Goal: Task Accomplishment & Management: Manage account settings

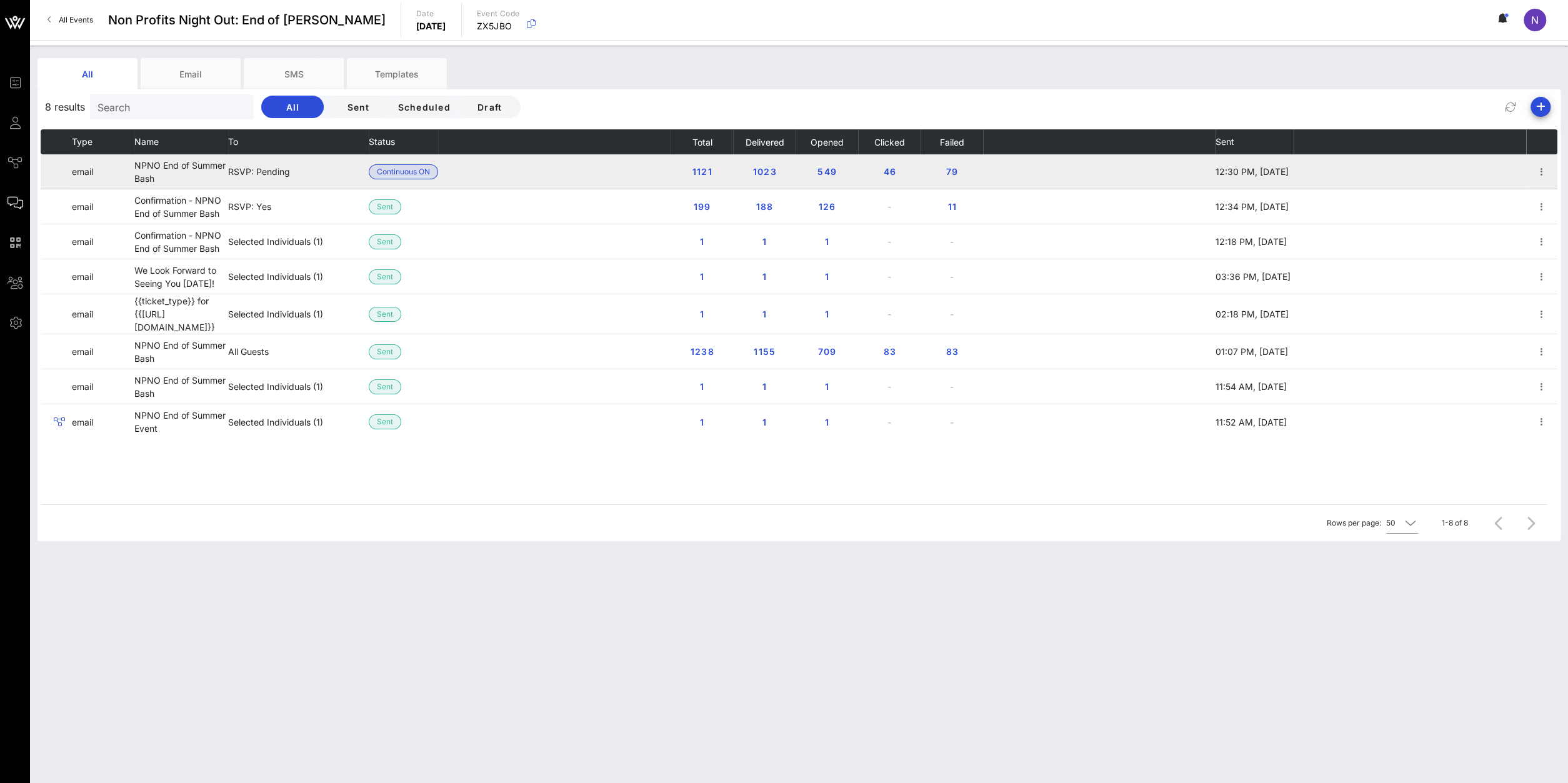
click at [515, 168] on td at bounding box center [554, 171] width 233 height 35
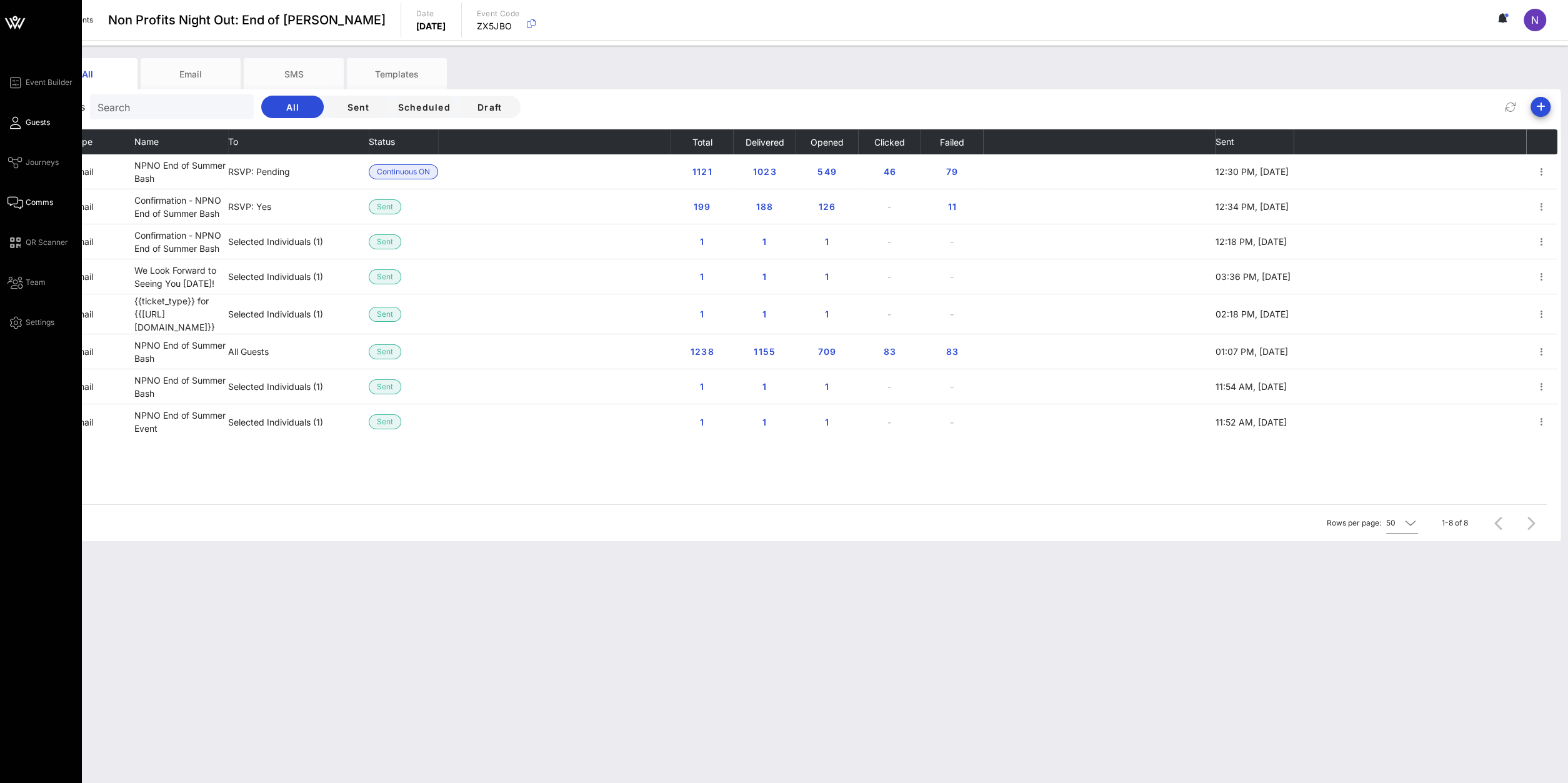
click at [23, 120] on link "Guests" at bounding box center [29, 122] width 42 height 15
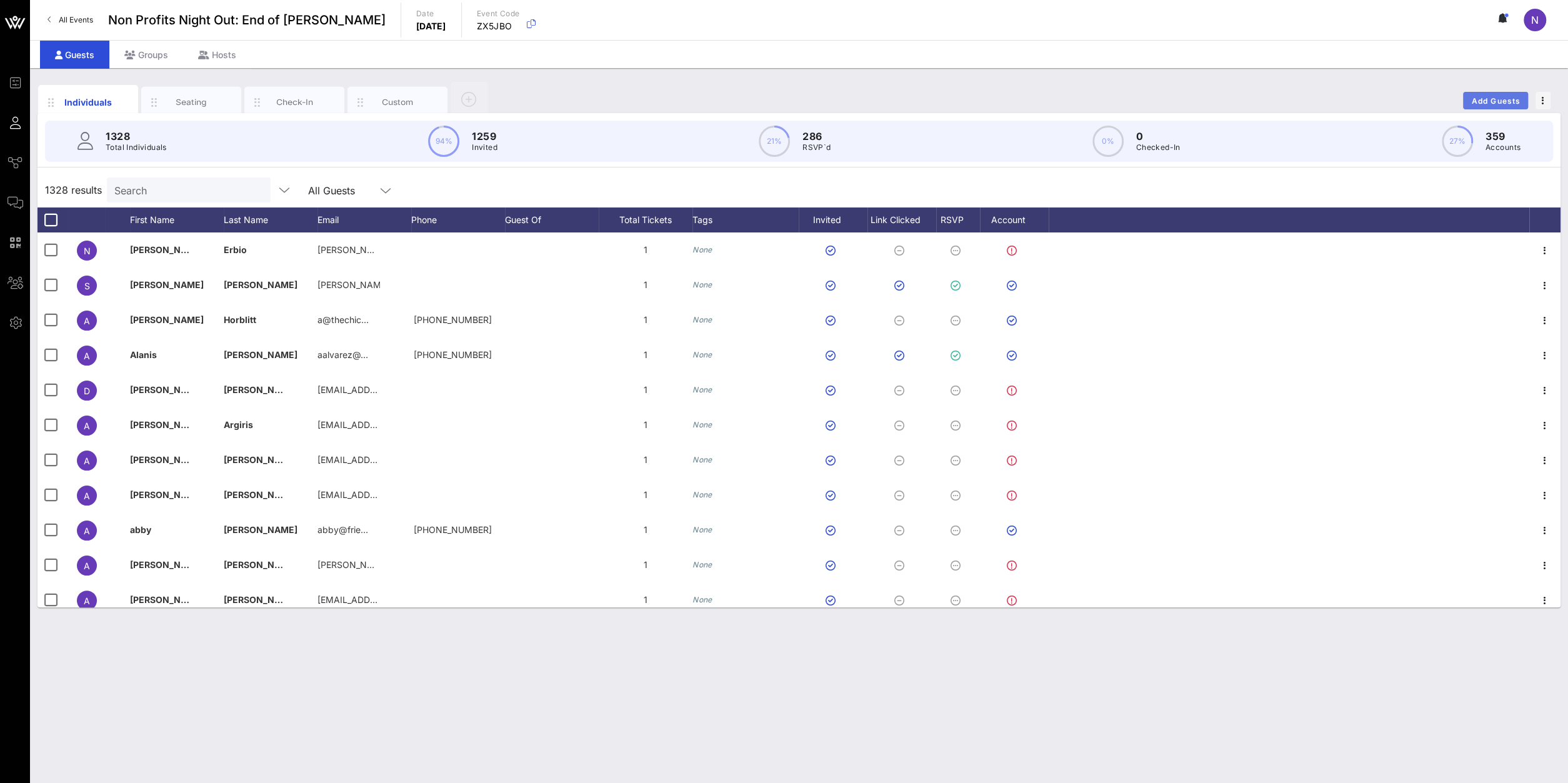
click at [1499, 97] on span "Add Guests" at bounding box center [1495, 100] width 50 height 9
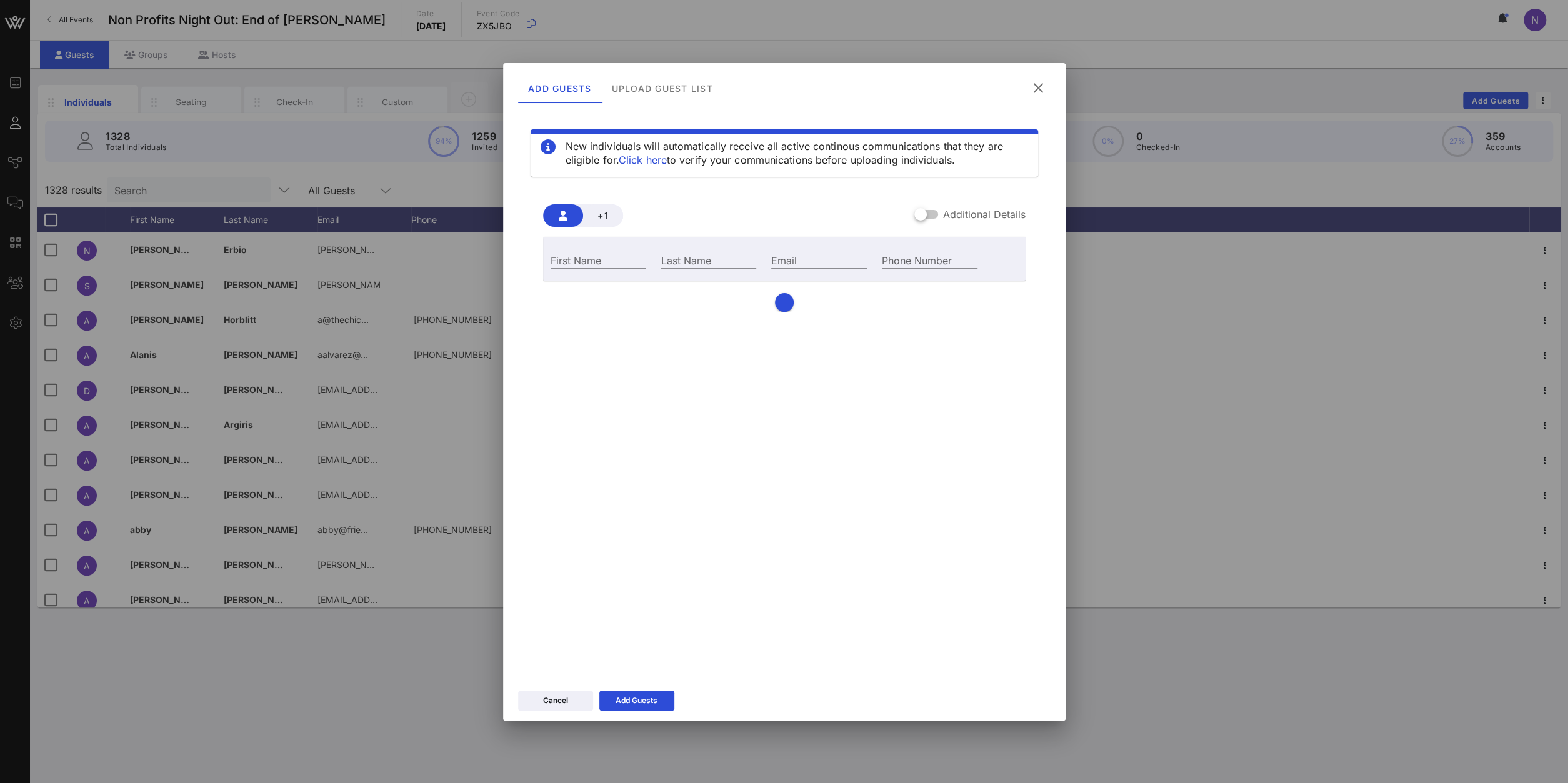
click at [583, 268] on div "First Name" at bounding box center [599, 258] width 111 height 33
click at [582, 264] on input "First Name" at bounding box center [598, 260] width 95 height 16
type input "[PERSON_NAME]"
type input "Novie"
click at [821, 254] on input "Email" at bounding box center [818, 260] width 95 height 16
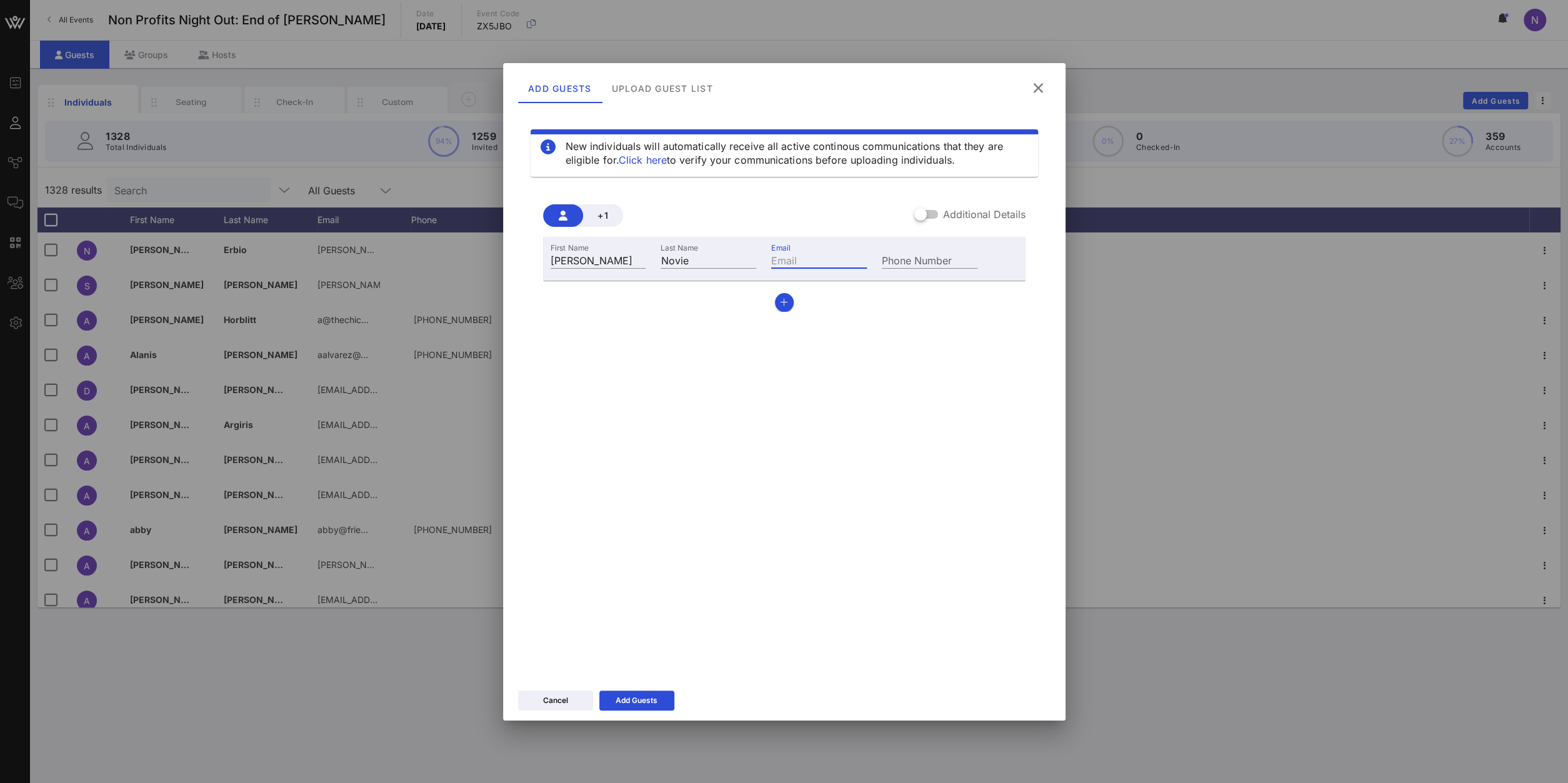
paste input "[EMAIL_ADDRESS][DOMAIN_NAME]"
type input "[EMAIL_ADDRESS][DOMAIN_NAME]"
click at [662, 701] on button "Add Guests" at bounding box center [637, 701] width 75 height 20
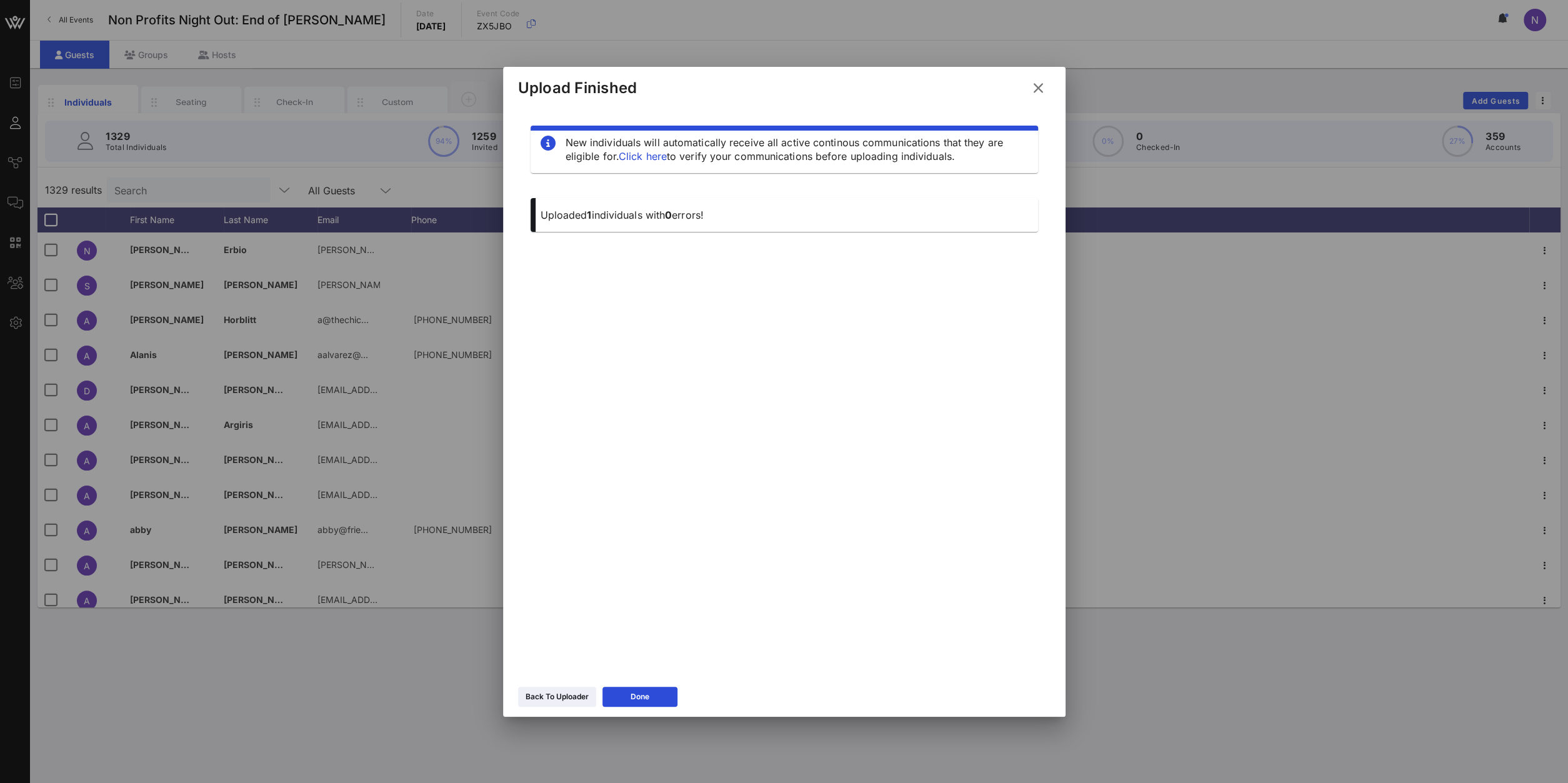
click at [1052, 93] on div "Upload Finished" at bounding box center [784, 86] width 562 height 38
click at [1029, 91] on button at bounding box center [1039, 88] width 24 height 23
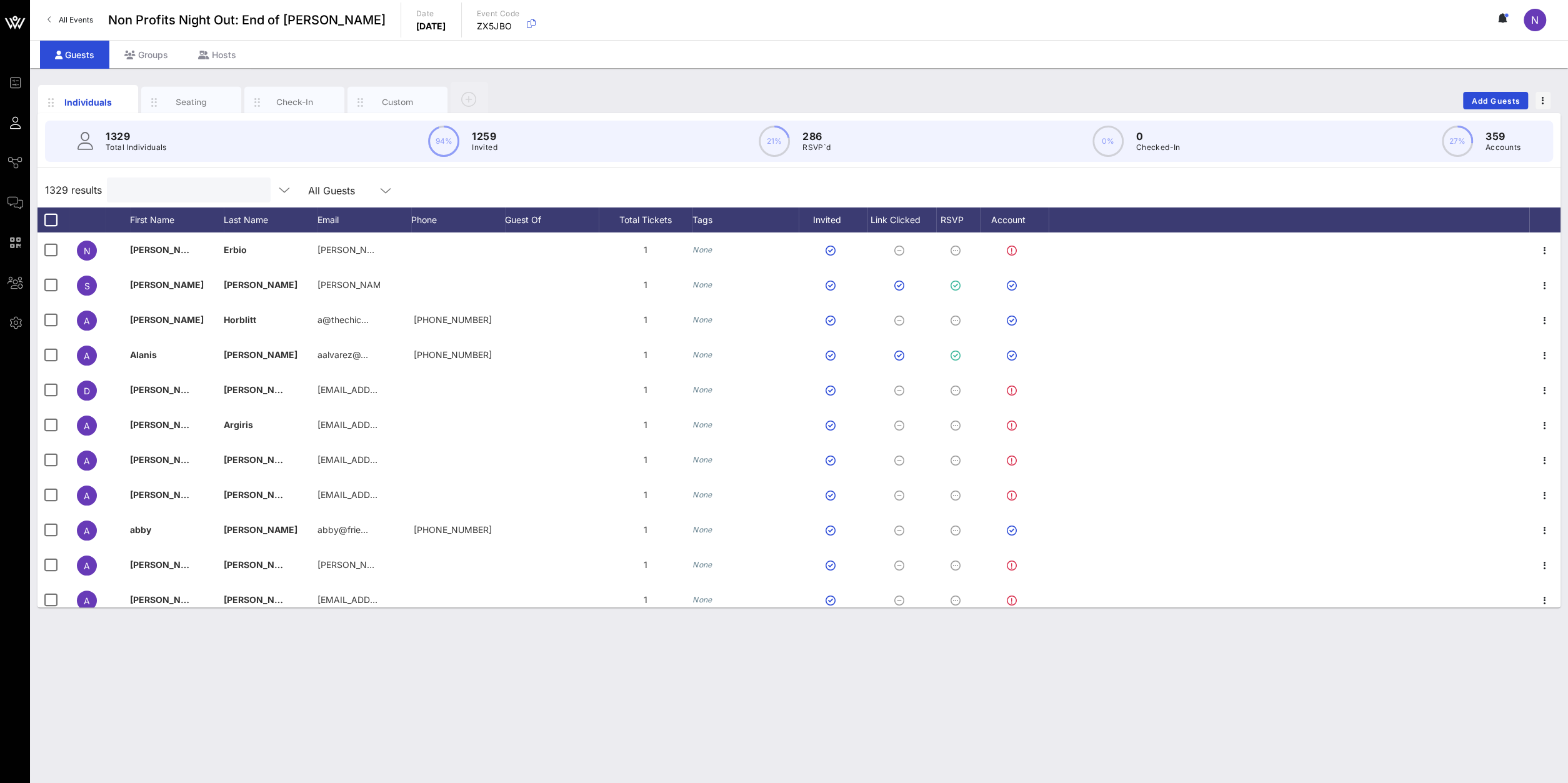
click at [183, 192] on input "text" at bounding box center [187, 190] width 146 height 16
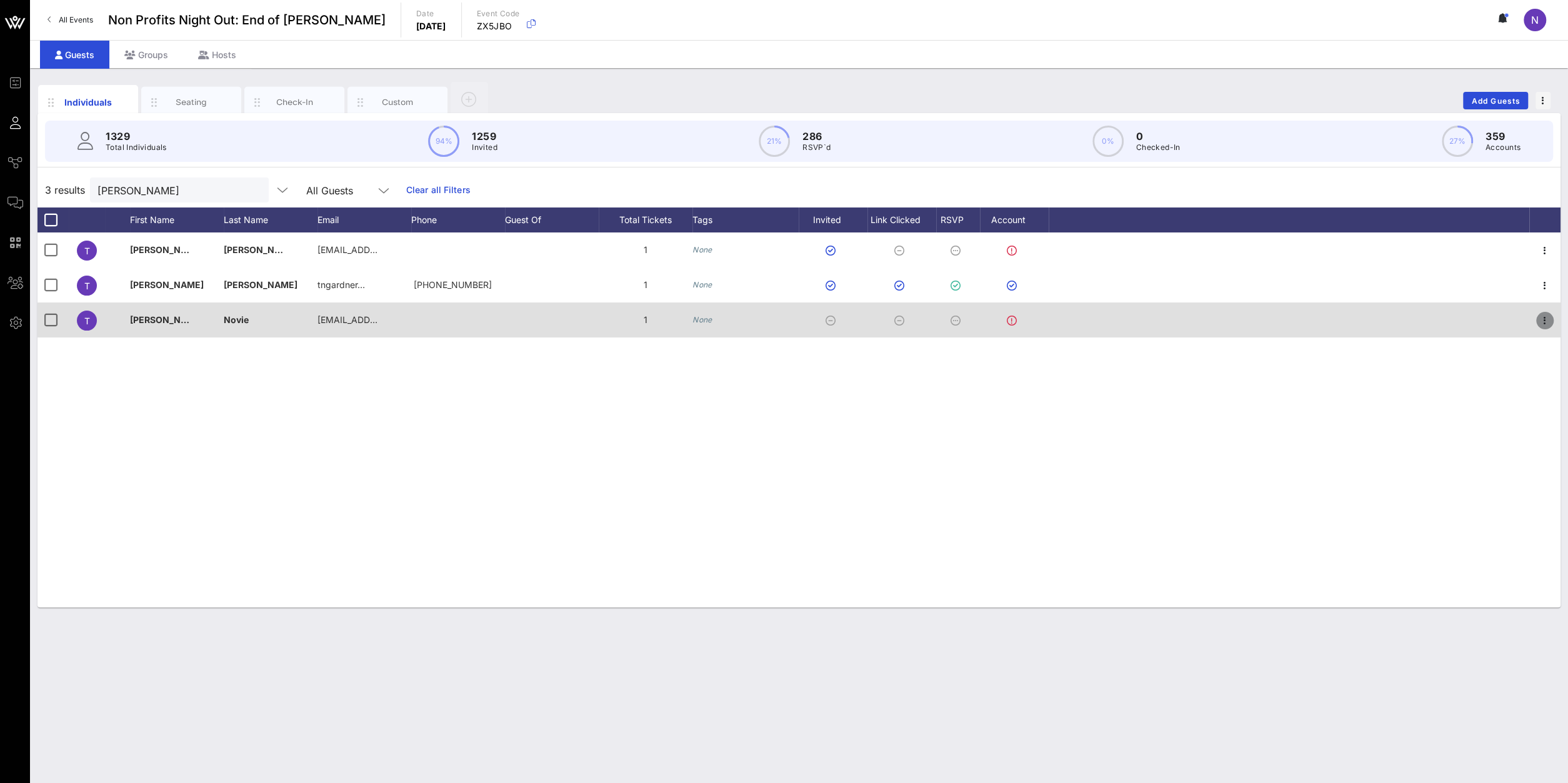
click at [1546, 319] on icon "button" at bounding box center [1545, 321] width 15 height 15
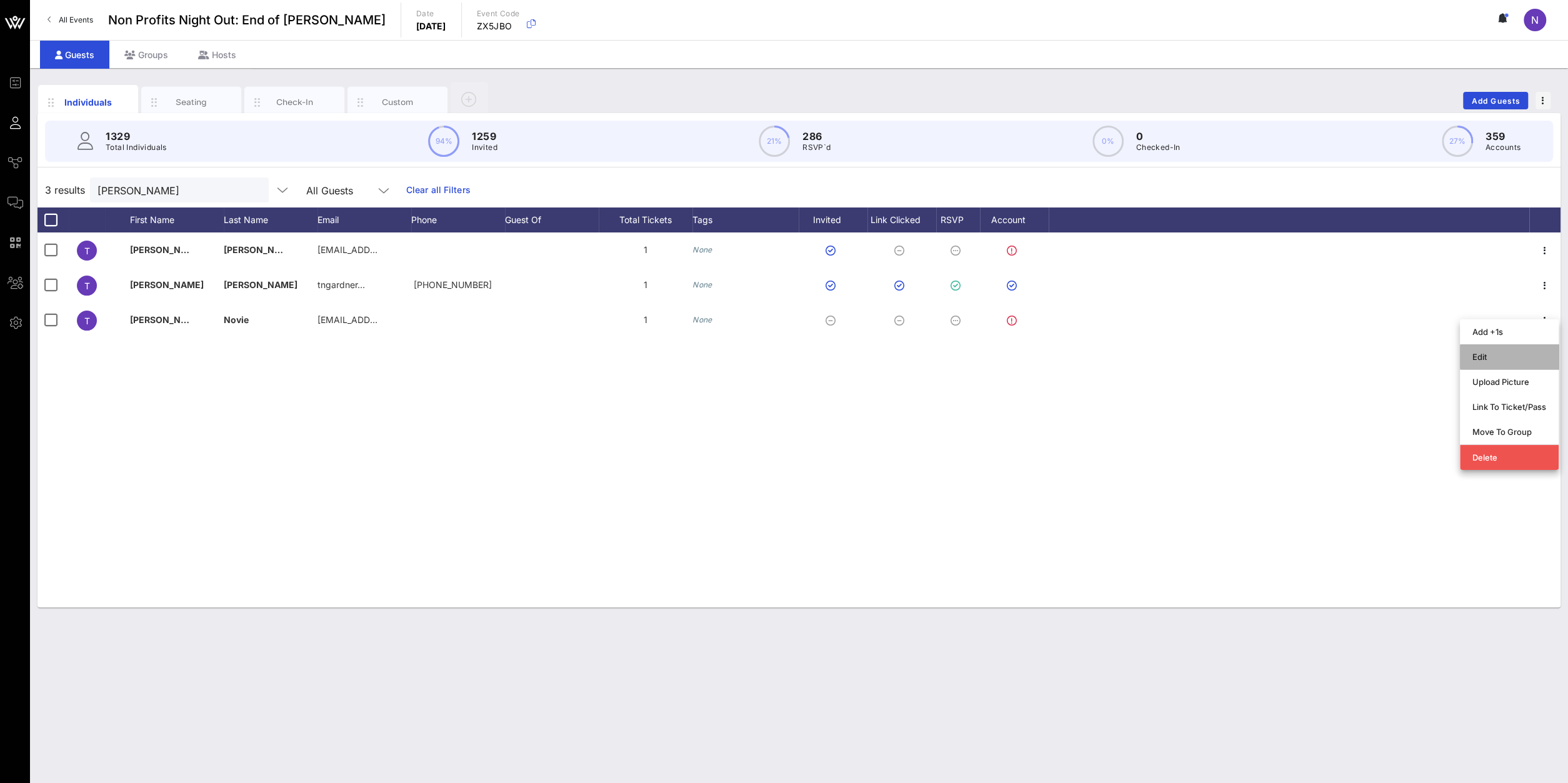
click at [1497, 365] on div "Edit" at bounding box center [1509, 356] width 73 height 20
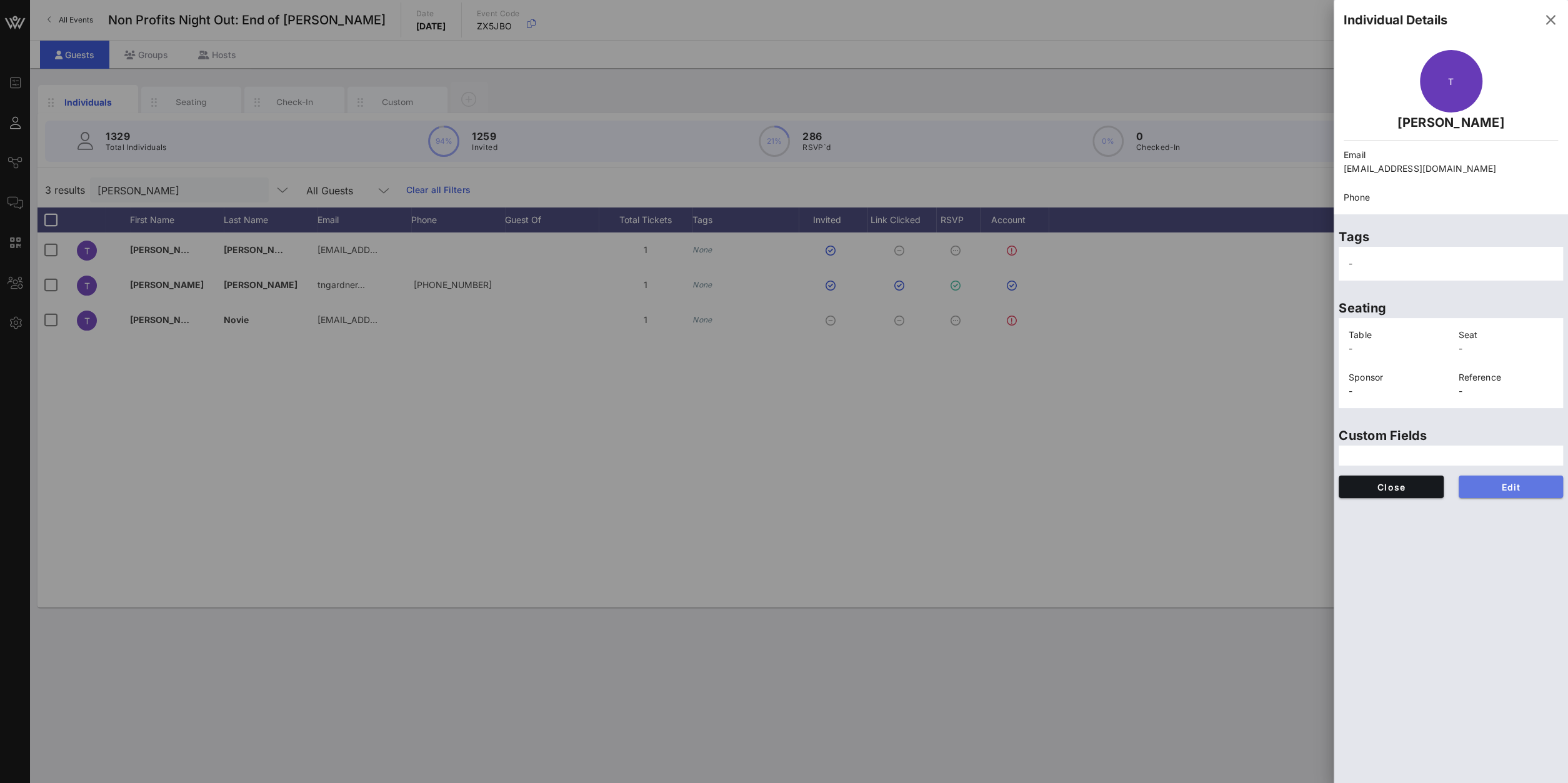
click at [1515, 495] on button "Edit" at bounding box center [1511, 487] width 105 height 23
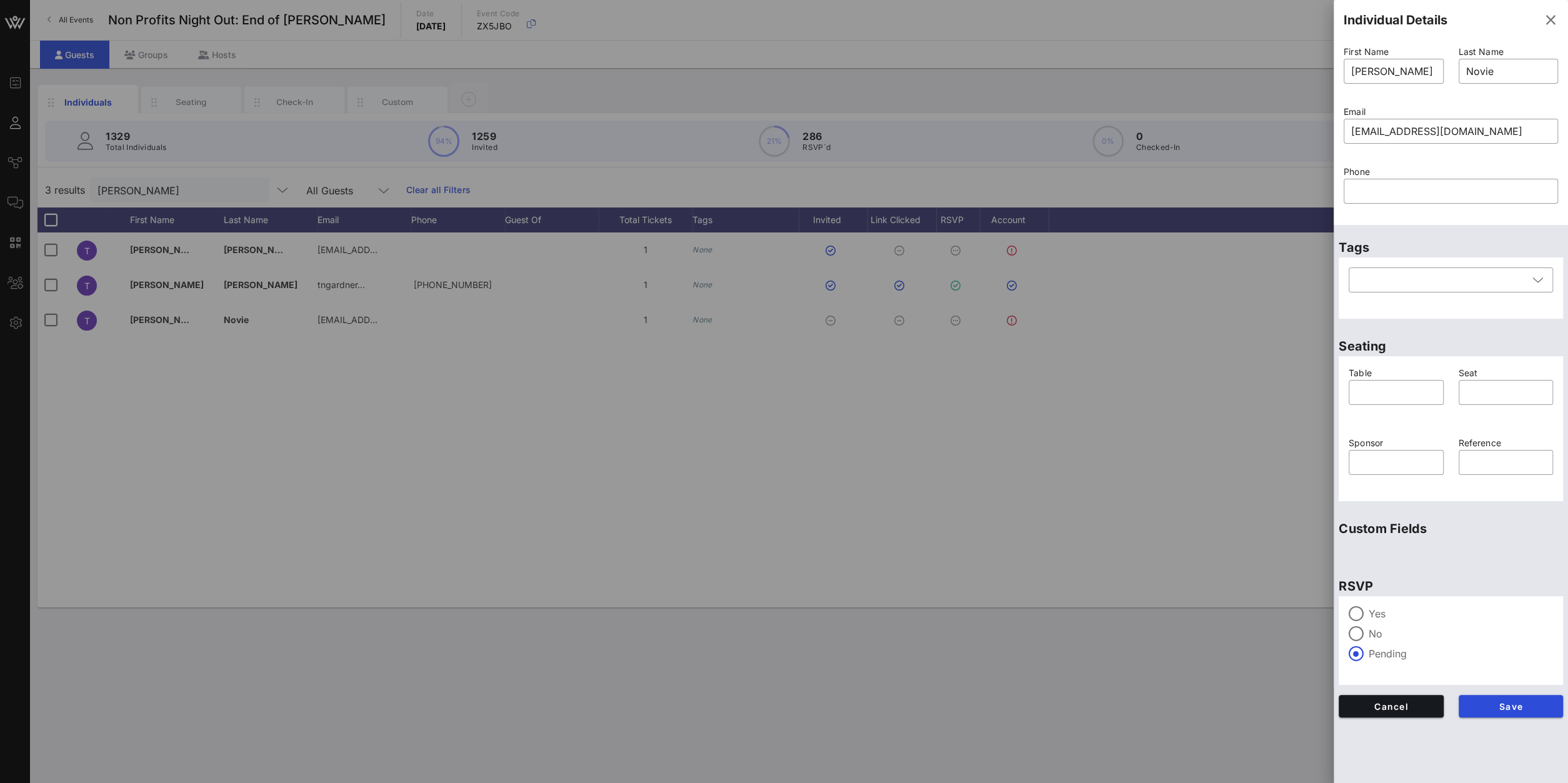
click at [1375, 616] on label "Yes" at bounding box center [1461, 613] width 184 height 12
click at [1524, 709] on span "Save" at bounding box center [1511, 706] width 85 height 11
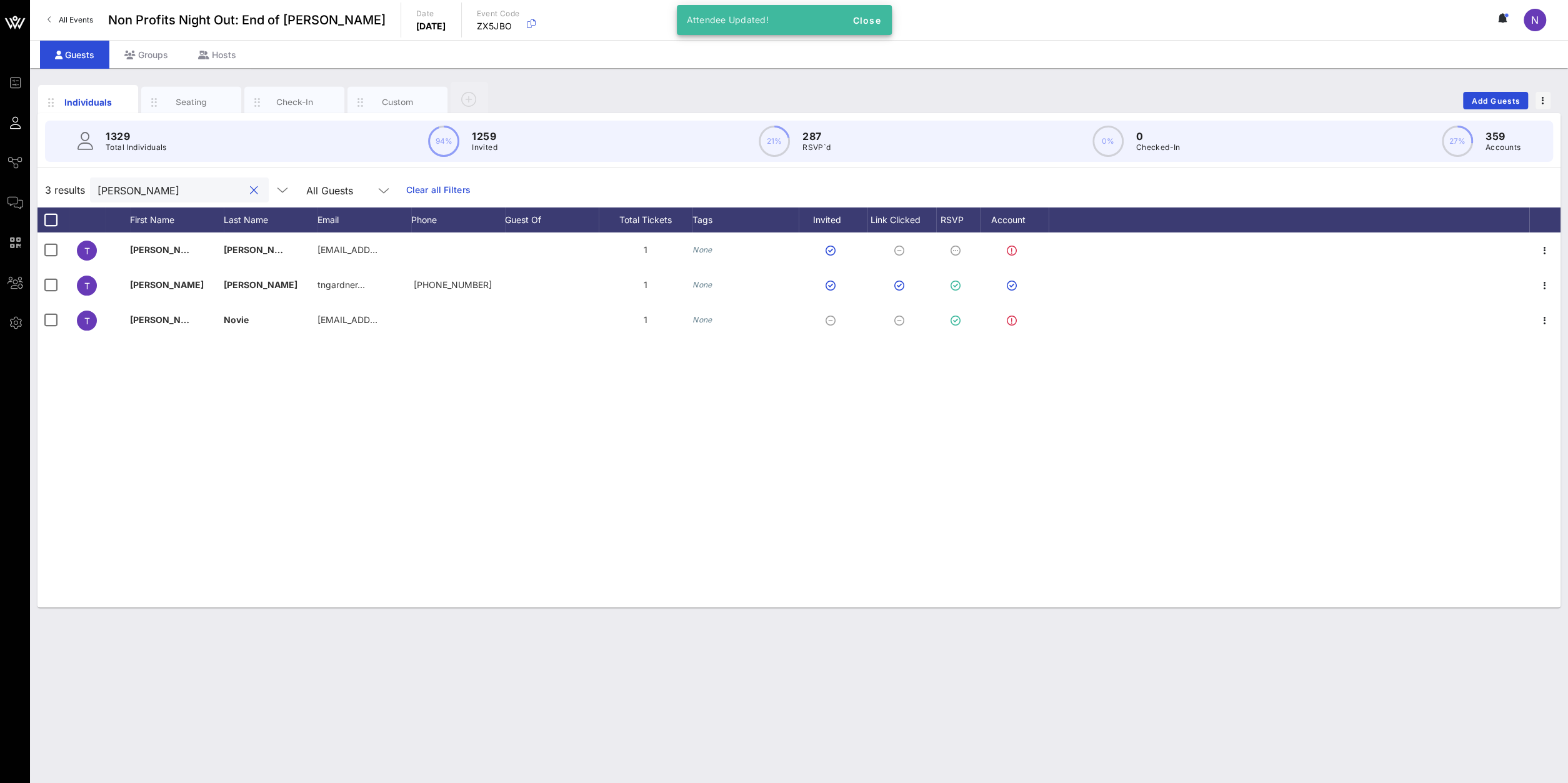
drag, startPoint x: 187, startPoint y: 189, endPoint x: -264, endPoint y: 166, distance: 451.6
click at [98, 182] on input "[PERSON_NAME]" at bounding box center [171, 190] width 146 height 16
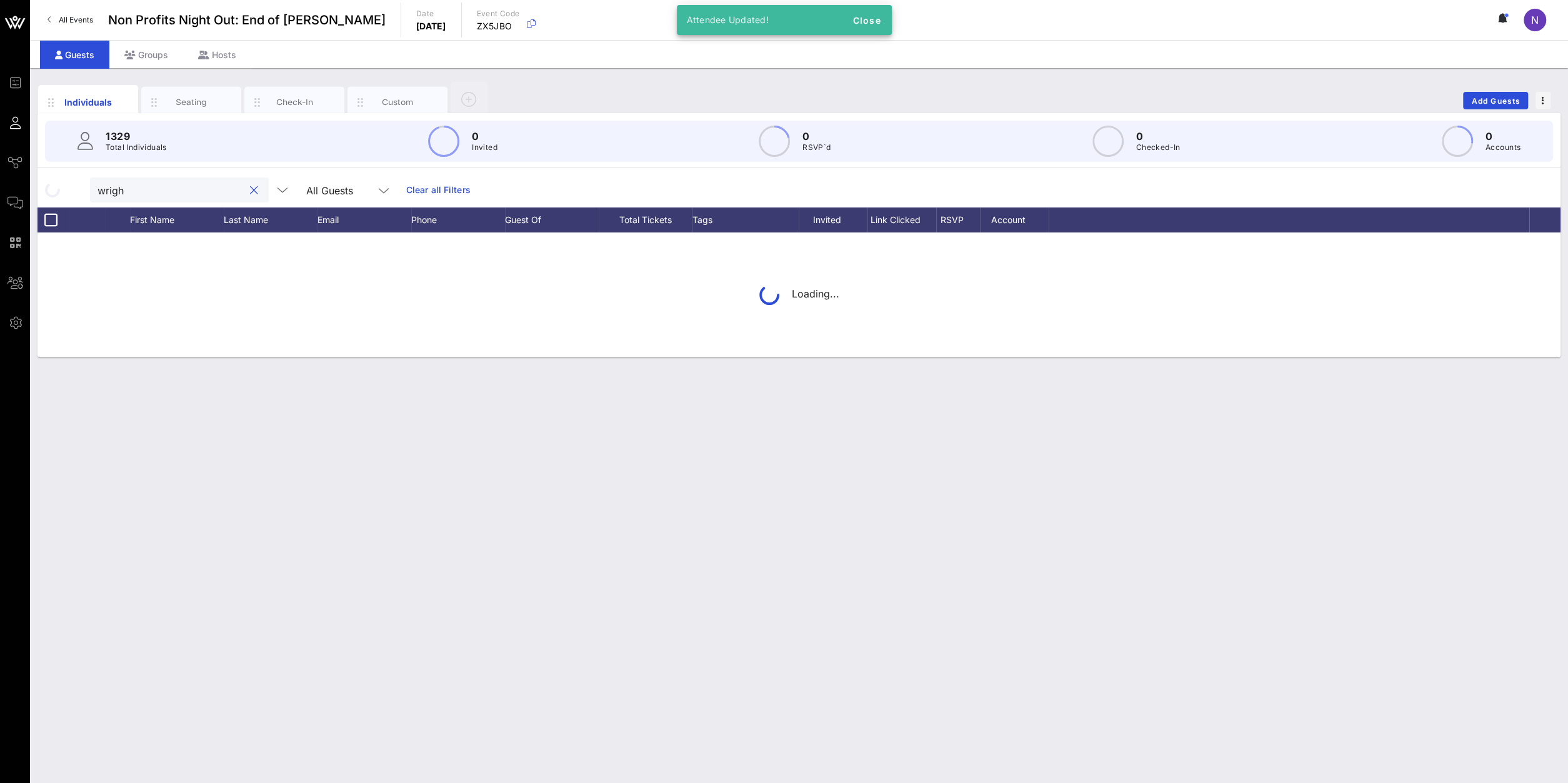
type input "[PERSON_NAME]"
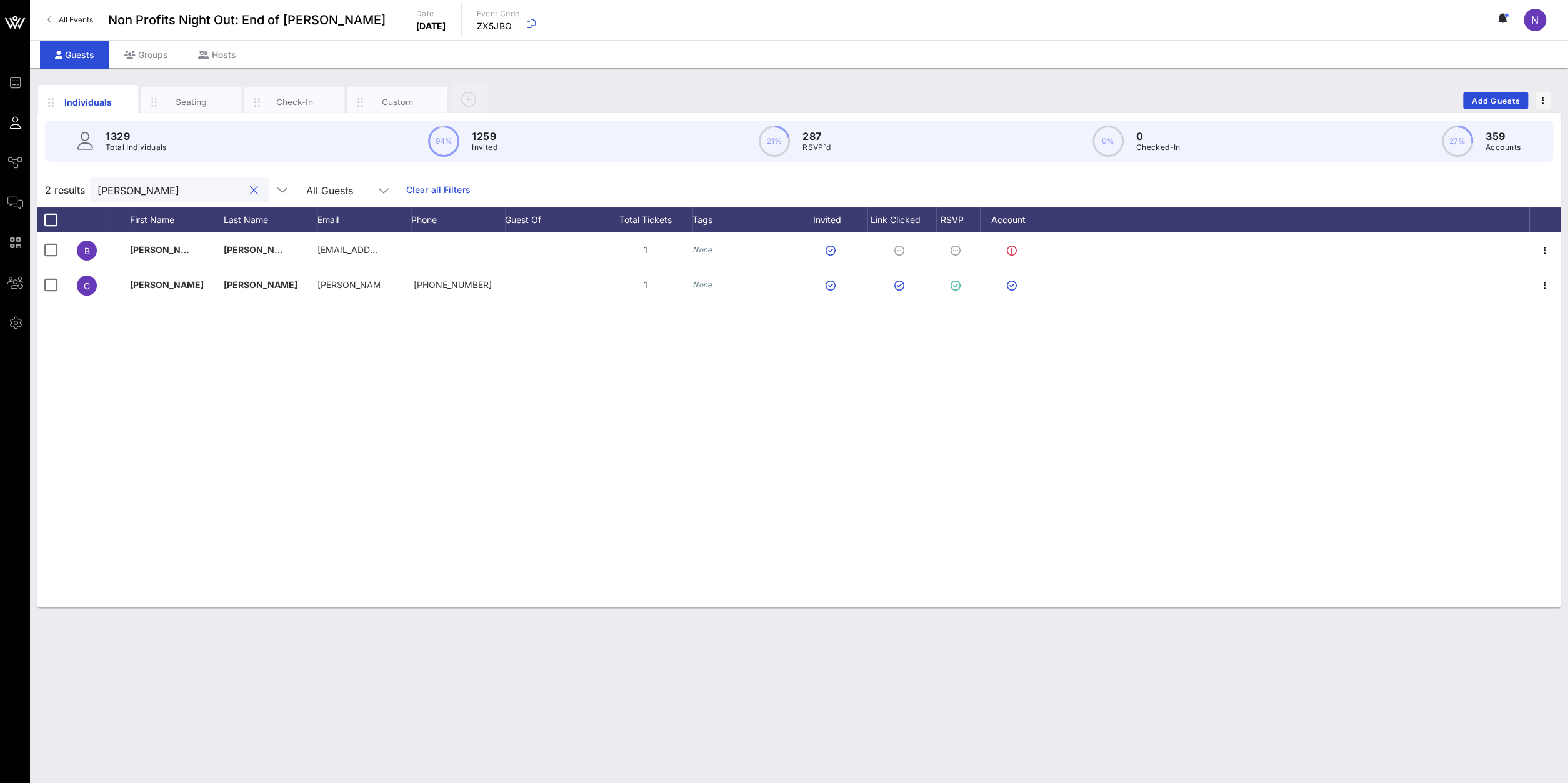
click at [250, 191] on button "clear icon" at bounding box center [254, 190] width 8 height 12
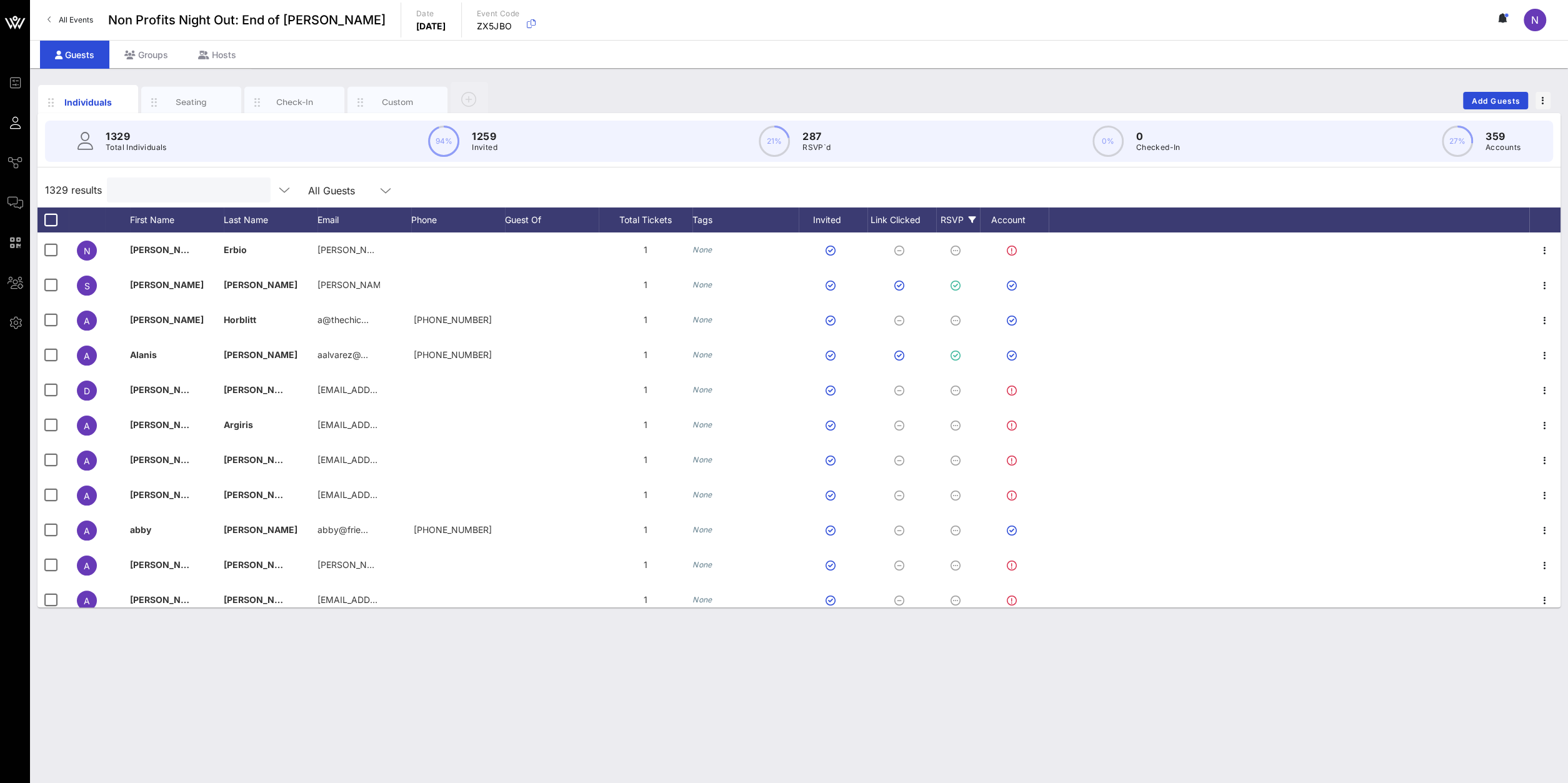
click at [968, 219] on icon at bounding box center [972, 219] width 7 height 7
click at [952, 396] on div at bounding box center [951, 394] width 21 height 21
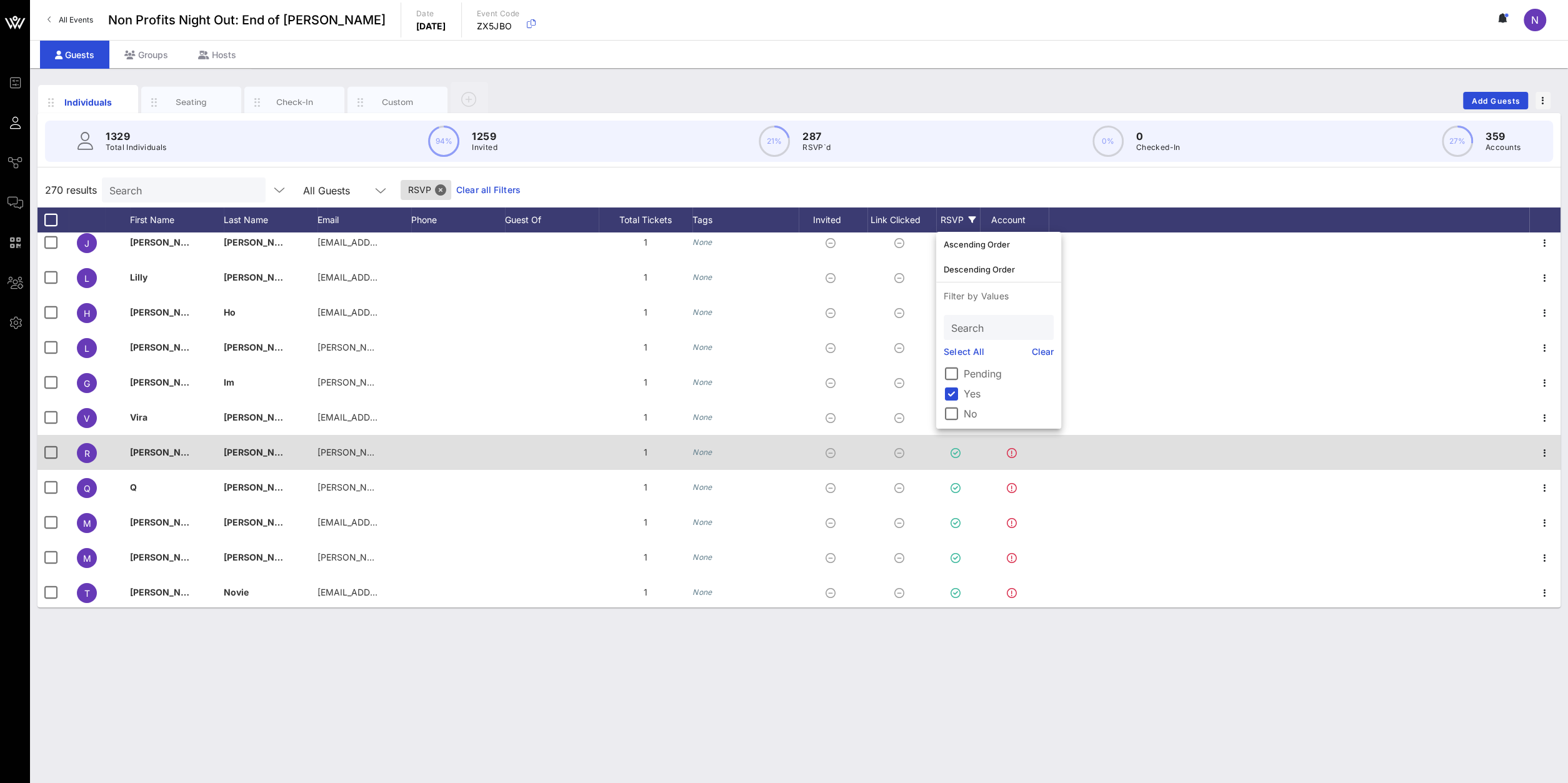
scroll to position [9073, 0]
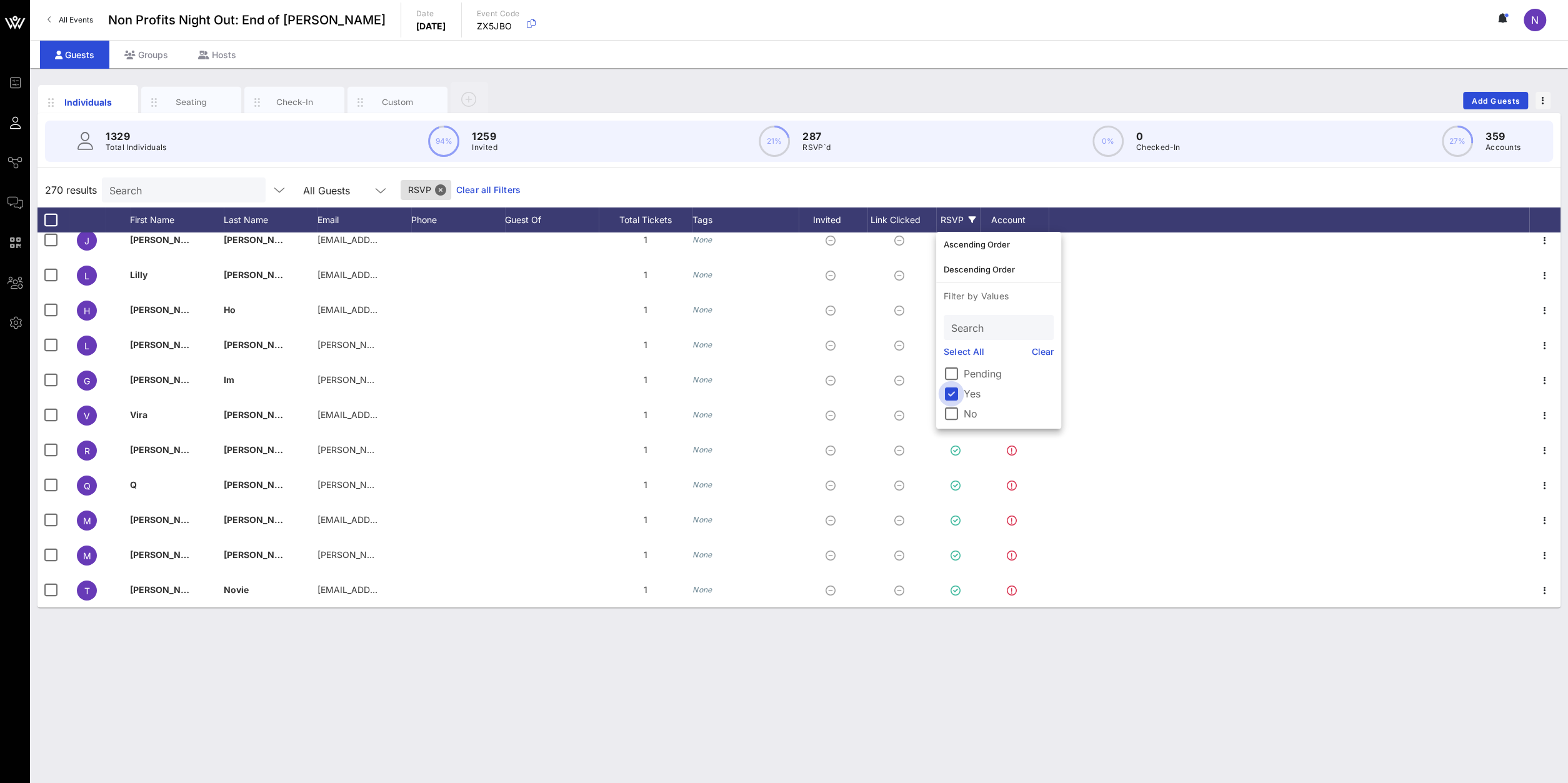
click at [954, 393] on div at bounding box center [951, 394] width 21 height 21
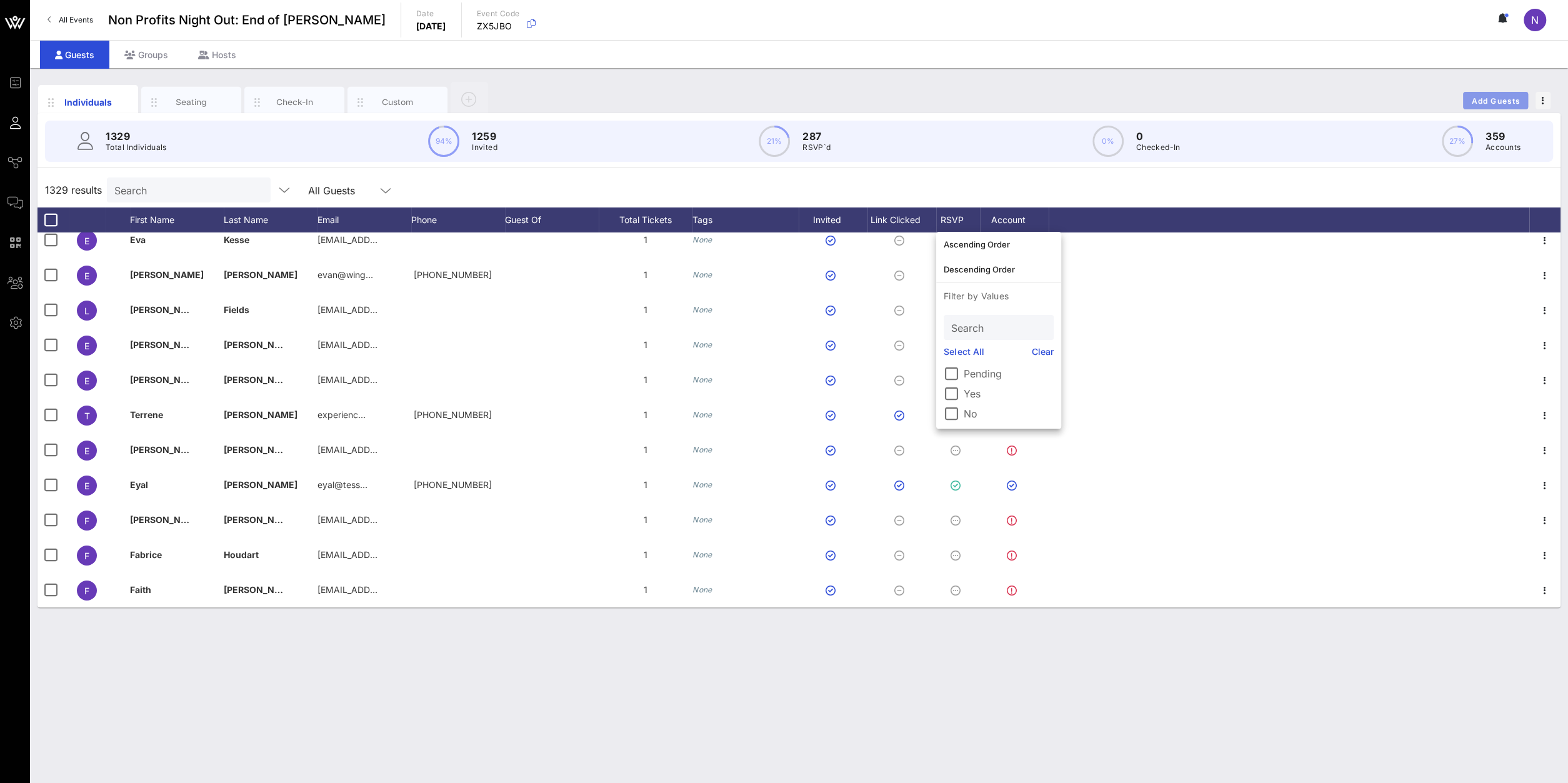
click at [1494, 105] on button "Add Guests" at bounding box center [1495, 100] width 65 height 17
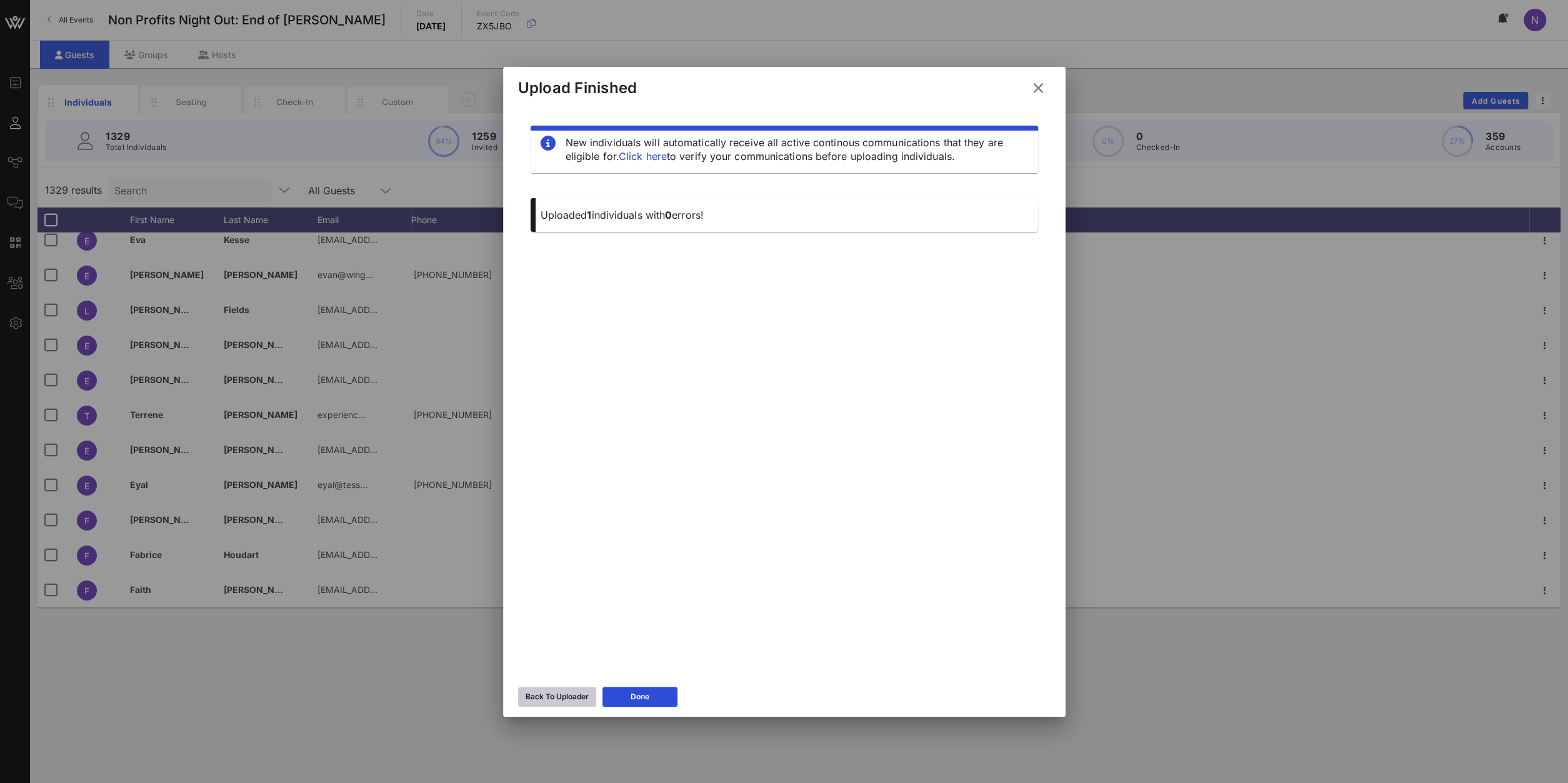
click at [560, 697] on icon at bounding box center [556, 697] width 9 height 7
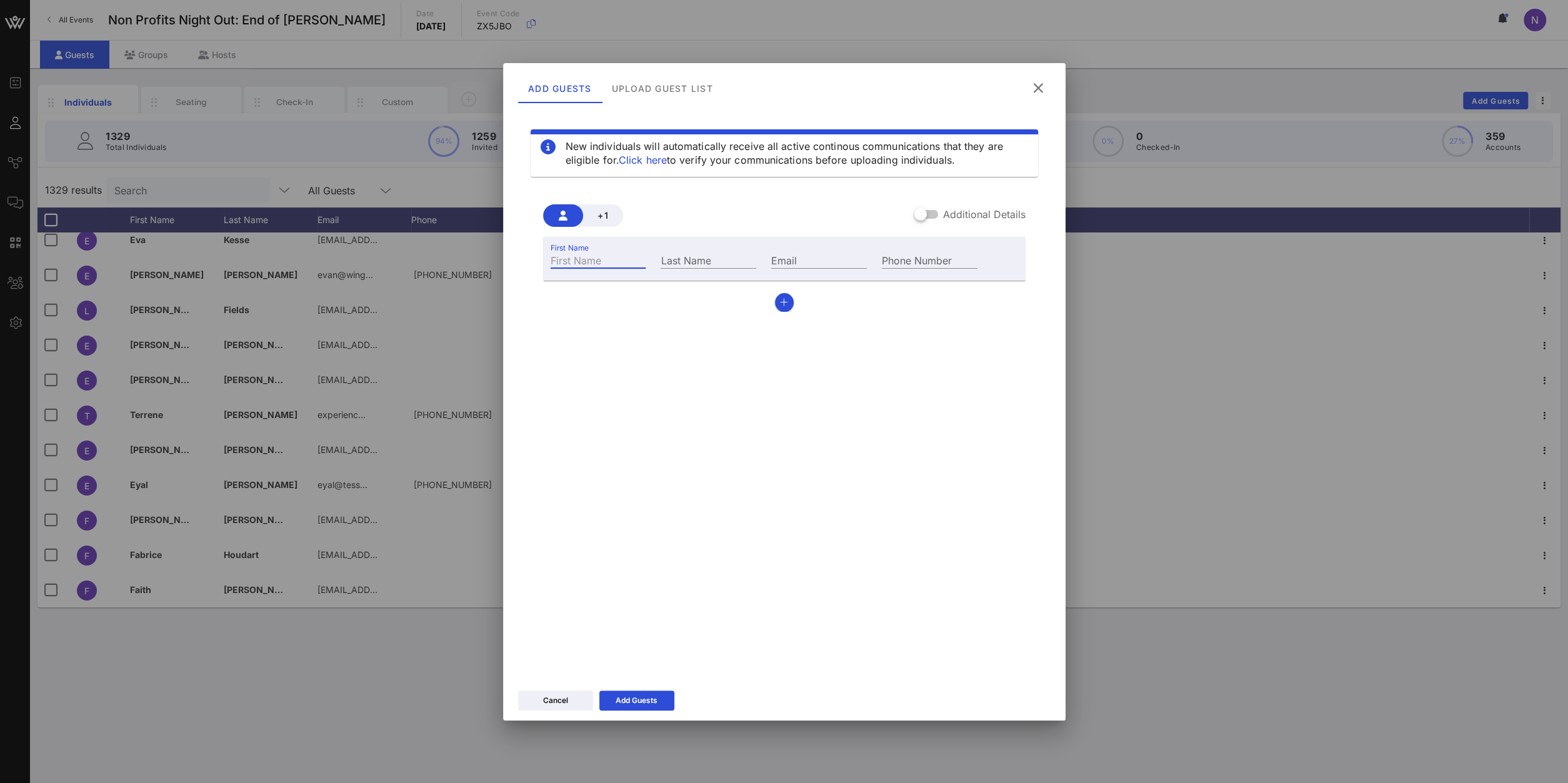
click at [573, 264] on input "First Name" at bounding box center [598, 260] width 95 height 16
type input "Carmella"
type input "Charrington"
click at [822, 250] on div "Email" at bounding box center [819, 258] width 111 height 33
click at [842, 259] on input "Email" at bounding box center [818, 260] width 95 height 16
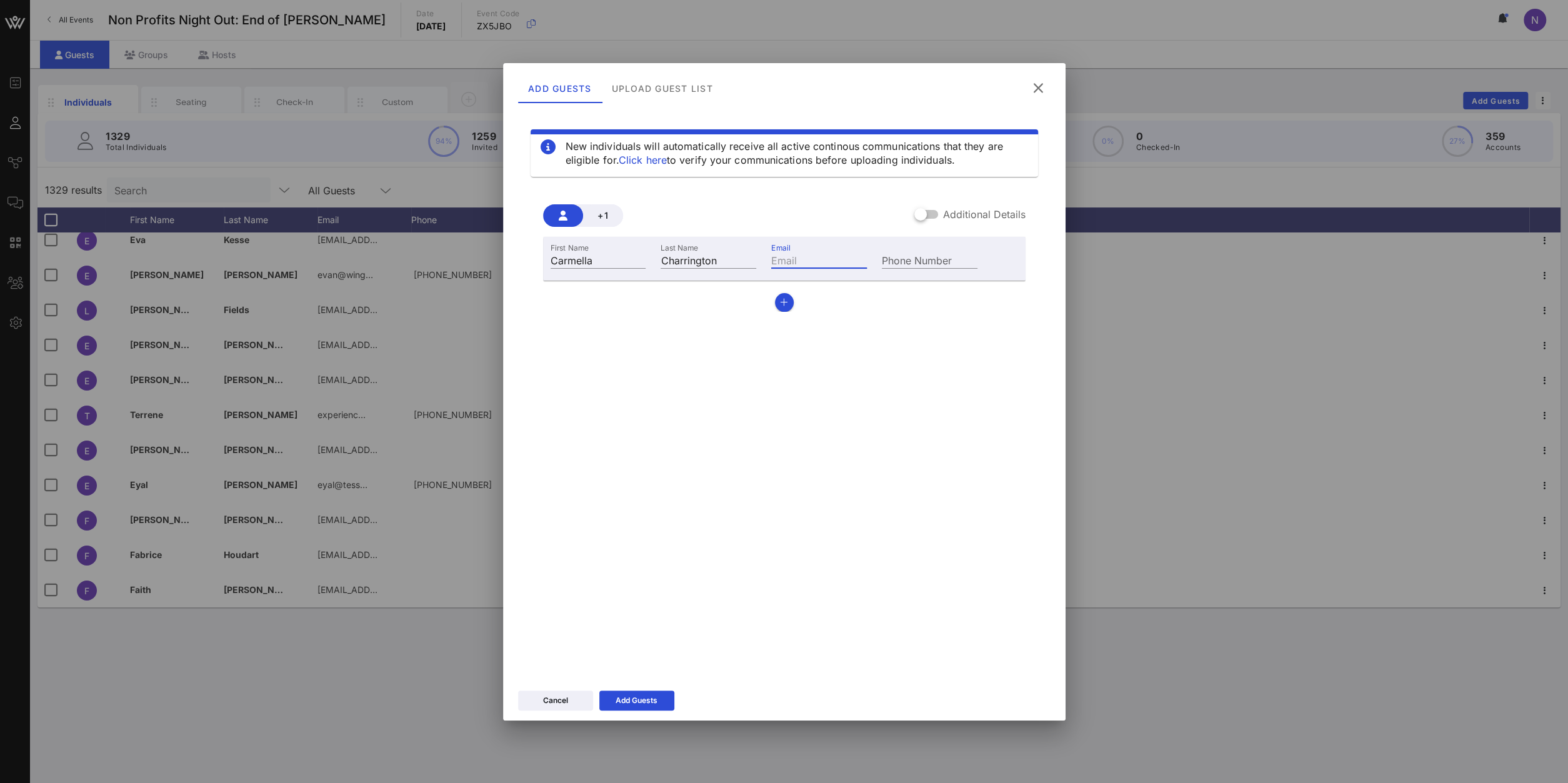
paste input "[EMAIL_ADDRESS][DOMAIN_NAME]"
type input "[EMAIL_ADDRESS][DOMAIN_NAME]"
click at [784, 305] on icon "button" at bounding box center [784, 302] width 8 height 9
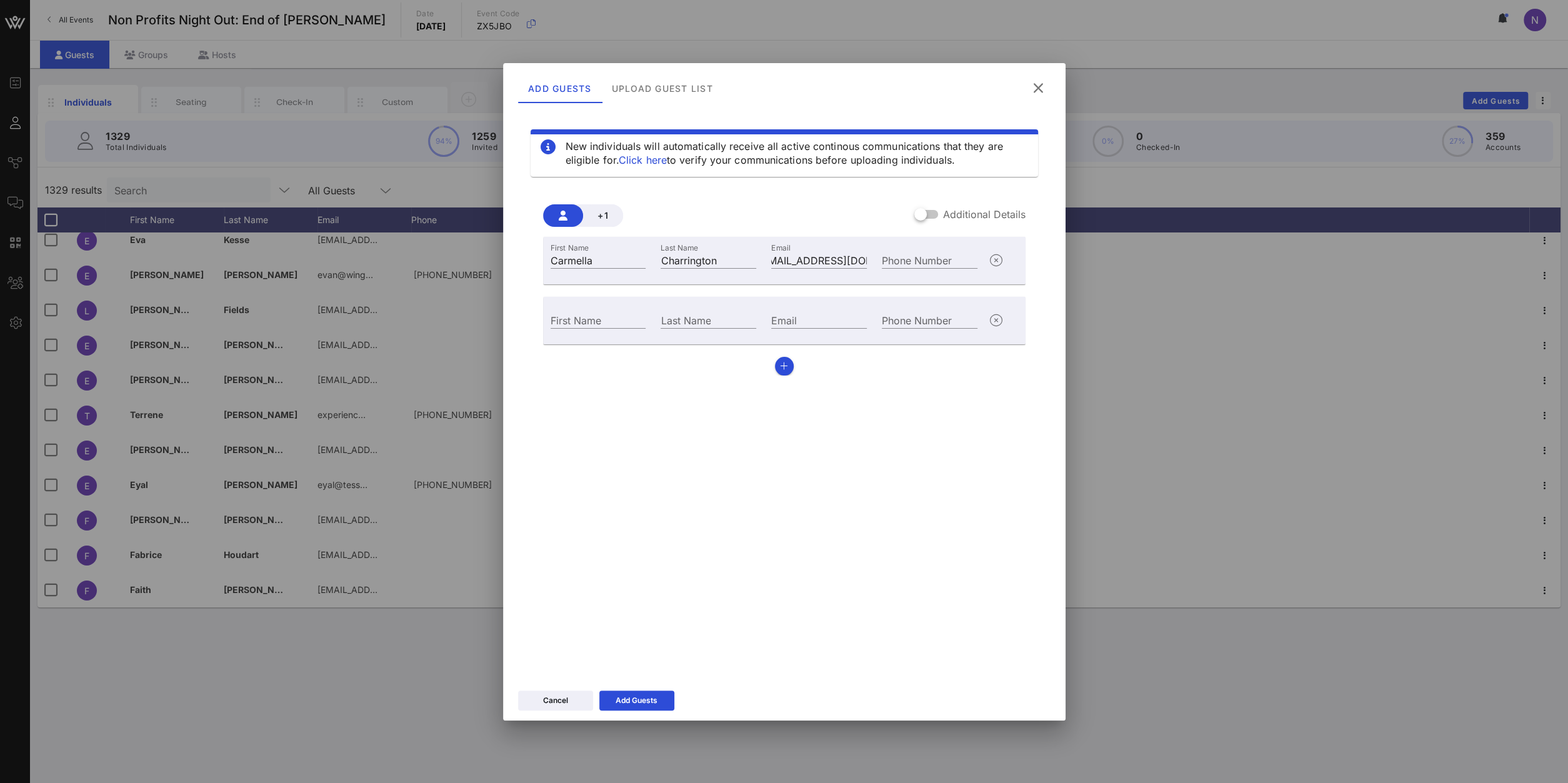
click at [579, 311] on div "First Name" at bounding box center [599, 318] width 111 height 33
click at [581, 319] on input "First Name" at bounding box center [598, 320] width 95 height 16
type input "[PERSON_NAME]"
paste input "[PERSON_NAME]"
type input "[PERSON_NAME]"
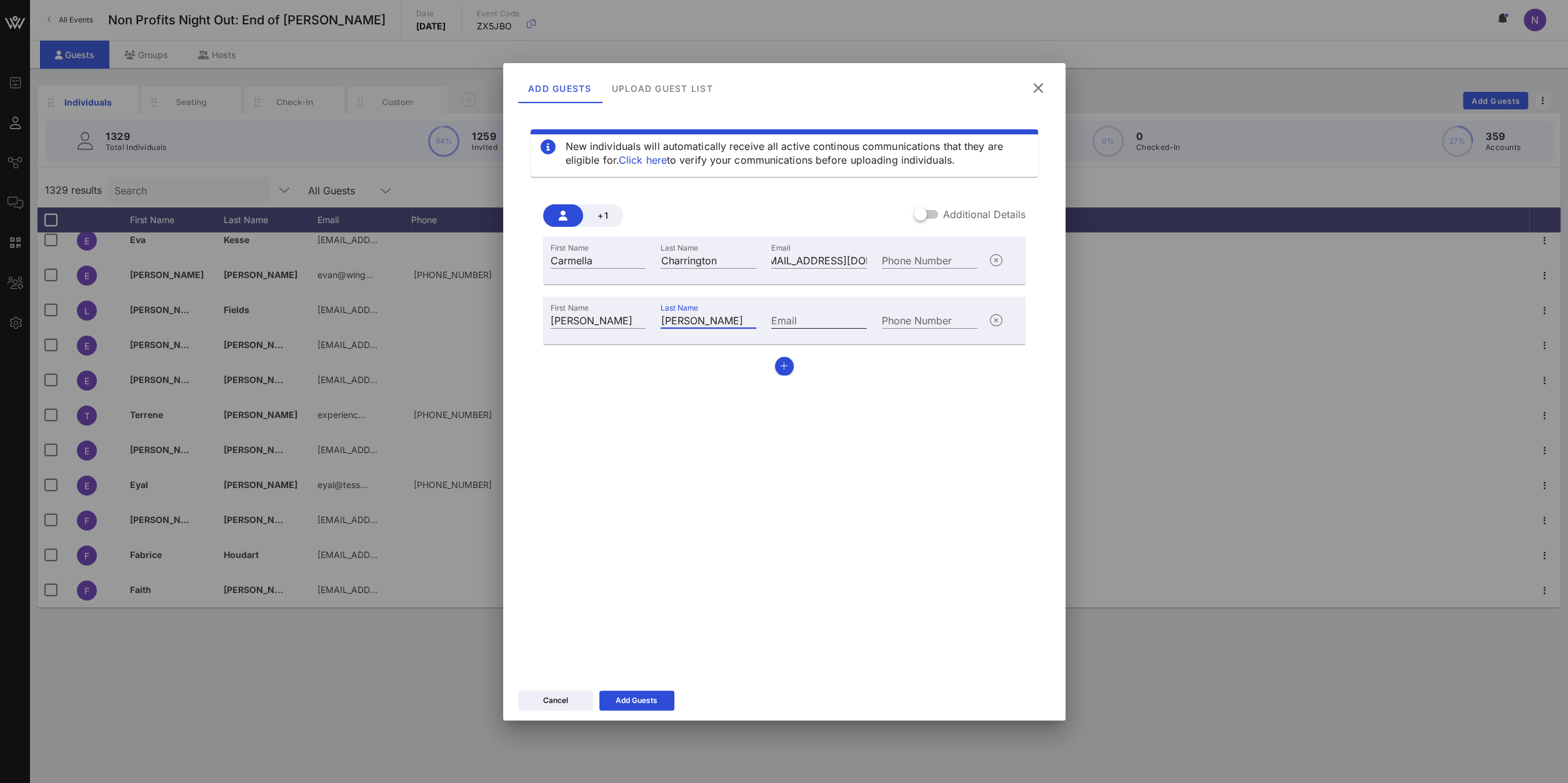
click at [801, 319] on input "Email" at bounding box center [818, 320] width 95 height 16
type input "Barclays"
click at [784, 369] on icon "button" at bounding box center [784, 366] width 8 height 9
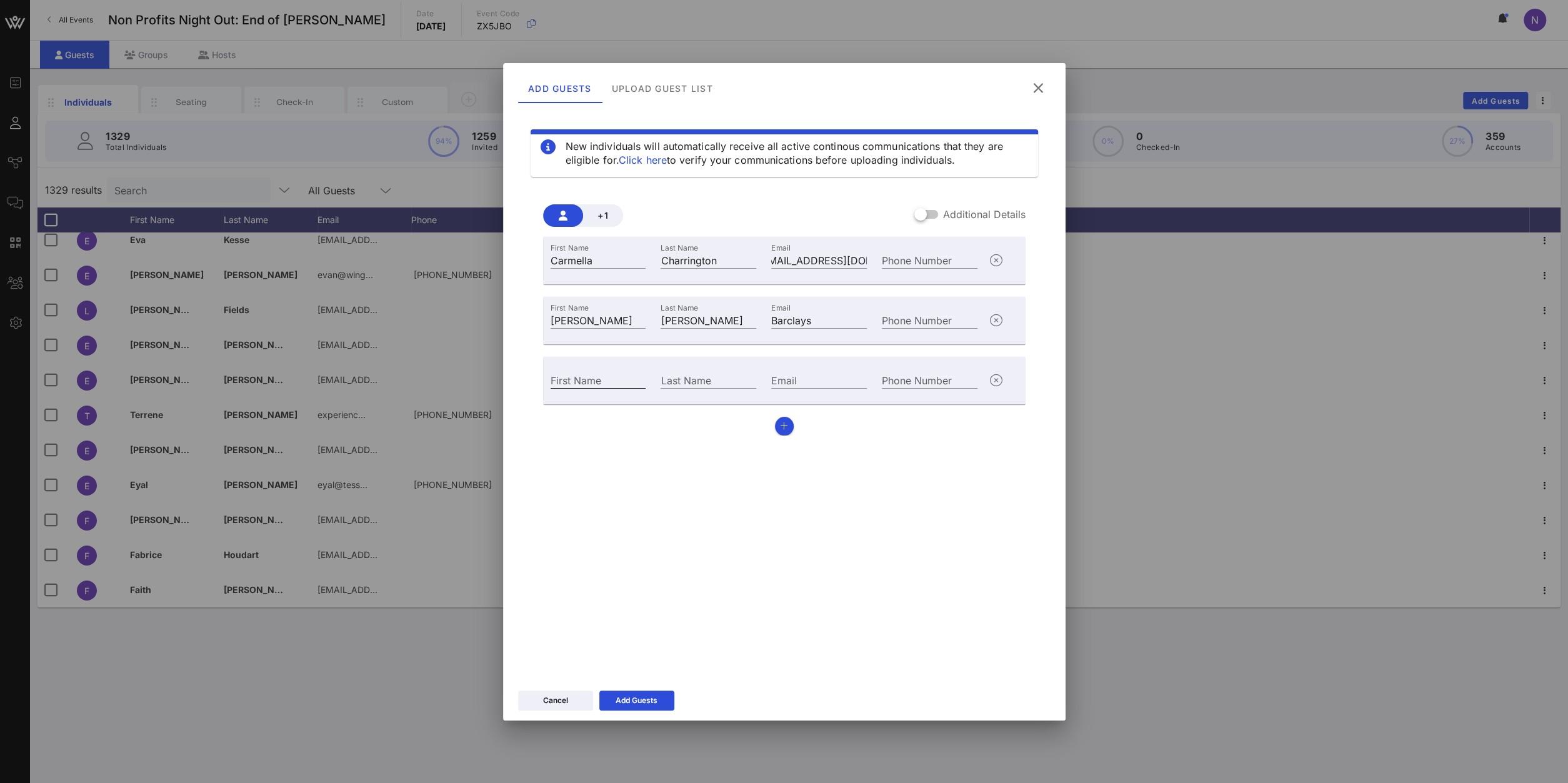
click at [570, 377] on input "First Name" at bounding box center [598, 380] width 95 height 16
type input "Hunter"
type input "[PERSON_NAME]"
type input "Barclays"
click at [785, 429] on icon "button" at bounding box center [784, 426] width 8 height 9
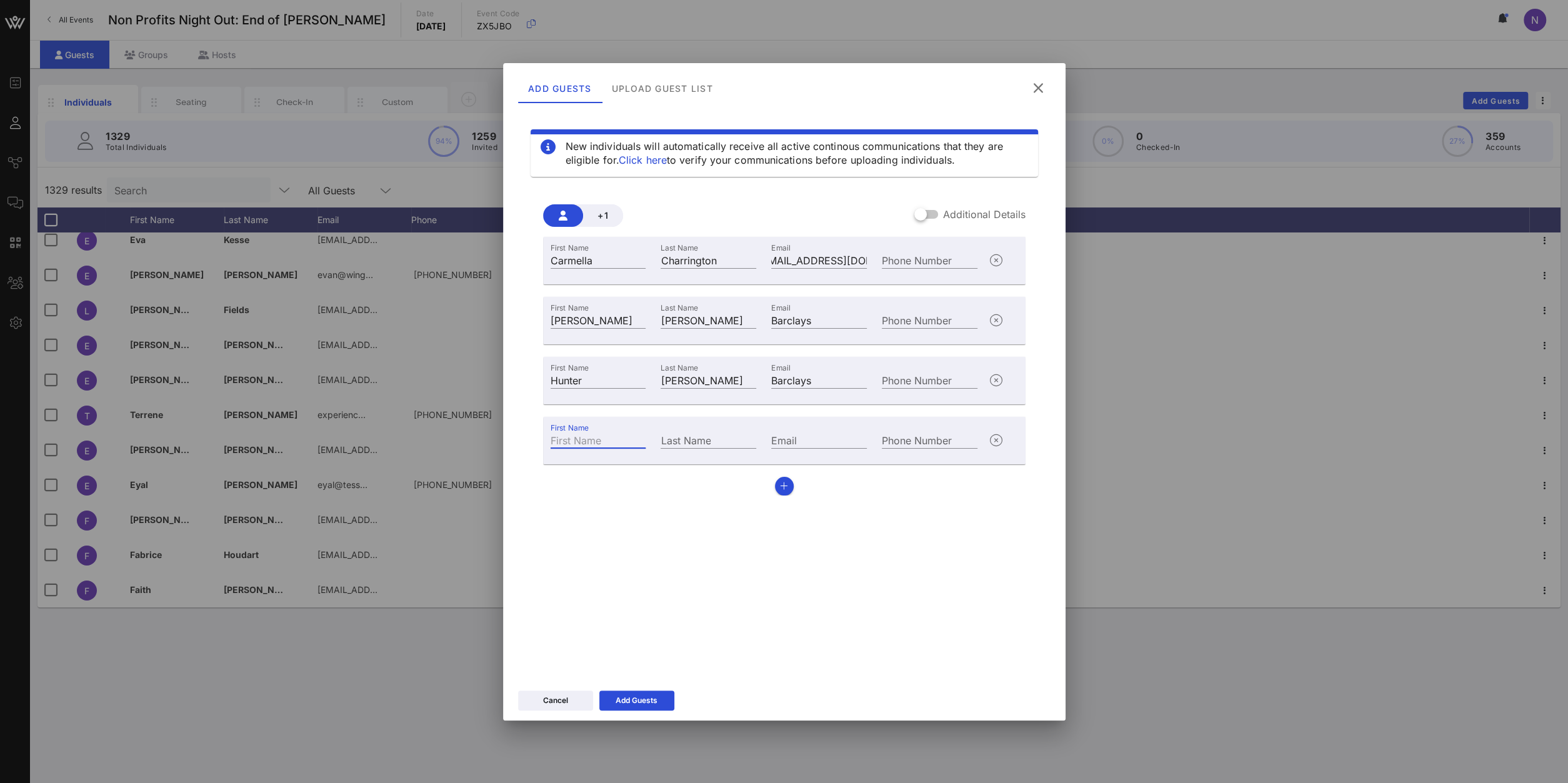
click at [605, 440] on input "First Name" at bounding box center [598, 440] width 95 height 16
paste input "[PERSON_NAME]"
type input "[PERSON_NAME]"
click at [697, 452] on div "Last Name" at bounding box center [709, 438] width 111 height 33
click at [684, 437] on input "Last Name" at bounding box center [708, 440] width 95 height 16
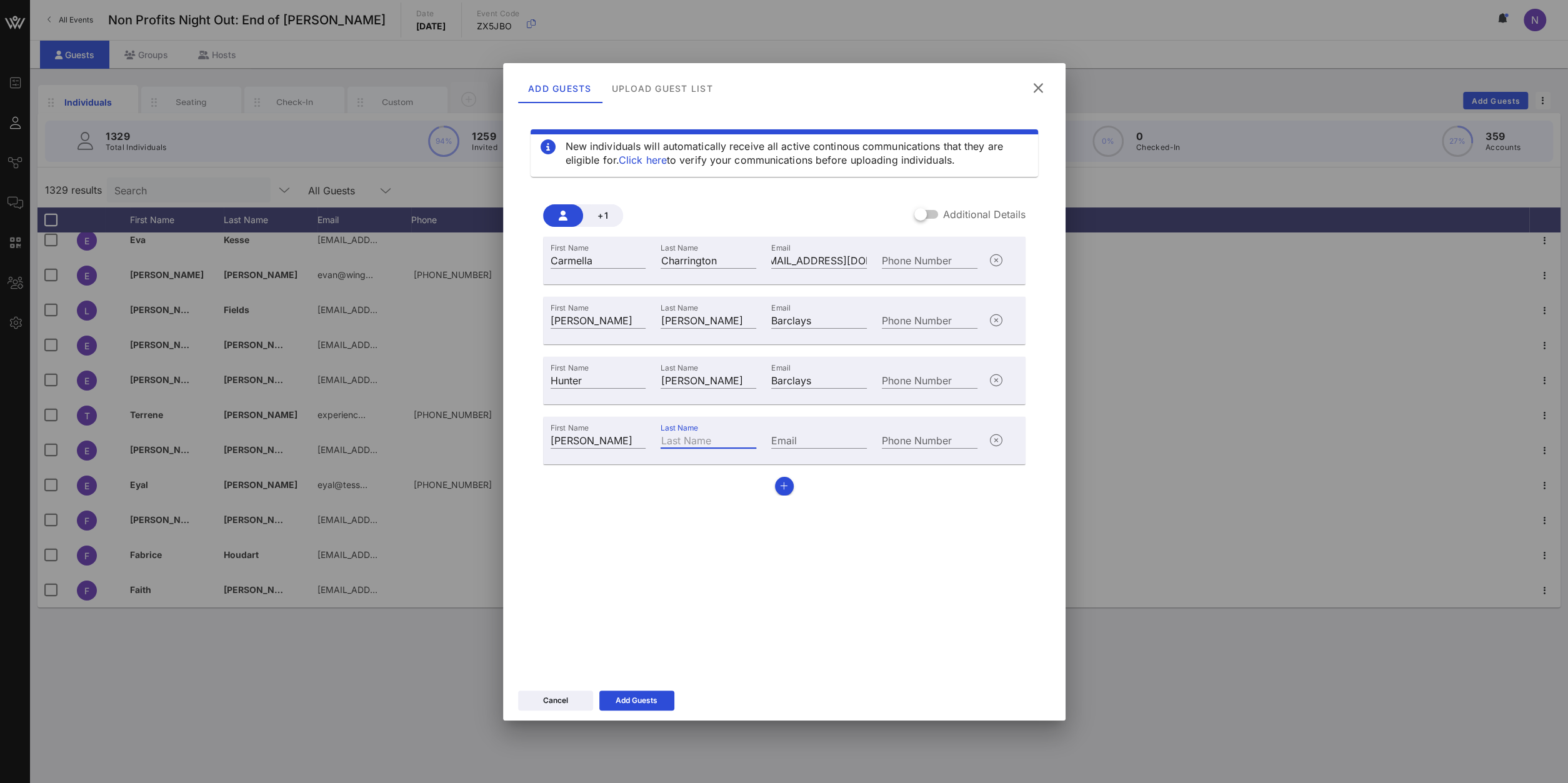
paste input "[PERSON_NAME]"
type input "[PERSON_NAME]"
click at [808, 431] on div "Email" at bounding box center [819, 438] width 111 height 33
click at [800, 443] on input "Email" at bounding box center [818, 440] width 95 height 16
paste input "TZG Foundation"
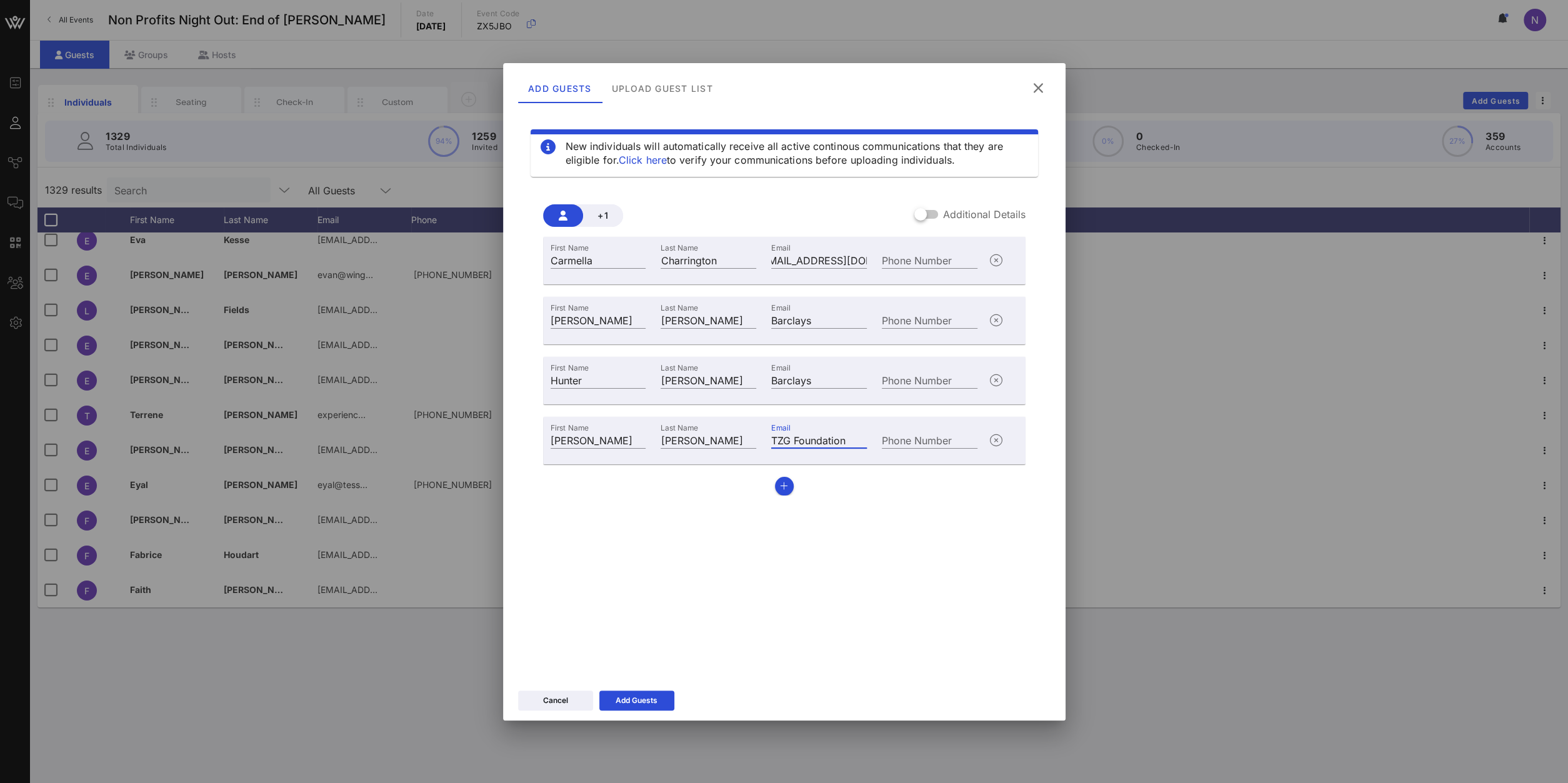
type input "TZG Foundation"
drag, startPoint x: 858, startPoint y: 316, endPoint x: 576, endPoint y: 311, distance: 282.0
click at [576, 311] on div "First Name [PERSON_NAME] Last Name [PERSON_NAME] Email Barclays Phone Number" at bounding box center [764, 318] width 442 height 33
drag, startPoint x: 830, startPoint y: 316, endPoint x: 587, endPoint y: 294, distance: 244.0
click at [771, 312] on input "Barclays" at bounding box center [818, 320] width 95 height 16
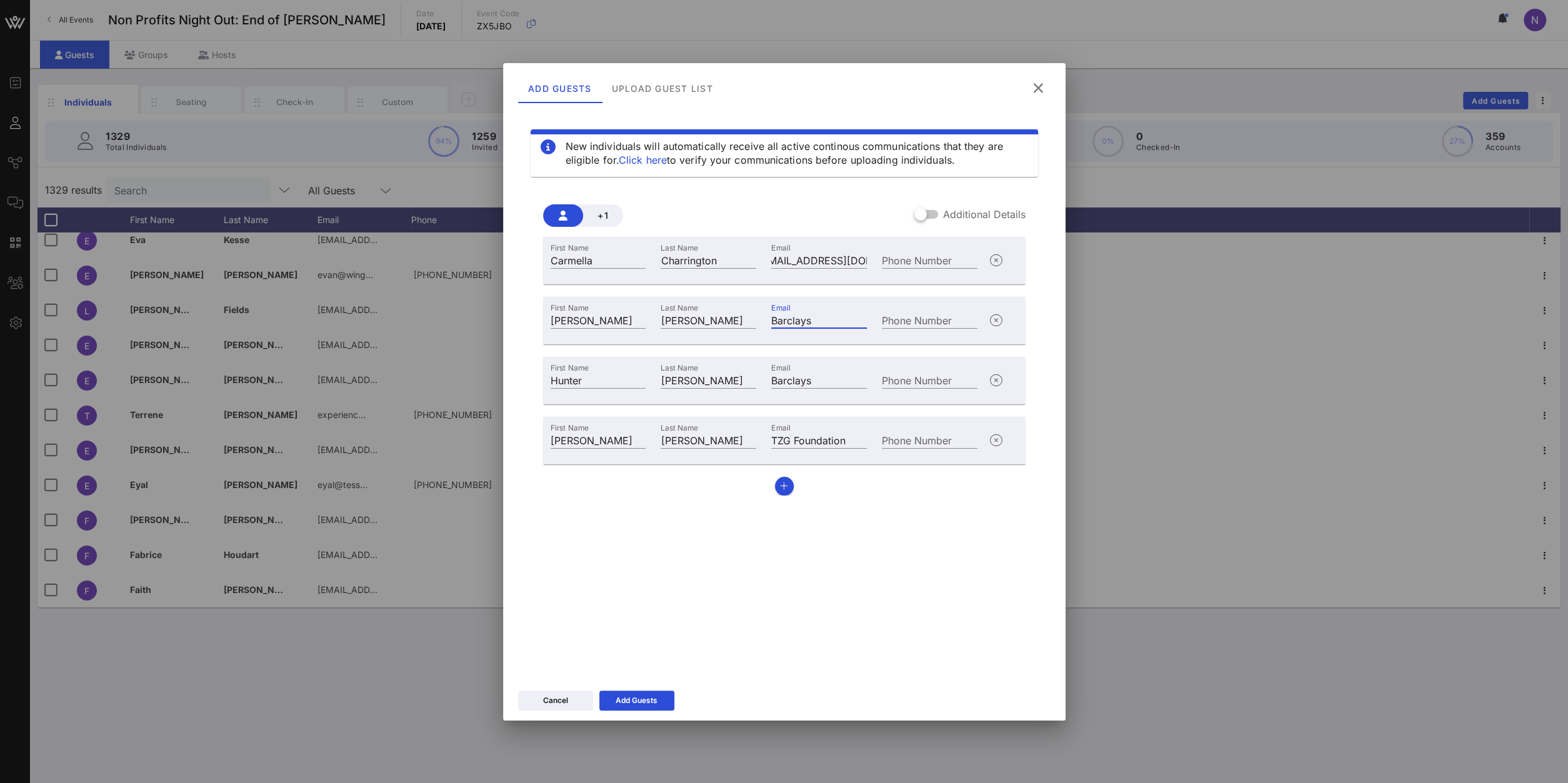
paste input "[PERSON_NAME][EMAIL_ADDRESS][PERSON_NAME][DOMAIN_NAME]"
type input "[PERSON_NAME][EMAIL_ADDRESS][PERSON_NAME][DOMAIN_NAME]"
drag, startPoint x: 844, startPoint y: 381, endPoint x: 504, endPoint y: 369, distance: 340.2
click at [504, 369] on div "New individuals will automatically receive all active continous communications …" at bounding box center [784, 396] width 562 height 575
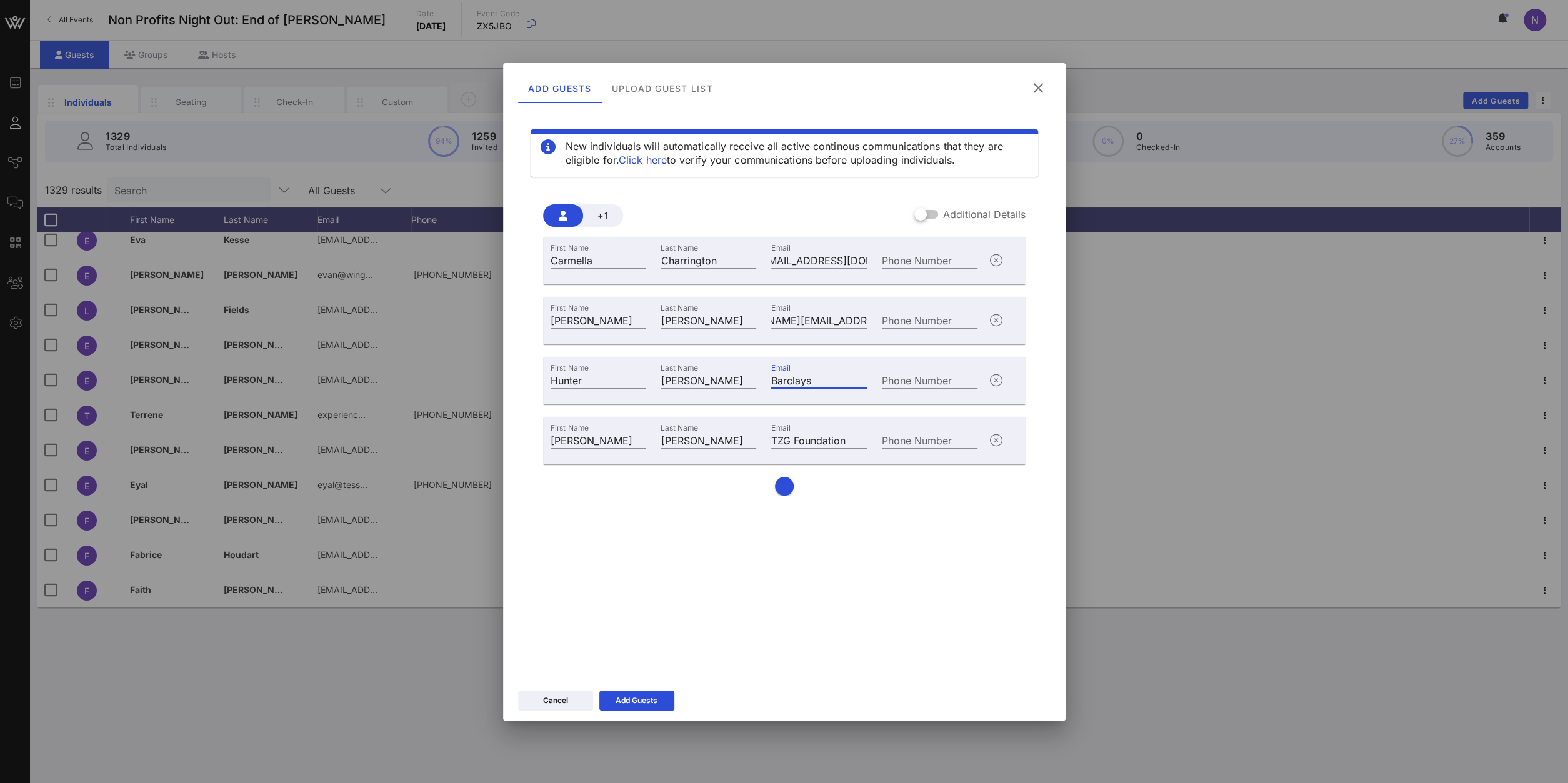
paste input "[EMAIL_ADDRESS][PERSON_NAME][DOMAIN_NAME]"
click at [852, 377] on input "[EMAIL_ADDRESS][PERSON_NAME][DOMAIN_NAME]" at bounding box center [818, 380] width 95 height 16
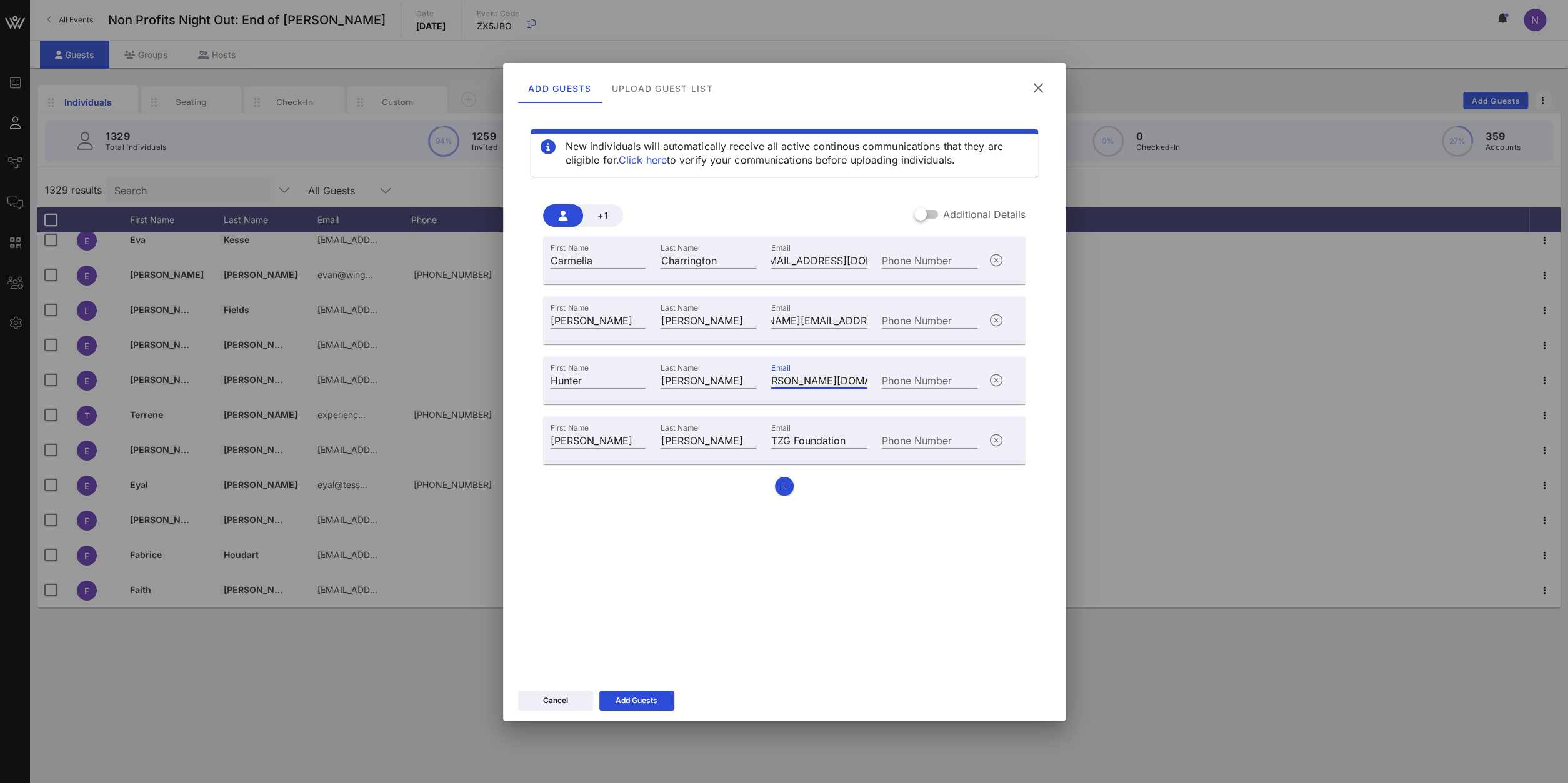
paste input "text"
drag, startPoint x: 795, startPoint y: 379, endPoint x: 486, endPoint y: 358, distance: 309.7
click at [771, 372] on input "[EMAIL_ADDRESS][PERSON_NAME][DOMAIN_NAME]" at bounding box center [818, 380] width 95 height 16
type input "[EMAIL_ADDRESS][PERSON_NAME][DOMAIN_NAME]"
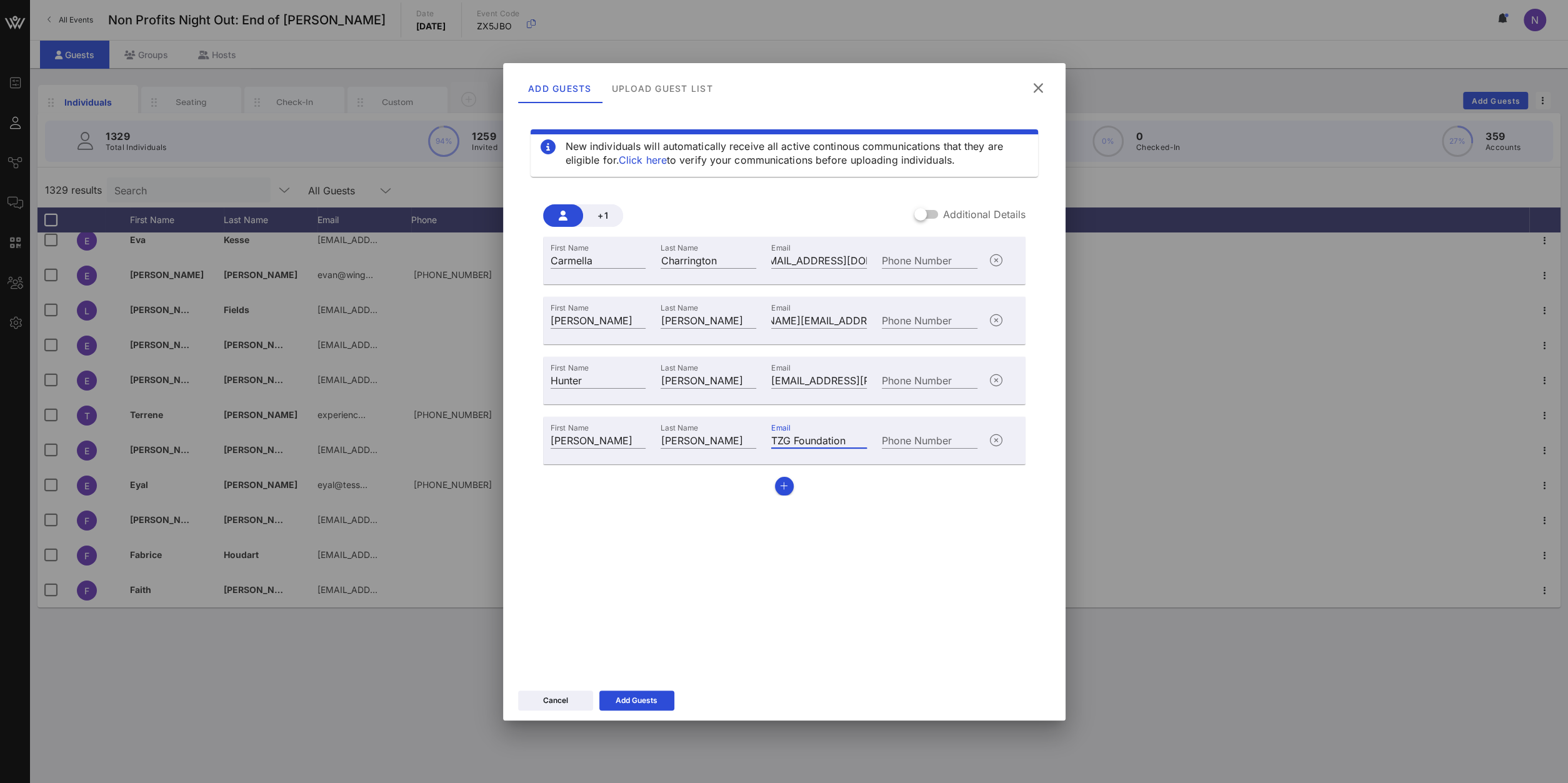
click at [811, 440] on input "TZG Foundation" at bounding box center [818, 440] width 95 height 16
paste input "[EMAIL_ADDRESS][DOMAIN_NAME]"
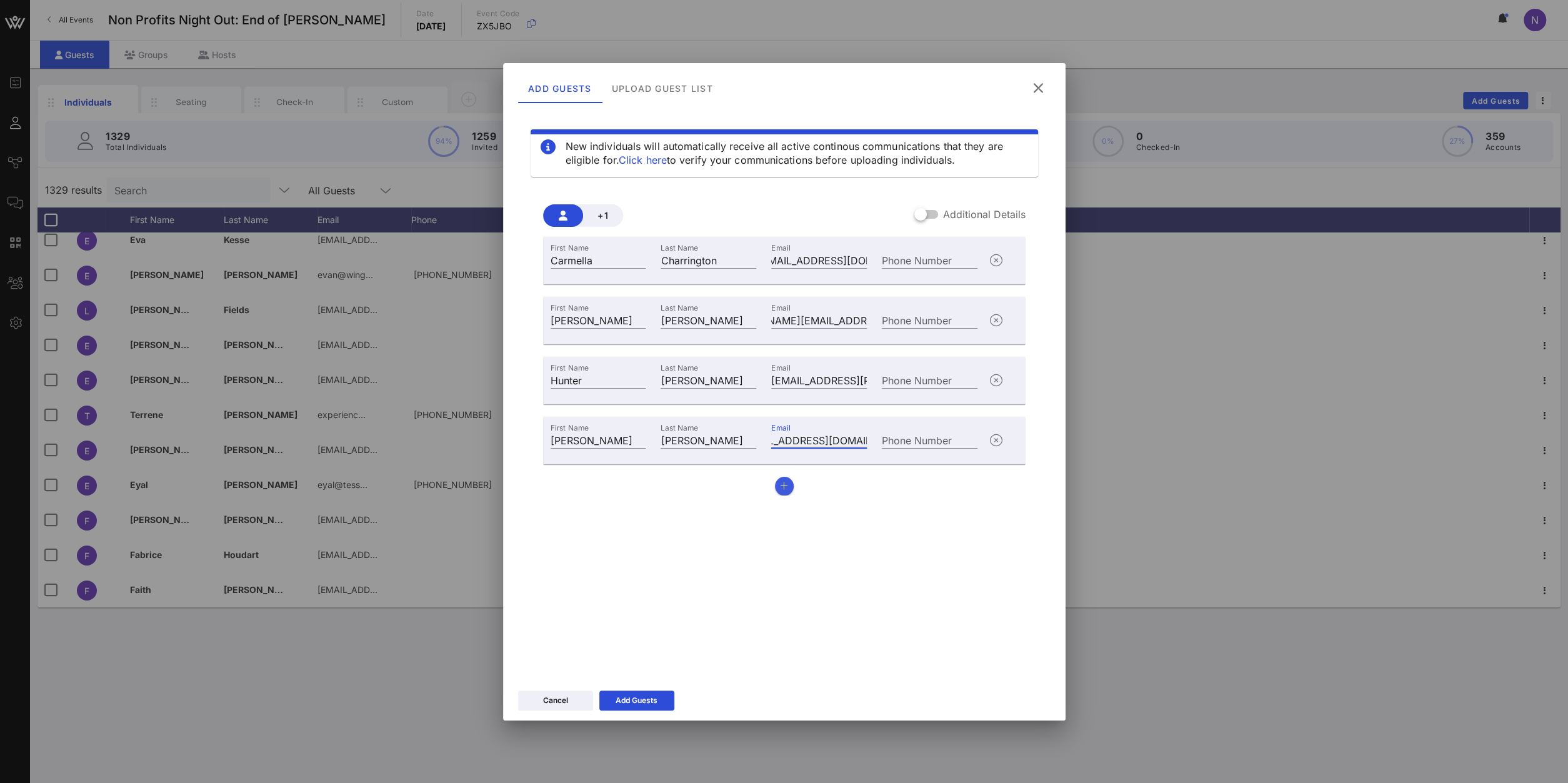
type input "[EMAIL_ADDRESS][DOMAIN_NAME]"
click at [787, 487] on button "button" at bounding box center [784, 486] width 19 height 19
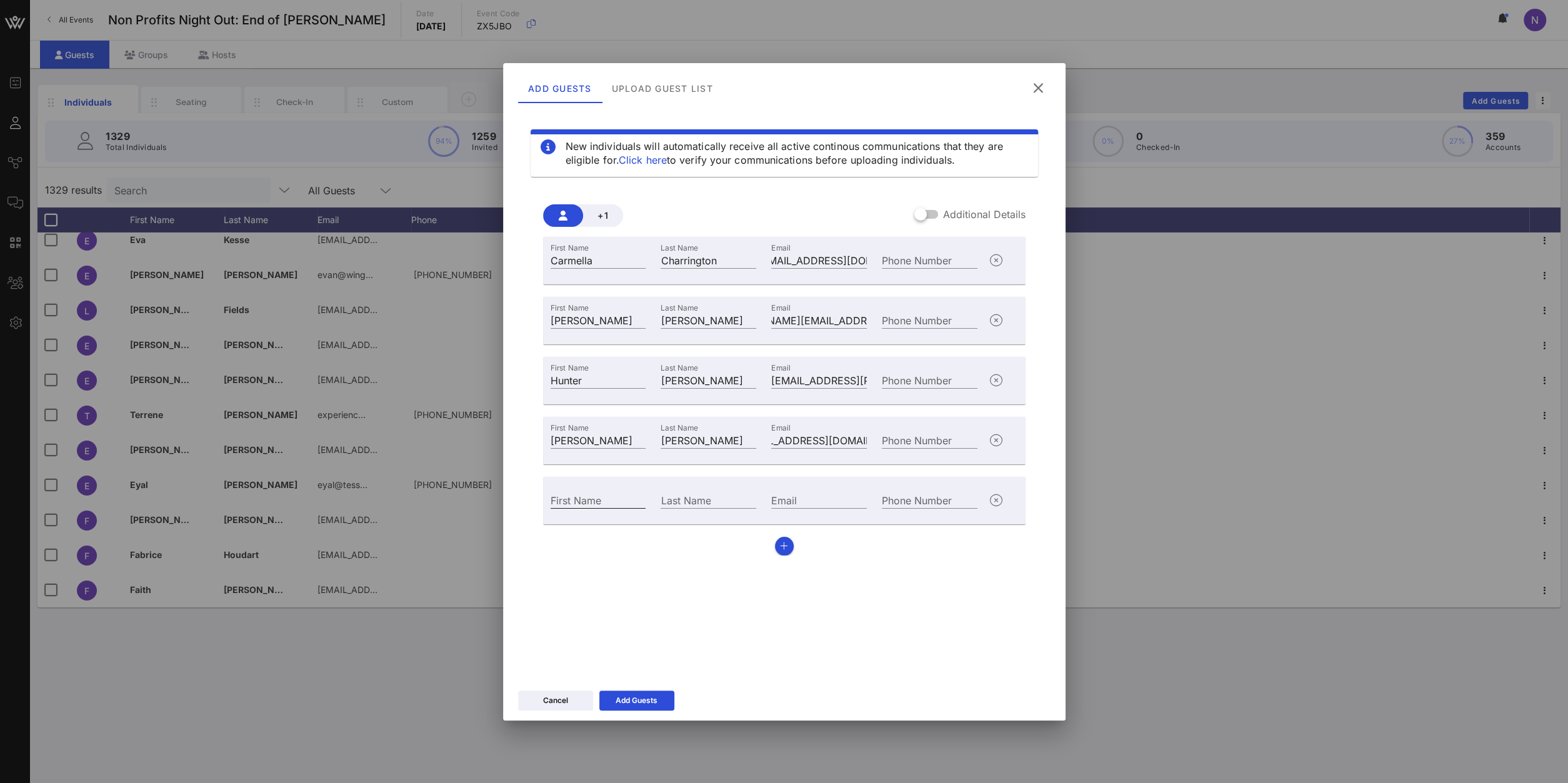
click at [576, 501] on input "First Name" at bounding box center [598, 500] width 95 height 16
type input "[PERSON_NAME]"
type input "Kovner"
click at [808, 493] on input "Email" at bounding box center [818, 500] width 95 height 16
paste input "[EMAIL_ADDRESS][DOMAIN_NAME]"
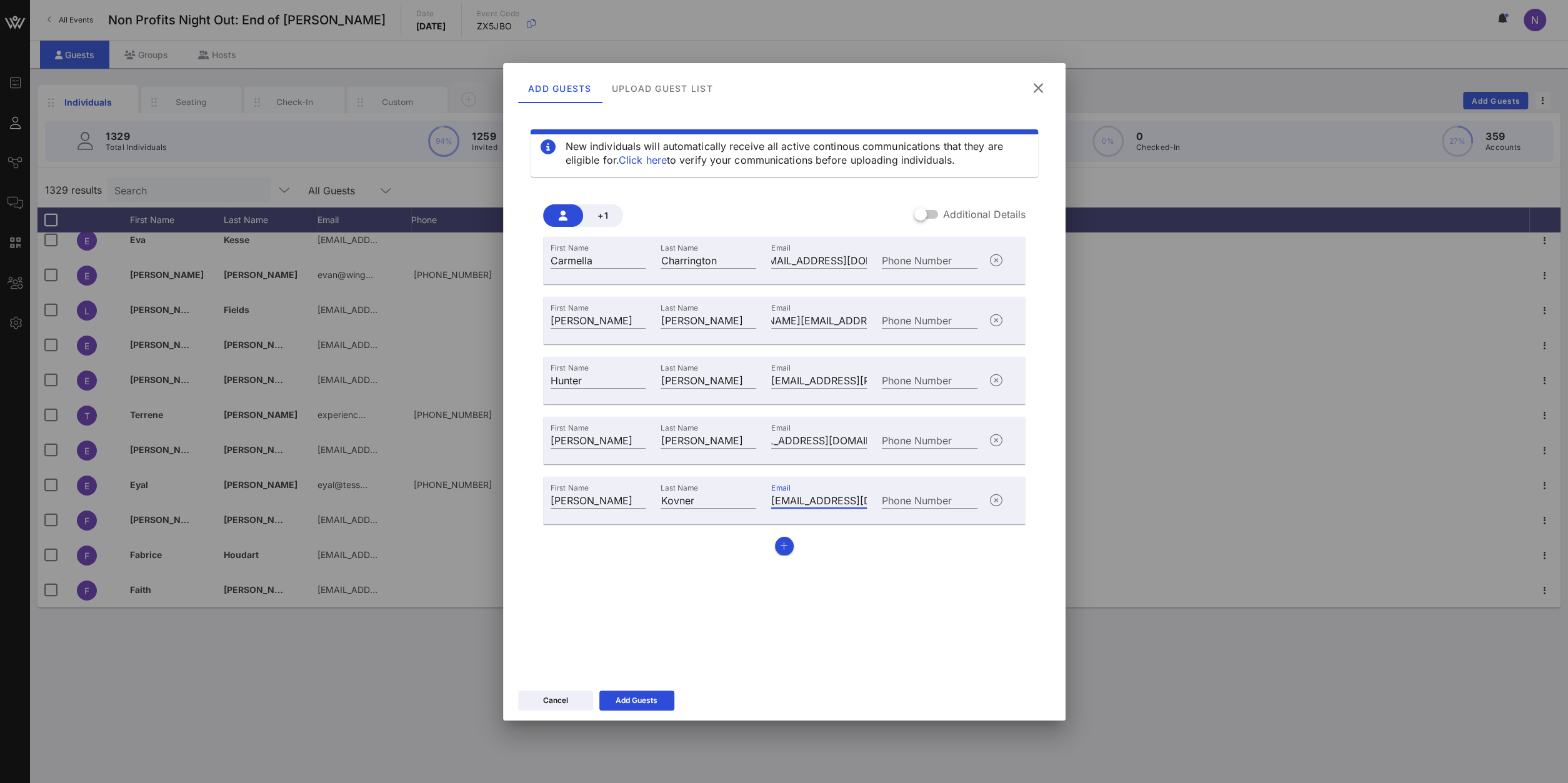
scroll to position [0, 5]
type input "[EMAIL_ADDRESS][DOMAIN_NAME]"
click at [645, 705] on div "Add Guests" at bounding box center [636, 700] width 42 height 12
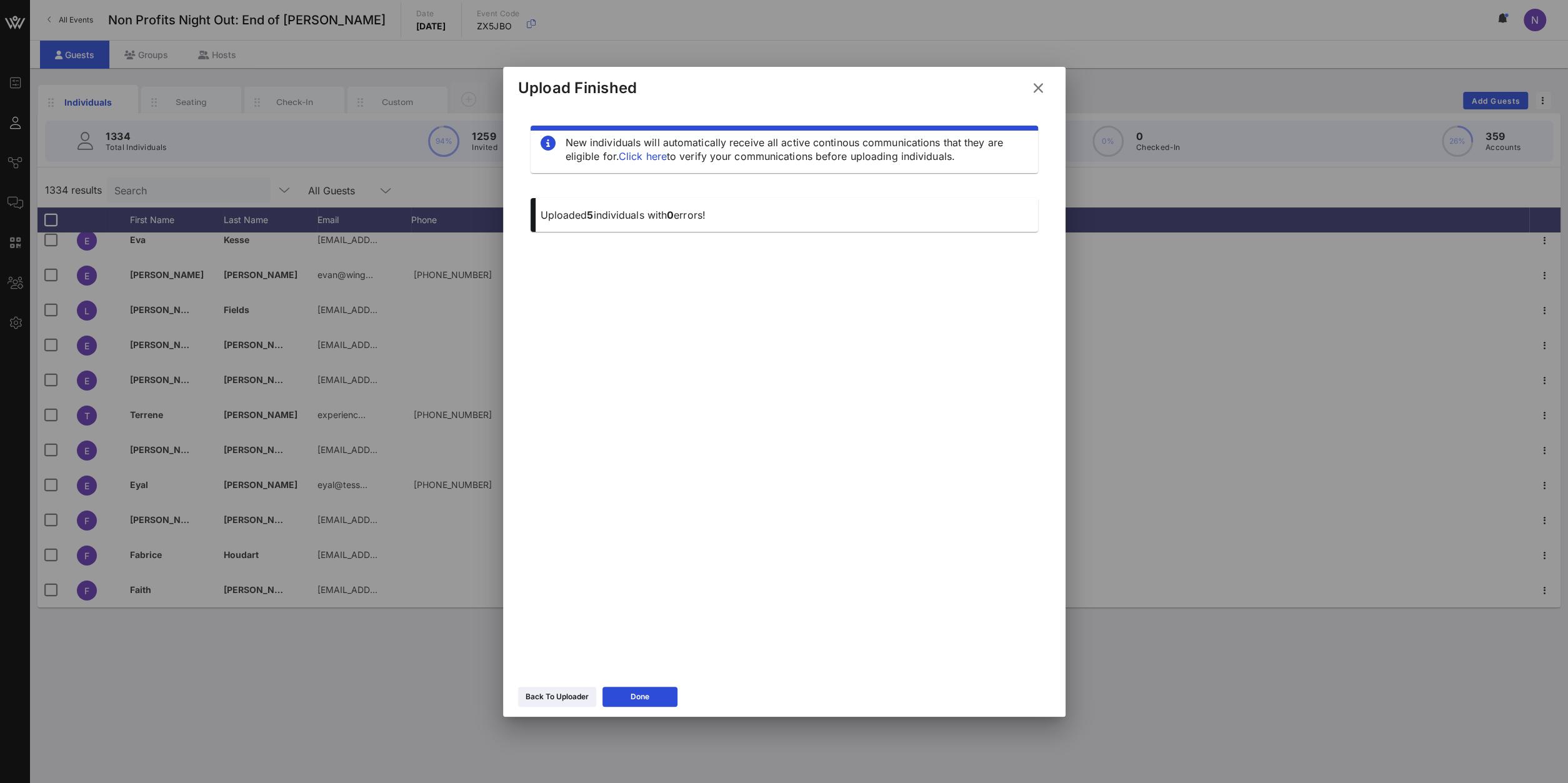
click at [1044, 86] on icon at bounding box center [1039, 88] width 17 height 15
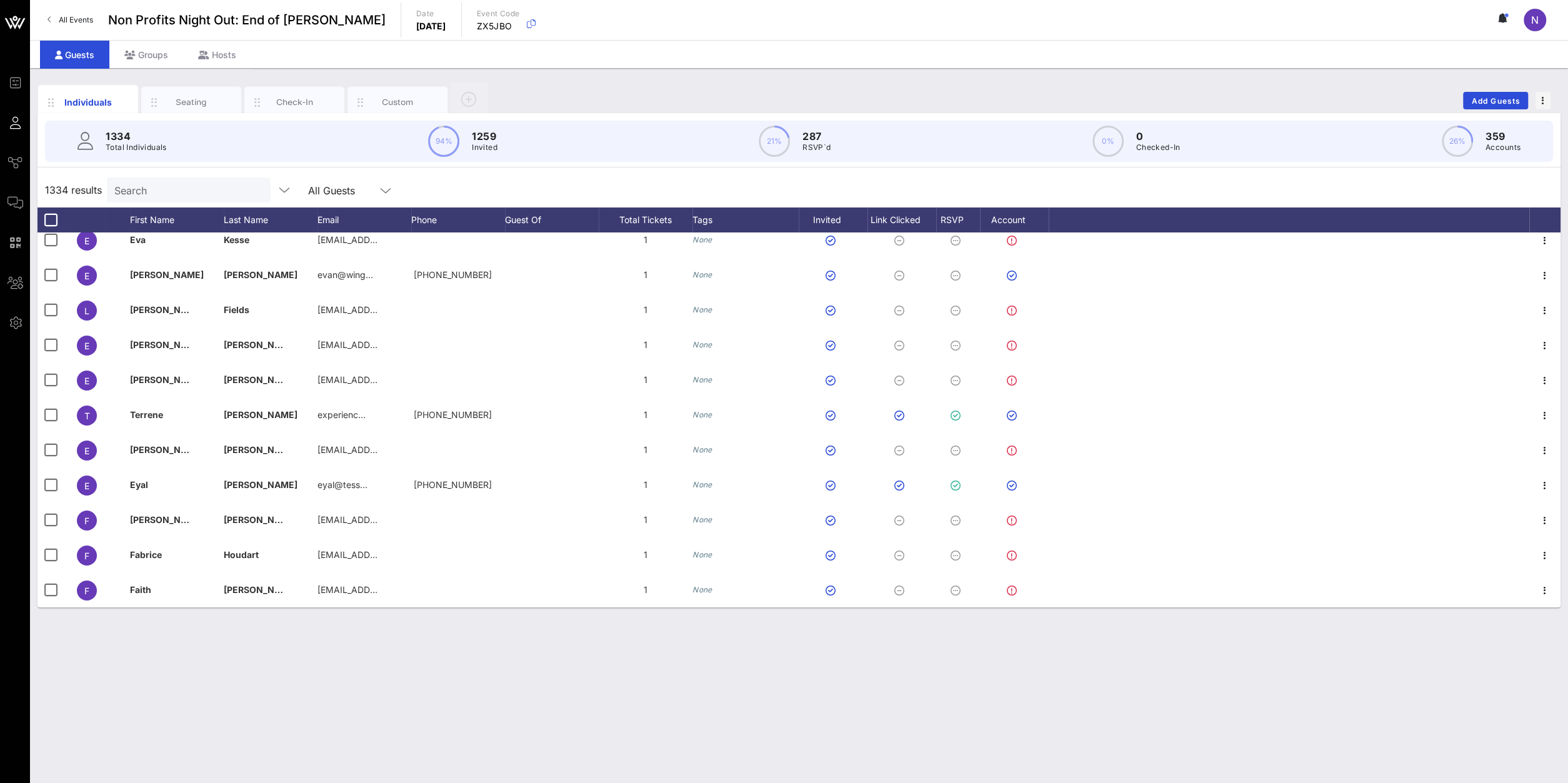
click at [144, 187] on input "Search" at bounding box center [187, 190] width 146 height 16
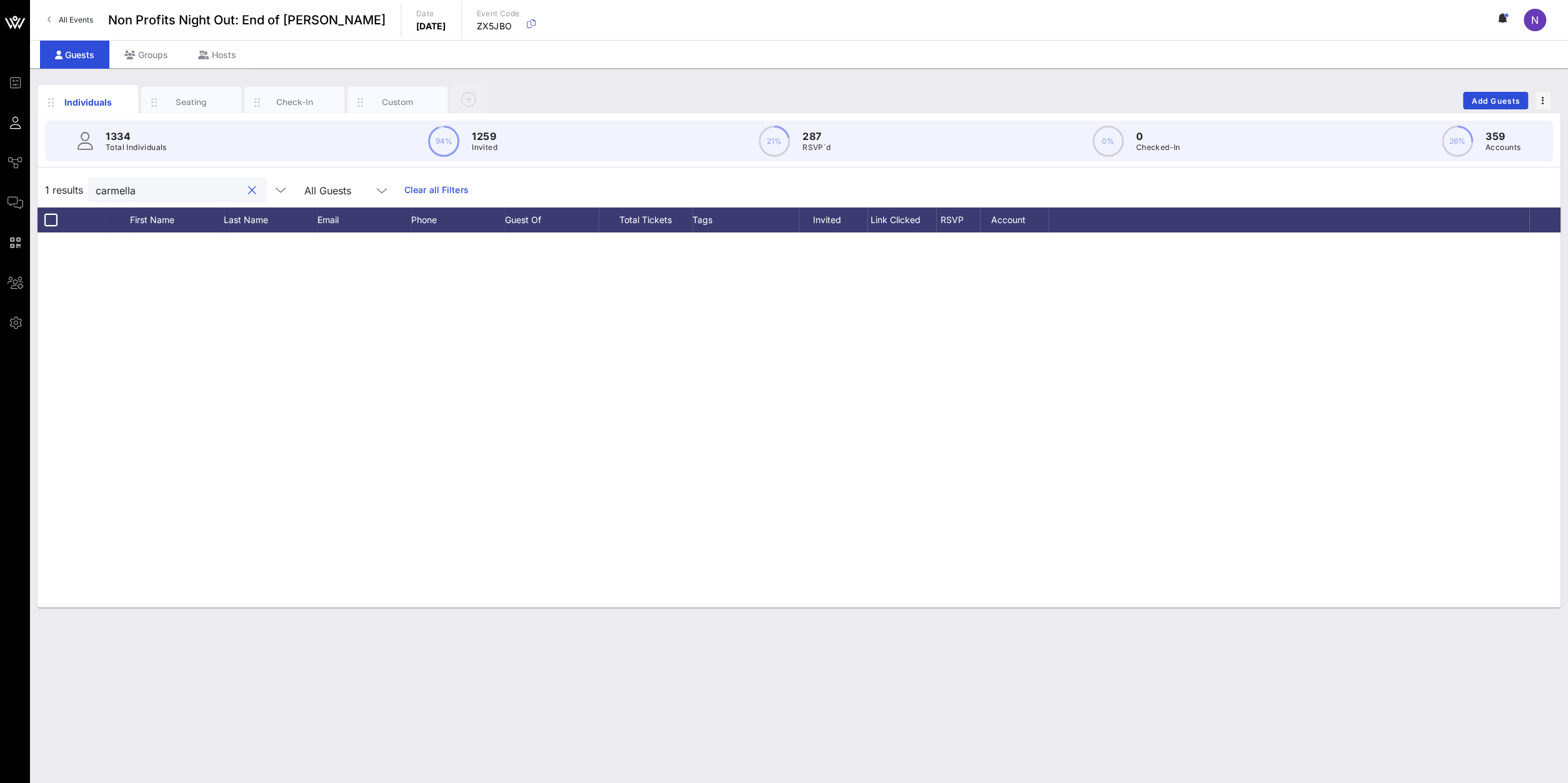
type input "carmella"
click at [312, 350] on div at bounding box center [799, 420] width 1523 height 375
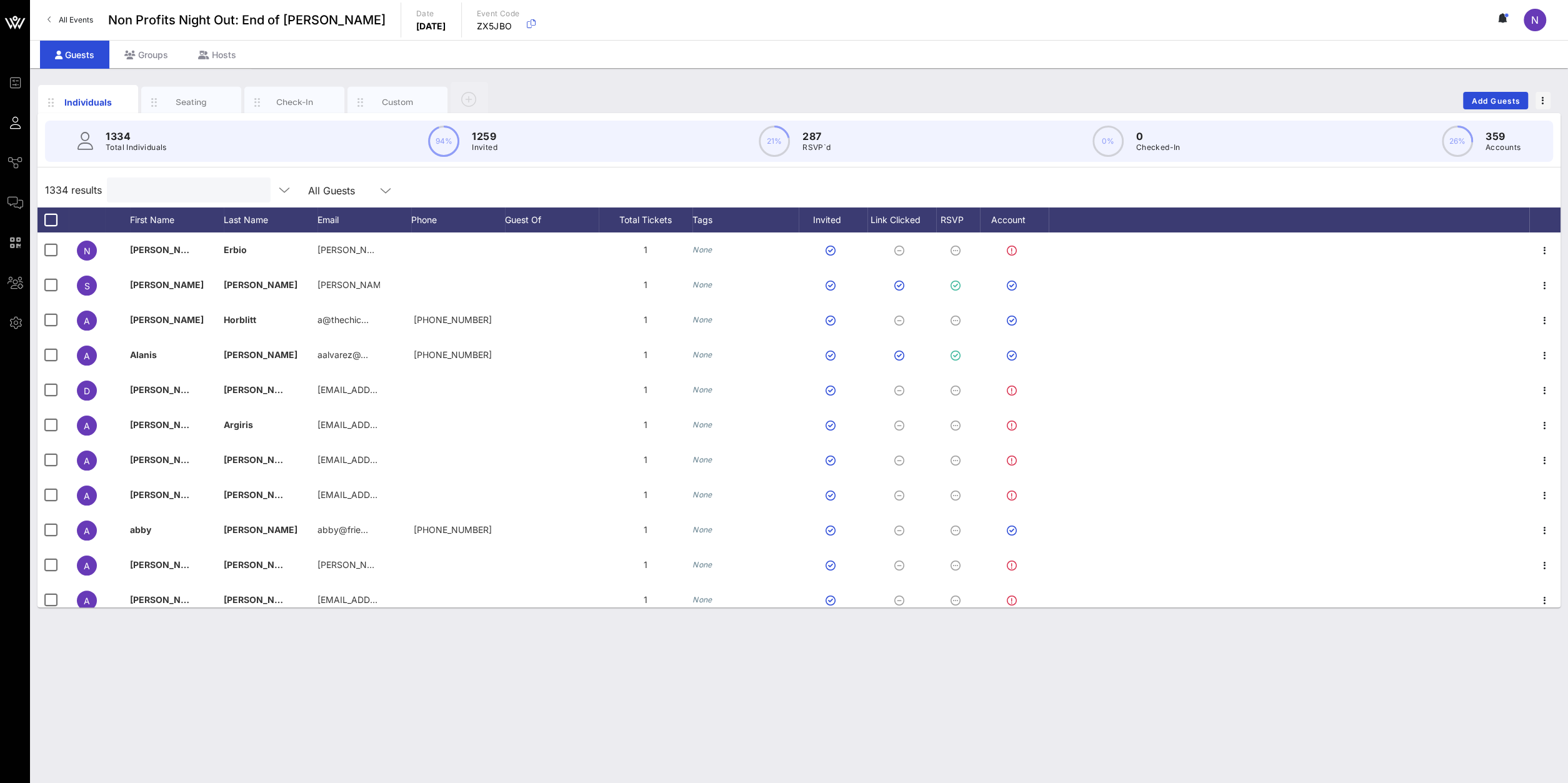
click at [132, 187] on input "text" at bounding box center [187, 190] width 146 height 16
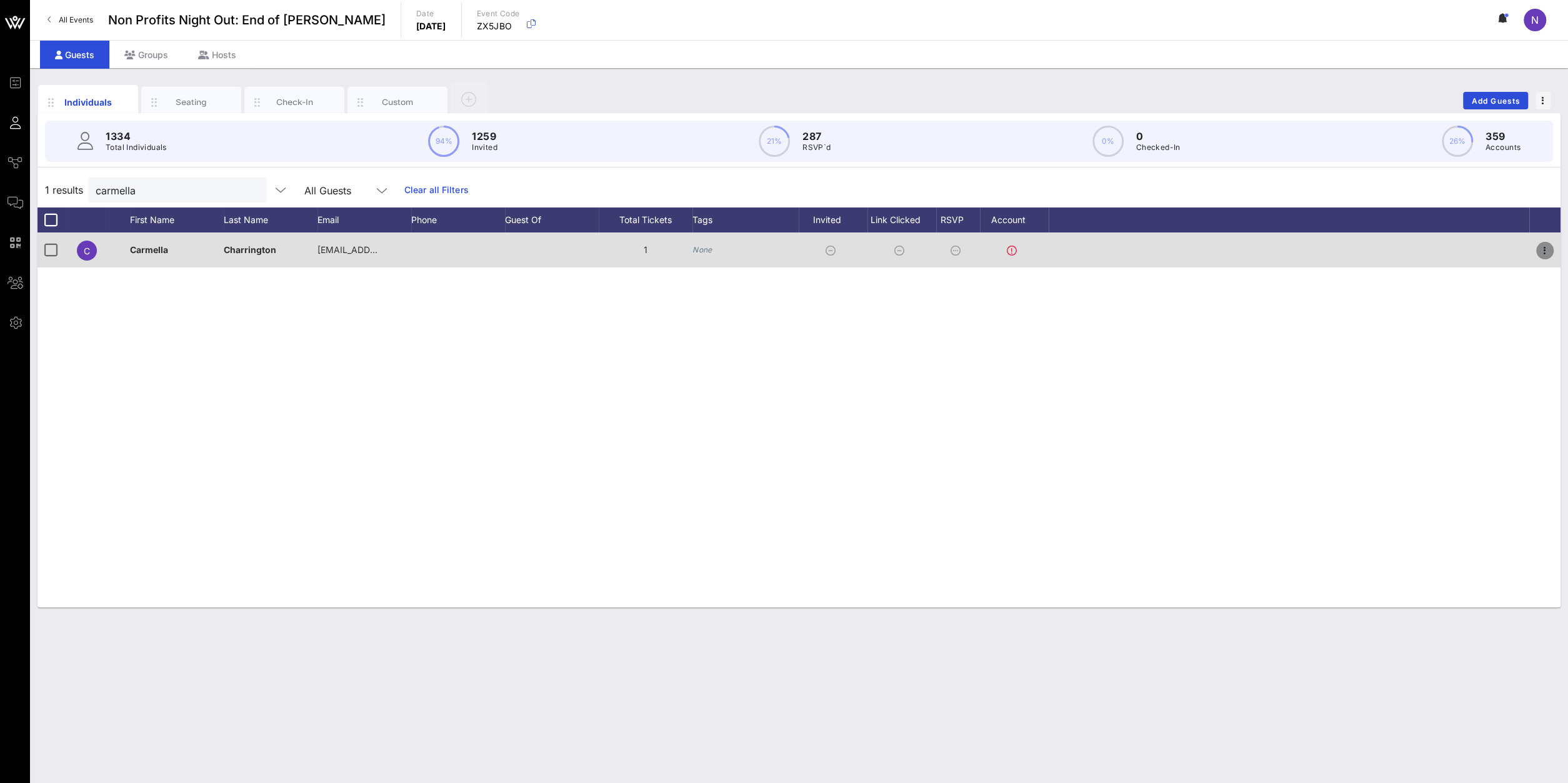
click at [1548, 256] on icon "button" at bounding box center [1545, 250] width 15 height 15
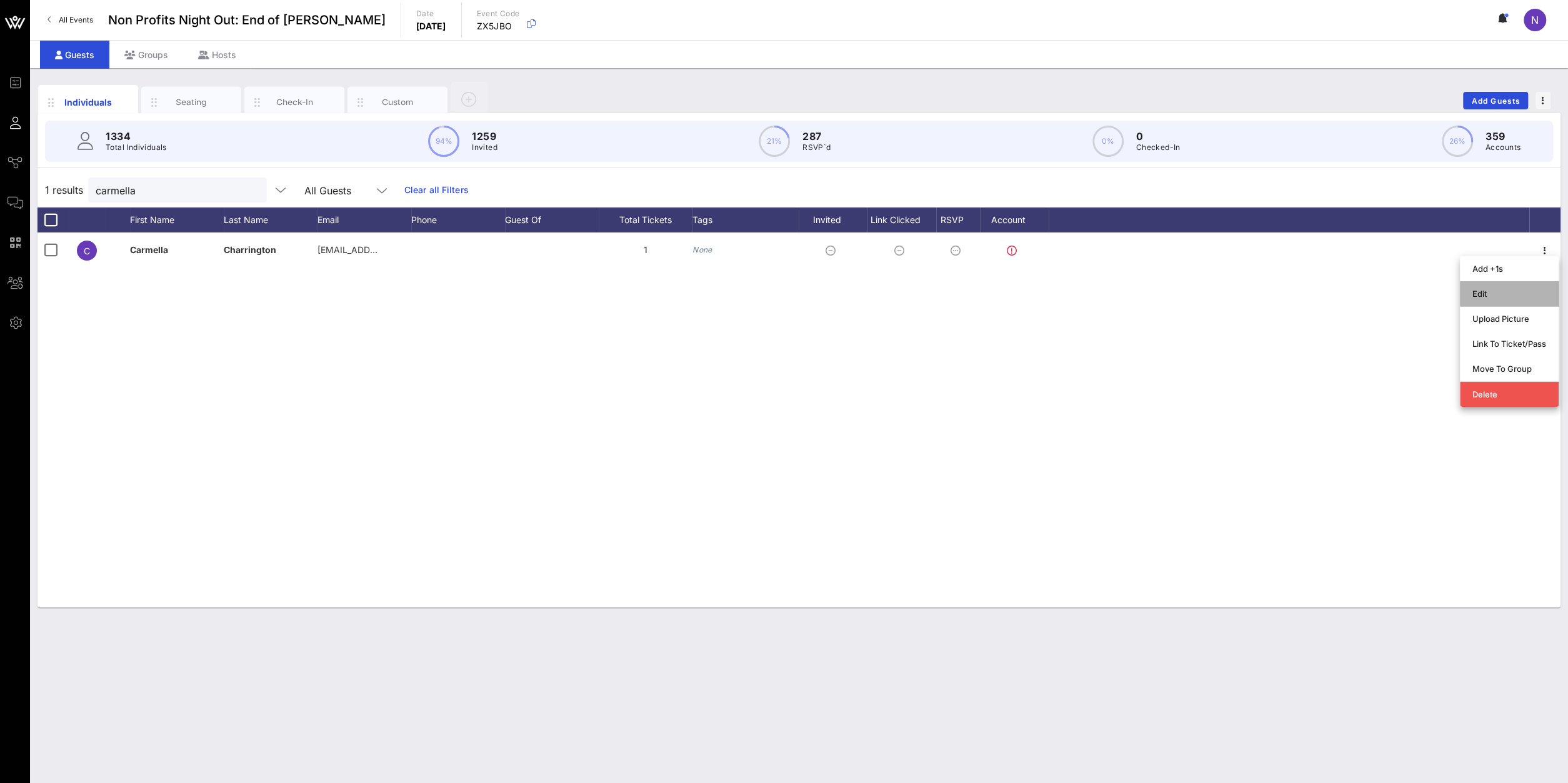
click at [1482, 287] on div "Edit" at bounding box center [1509, 294] width 73 height 20
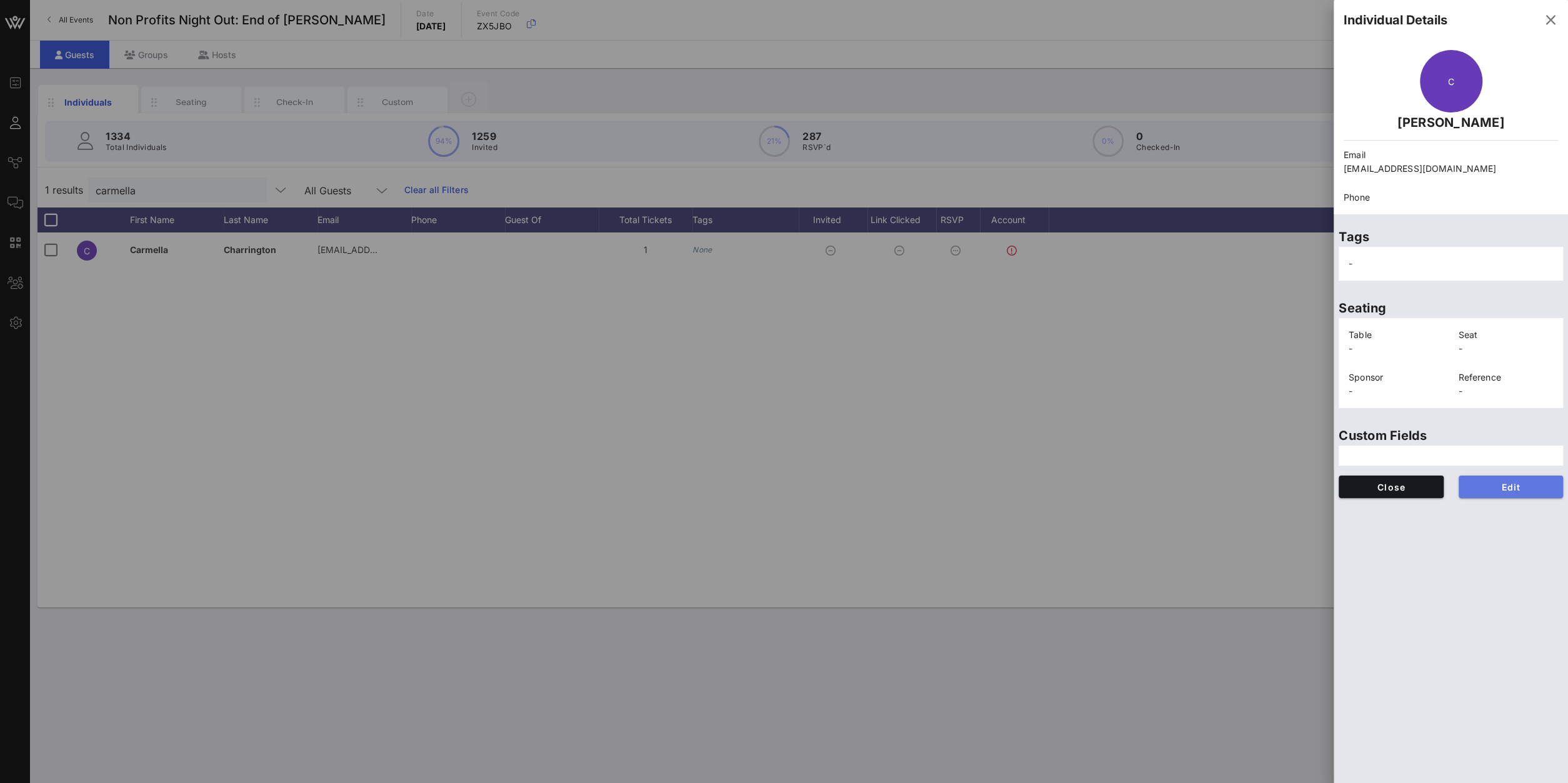
click at [1490, 479] on button "Edit" at bounding box center [1511, 487] width 105 height 23
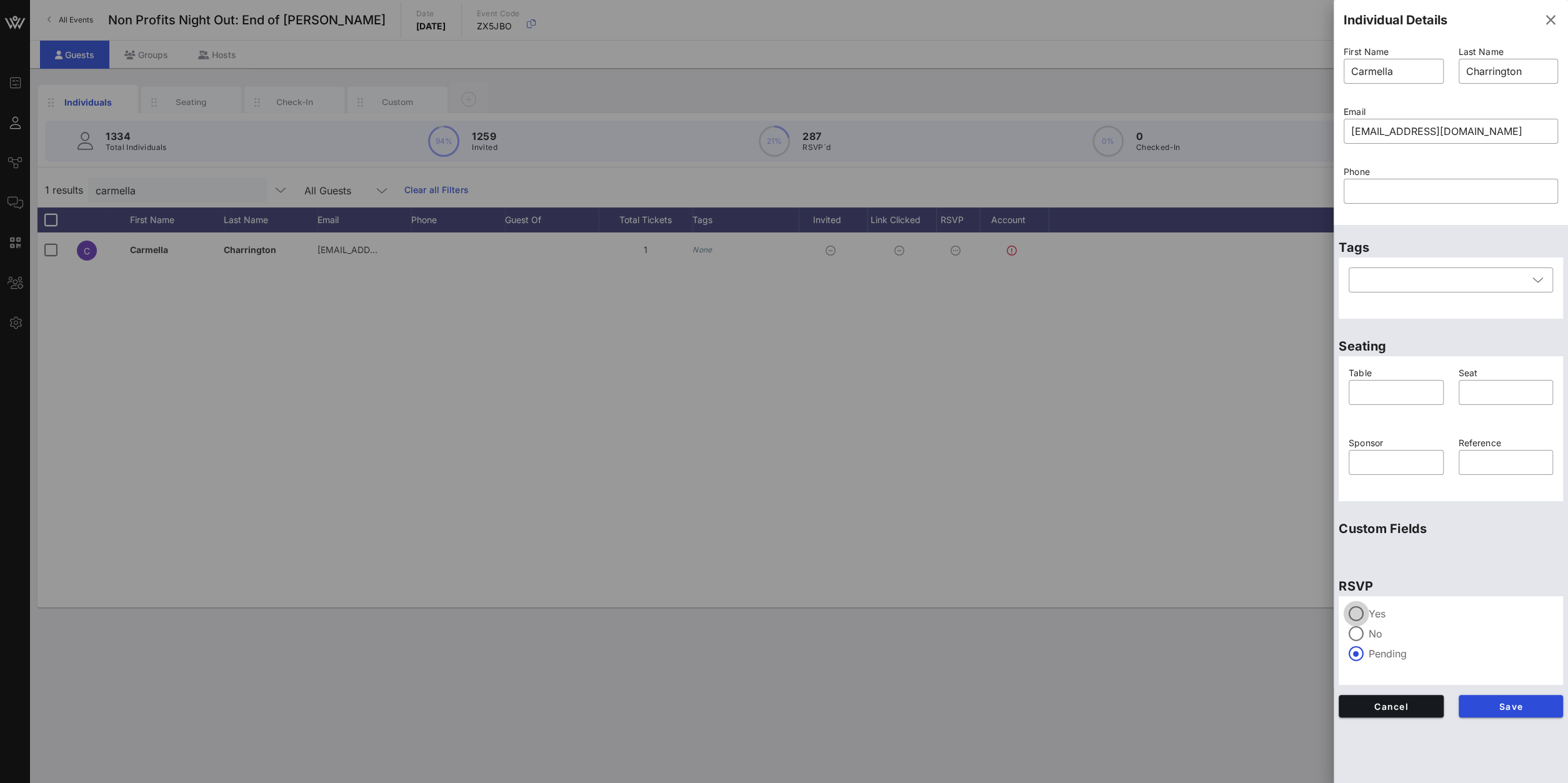
click at [1365, 615] on div at bounding box center [1356, 613] width 21 height 21
click at [1487, 697] on button "Save" at bounding box center [1511, 706] width 105 height 23
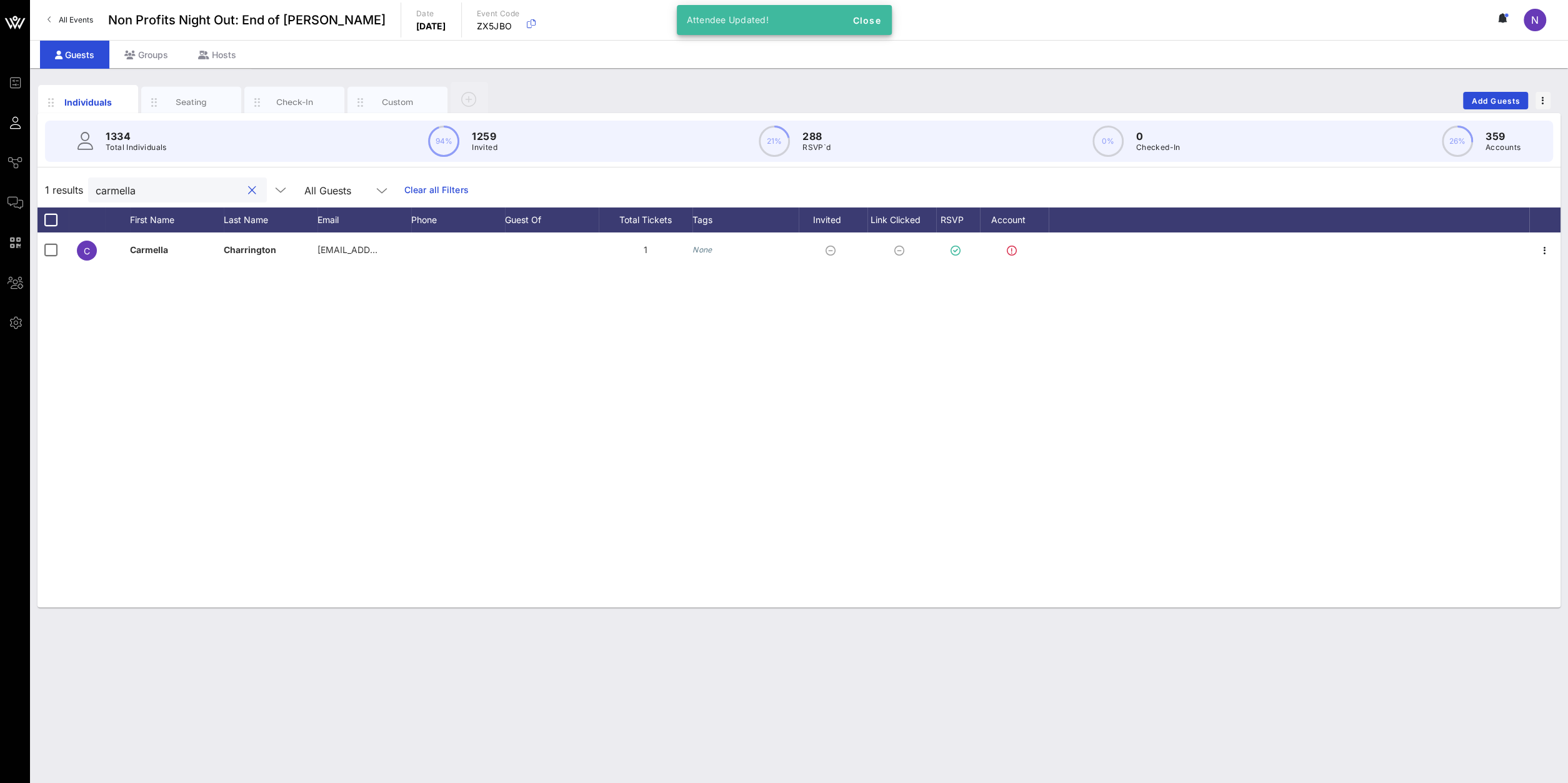
drag, startPoint x: 172, startPoint y: 191, endPoint x: -104, endPoint y: 166, distance: 277.1
click at [95, 182] on input "carmella" at bounding box center [168, 190] width 146 height 16
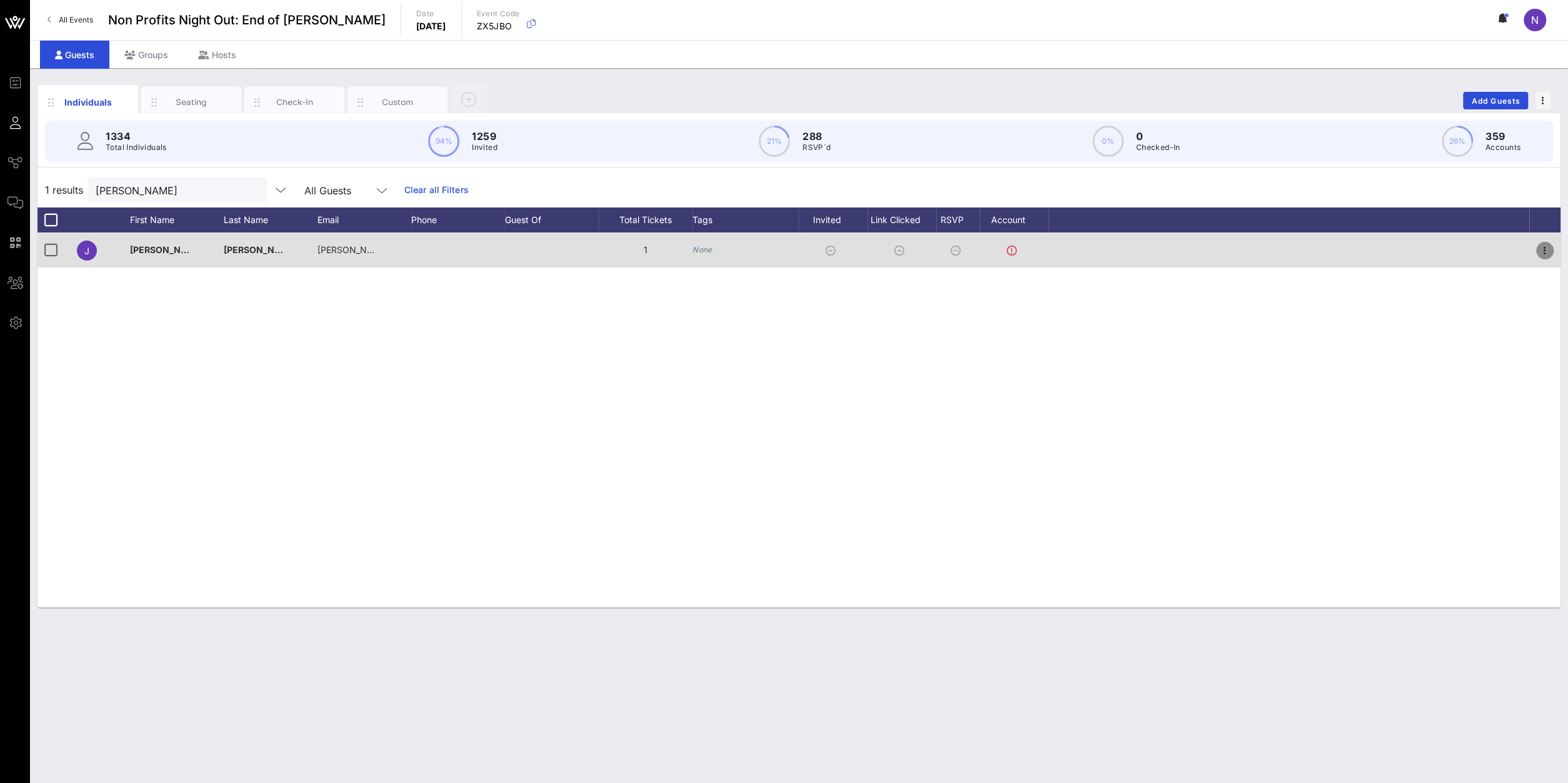
click at [1544, 248] on icon "button" at bounding box center [1545, 250] width 15 height 15
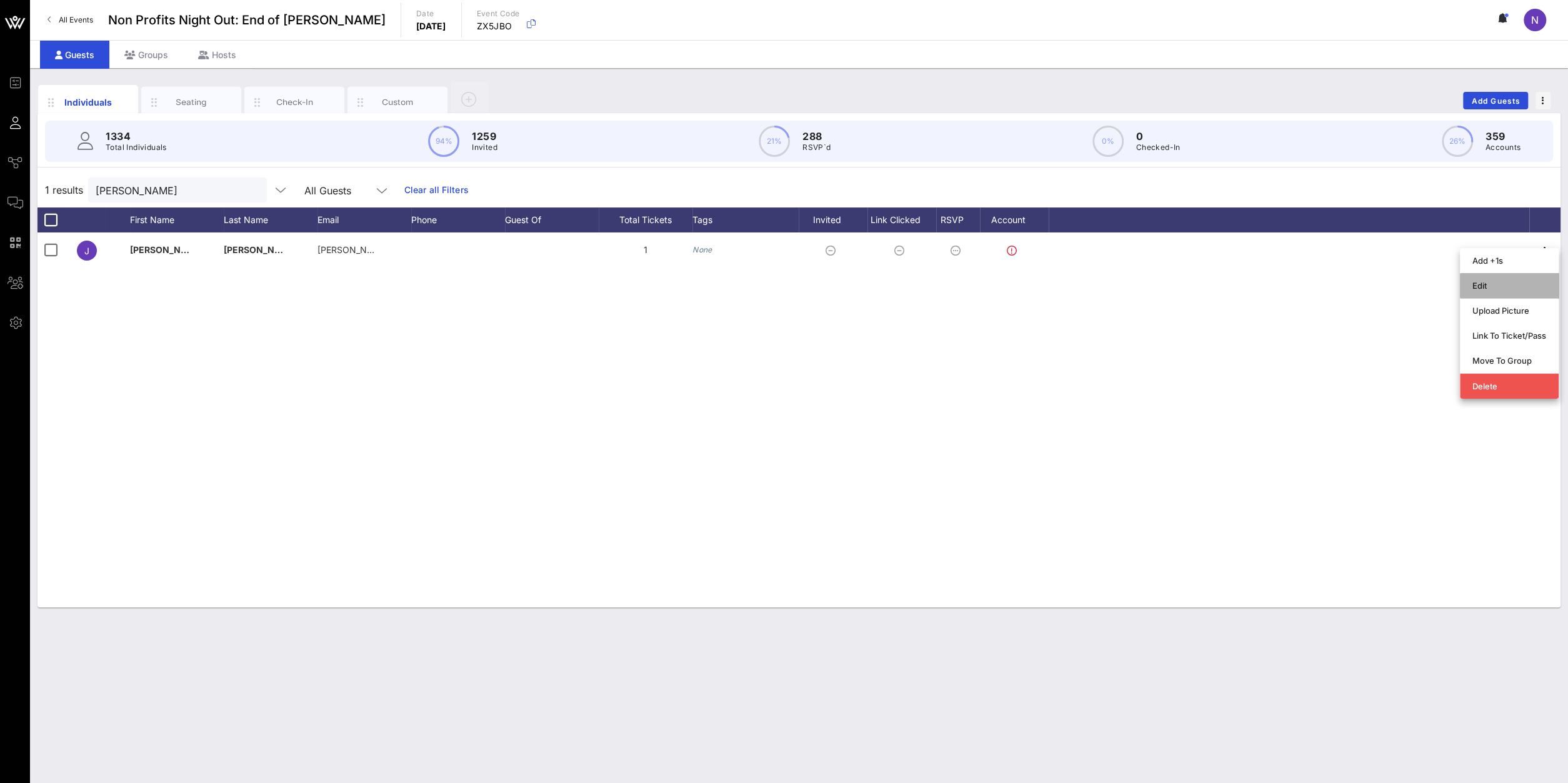
click at [1514, 279] on div "Edit" at bounding box center [1509, 285] width 73 height 20
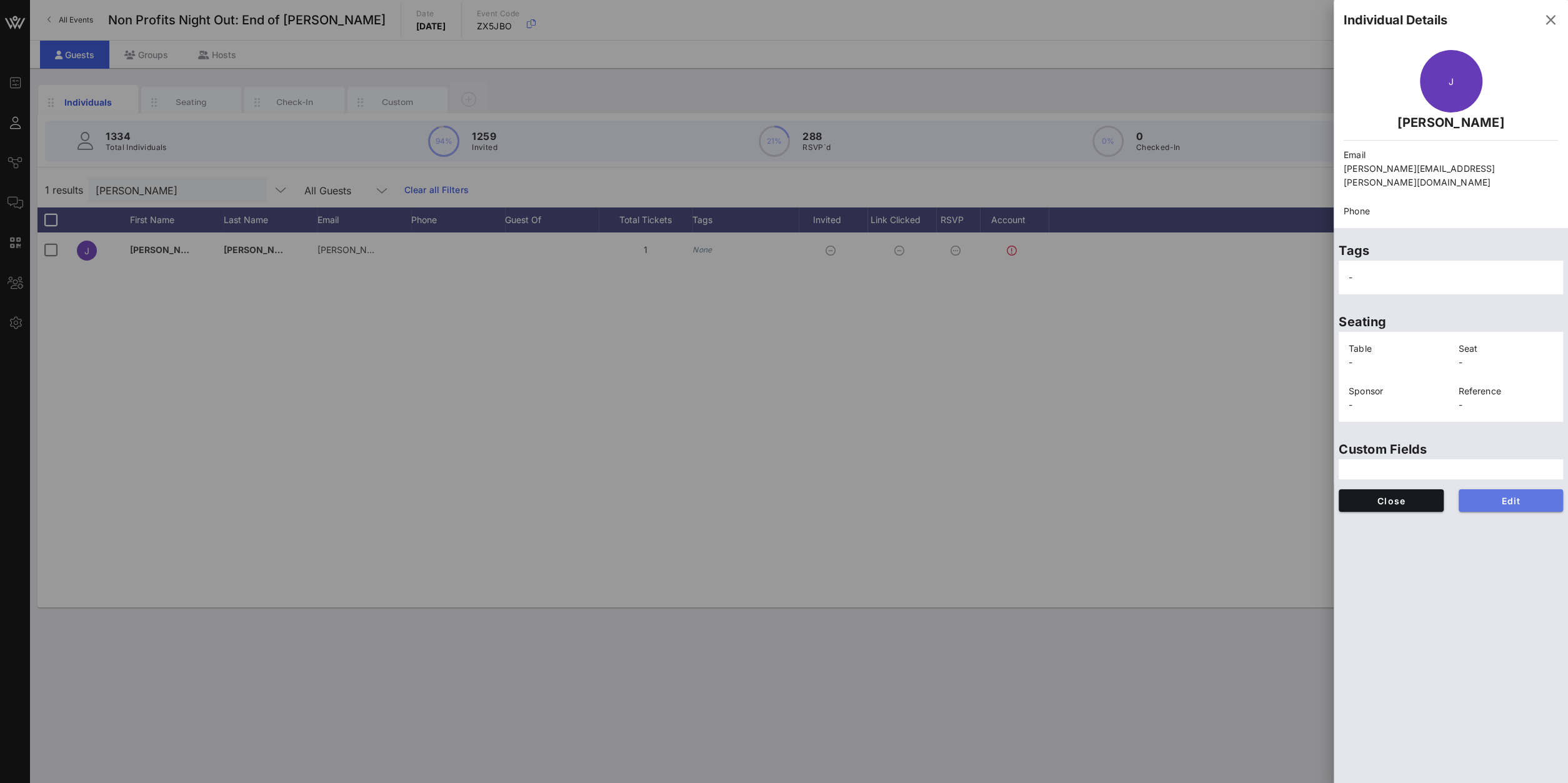
click at [1502, 489] on button "Edit" at bounding box center [1511, 501] width 105 height 23
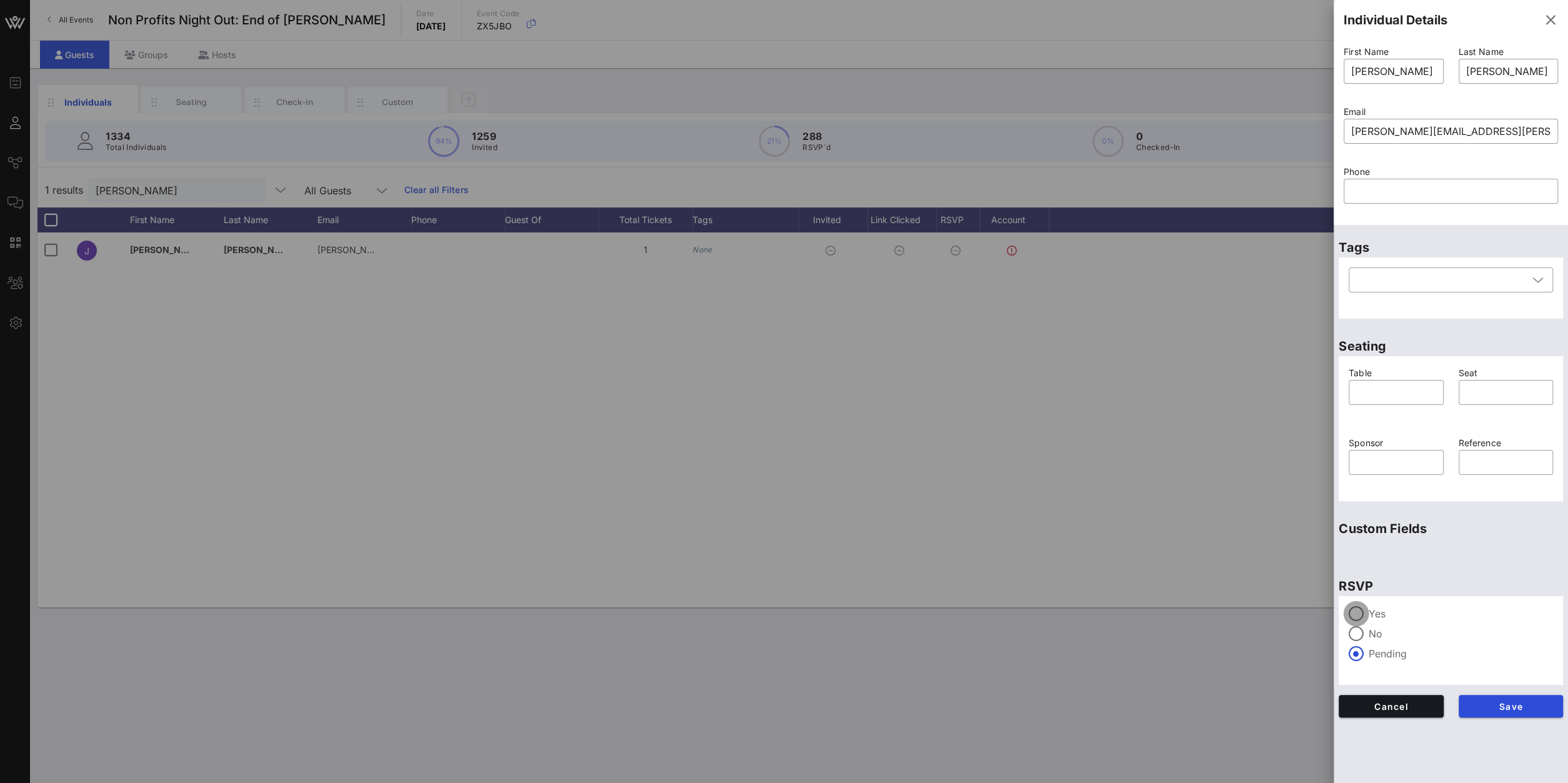
click at [1353, 611] on div at bounding box center [1356, 613] width 21 height 21
click at [1508, 706] on span "Save" at bounding box center [1511, 706] width 85 height 11
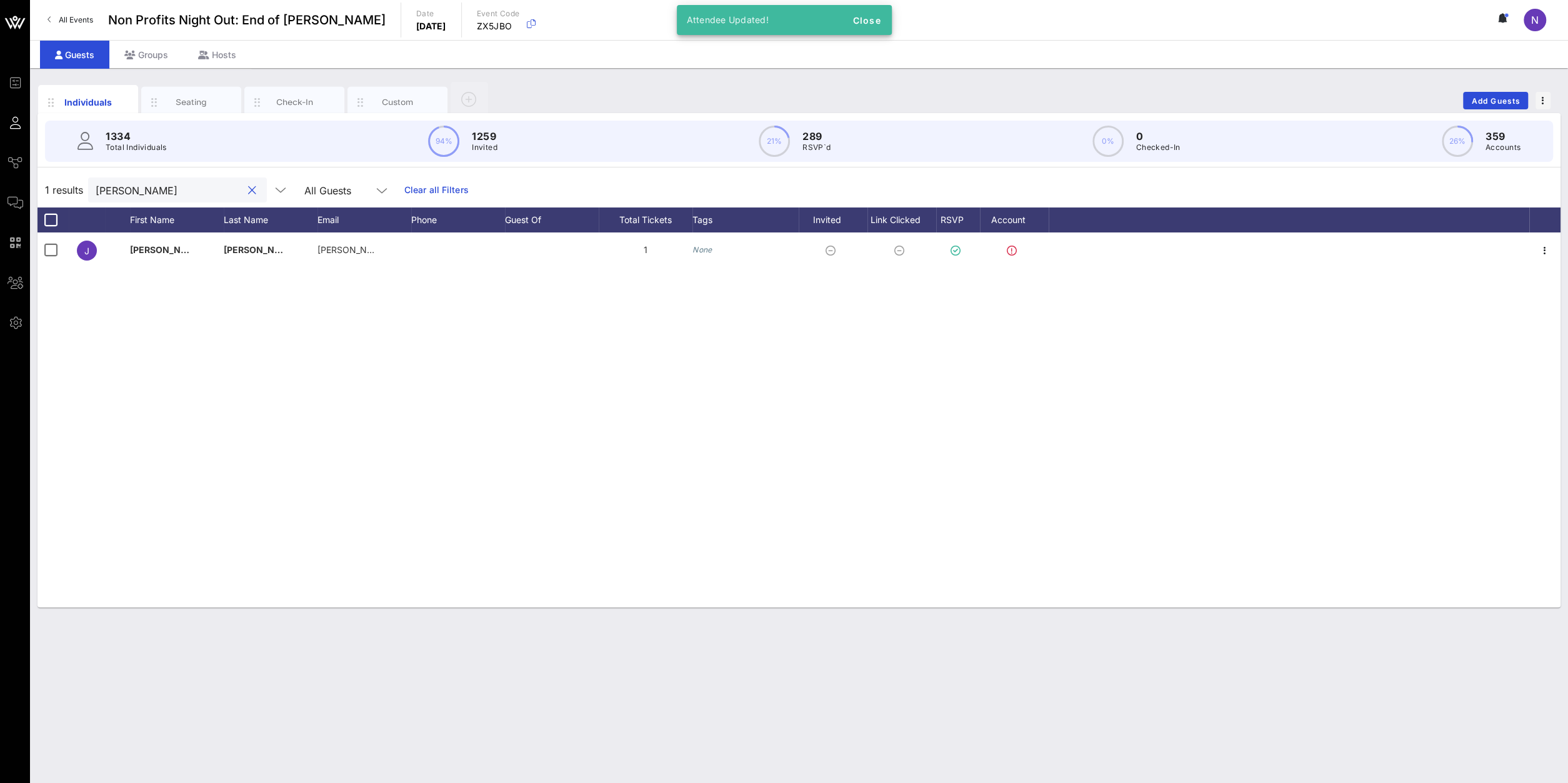
drag, startPoint x: 188, startPoint y: 188, endPoint x: -172, endPoint y: 170, distance: 360.4
click at [95, 182] on input "jennifer hy" at bounding box center [168, 190] width 146 height 16
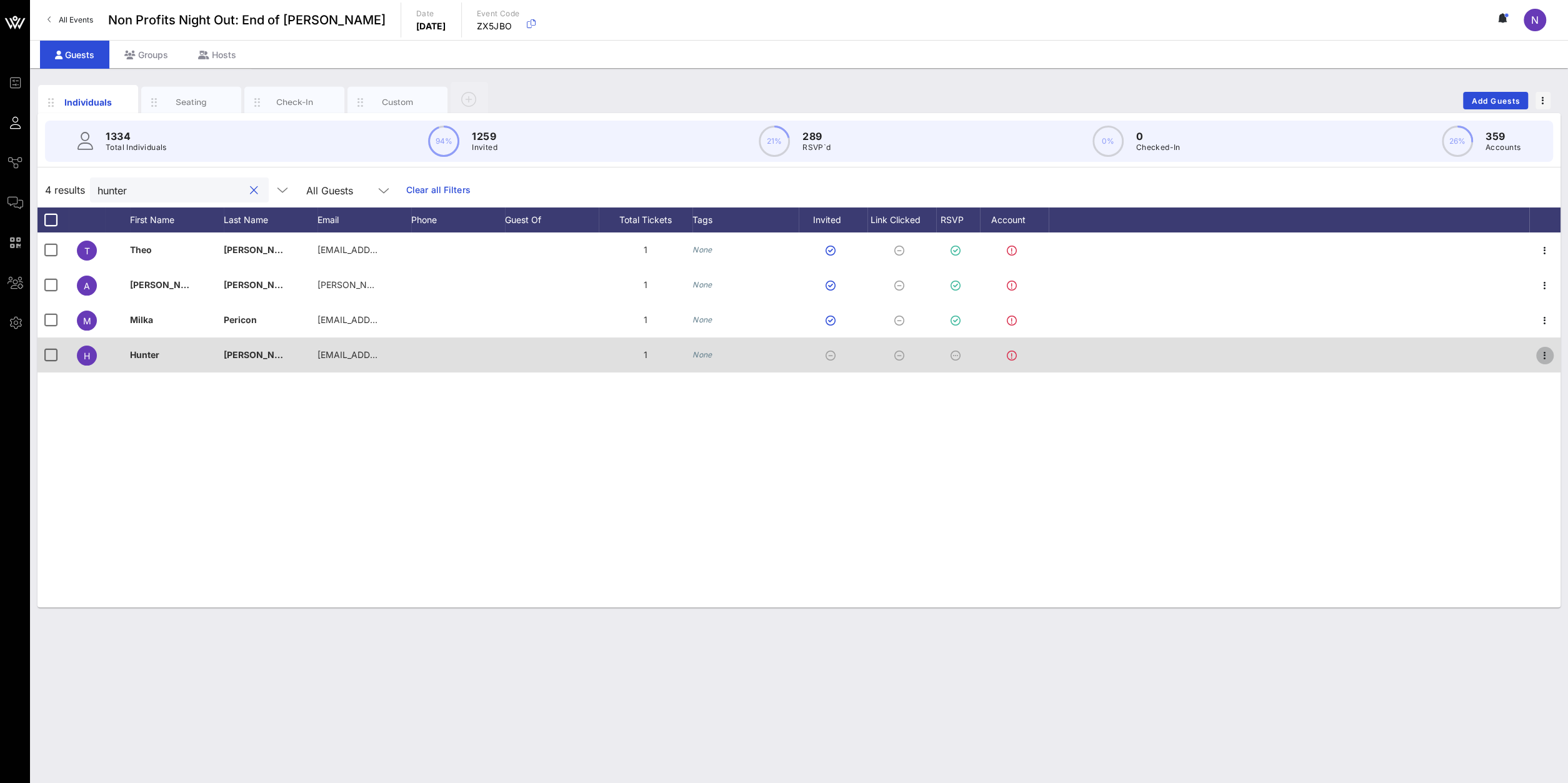
click at [1543, 352] on icon "button" at bounding box center [1545, 356] width 15 height 15
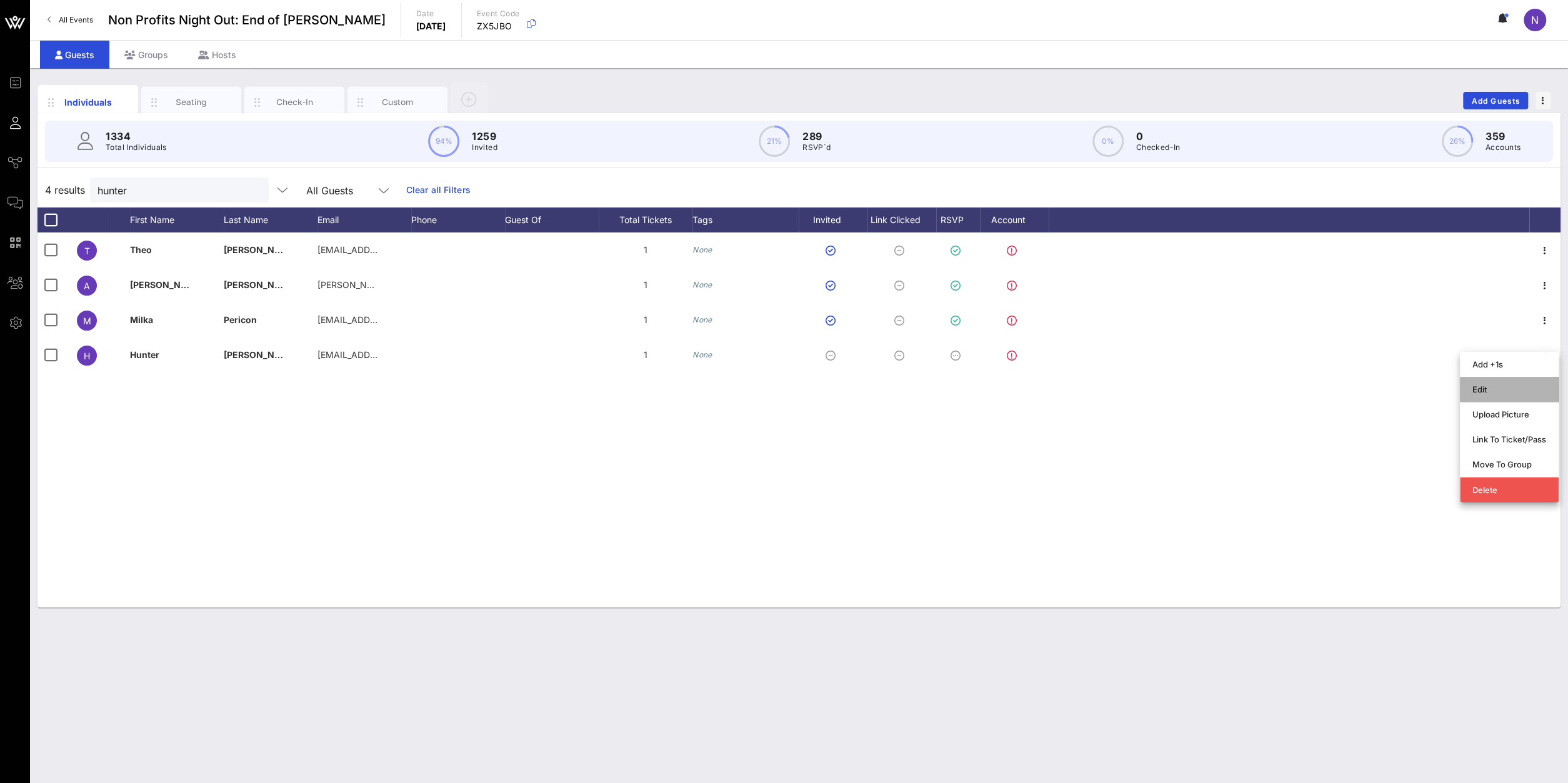
click at [1471, 390] on div "Edit" at bounding box center [1509, 389] width 99 height 25
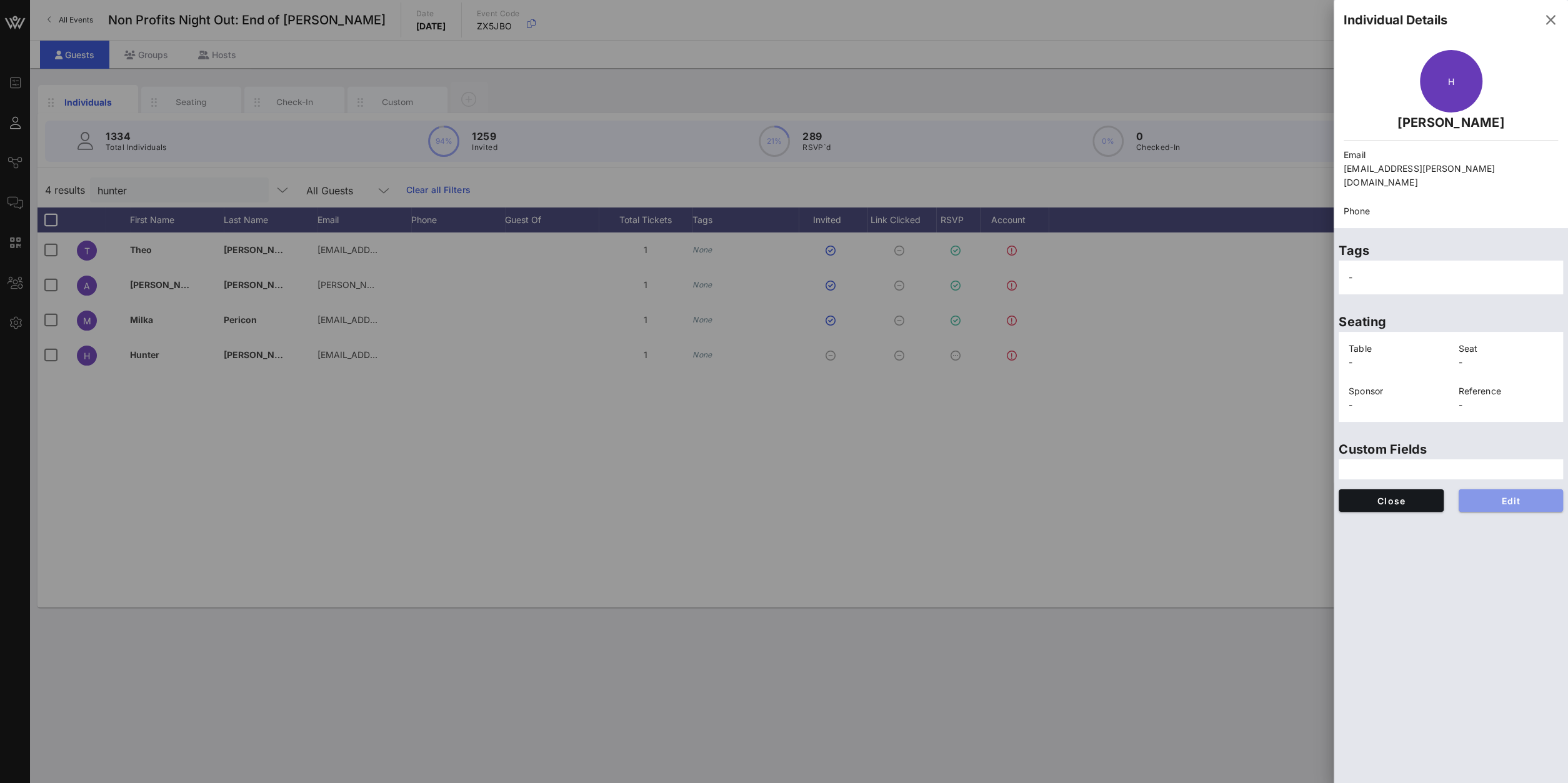
click at [1495, 496] on span "Edit" at bounding box center [1511, 501] width 85 height 11
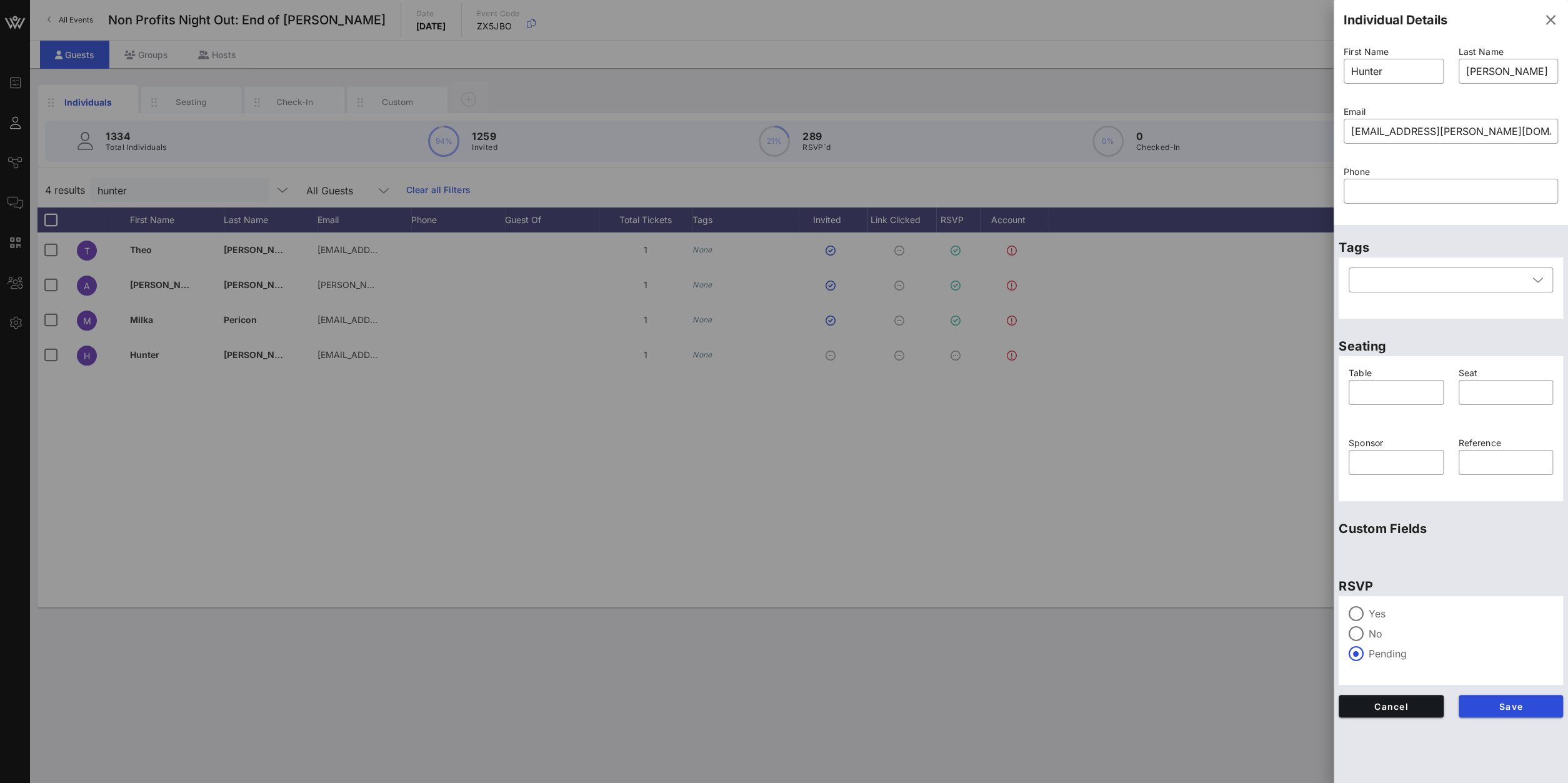
click at [1380, 615] on label "Yes" at bounding box center [1461, 613] width 184 height 12
click at [1524, 719] on div "Save" at bounding box center [1511, 706] width 120 height 38
click at [1516, 706] on span "Save" at bounding box center [1511, 706] width 85 height 11
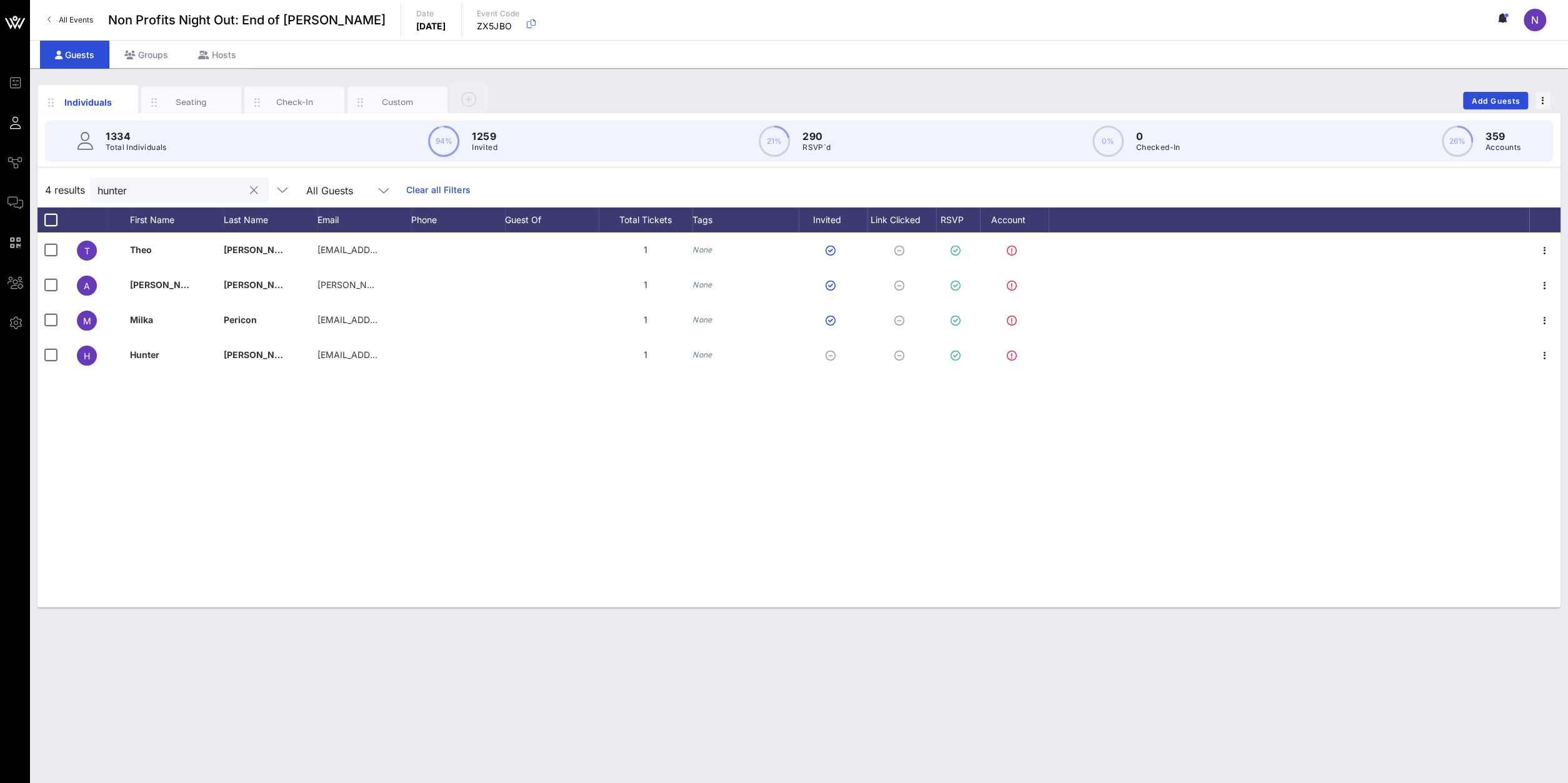
drag, startPoint x: 154, startPoint y: 186, endPoint x: -122, endPoint y: 186, distance: 276.0
click at [98, 186] on input "hunter" at bounding box center [171, 190] width 146 height 16
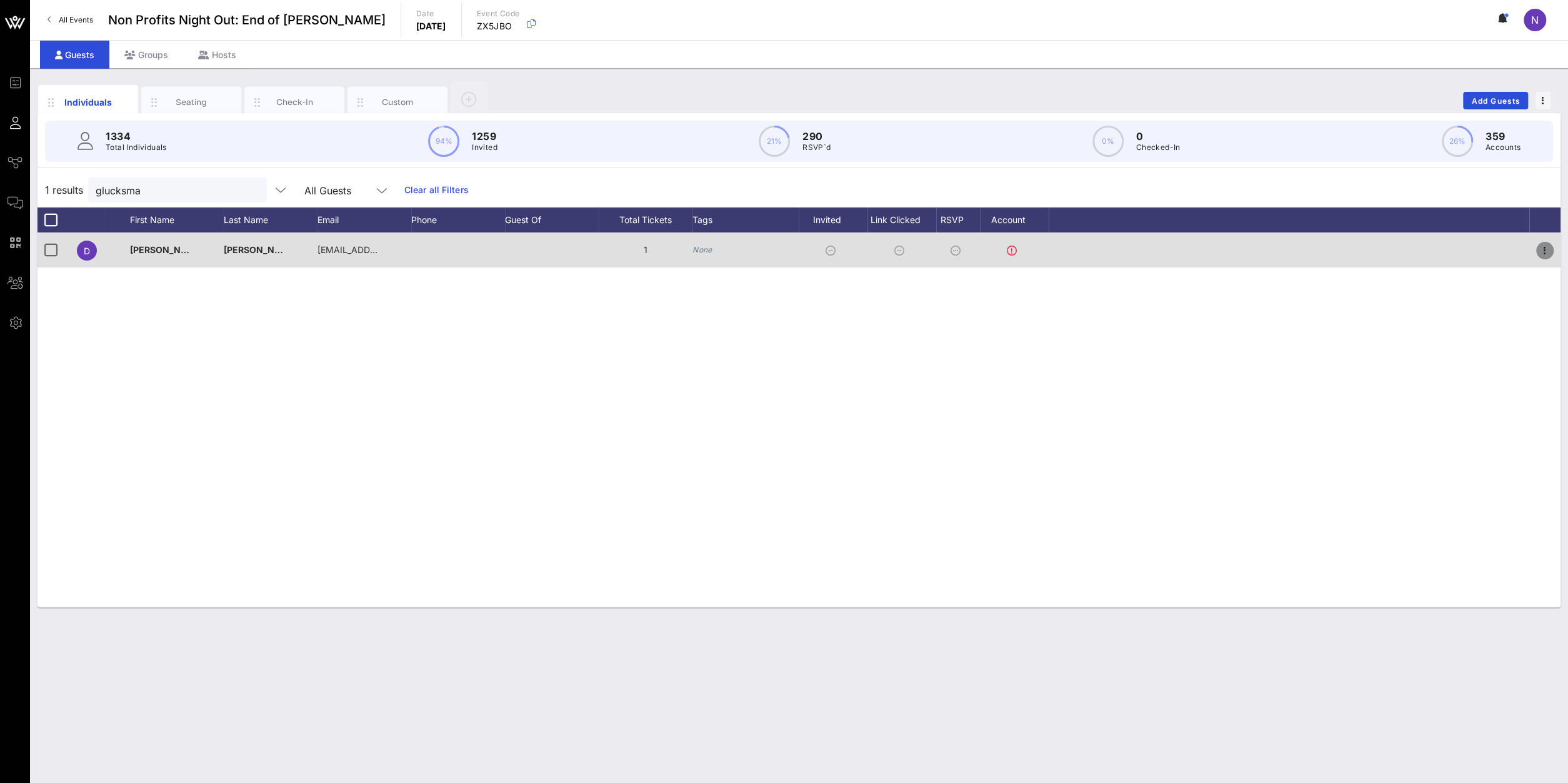
click at [1543, 255] on icon "button" at bounding box center [1545, 250] width 15 height 15
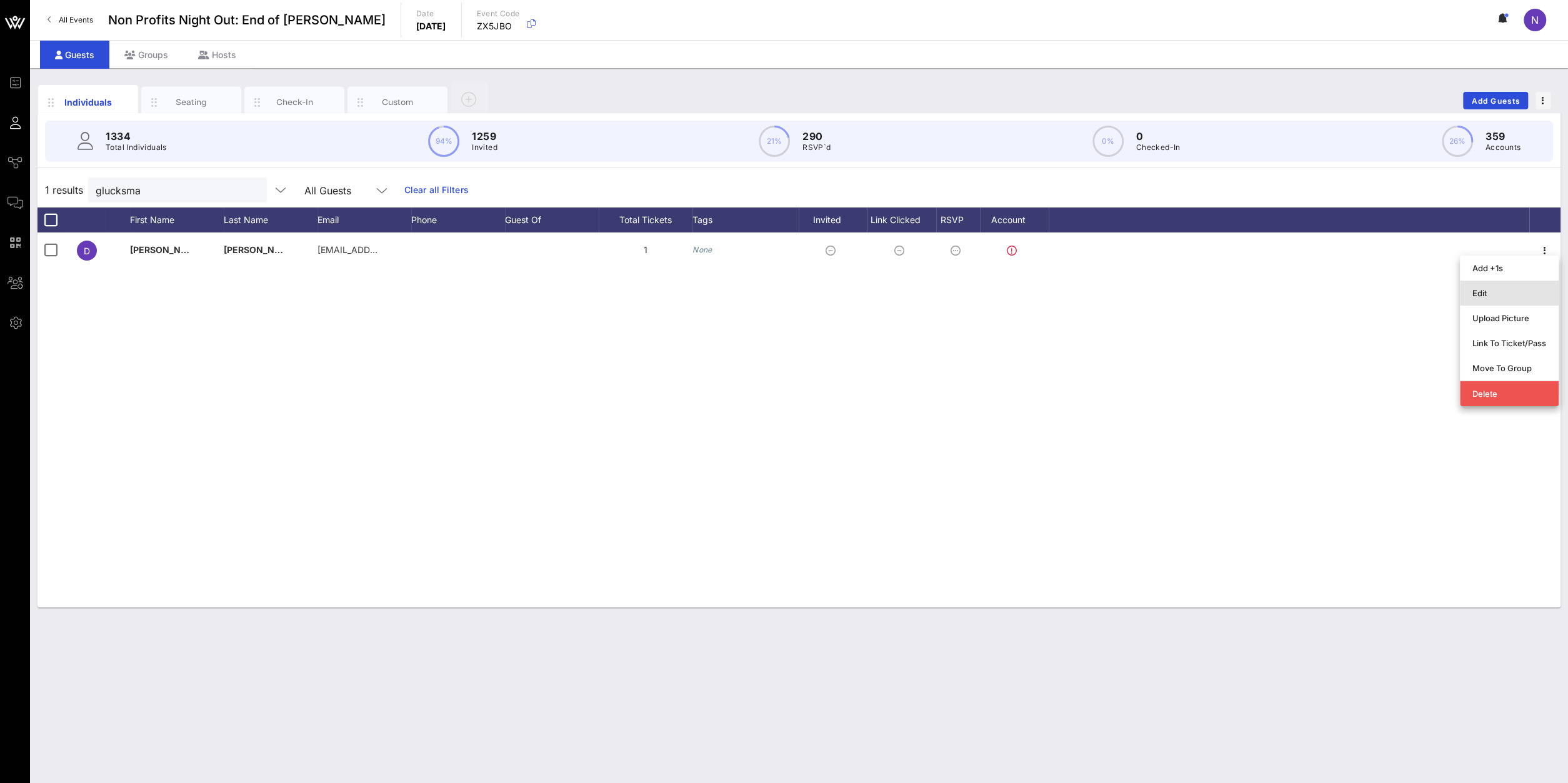
click at [1499, 285] on div "Edit" at bounding box center [1509, 293] width 73 height 20
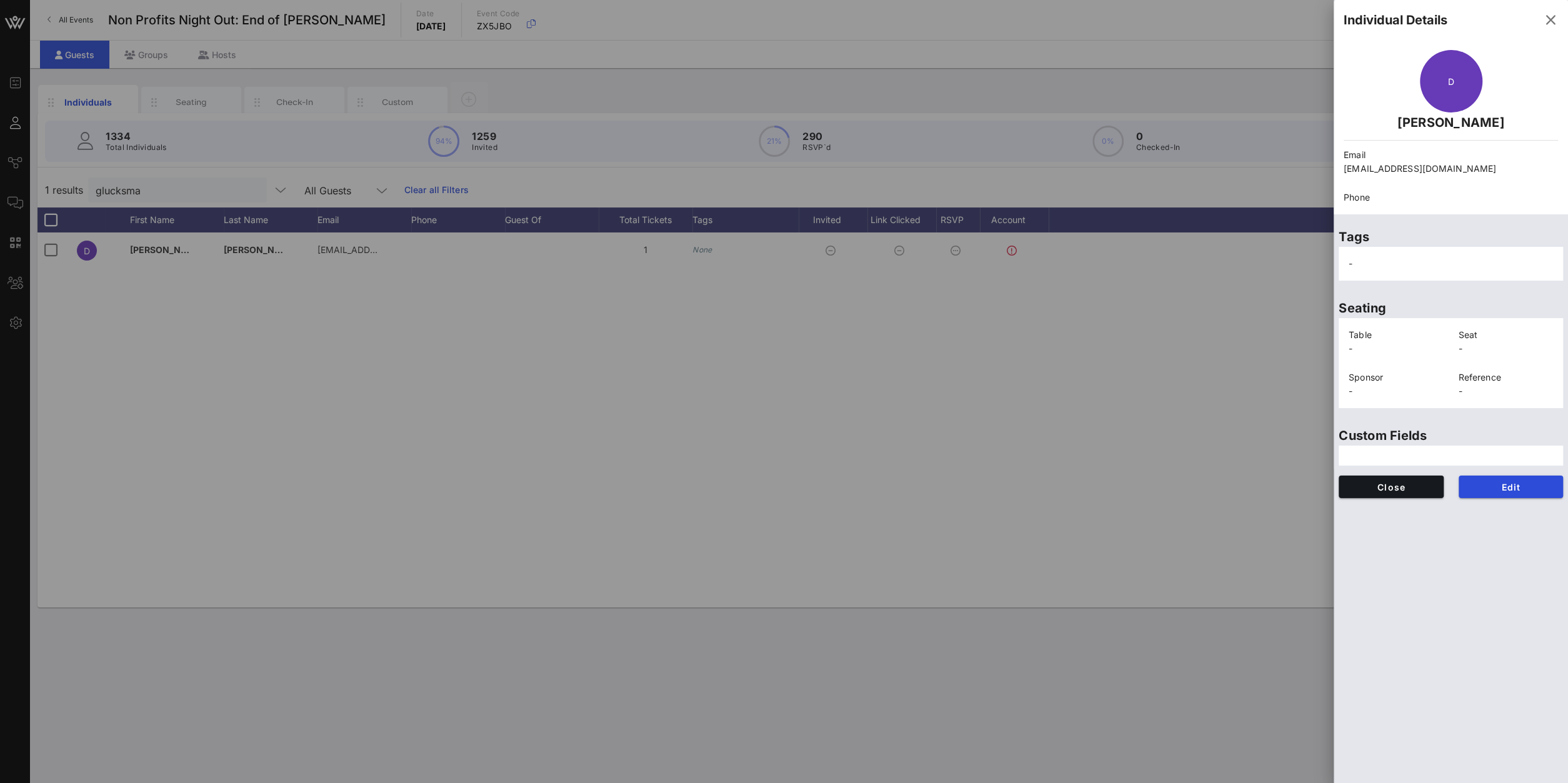
click at [1507, 473] on div "Edit" at bounding box center [1511, 487] width 120 height 38
click at [1504, 483] on span "Edit" at bounding box center [1511, 487] width 85 height 11
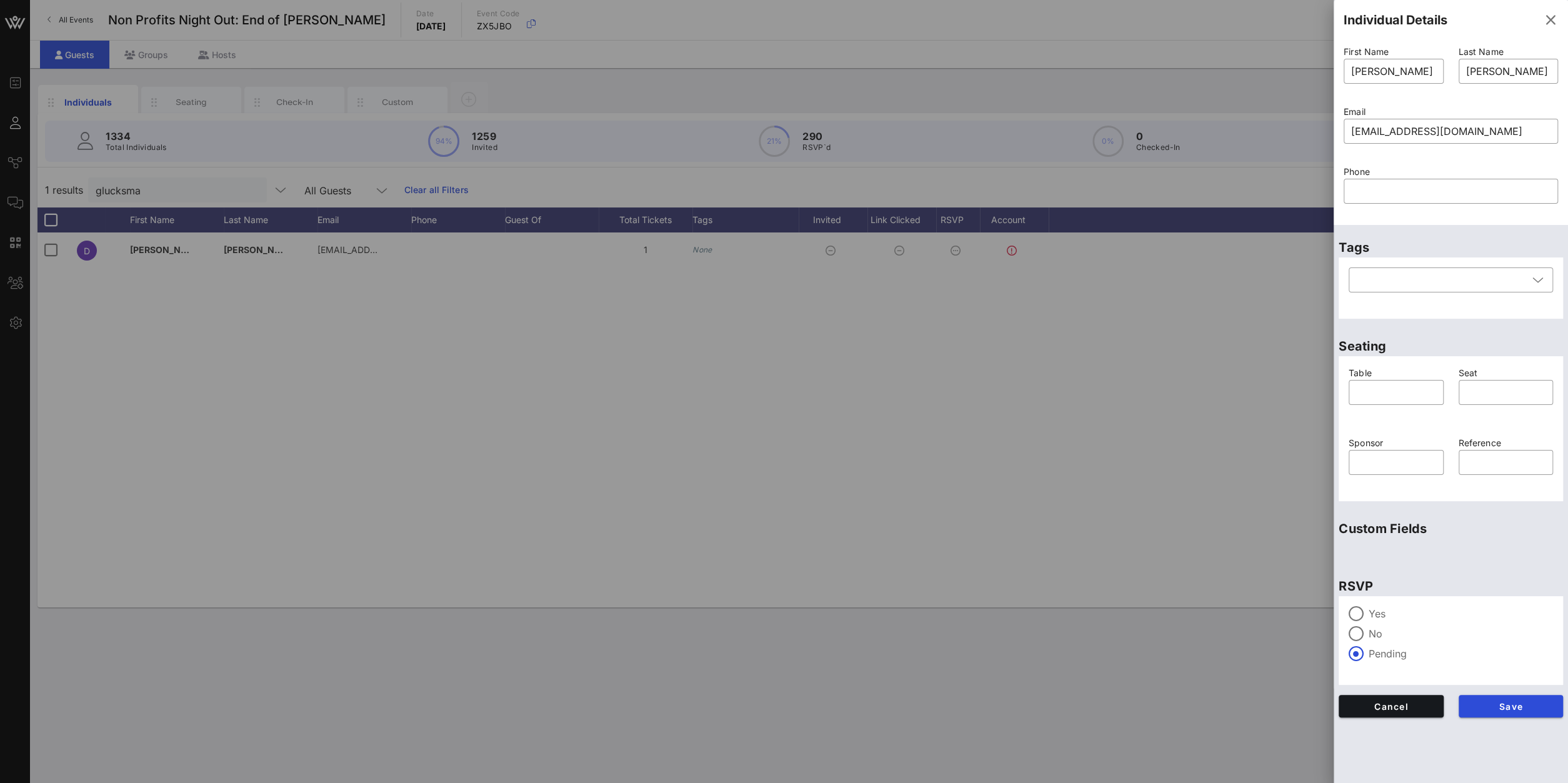
click at [1379, 613] on label "Yes" at bounding box center [1461, 613] width 184 height 12
click at [1531, 710] on span "Save" at bounding box center [1511, 706] width 85 height 11
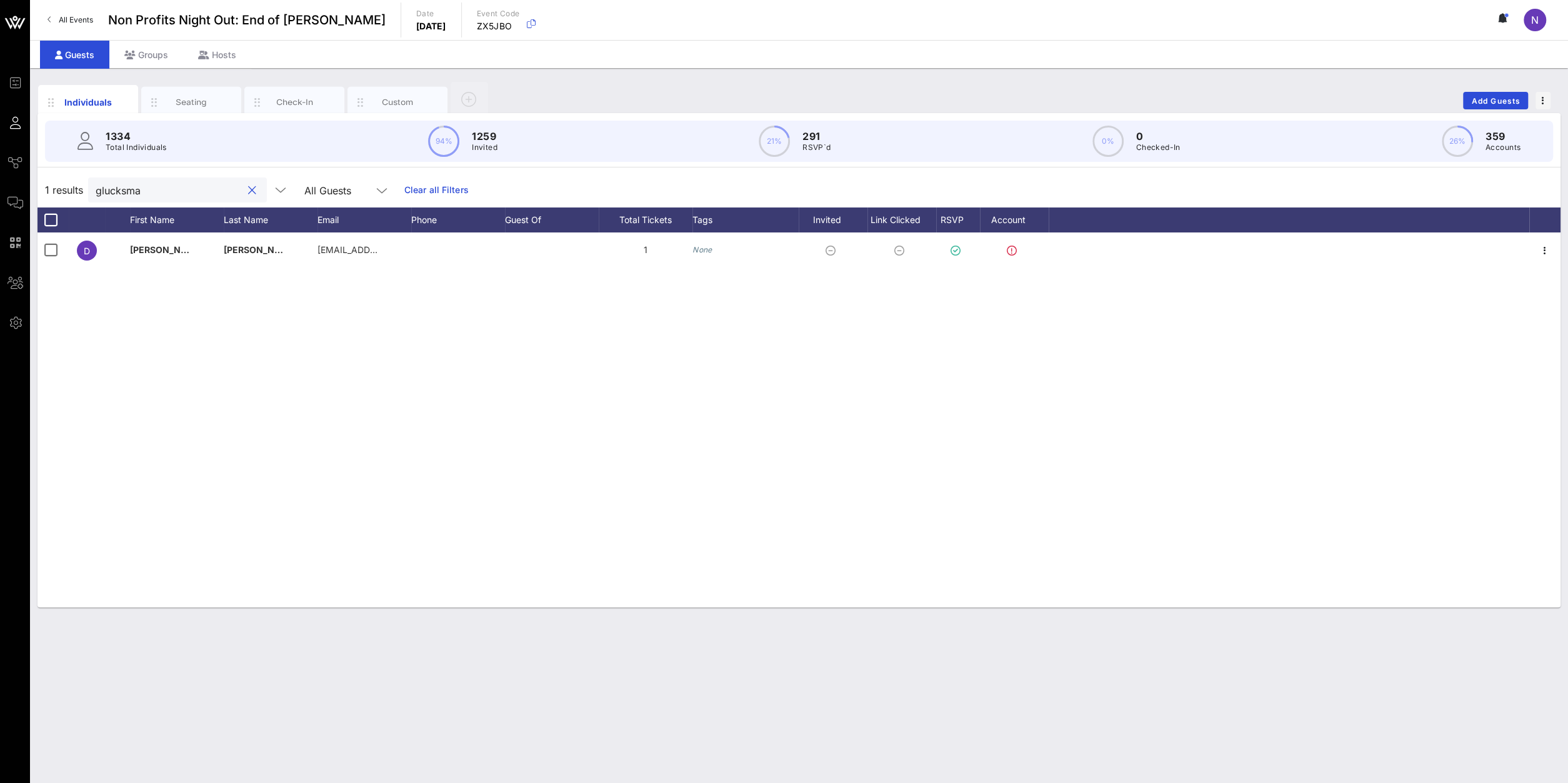
drag, startPoint x: 159, startPoint y: 184, endPoint x: -111, endPoint y: 178, distance: 270.1
click at [95, 182] on input "glucksma" at bounding box center [168, 190] width 146 height 16
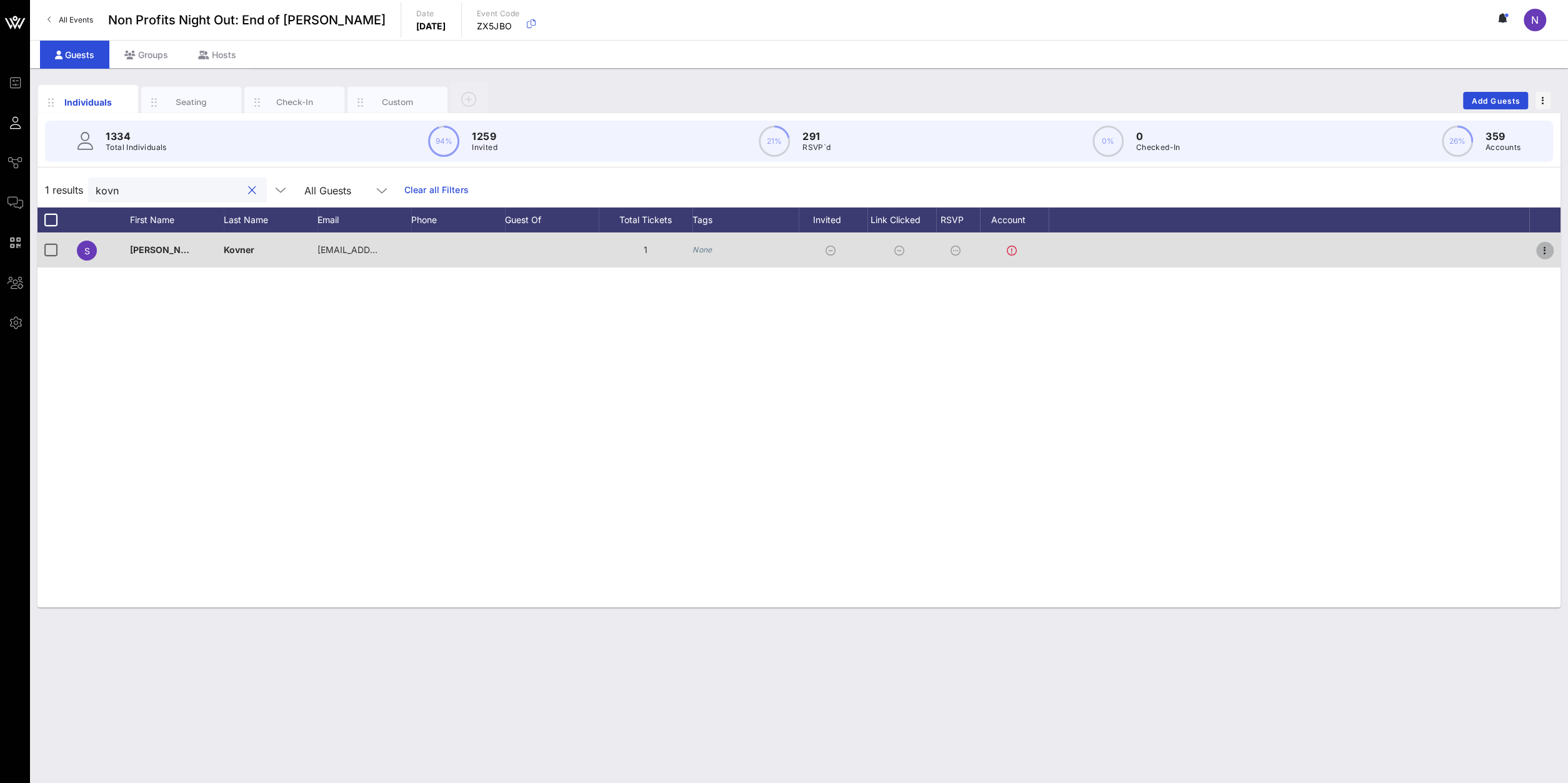
click at [1542, 246] on icon "button" at bounding box center [1545, 250] width 15 height 15
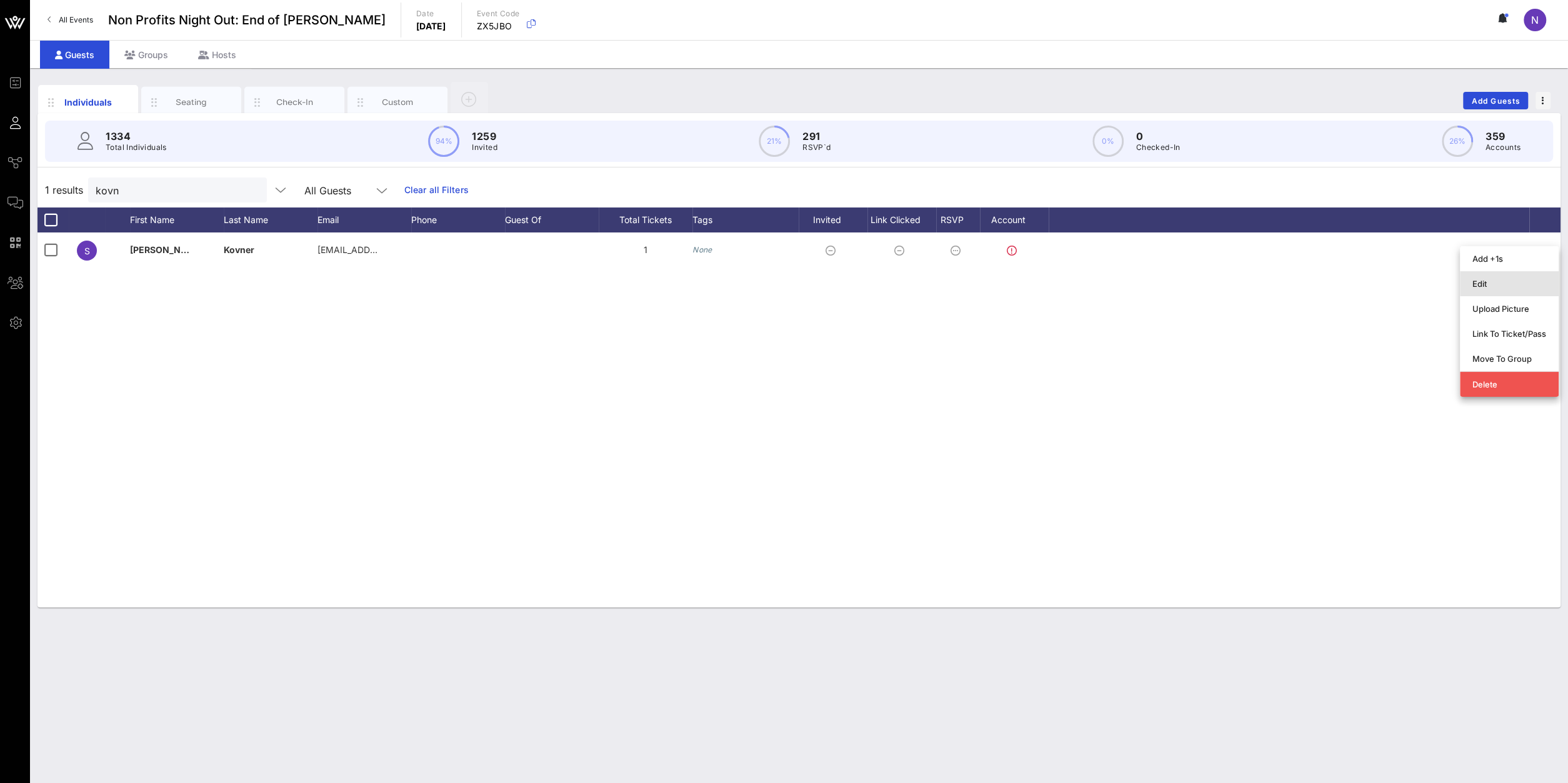
click at [1518, 281] on div "Edit" at bounding box center [1509, 284] width 73 height 10
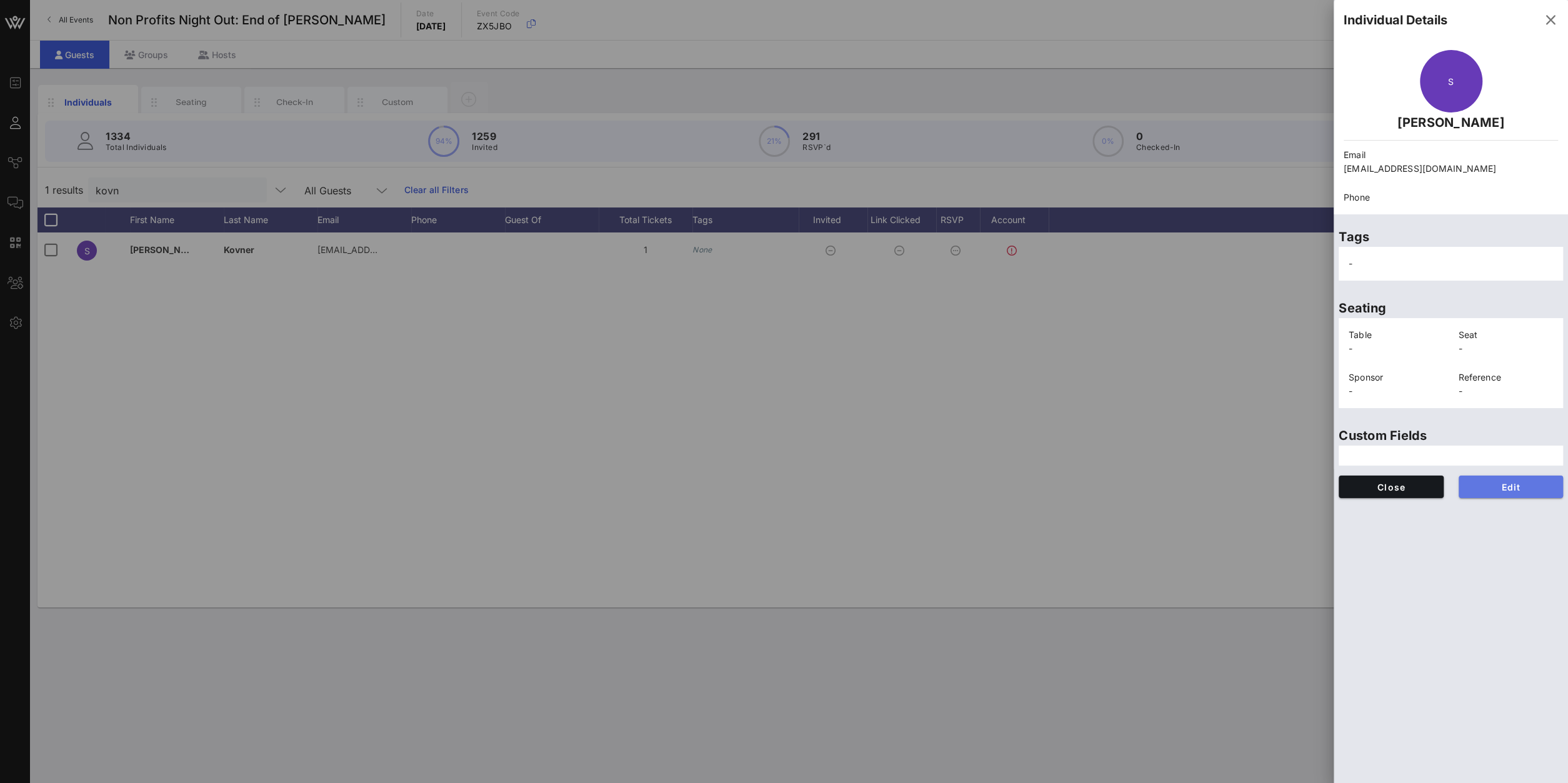
click at [1493, 493] on button "Edit" at bounding box center [1511, 487] width 105 height 23
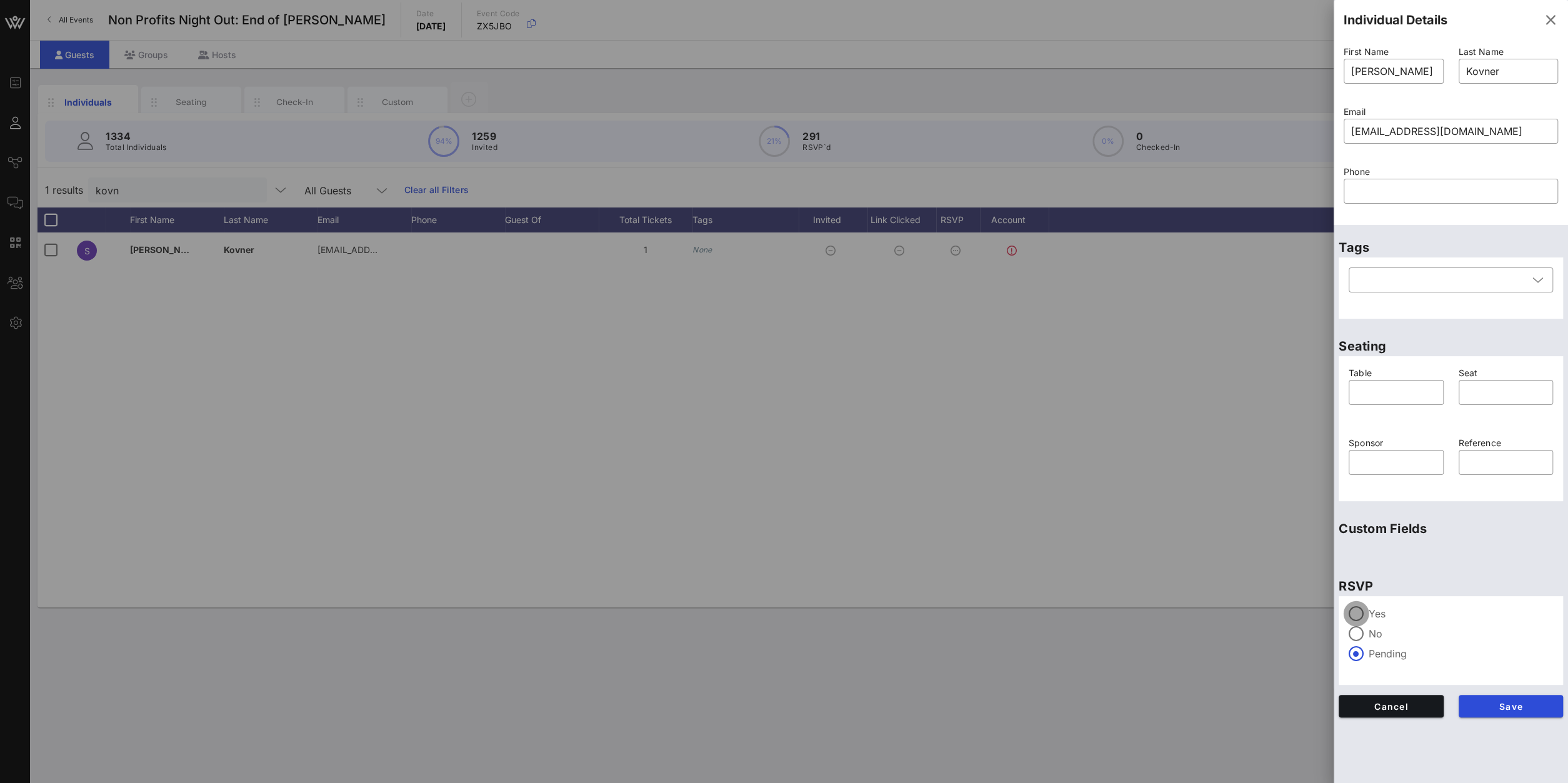
click at [1353, 613] on div at bounding box center [1356, 613] width 21 height 21
click at [1485, 701] on span "Save" at bounding box center [1511, 706] width 85 height 11
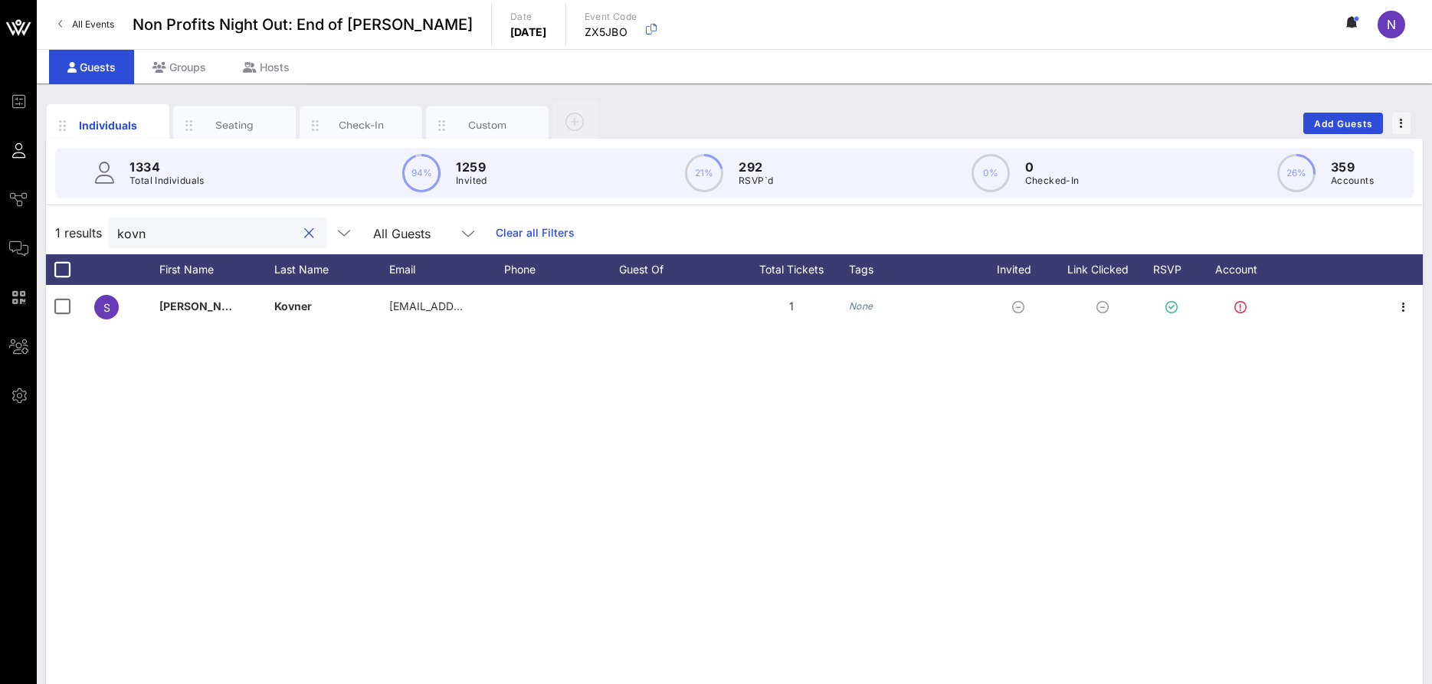
drag, startPoint x: 234, startPoint y: 229, endPoint x: -39, endPoint y: 249, distance: 274.2
click at [117, 243] on input "kovn" at bounding box center [206, 233] width 179 height 20
type input "v"
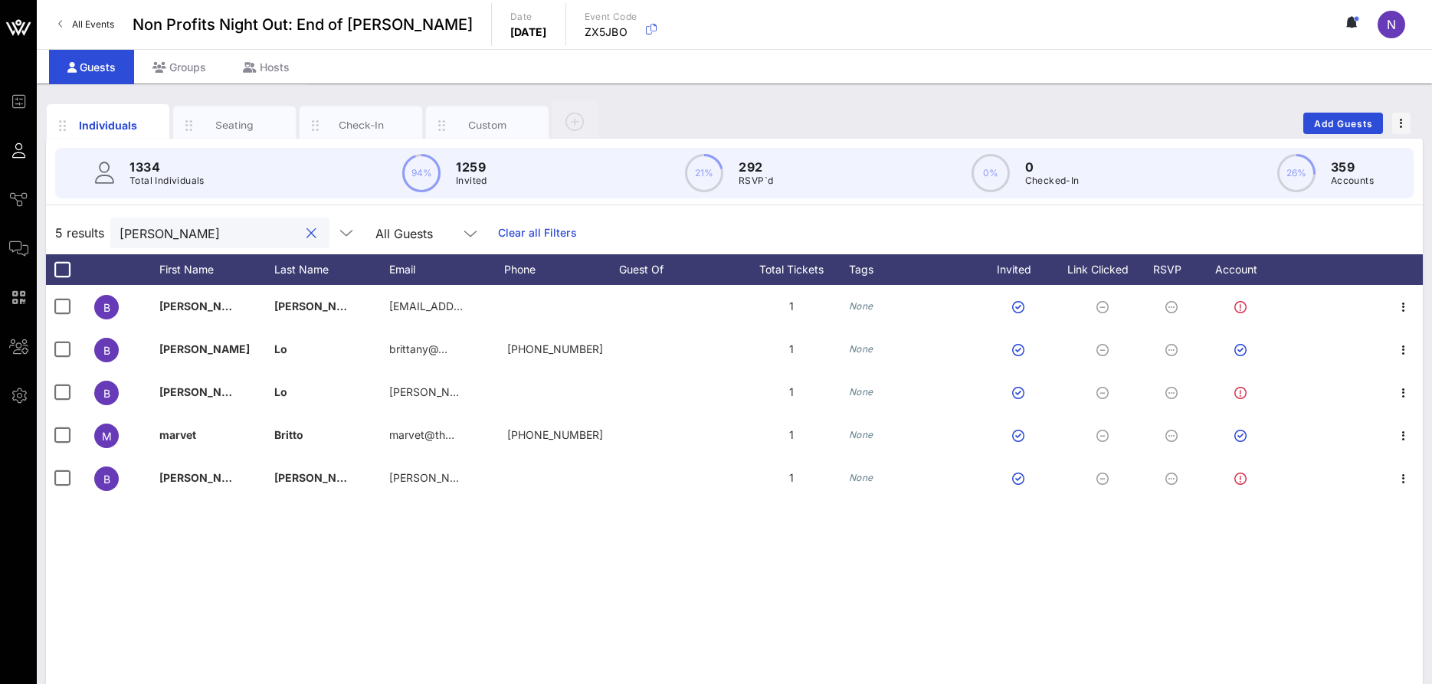
type input "britt"
click at [1343, 116] on button "Add Guests" at bounding box center [1343, 123] width 80 height 21
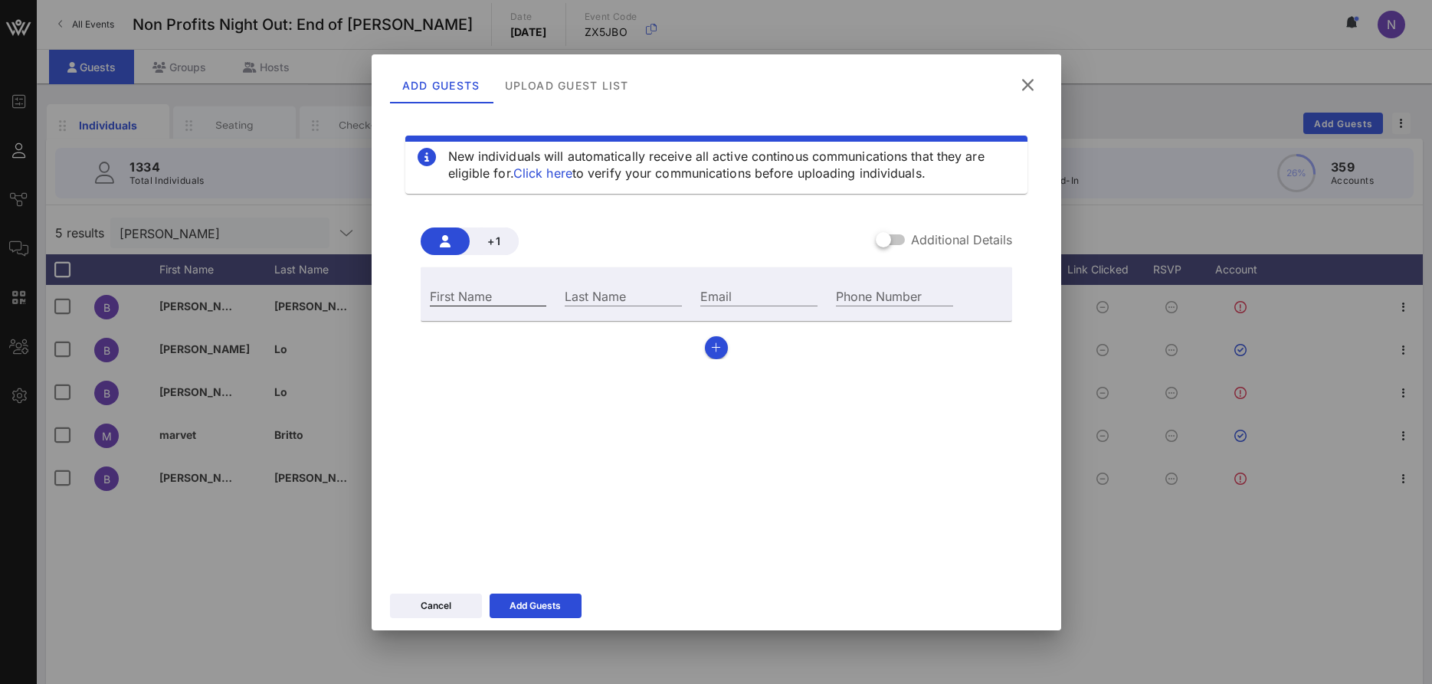
click at [473, 303] on input "First Name" at bounding box center [488, 296] width 117 height 20
paste input "Brittany"
type input "Brittany"
click at [608, 290] on div "Last Name" at bounding box center [623, 296] width 117 height 20
paste input "Maldonado"
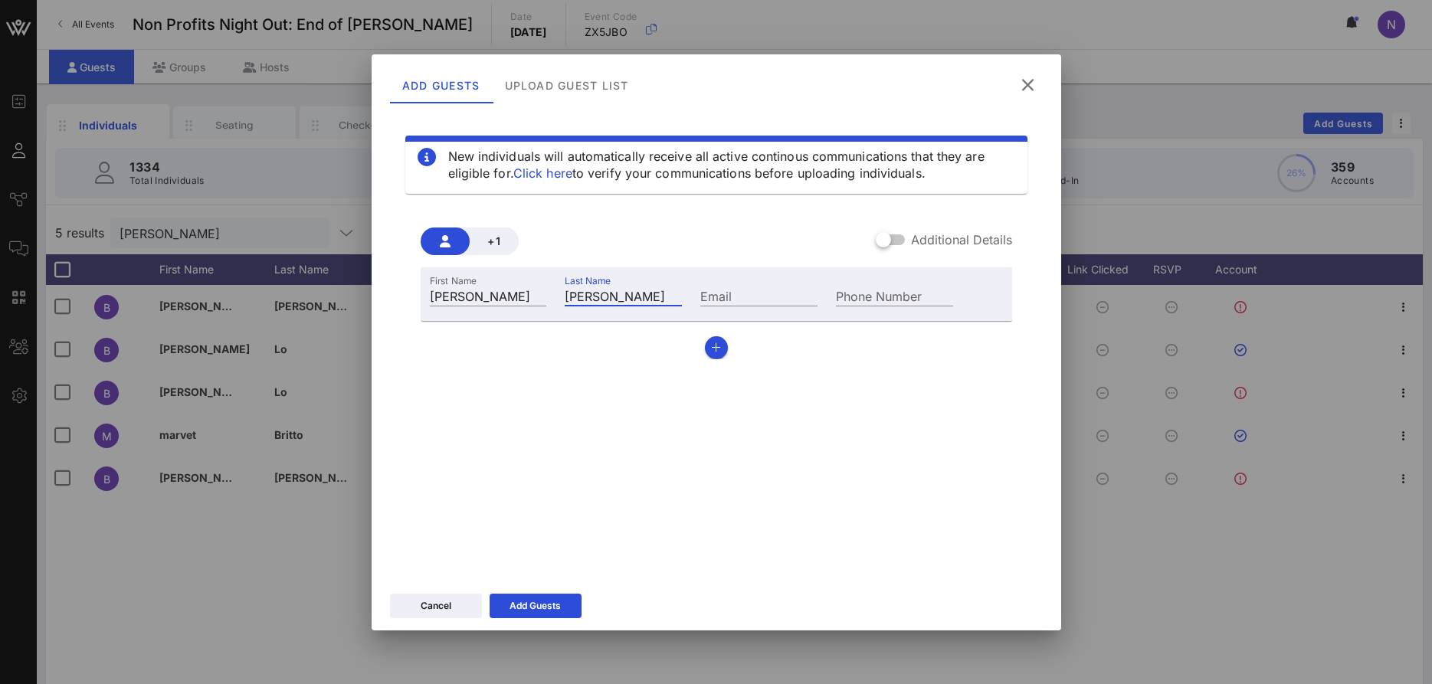
type input "Maldonado"
drag, startPoint x: 806, startPoint y: 300, endPoint x: 784, endPoint y: 302, distance: 21.6
click at [801, 300] on input "Email" at bounding box center [758, 296] width 117 height 20
paste input "bmaldonado@ccpoets.org"
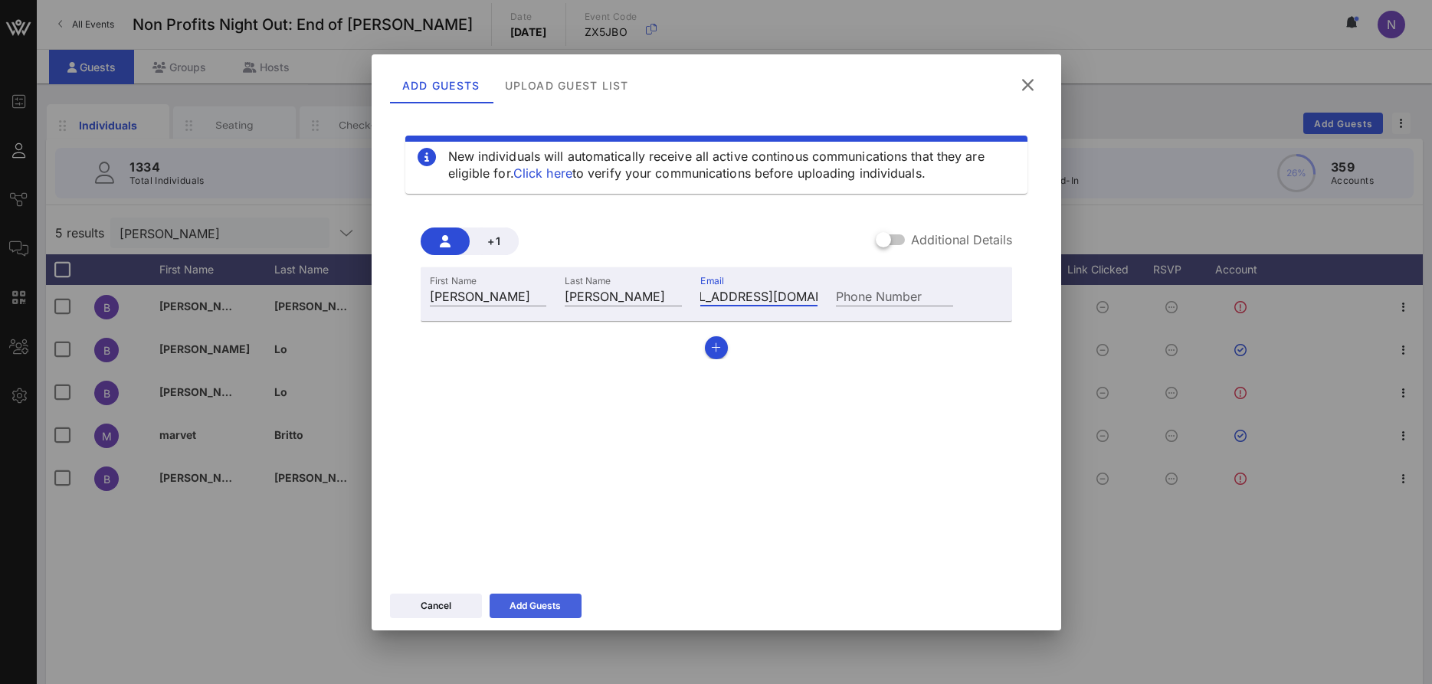
type input "bmaldonado@ccpoets.org"
click at [523, 617] on button "Add Guests" at bounding box center [536, 606] width 92 height 25
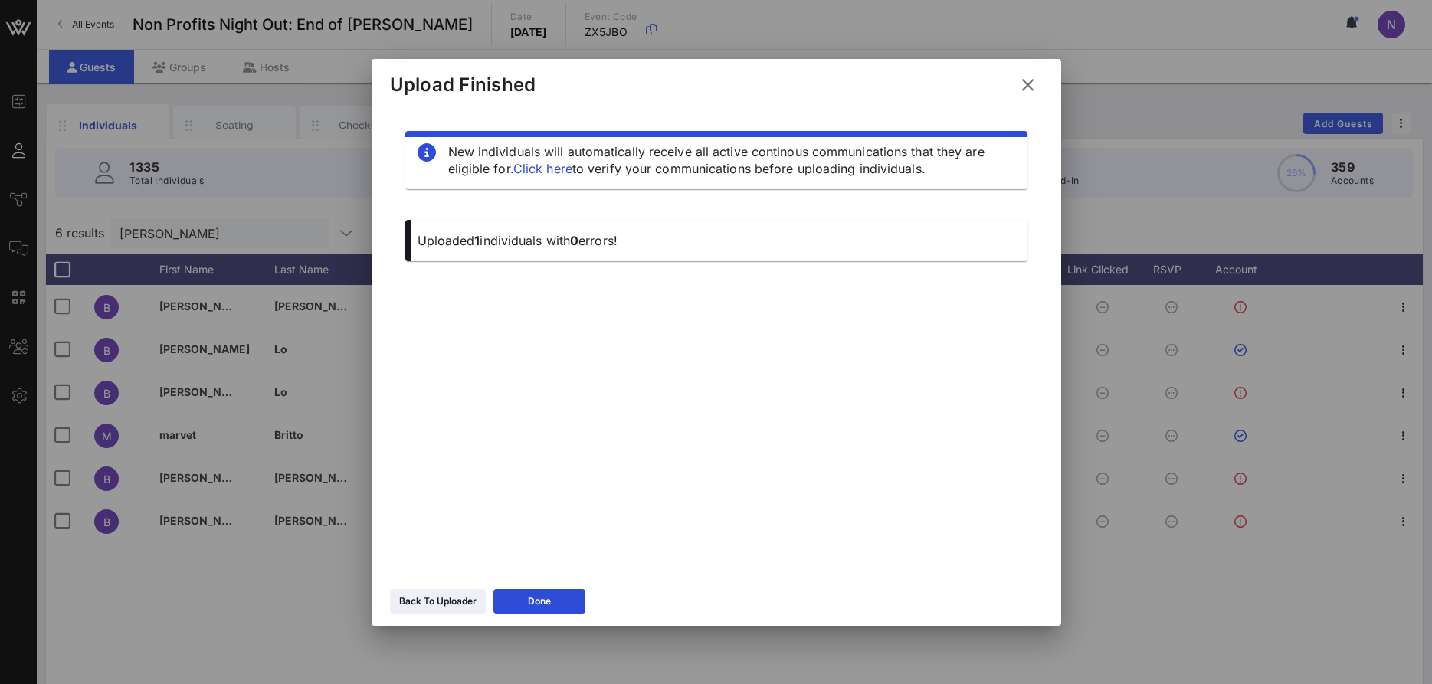
click at [1020, 90] on icon at bounding box center [1027, 85] width 21 height 18
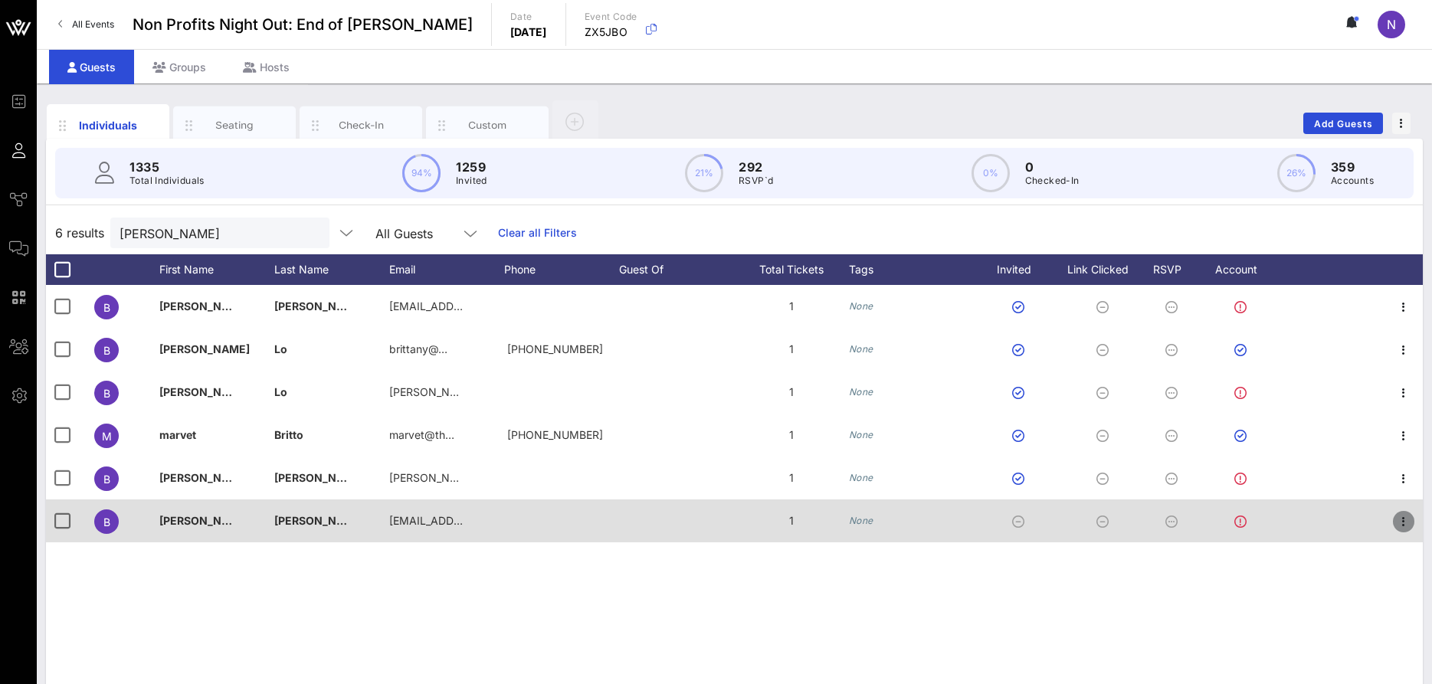
click at [1406, 518] on icon "button" at bounding box center [1403, 522] width 18 height 18
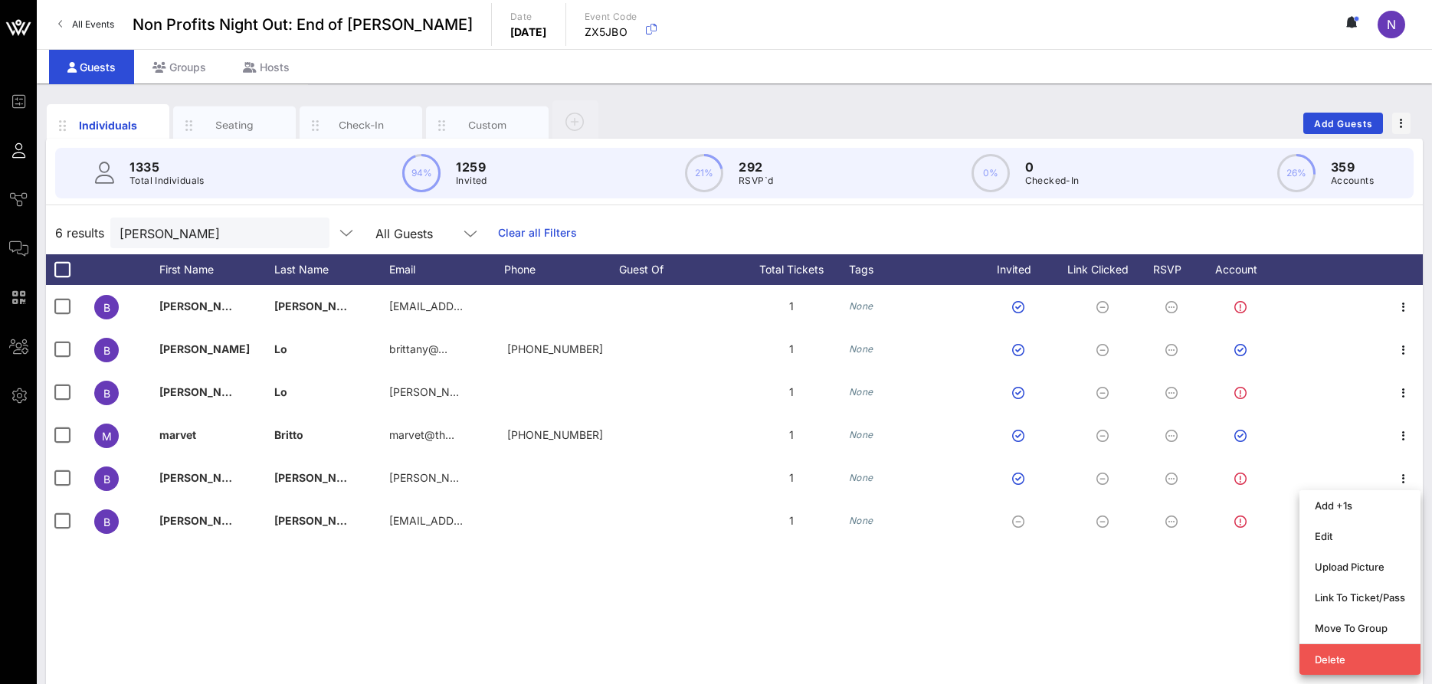
click at [1004, 636] on div "B Brittany Keeton bkeeton@jefferies.com 1 None B Brittany Lo brittany@… +184524…" at bounding box center [734, 515] width 1377 height 460
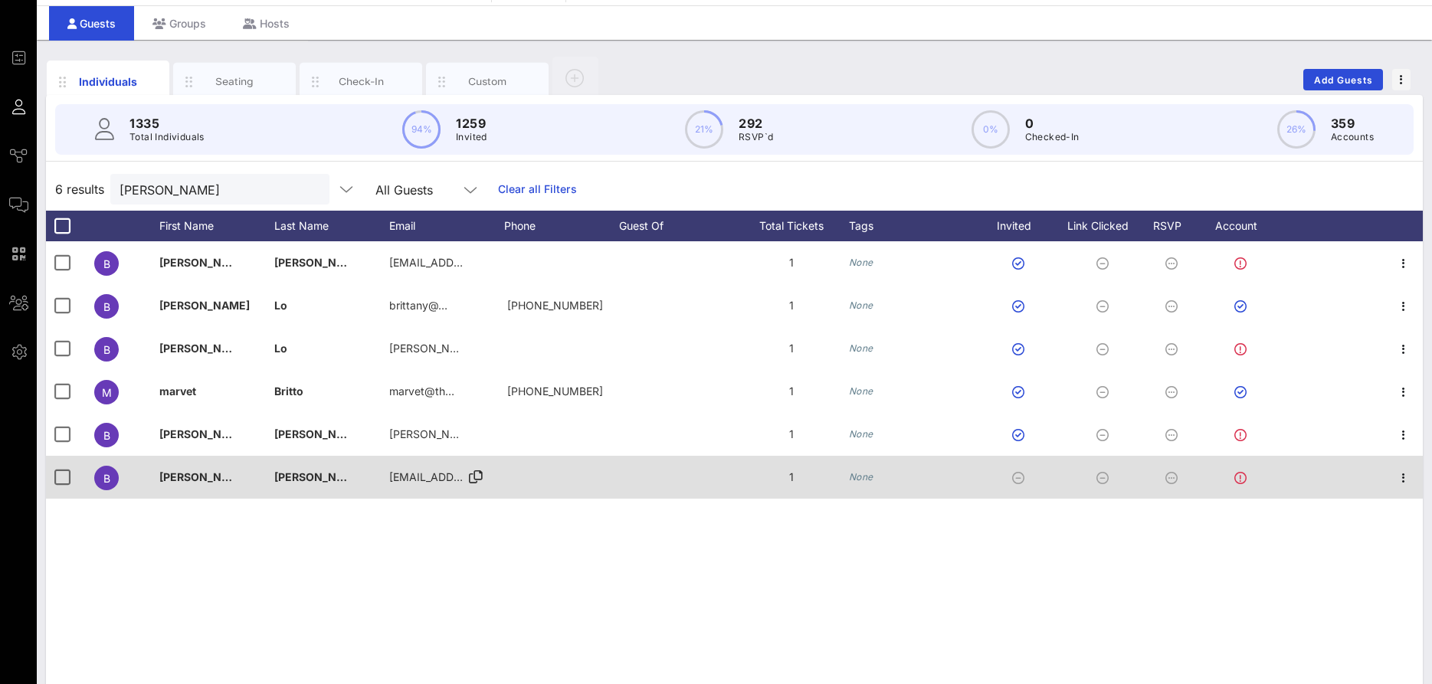
scroll to position [76, 0]
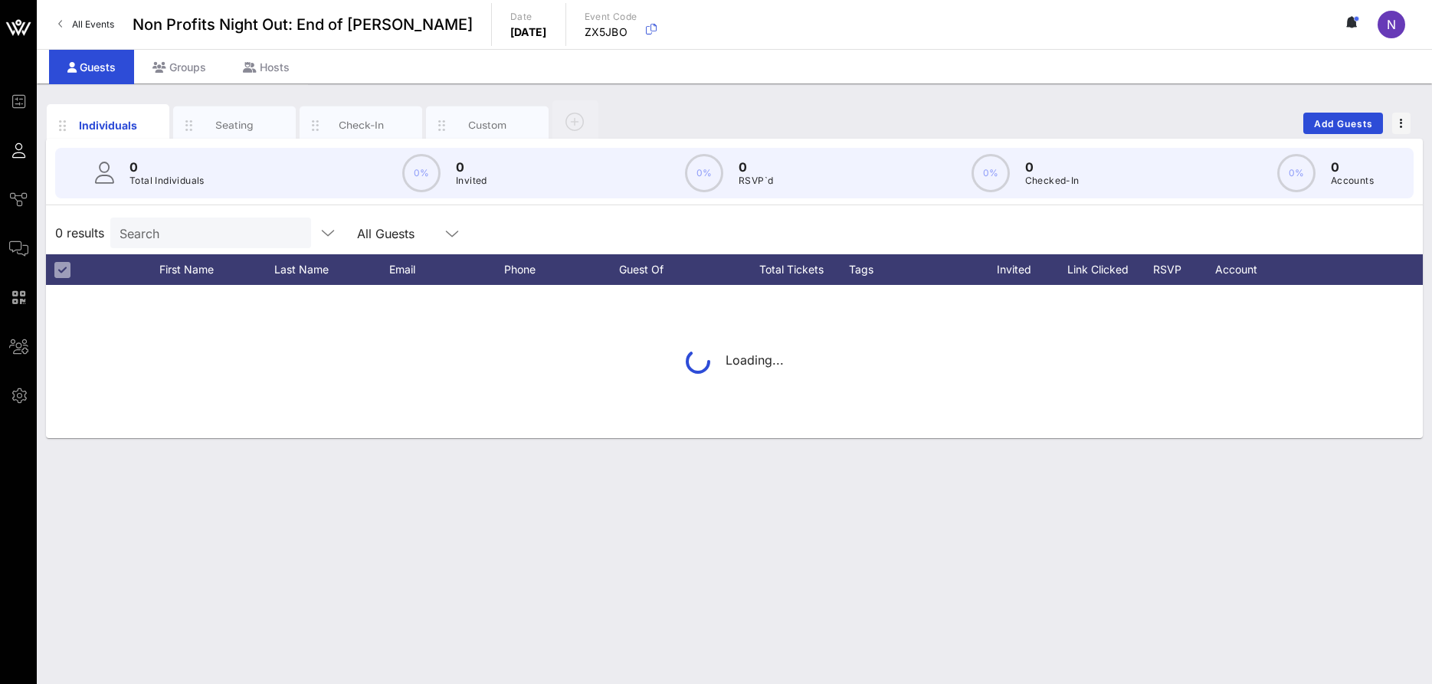
click at [183, 237] on input "Search" at bounding box center [209, 233] width 179 height 20
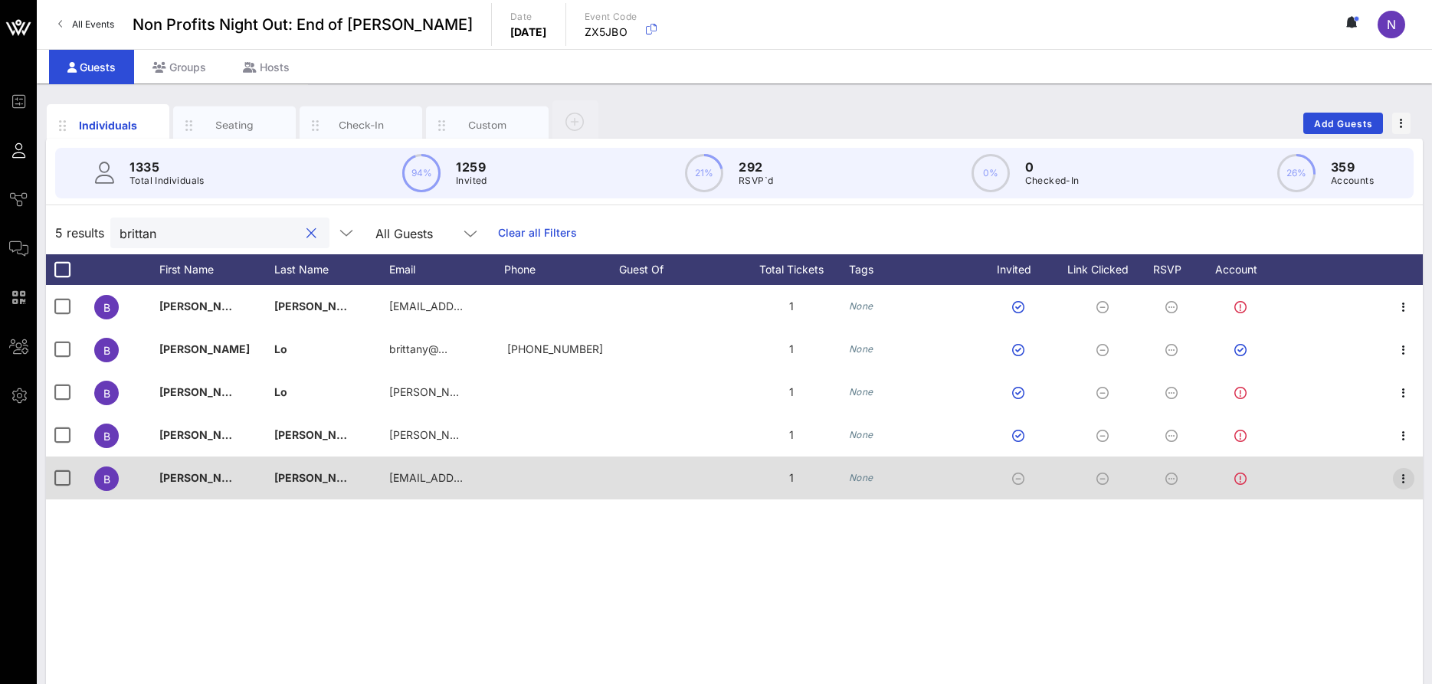
type input "brittan"
click at [1406, 480] on icon "button" at bounding box center [1403, 479] width 18 height 18
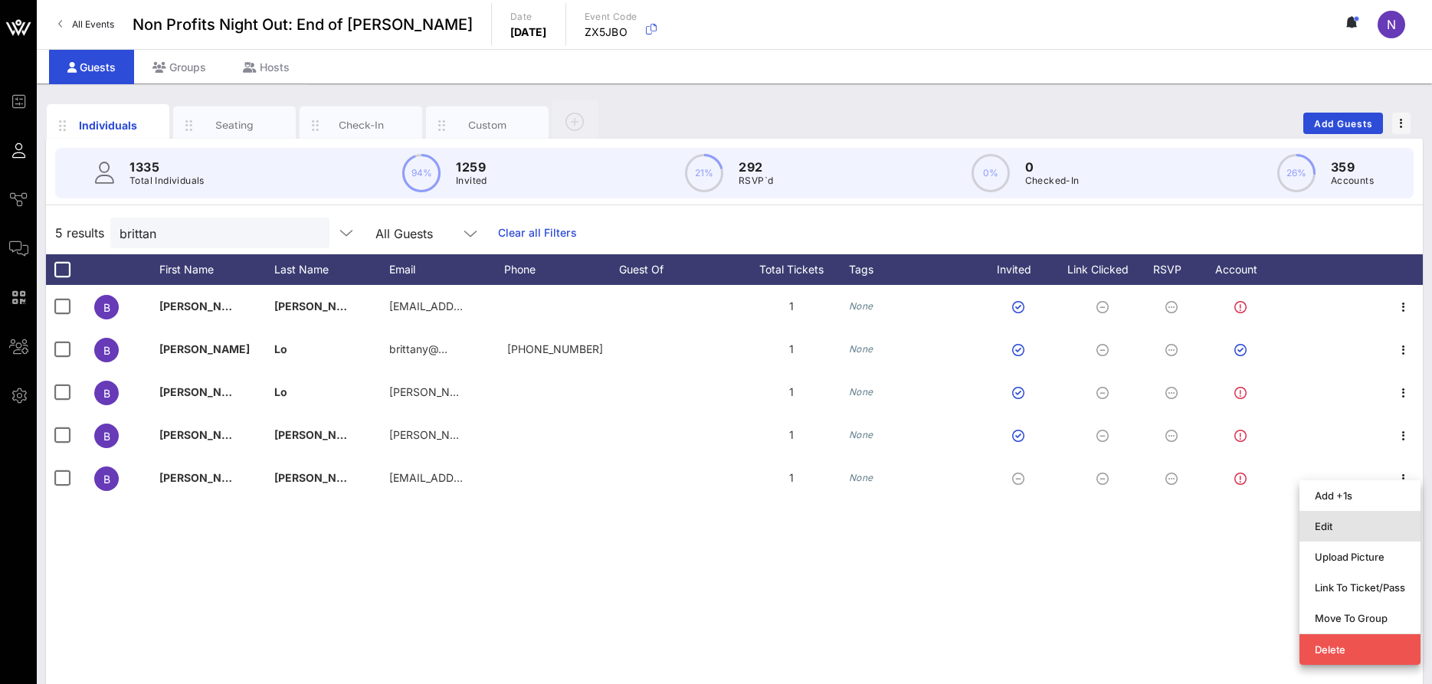
click at [1342, 519] on div "Edit" at bounding box center [1360, 526] width 90 height 25
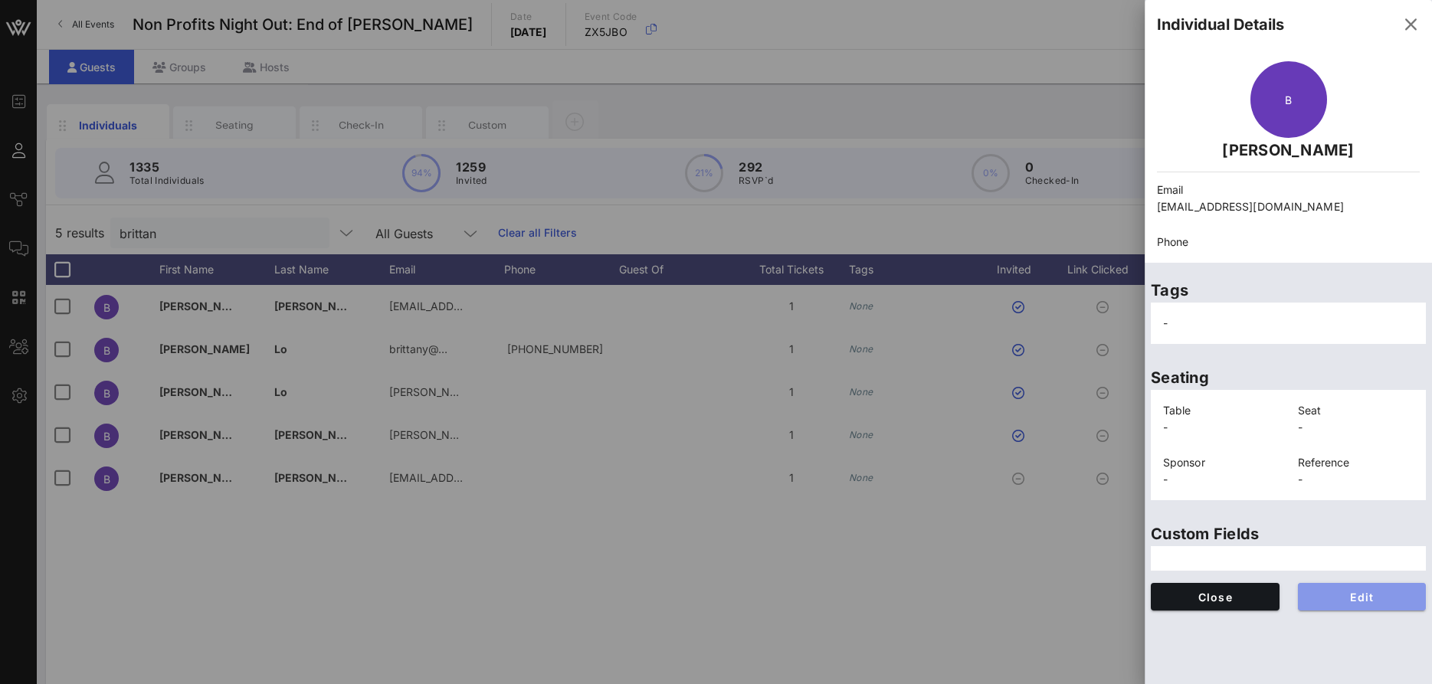
click at [1355, 606] on button "Edit" at bounding box center [1362, 597] width 129 height 28
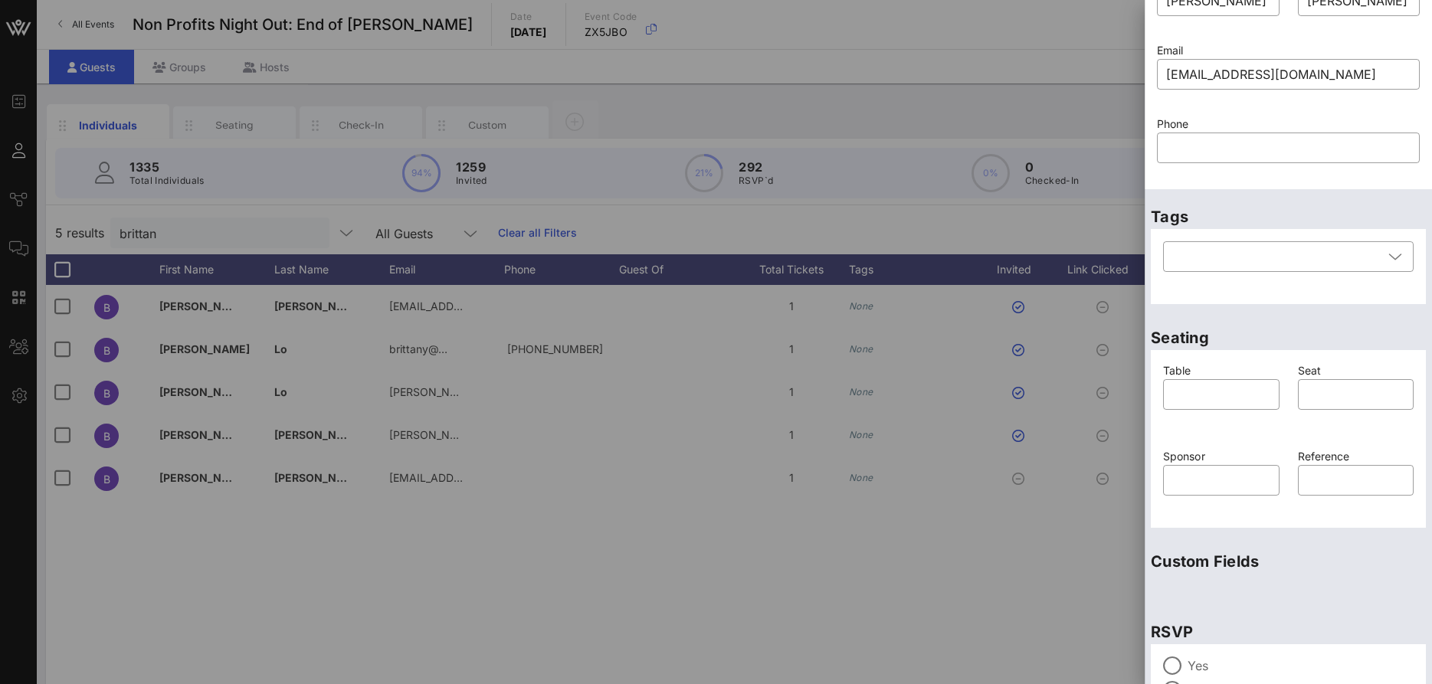
scroll to position [205, 0]
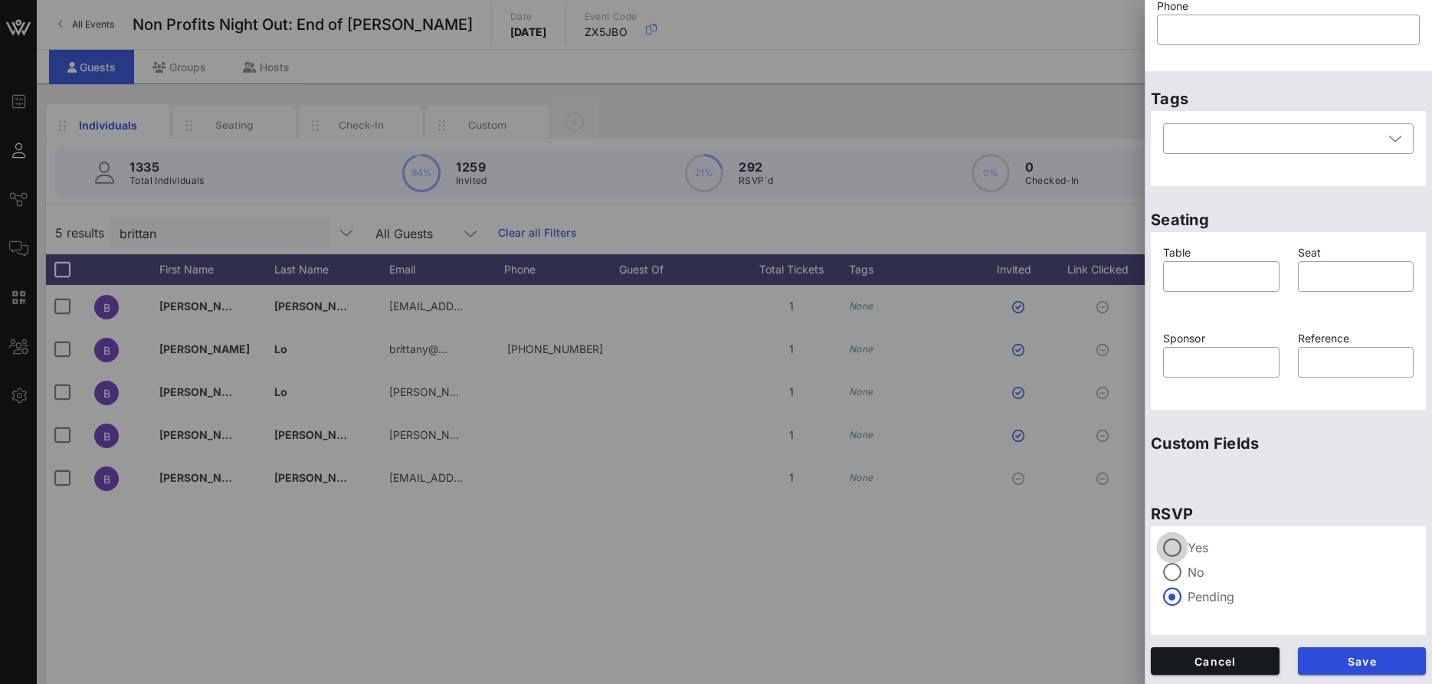
click at [1173, 546] on div at bounding box center [1172, 548] width 26 height 26
click at [1373, 653] on button "Save" at bounding box center [1362, 661] width 129 height 28
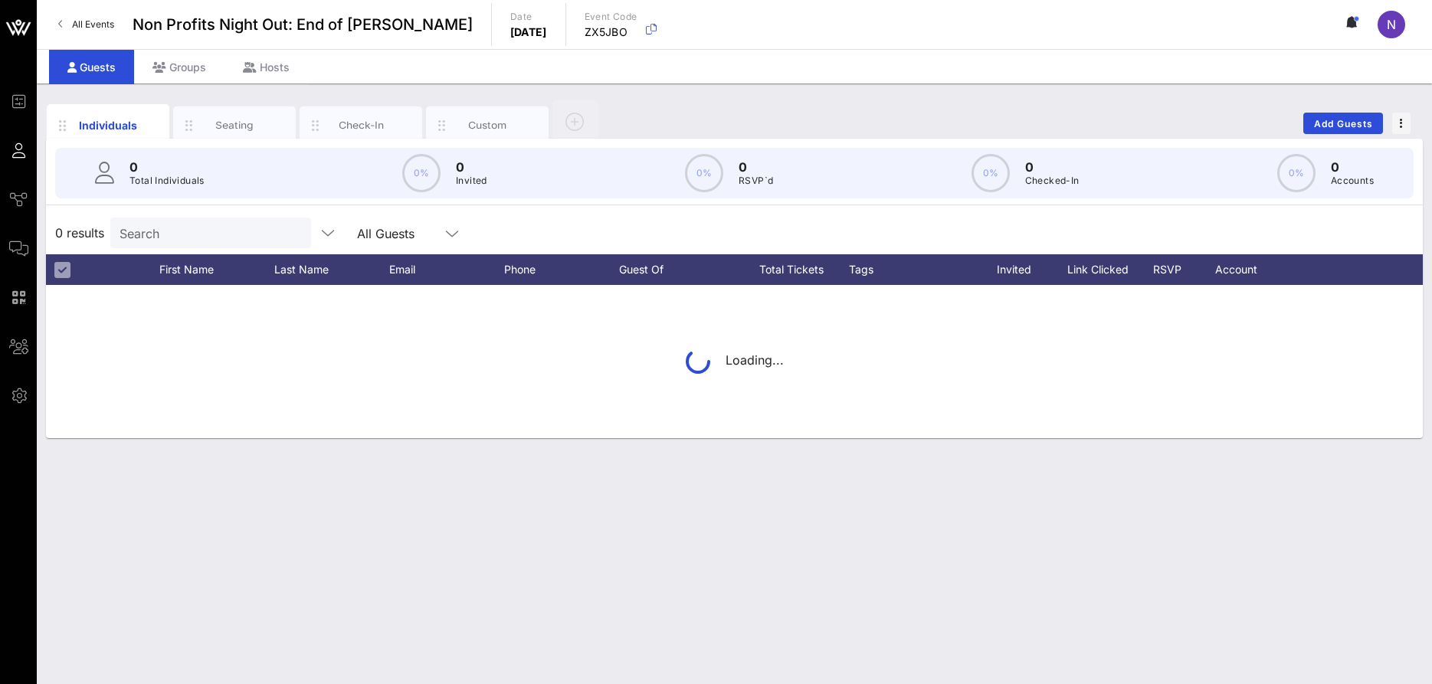
click at [165, 241] on input "Search" at bounding box center [209, 233] width 179 height 20
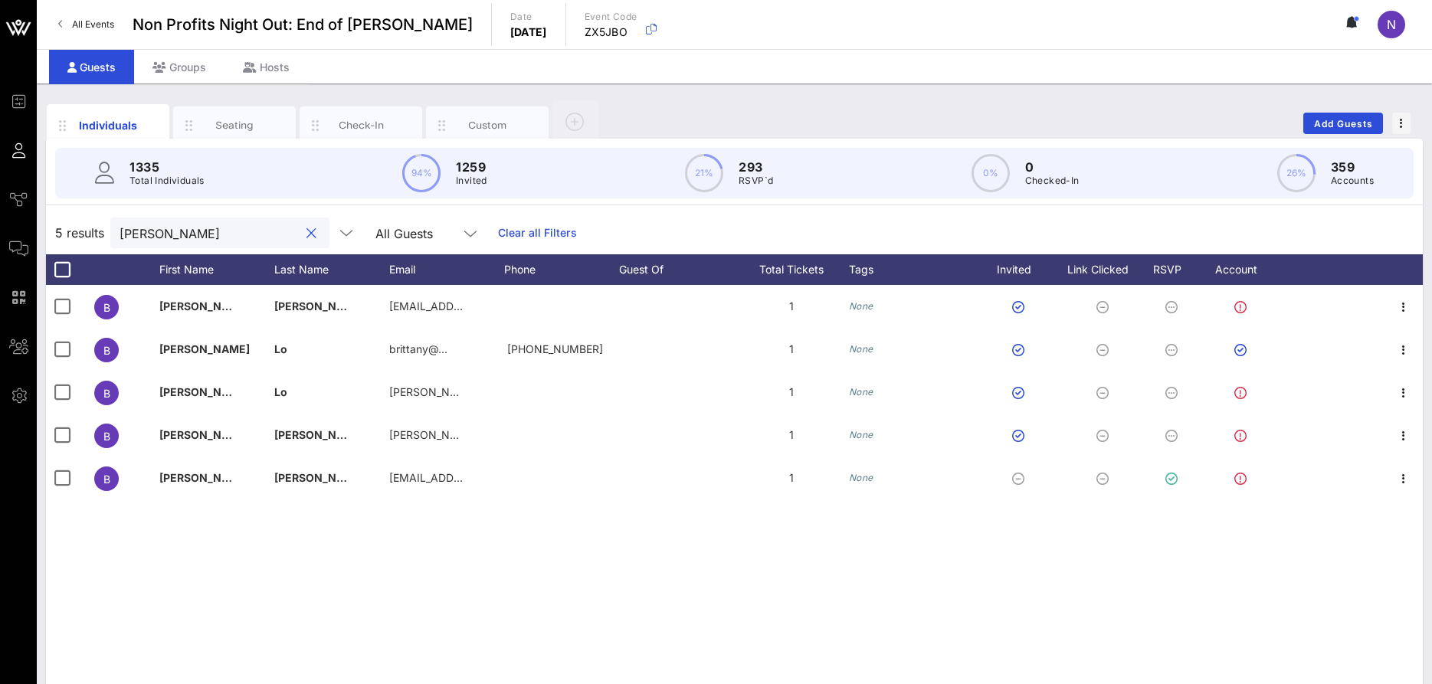
type input "brittany"
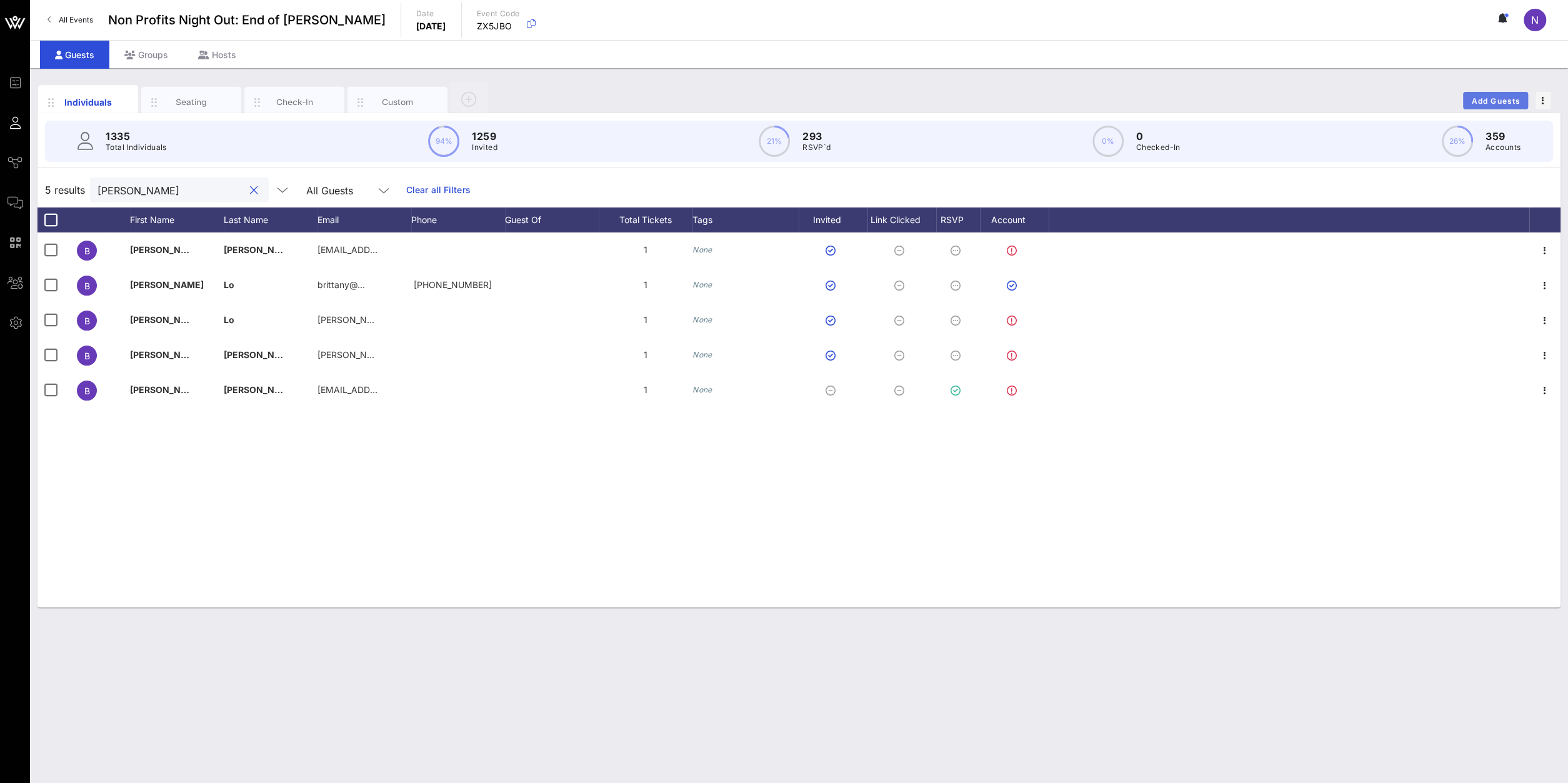
click at [1167, 96] on span "Add Guests" at bounding box center [1495, 100] width 50 height 9
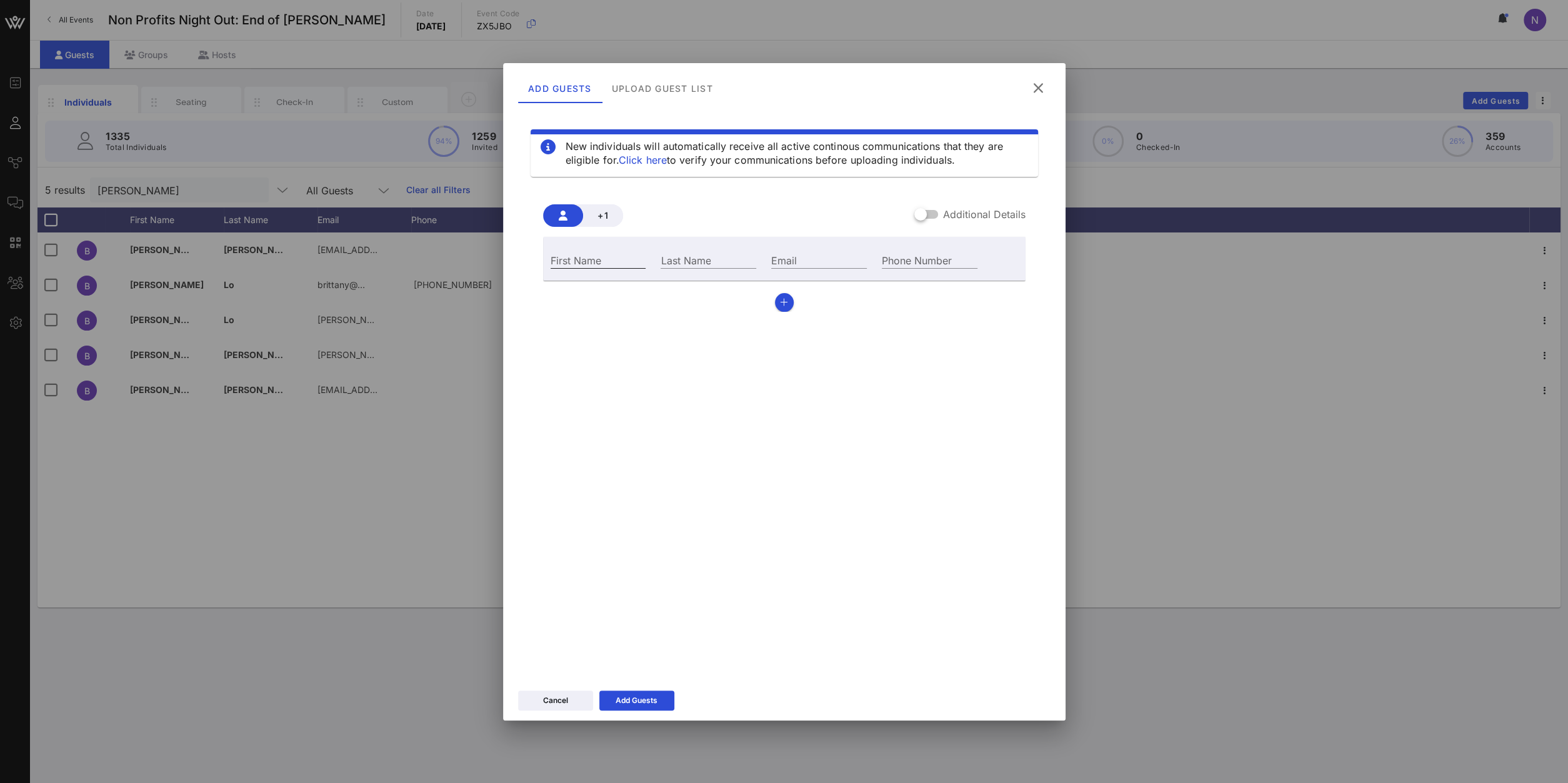
click at [567, 253] on div "First Name" at bounding box center [598, 260] width 95 height 16
type input "Niki"
type input "Lebouquin"
click at [838, 254] on input "Beef Bar" at bounding box center [818, 260] width 95 height 16
drag, startPoint x: 831, startPoint y: 266, endPoint x: 91, endPoint y: 319, distance: 741.9
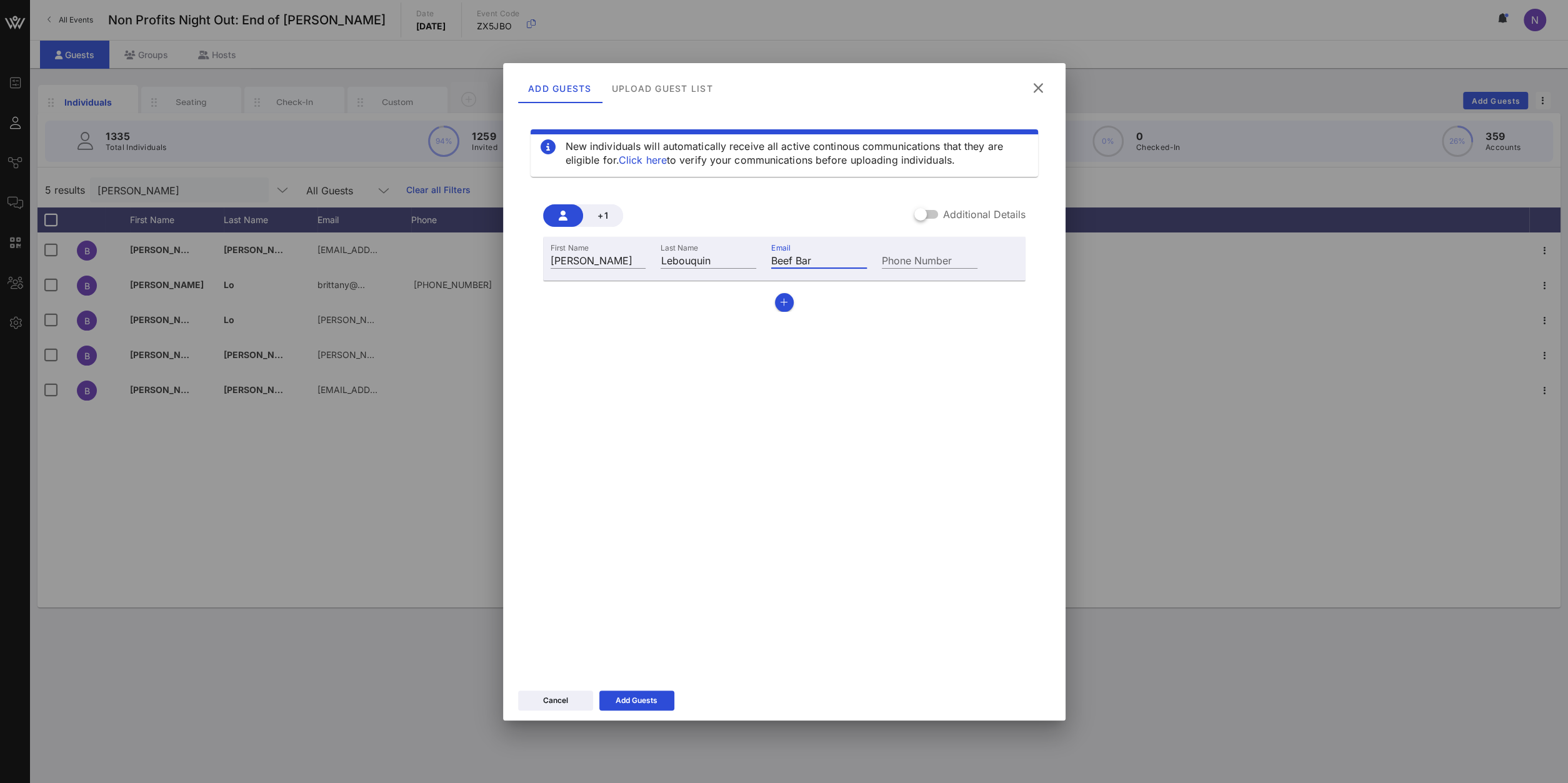
click at [771, 268] on input "Beef Bar" at bounding box center [818, 260] width 95 height 16
drag, startPoint x: 830, startPoint y: 260, endPoint x: 527, endPoint y: 240, distance: 303.7
click at [771, 252] on input "Beef Bar" at bounding box center [818, 260] width 95 height 16
paste input "nlebouquin@tribeca-hospitality.com"
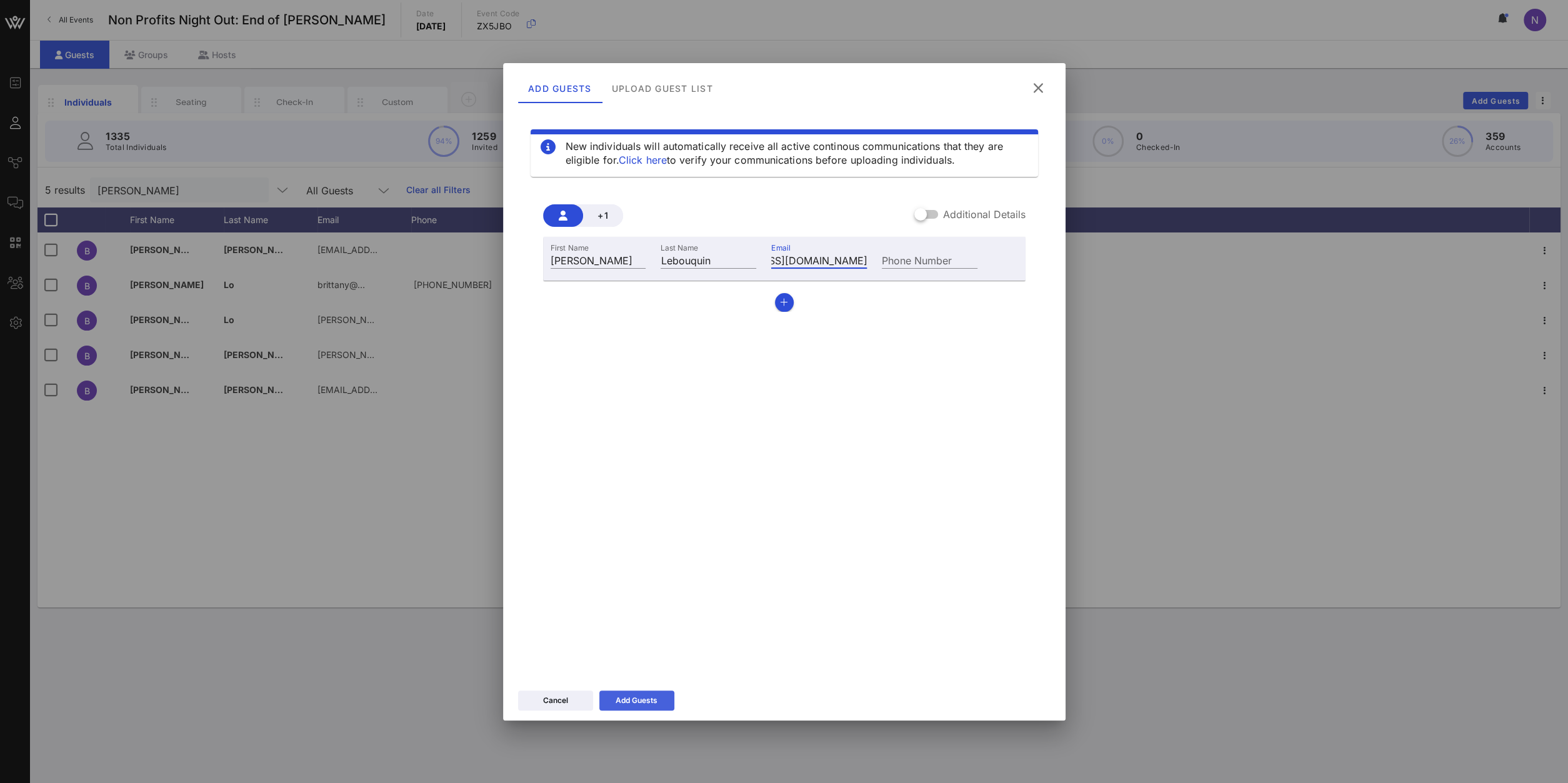
type input "nlebouquin@tribeca-hospitality.com"
click at [632, 557] on button "Add Guests" at bounding box center [637, 701] width 75 height 20
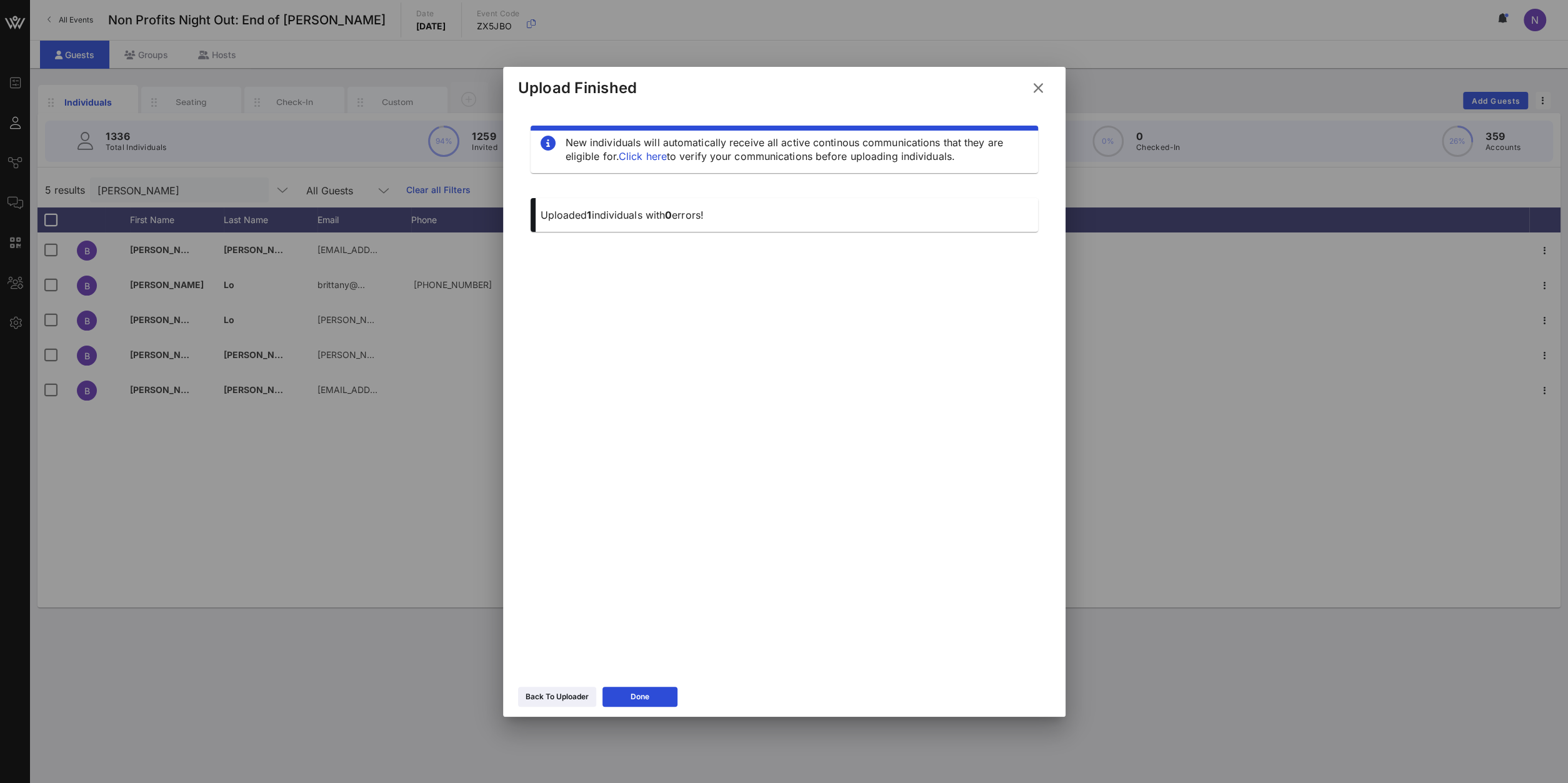
click at [1042, 84] on icon at bounding box center [1039, 88] width 17 height 15
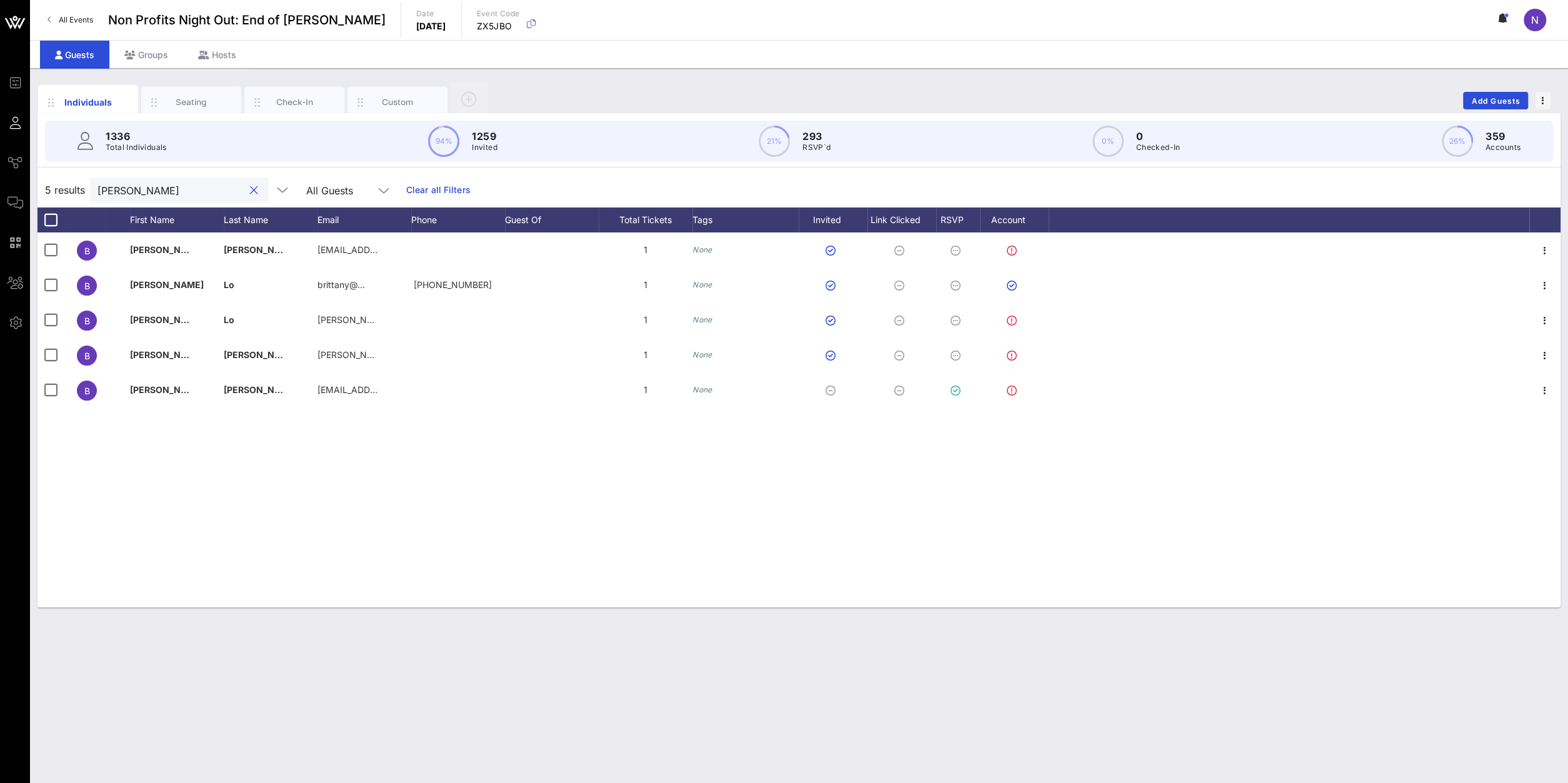
drag, startPoint x: 175, startPoint y: 193, endPoint x: -164, endPoint y: 170, distance: 339.8
click at [98, 182] on input "brittany" at bounding box center [171, 190] width 146 height 16
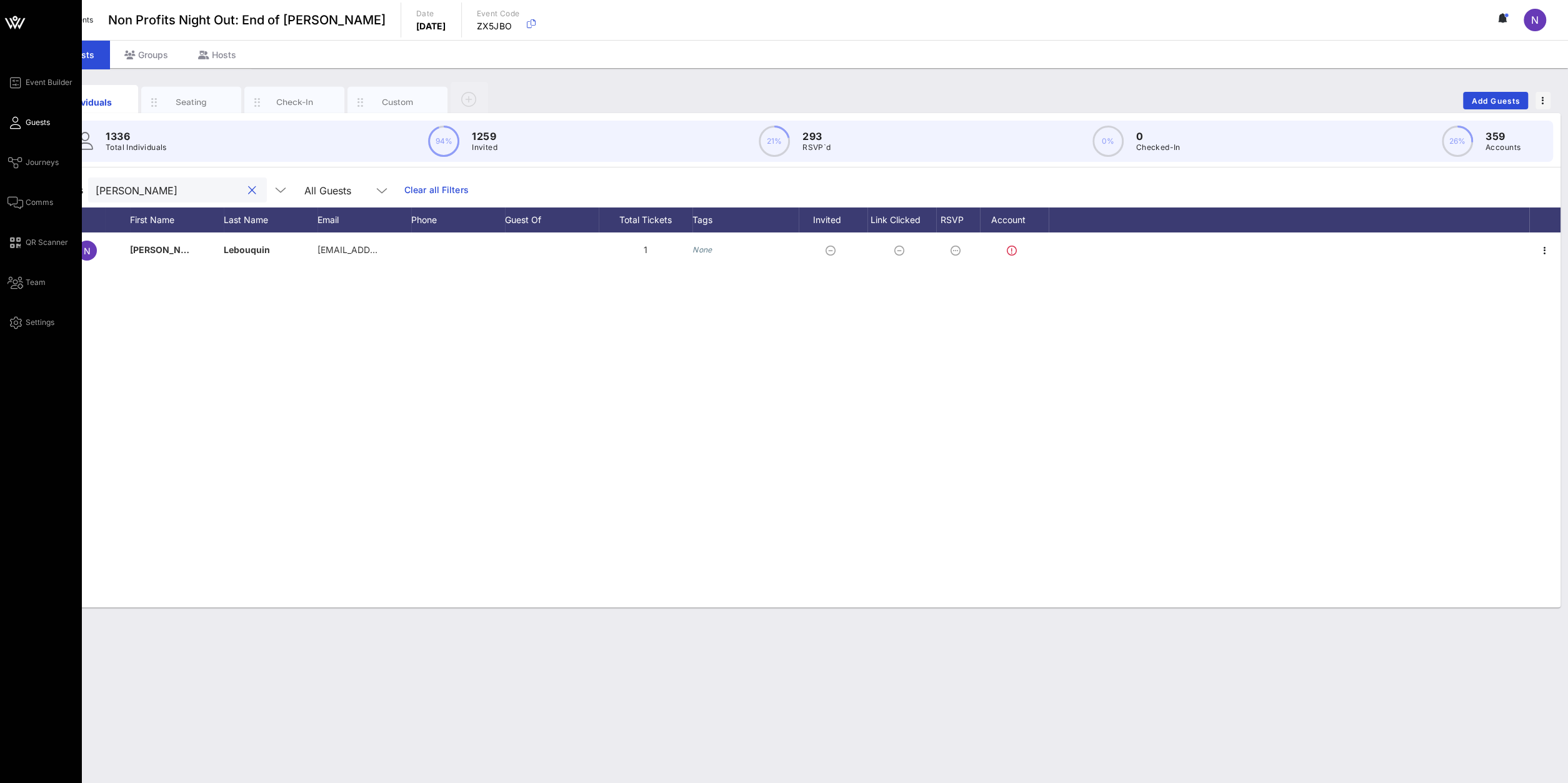
type input "niki"
click at [42, 201] on span "Comms" at bounding box center [39, 202] width 28 height 11
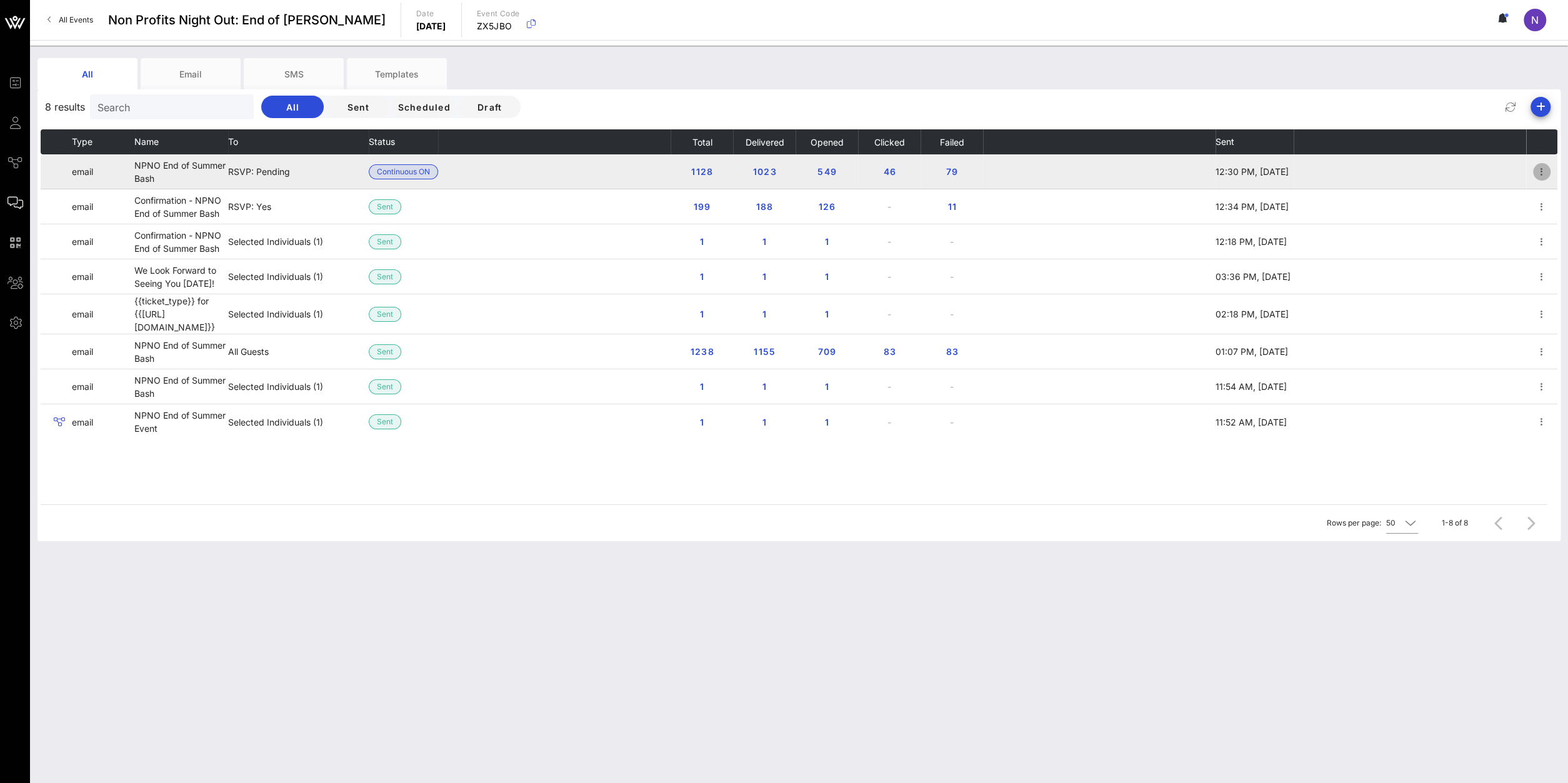
click at [1167, 170] on icon "button" at bounding box center [1542, 171] width 15 height 15
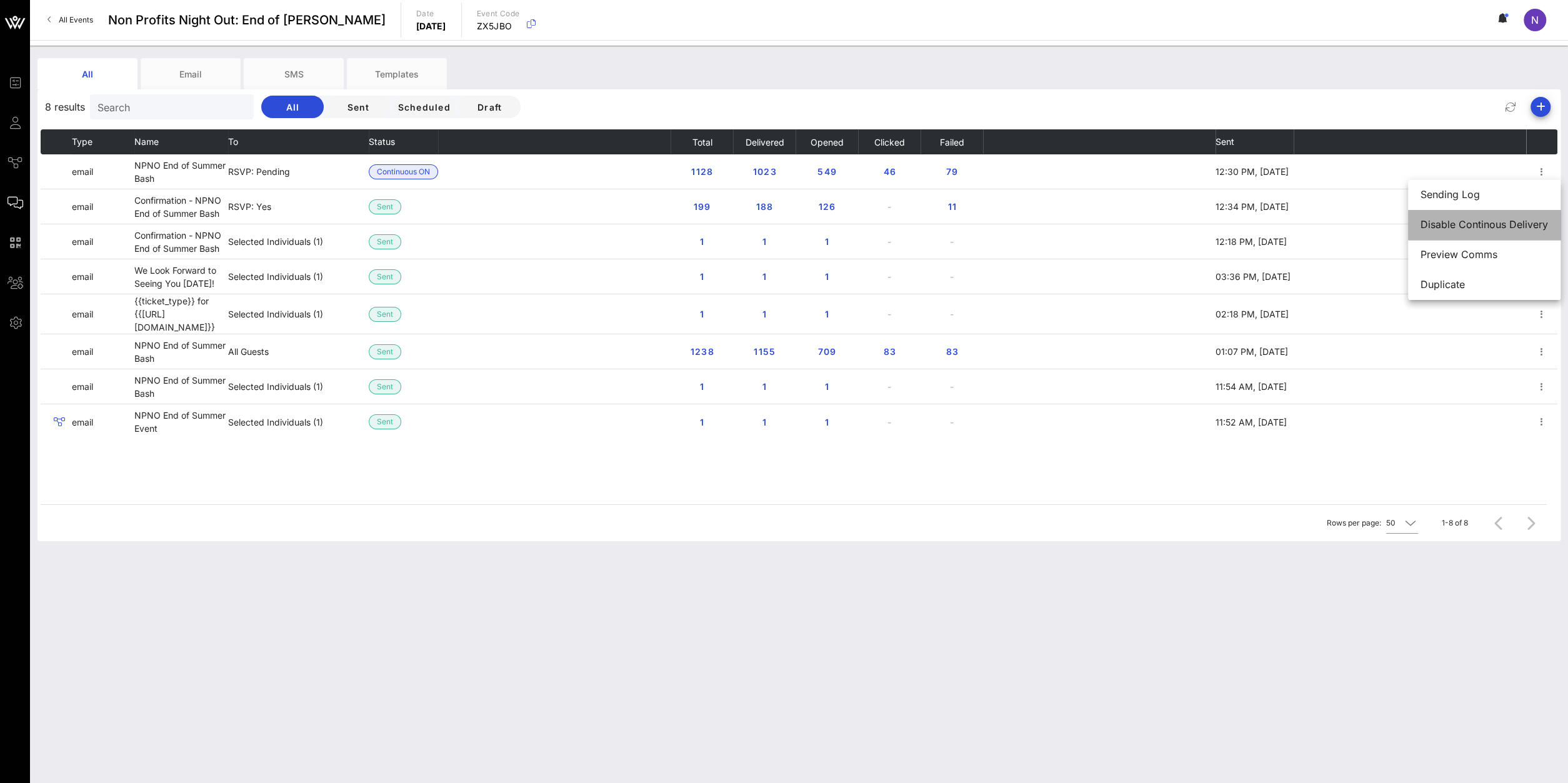
click at [1167, 231] on div "Disable Continous Delivery" at bounding box center [1484, 224] width 127 height 27
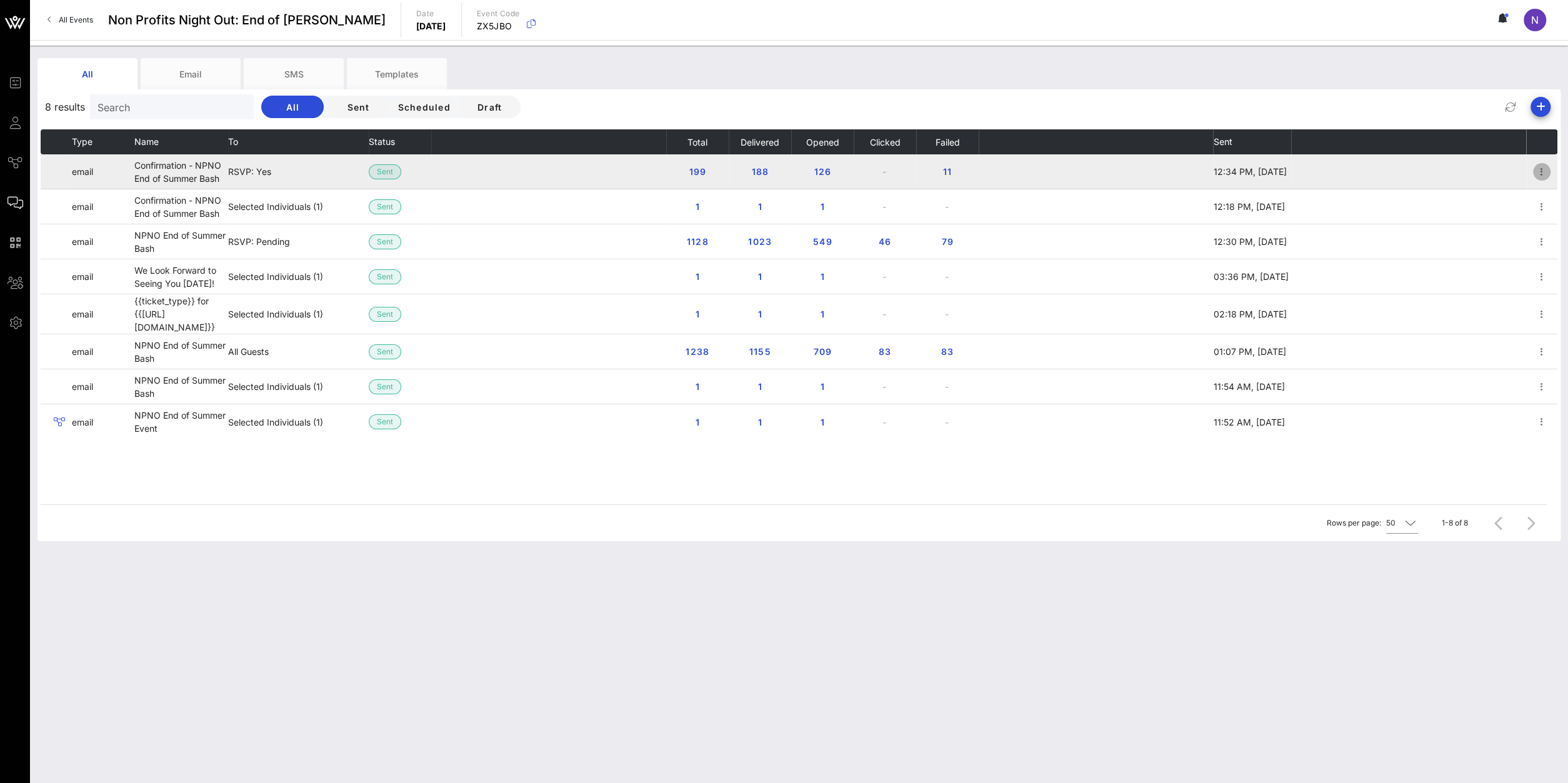
click at [1167, 170] on icon "button" at bounding box center [1542, 171] width 15 height 15
click at [610, 172] on td at bounding box center [549, 171] width 235 height 35
click at [1167, 167] on icon "button" at bounding box center [1542, 171] width 15 height 15
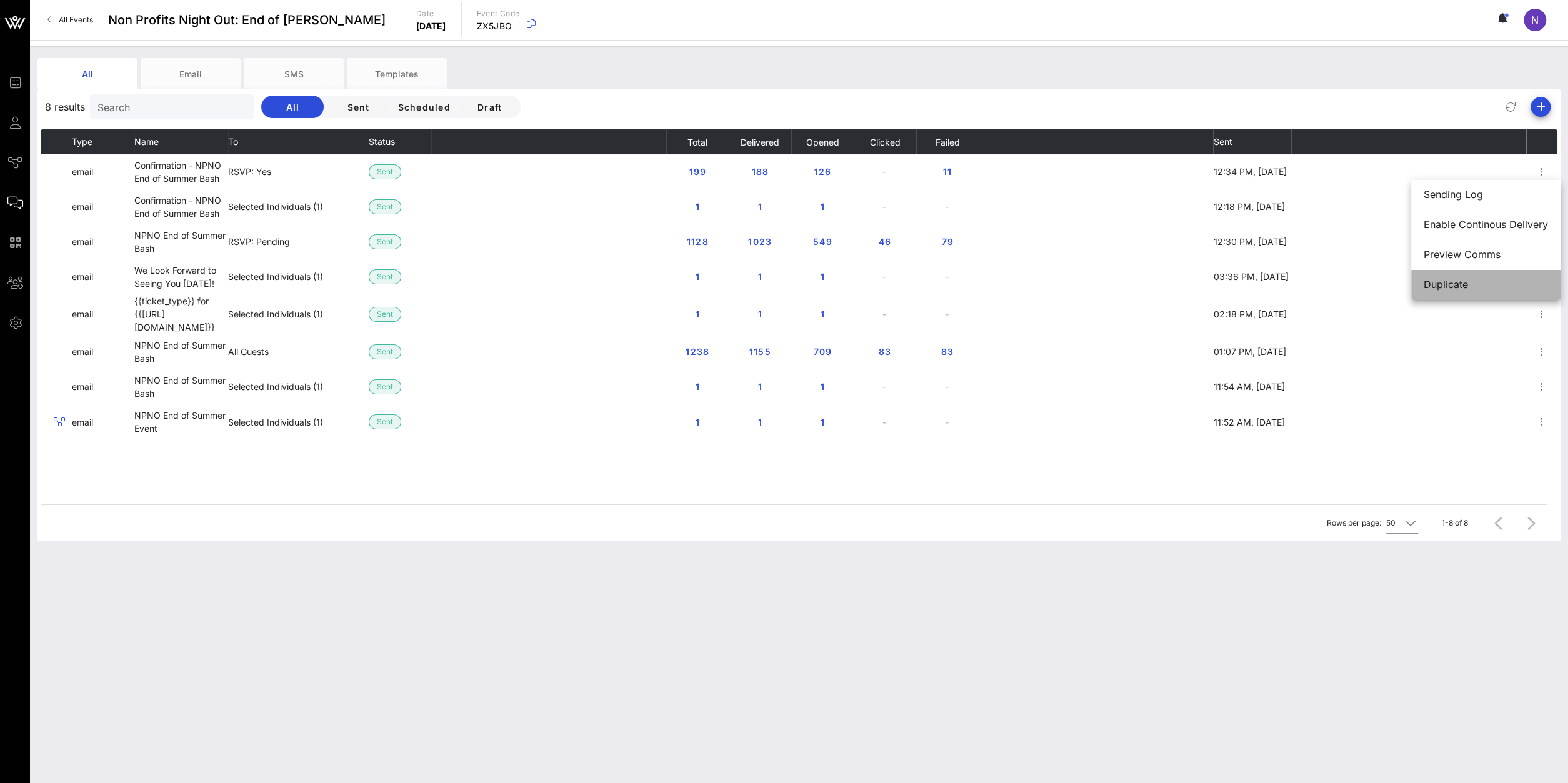
click at [1167, 281] on div "Duplicate" at bounding box center [1486, 285] width 124 height 12
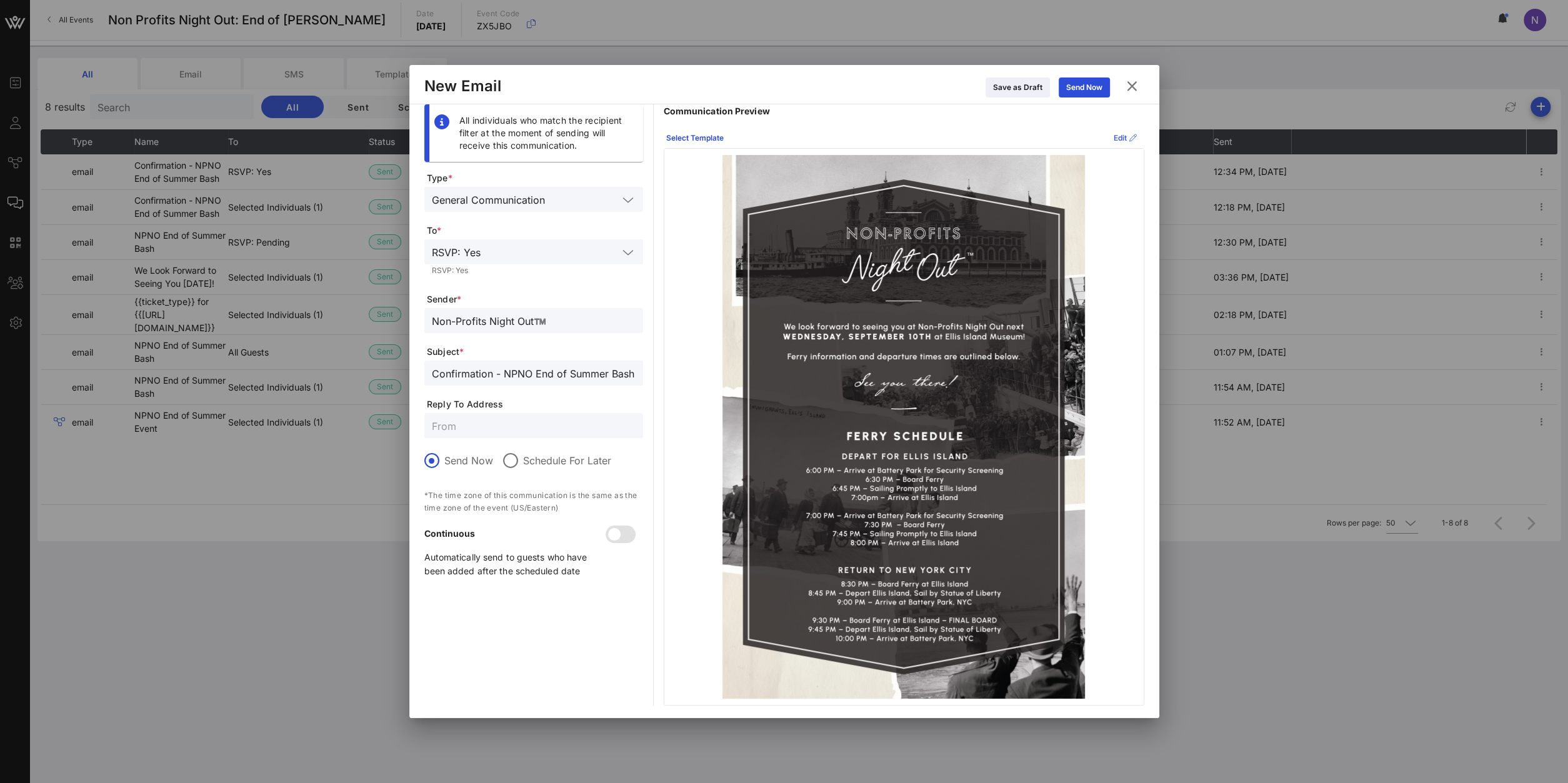
click at [1120, 139] on icon at bounding box center [1125, 138] width 10 height 9
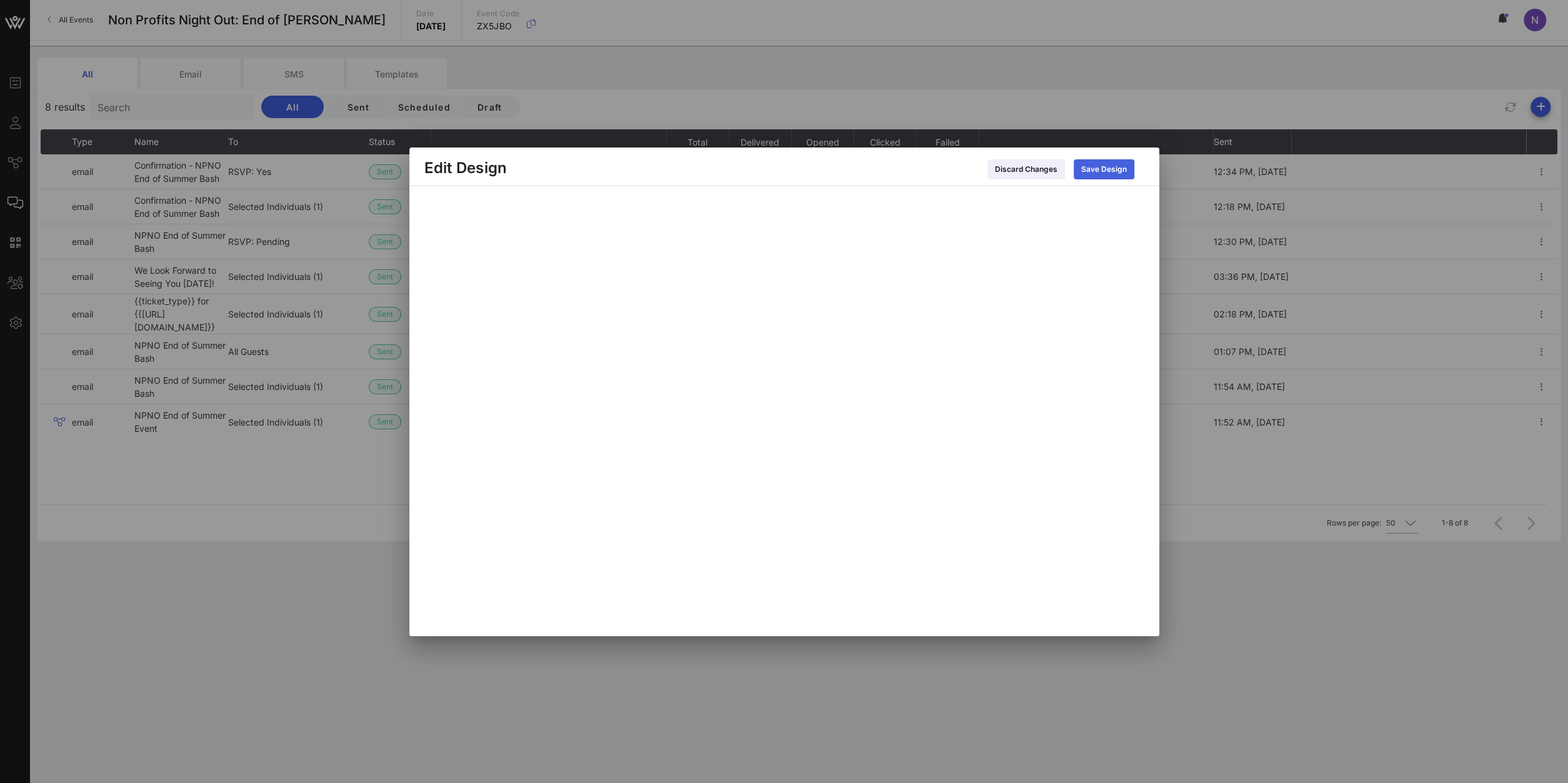
click at [1108, 171] on icon at bounding box center [1104, 169] width 9 height 7
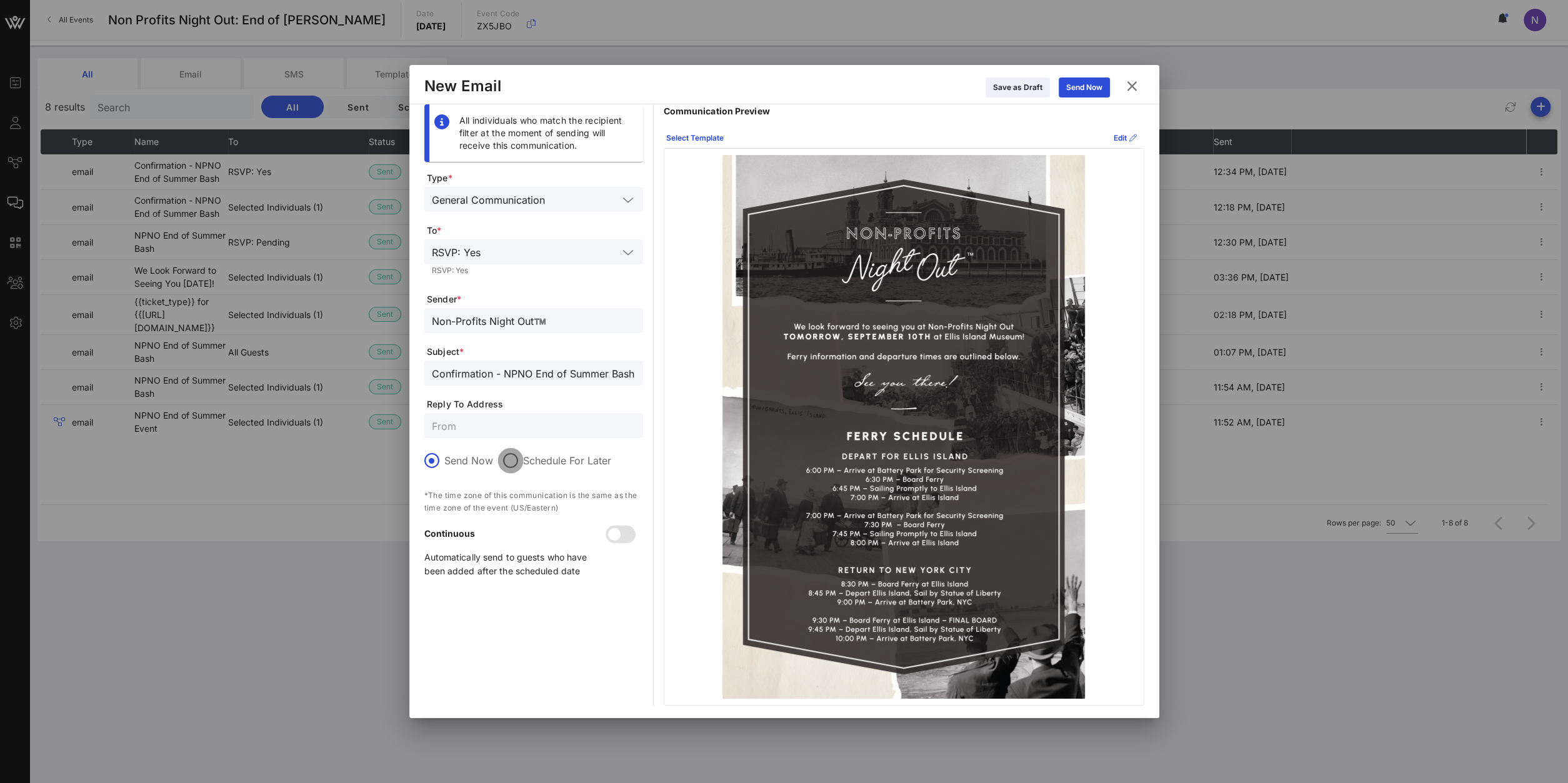
click at [515, 463] on div at bounding box center [511, 461] width 21 height 21
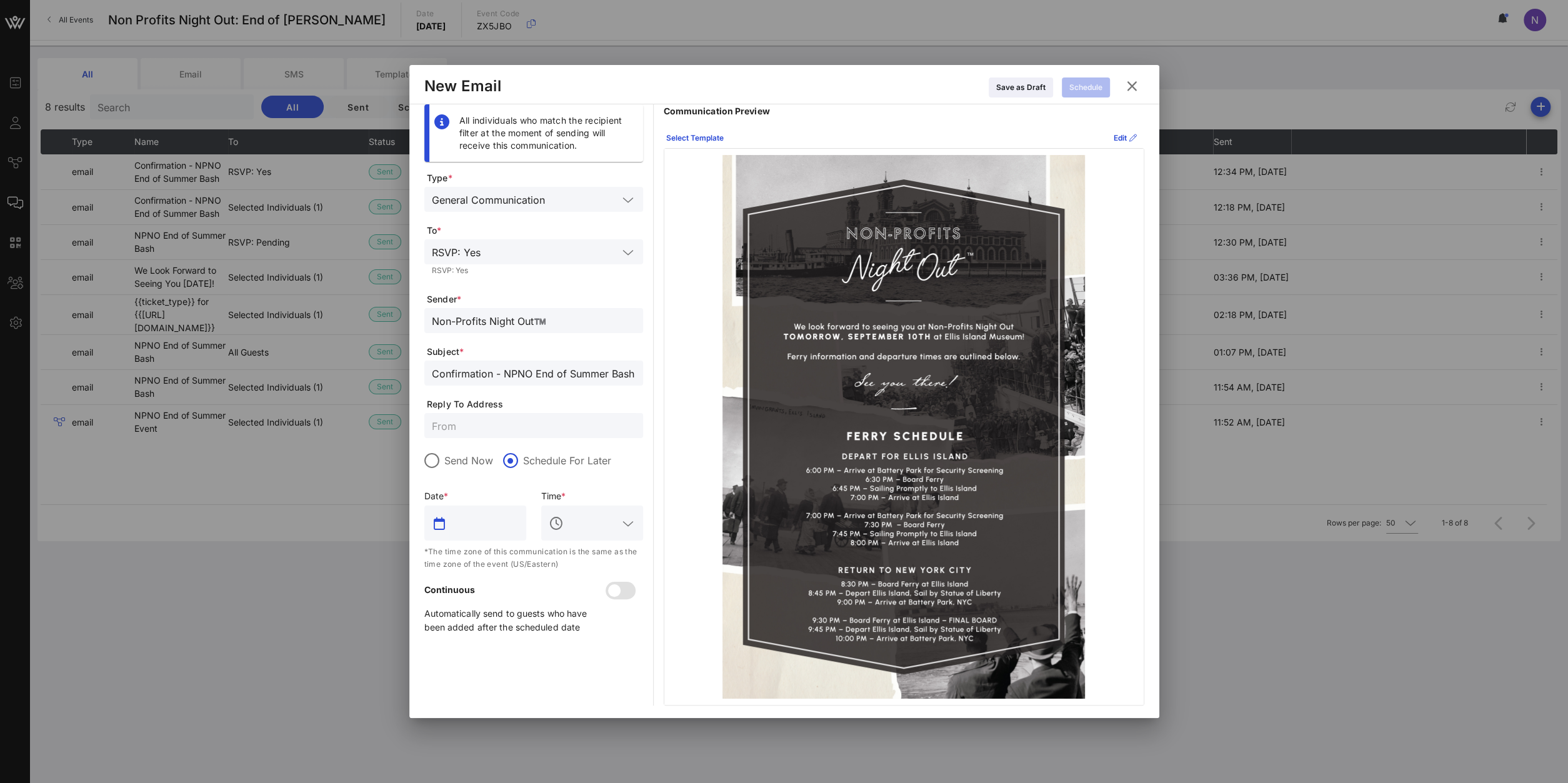
click at [485, 530] on input "text" at bounding box center [484, 523] width 69 height 20
click at [809, 89] on div "Save as Draft Schedule" at bounding box center [810, 86] width 618 height 22
click at [482, 522] on input "text" at bounding box center [484, 523] width 69 height 20
click at [516, 557] on div "9" at bounding box center [516, 622] width 19 height 9
type input "Sep 09, 2025"
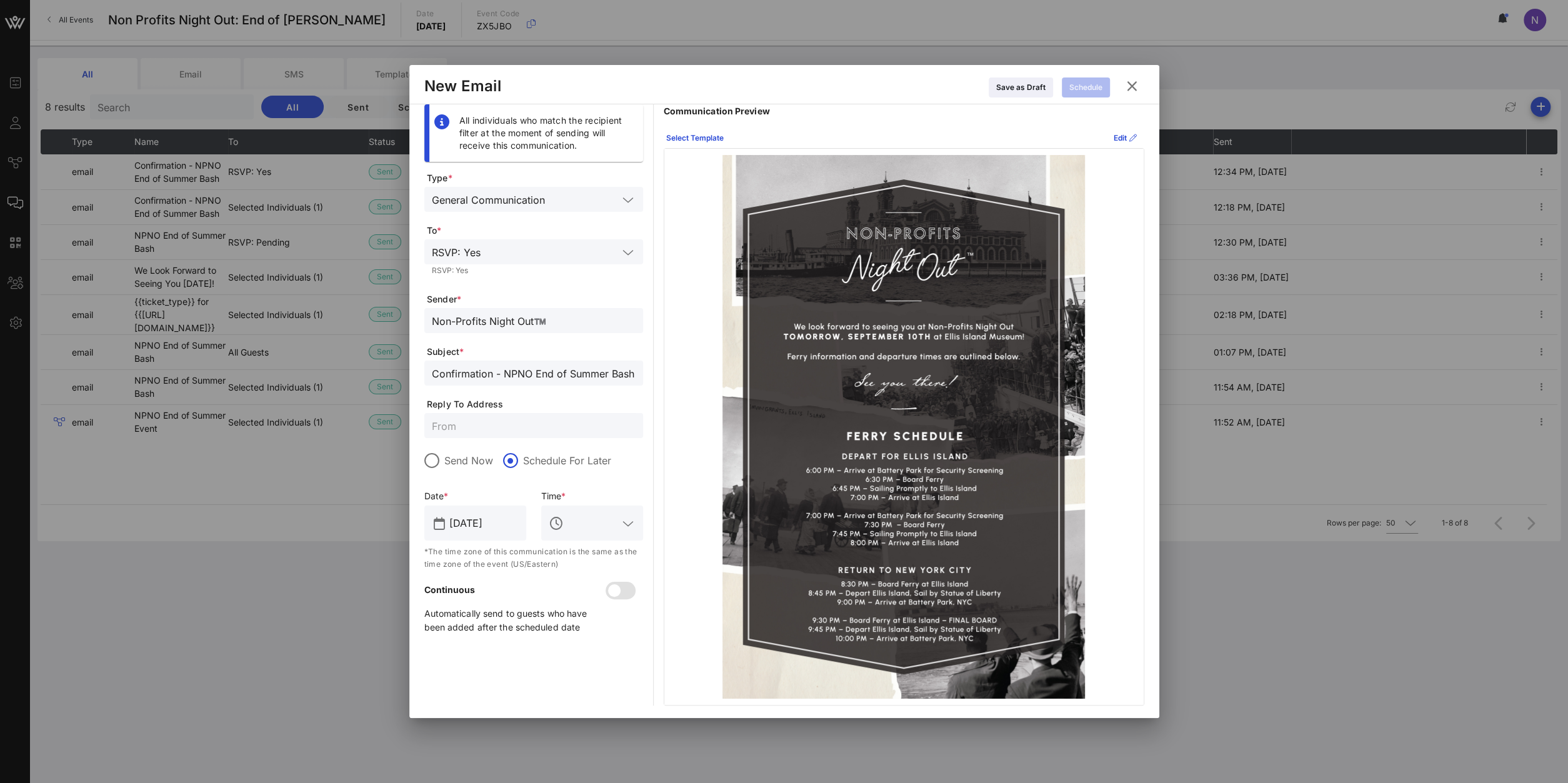
click at [614, 520] on input "text" at bounding box center [592, 523] width 52 height 20
click at [569, 557] on div "2 PM" at bounding box center [591, 618] width 82 height 12
type input "2 PM"
click at [1079, 86] on div "Schedule" at bounding box center [1086, 87] width 33 height 12
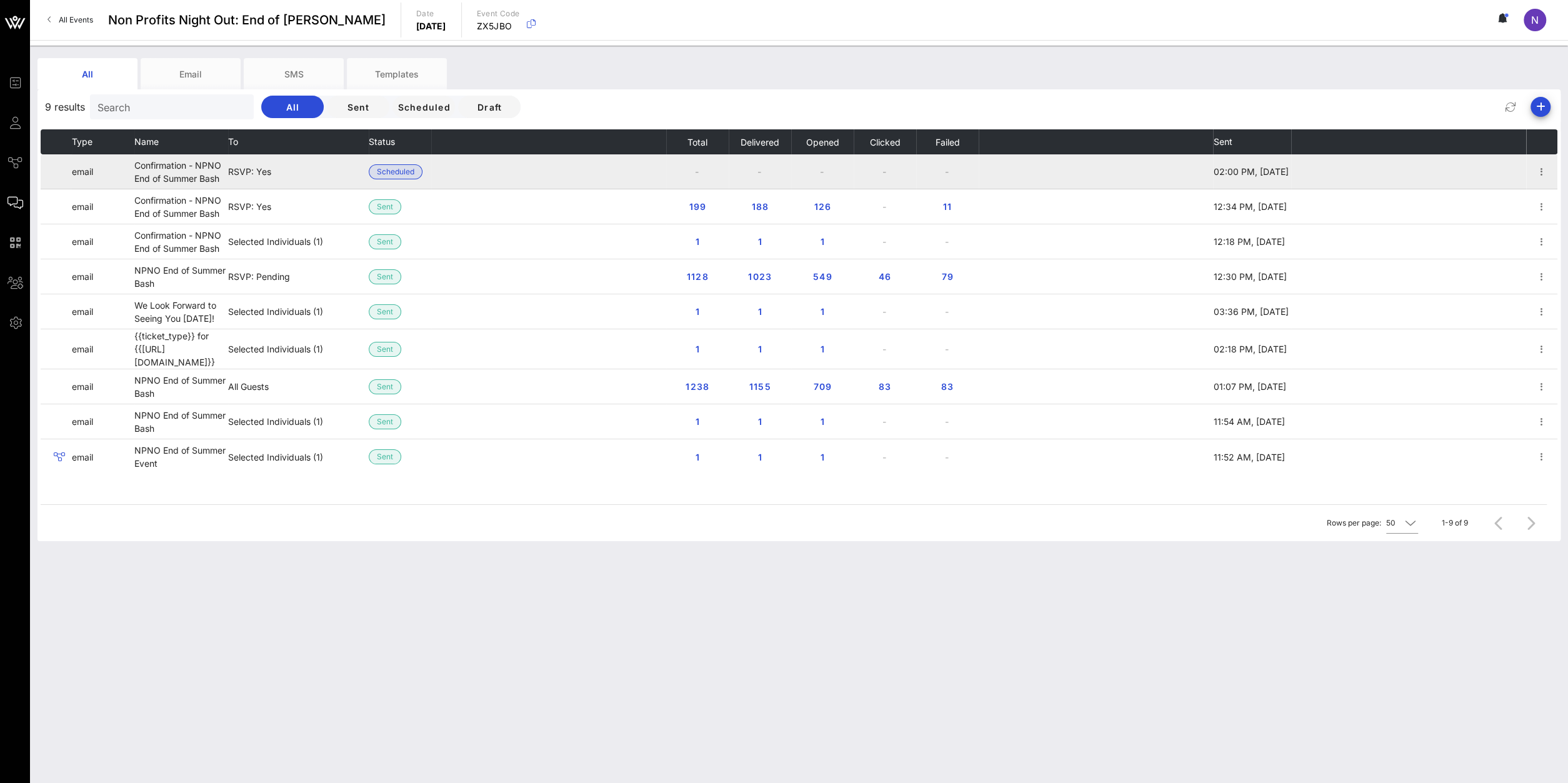
click at [140, 182] on td "Confirmation - NPNO End of Summer Bash" at bounding box center [181, 171] width 94 height 35
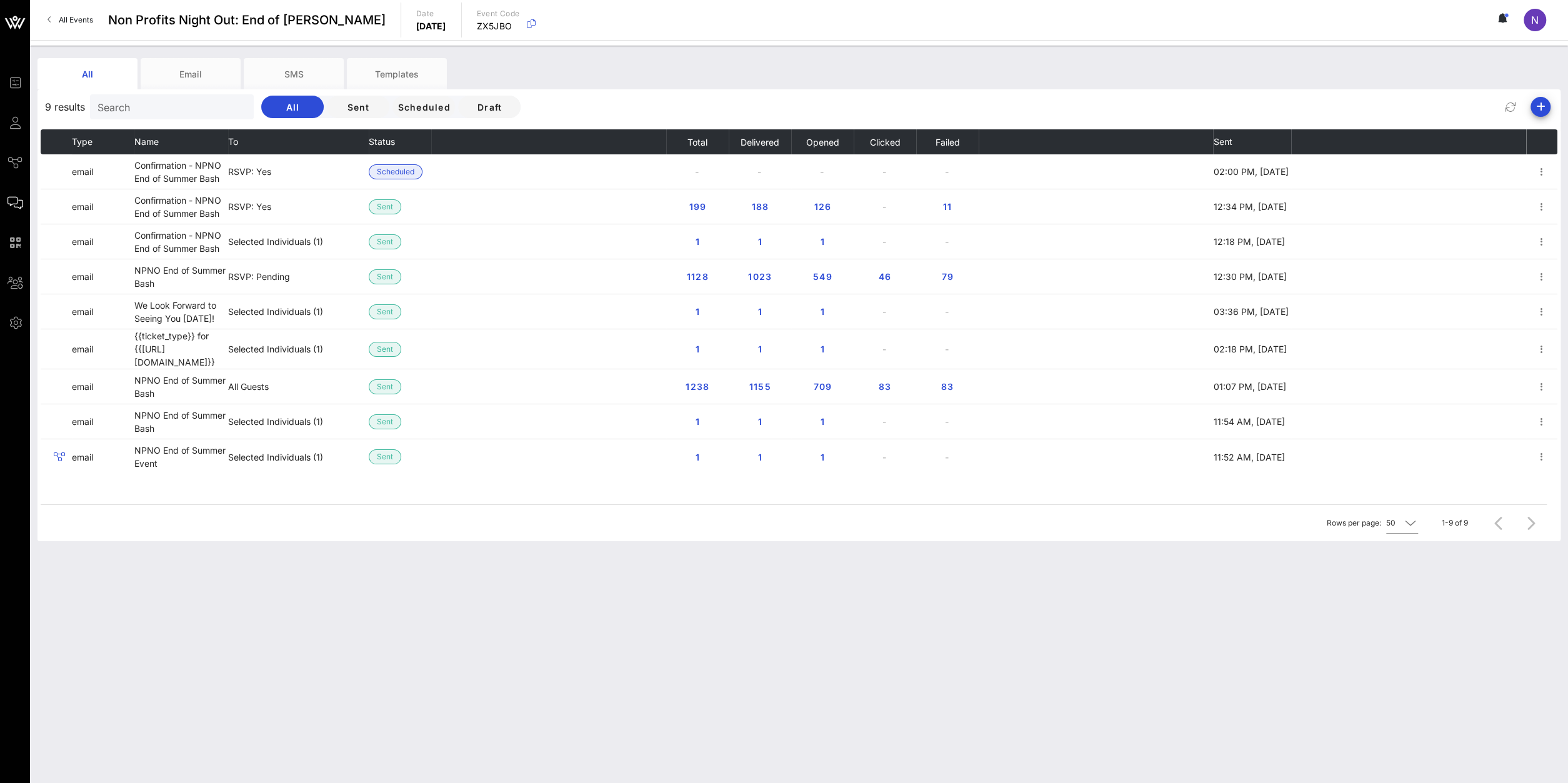
click at [127, 116] on div "Search" at bounding box center [171, 107] width 146 height 25
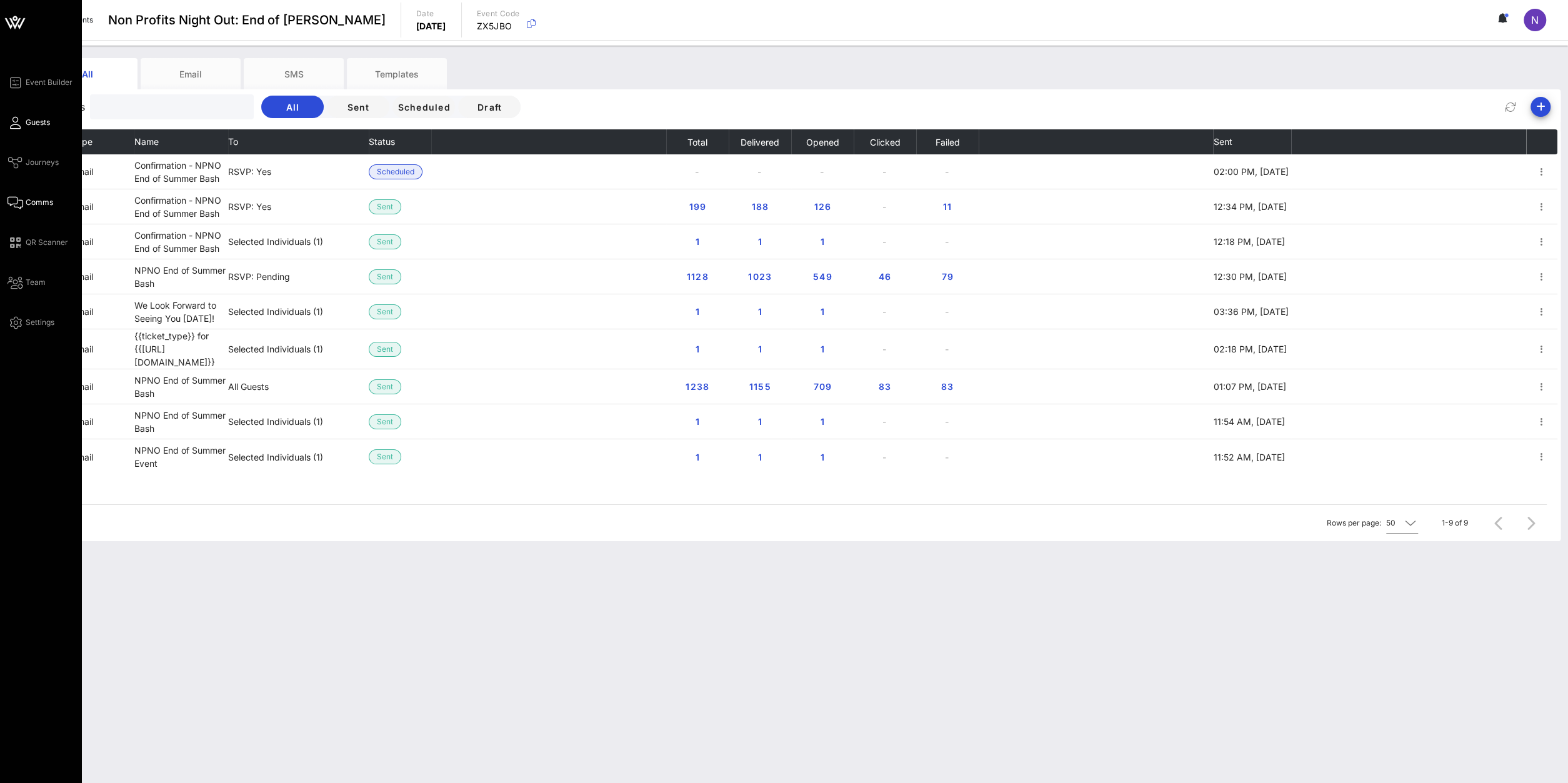
click at [46, 124] on span "Guests" at bounding box center [38, 122] width 24 height 11
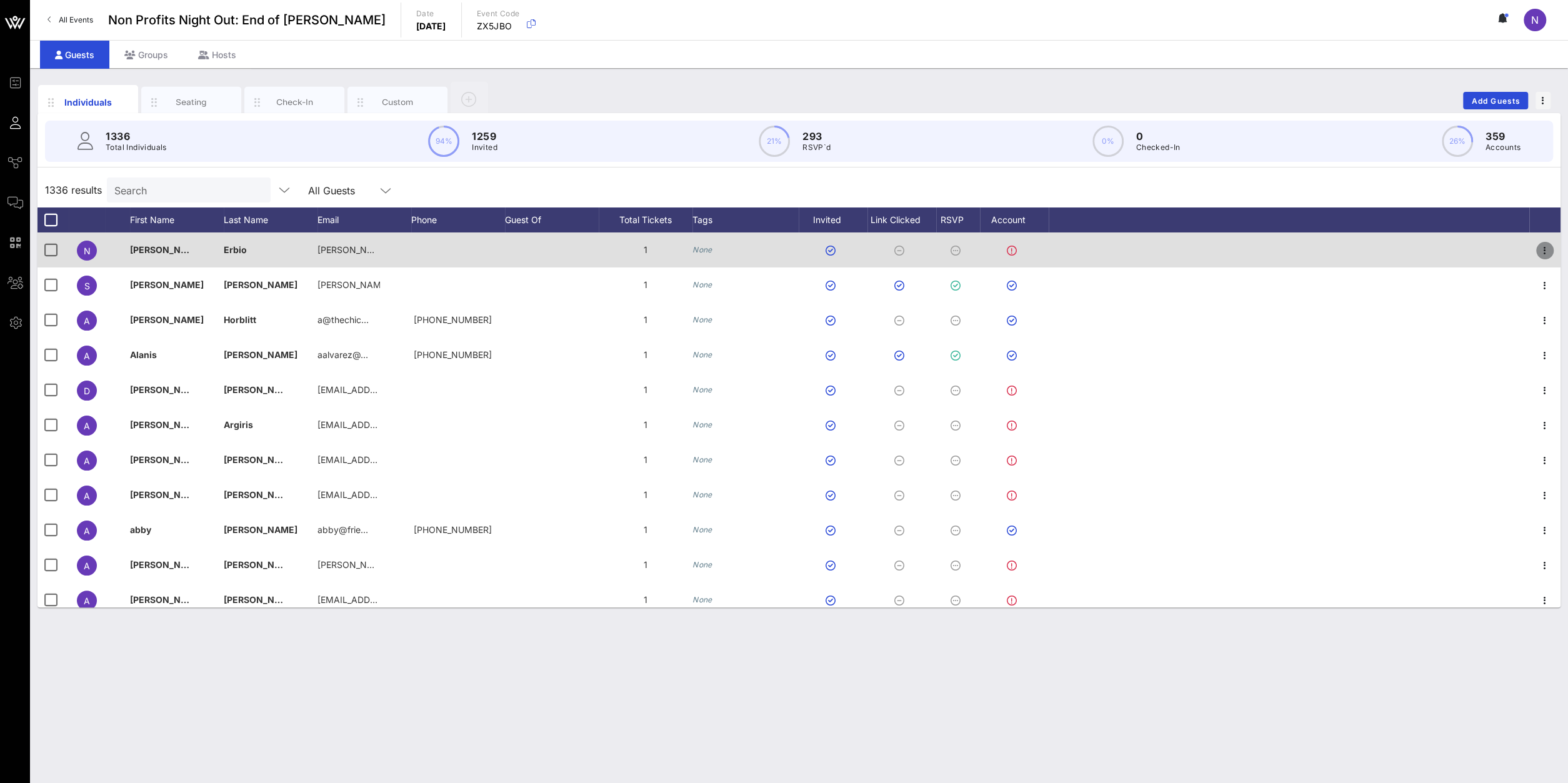
click at [1167, 251] on icon "button" at bounding box center [1545, 250] width 15 height 15
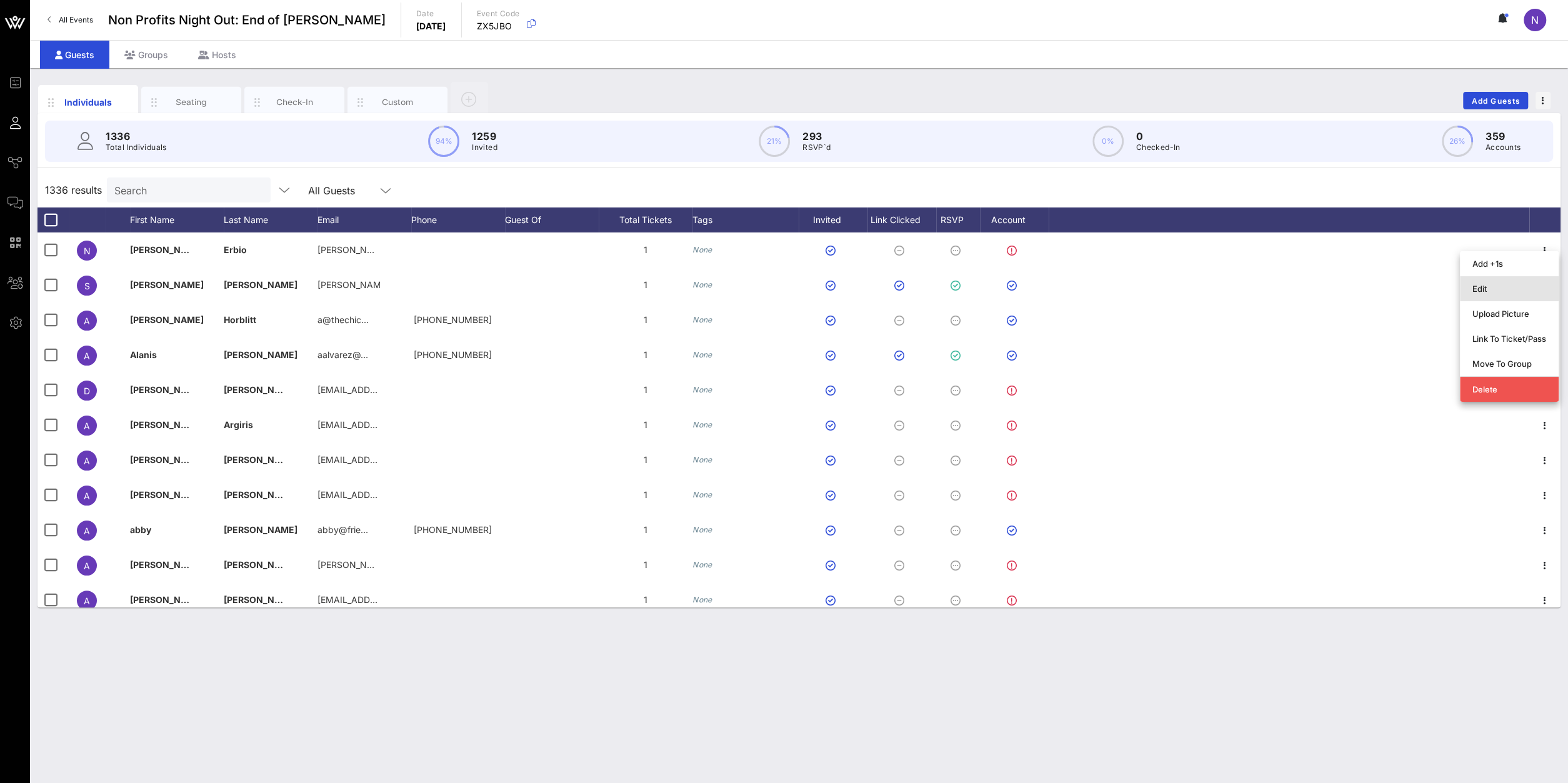
click at [1167, 287] on div "Edit" at bounding box center [1509, 289] width 73 height 10
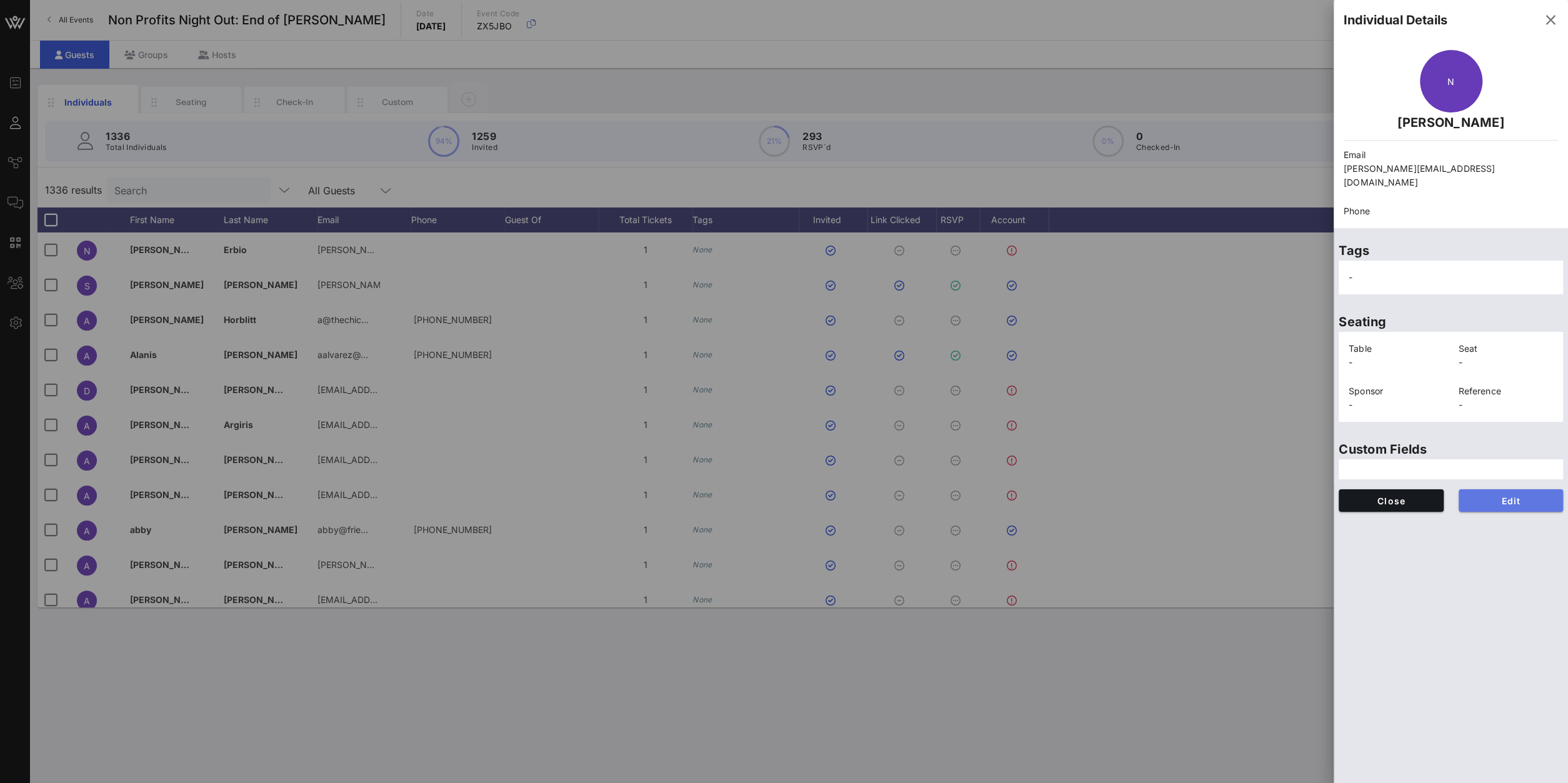
click at [1167, 498] on button "Edit" at bounding box center [1511, 501] width 105 height 23
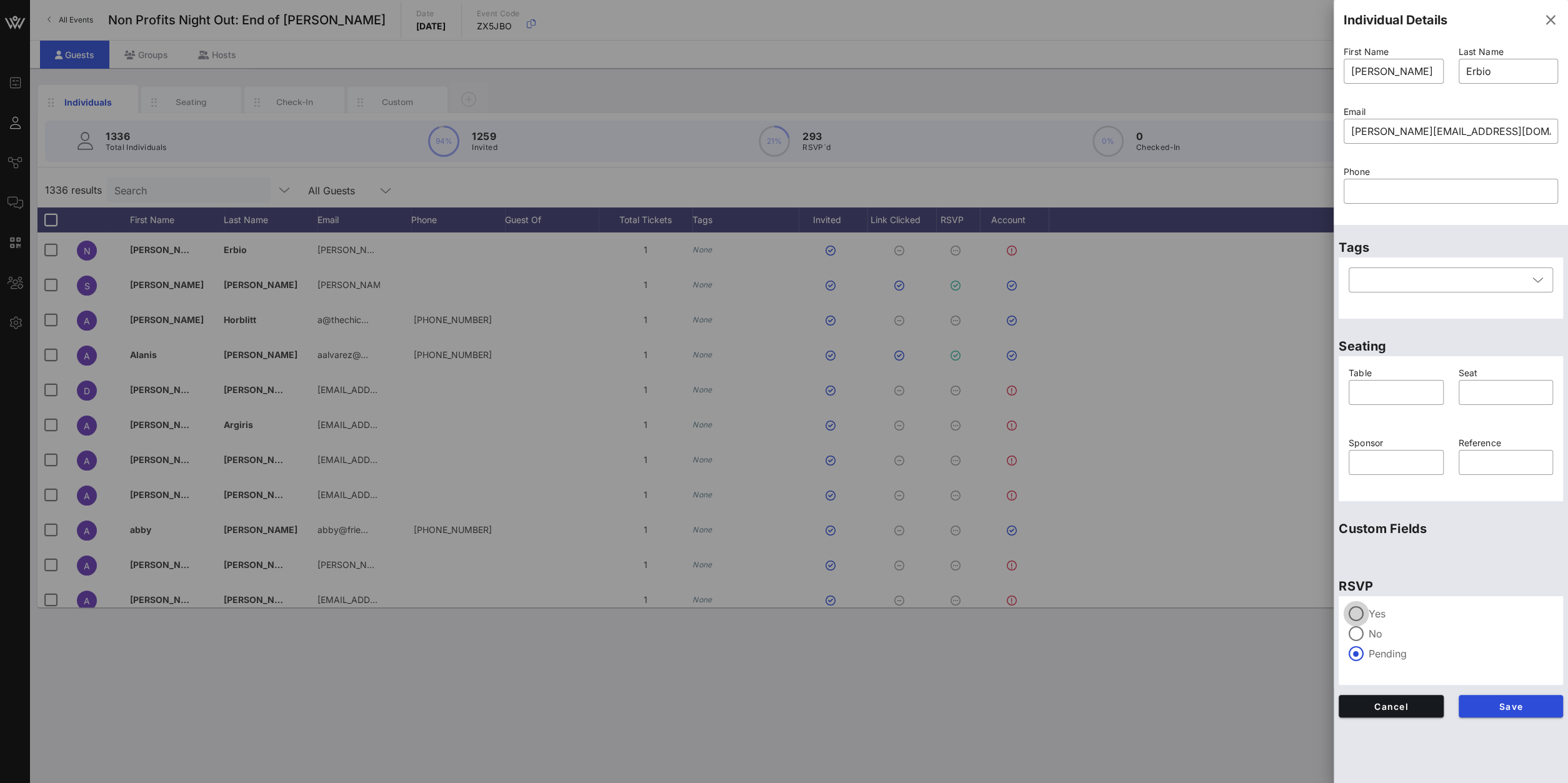
click at [1167, 557] on div at bounding box center [1356, 613] width 21 height 21
click at [1167, 557] on button "Save" at bounding box center [1511, 706] width 105 height 23
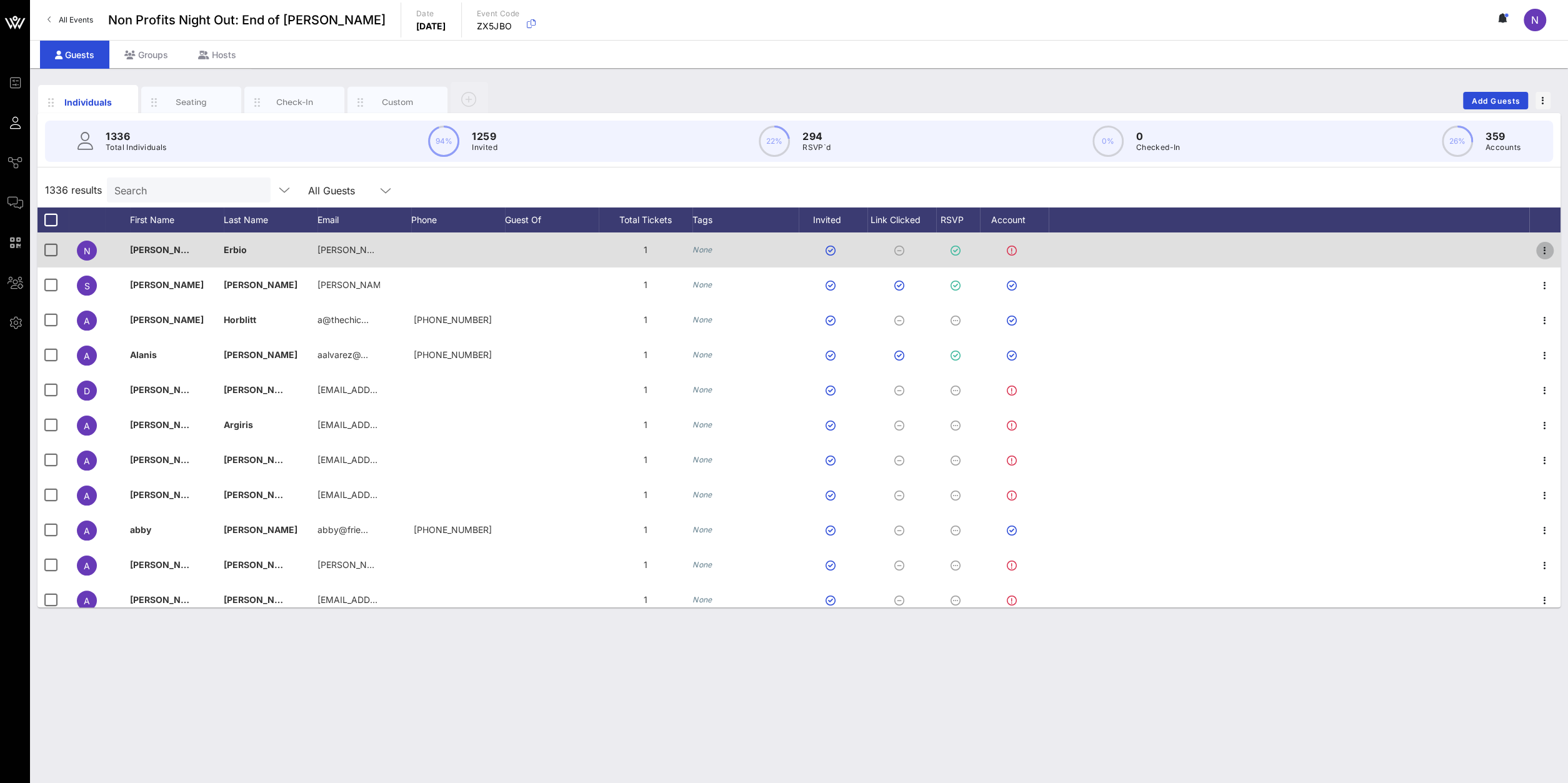
click at [1167, 247] on icon "button" at bounding box center [1545, 250] width 15 height 15
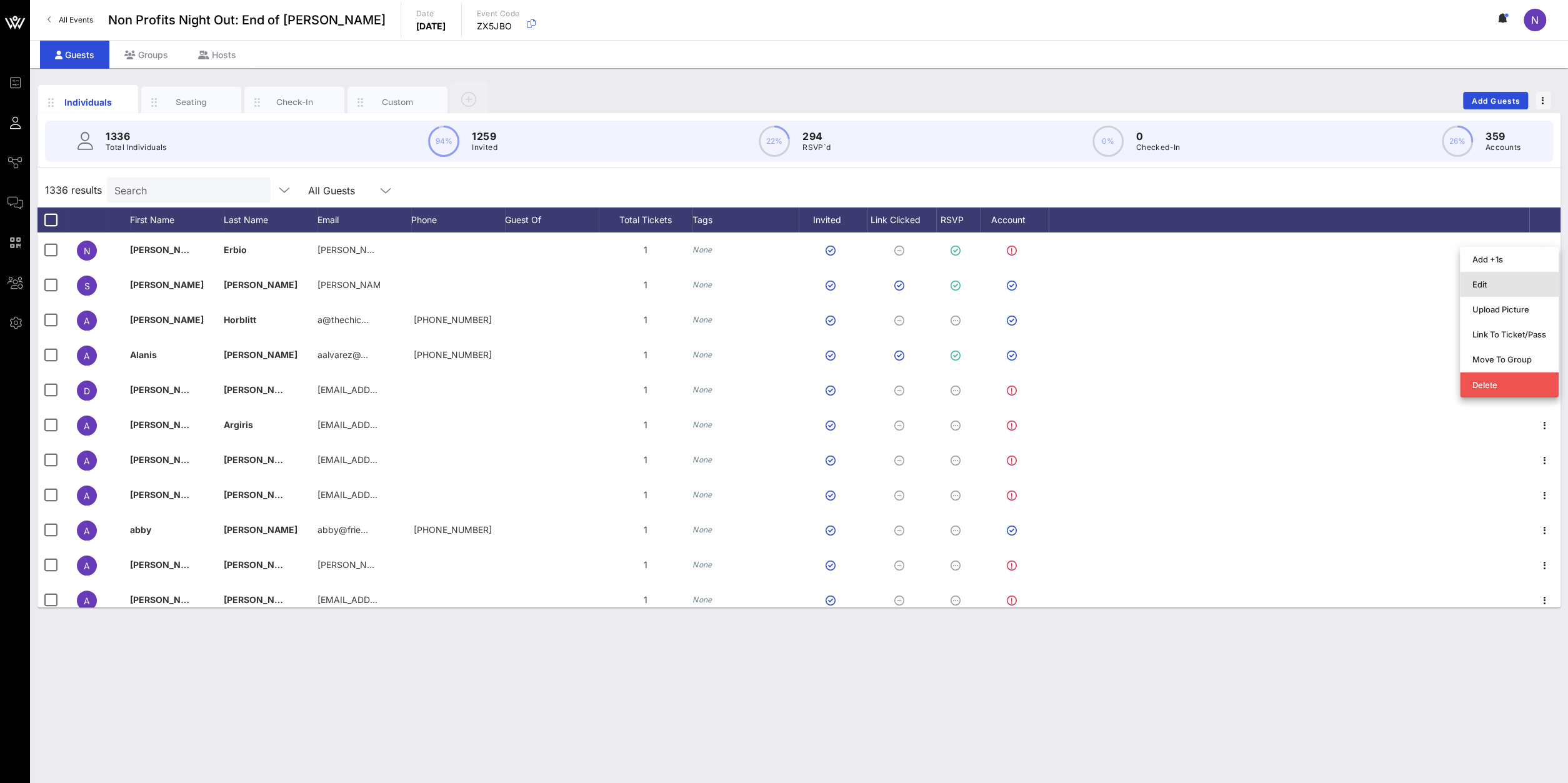
click at [1167, 276] on div "Edit" at bounding box center [1509, 284] width 73 height 20
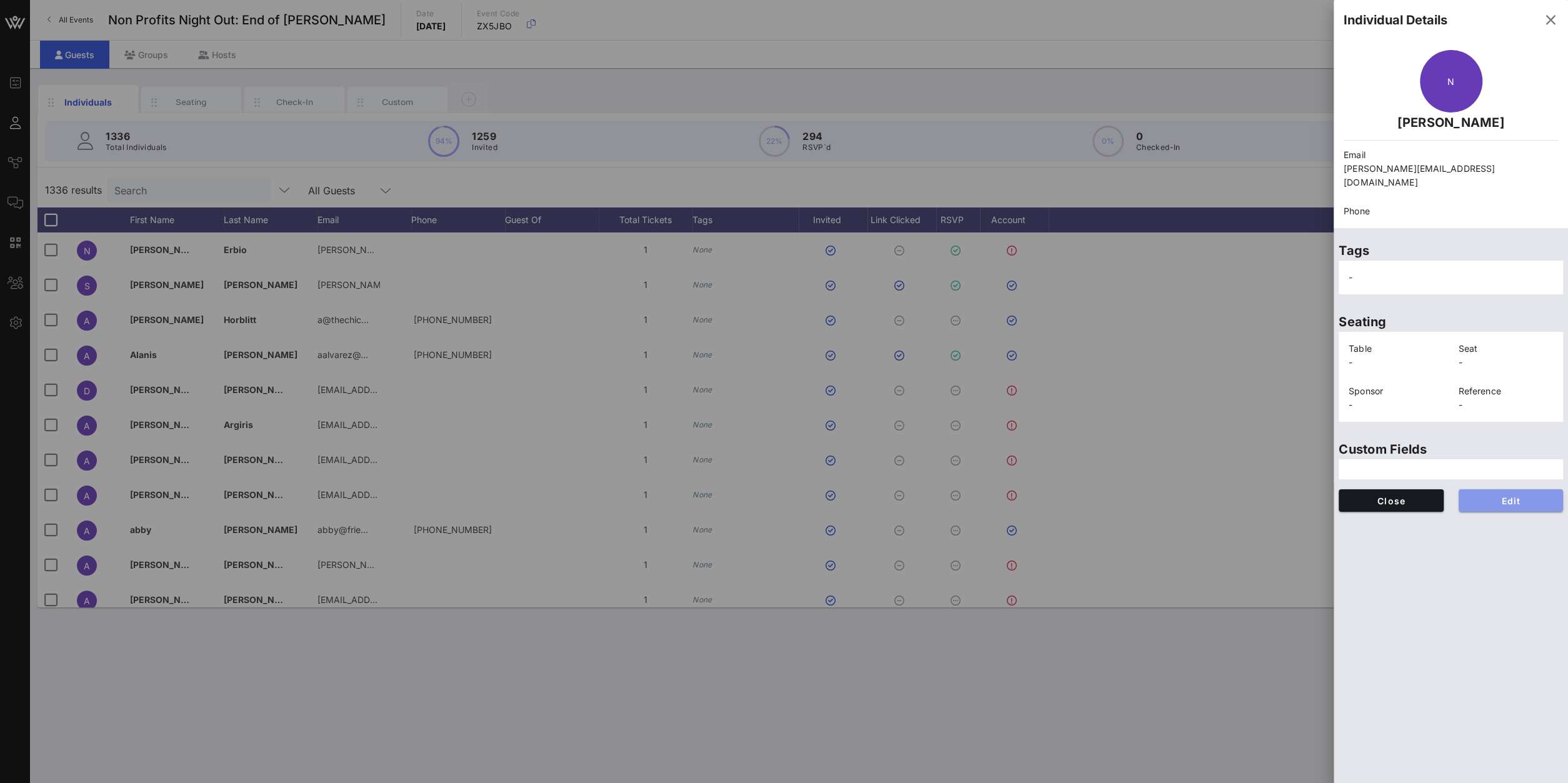
click at [1167, 496] on span "Edit" at bounding box center [1511, 501] width 85 height 11
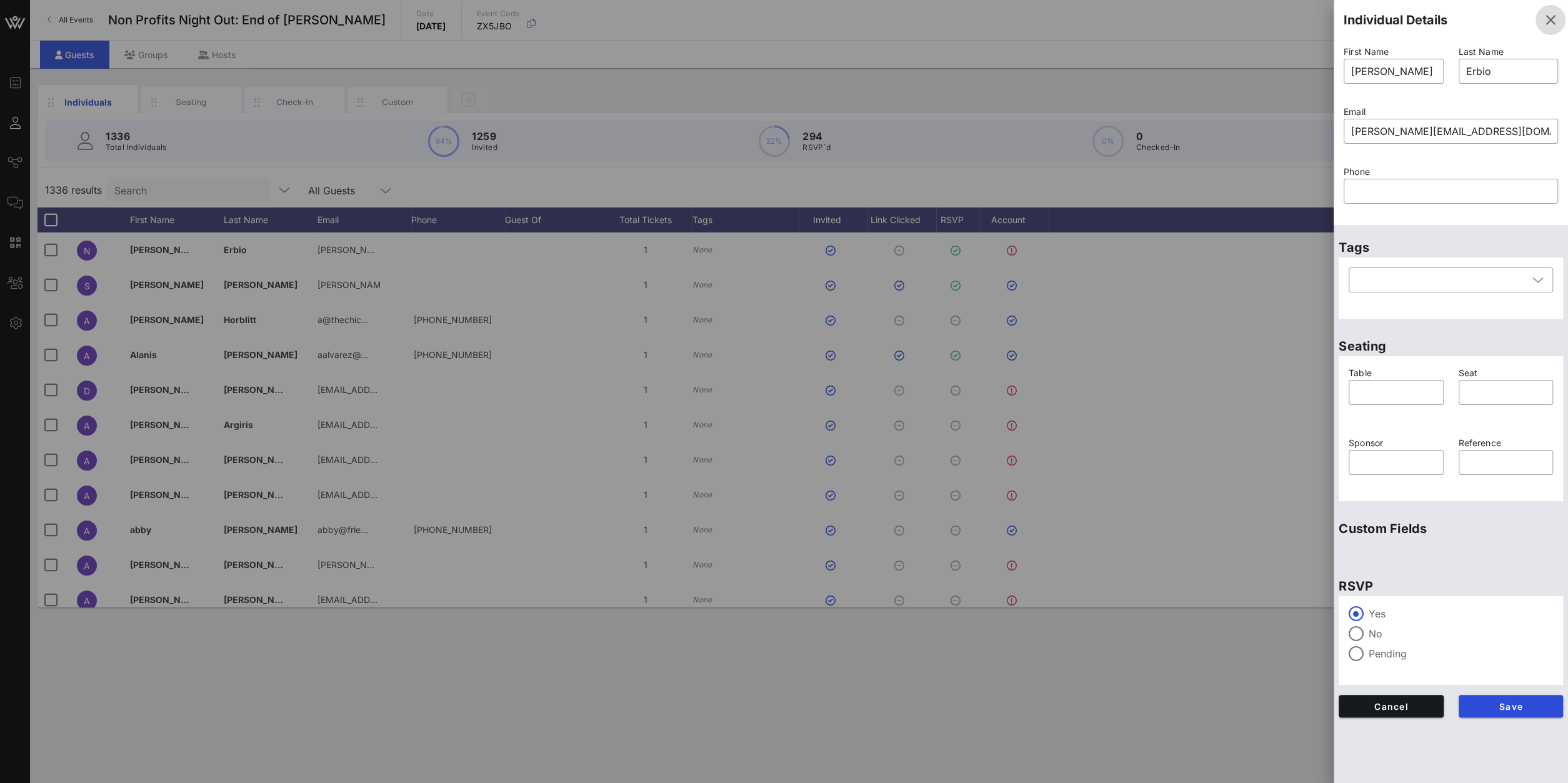
click at [1167, 11] on button "button" at bounding box center [1550, 20] width 30 height 30
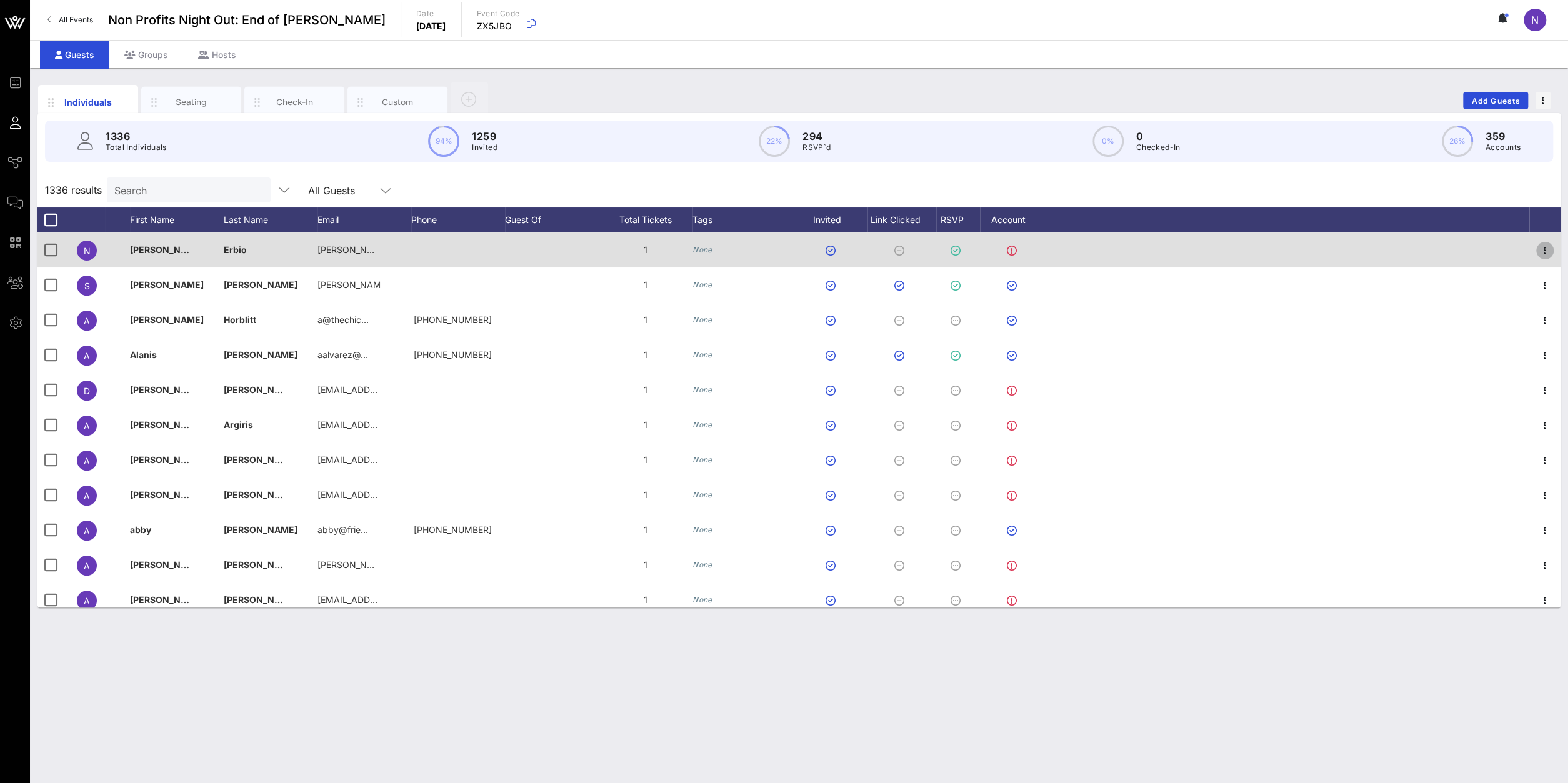
click at [1167, 250] on icon "button" at bounding box center [1545, 250] width 15 height 15
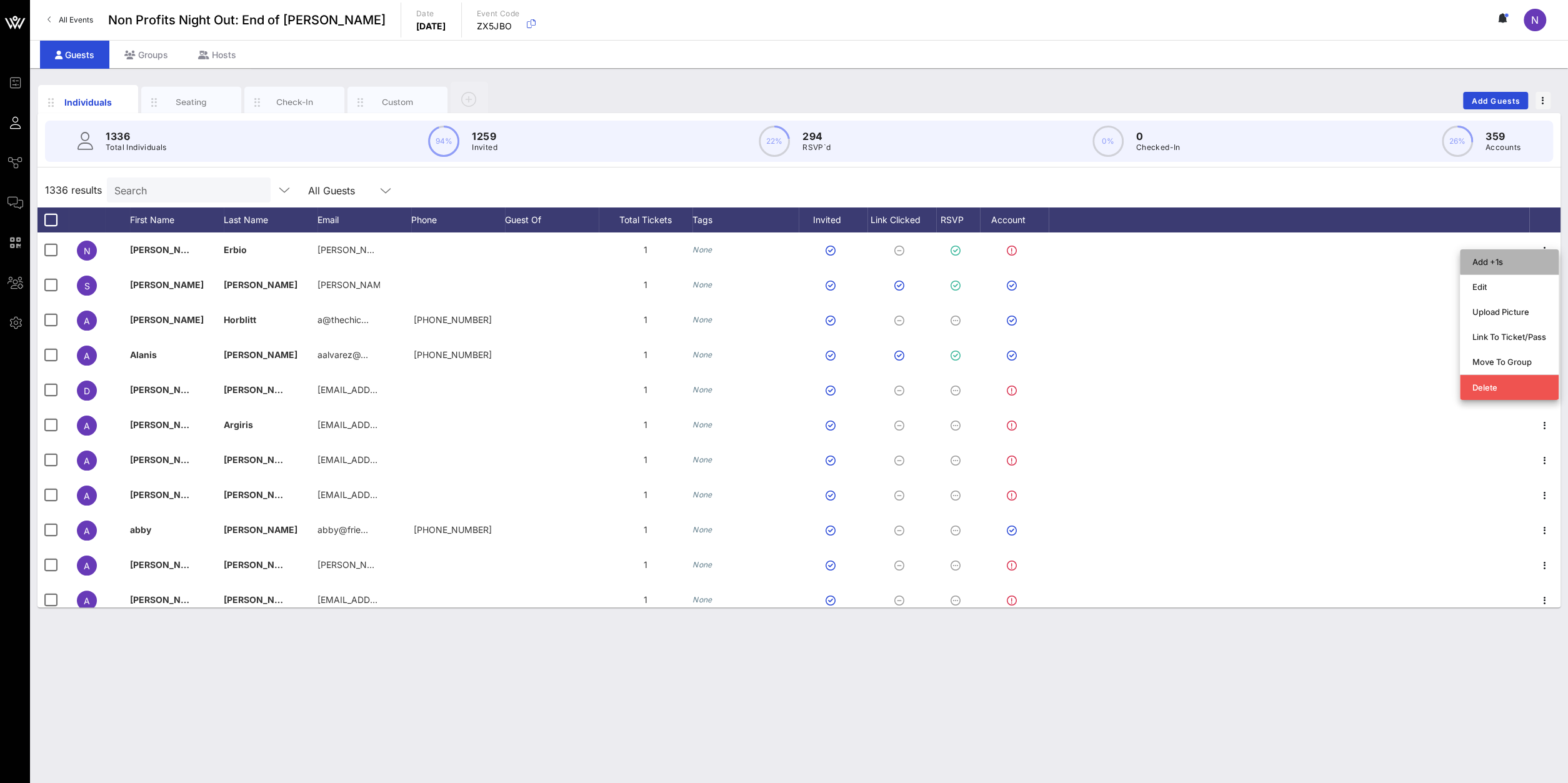
click at [1167, 263] on div "Add +1s" at bounding box center [1509, 262] width 73 height 10
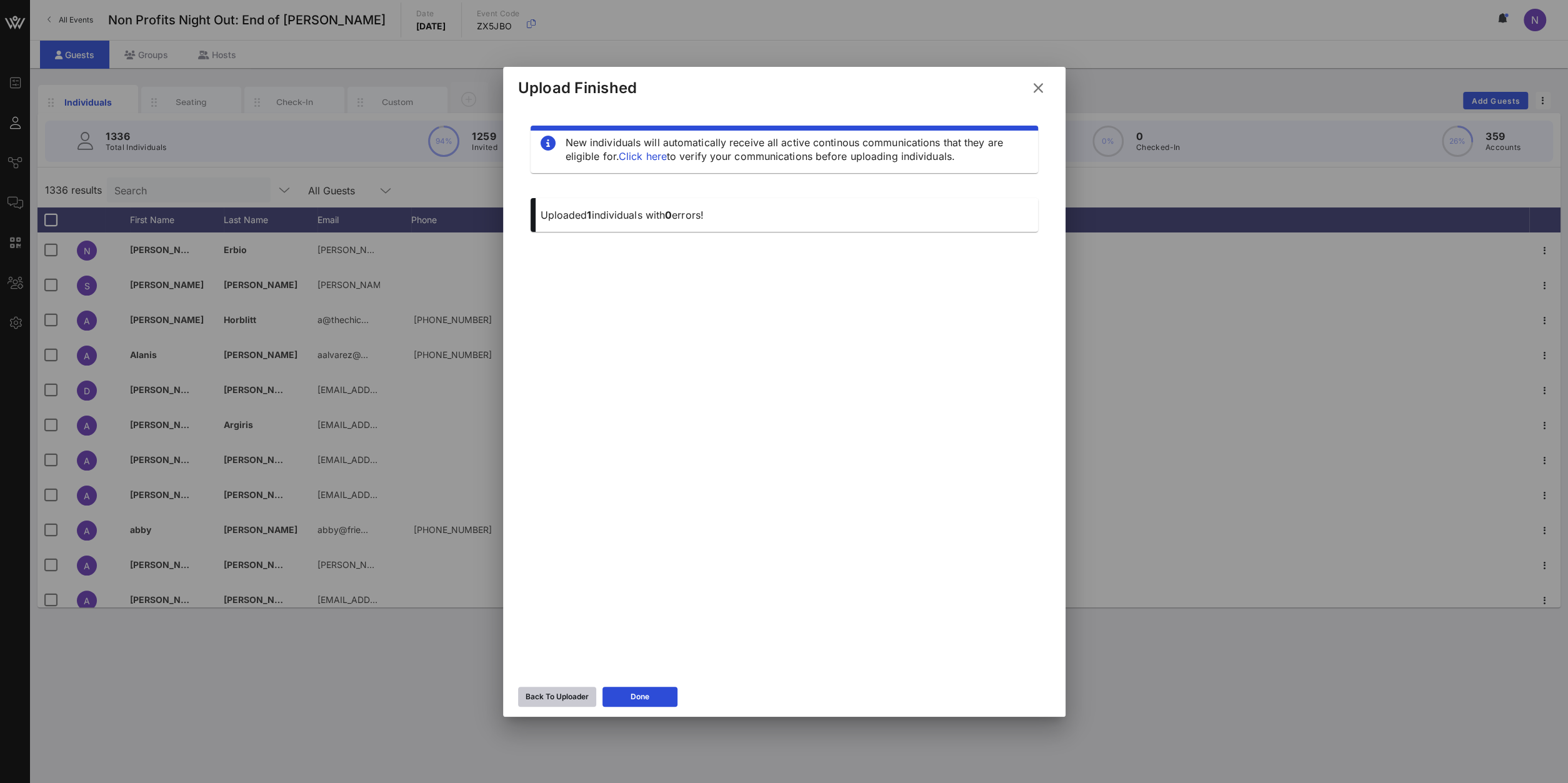
click at [538, 557] on button "Back To Uploader" at bounding box center [557, 697] width 78 height 20
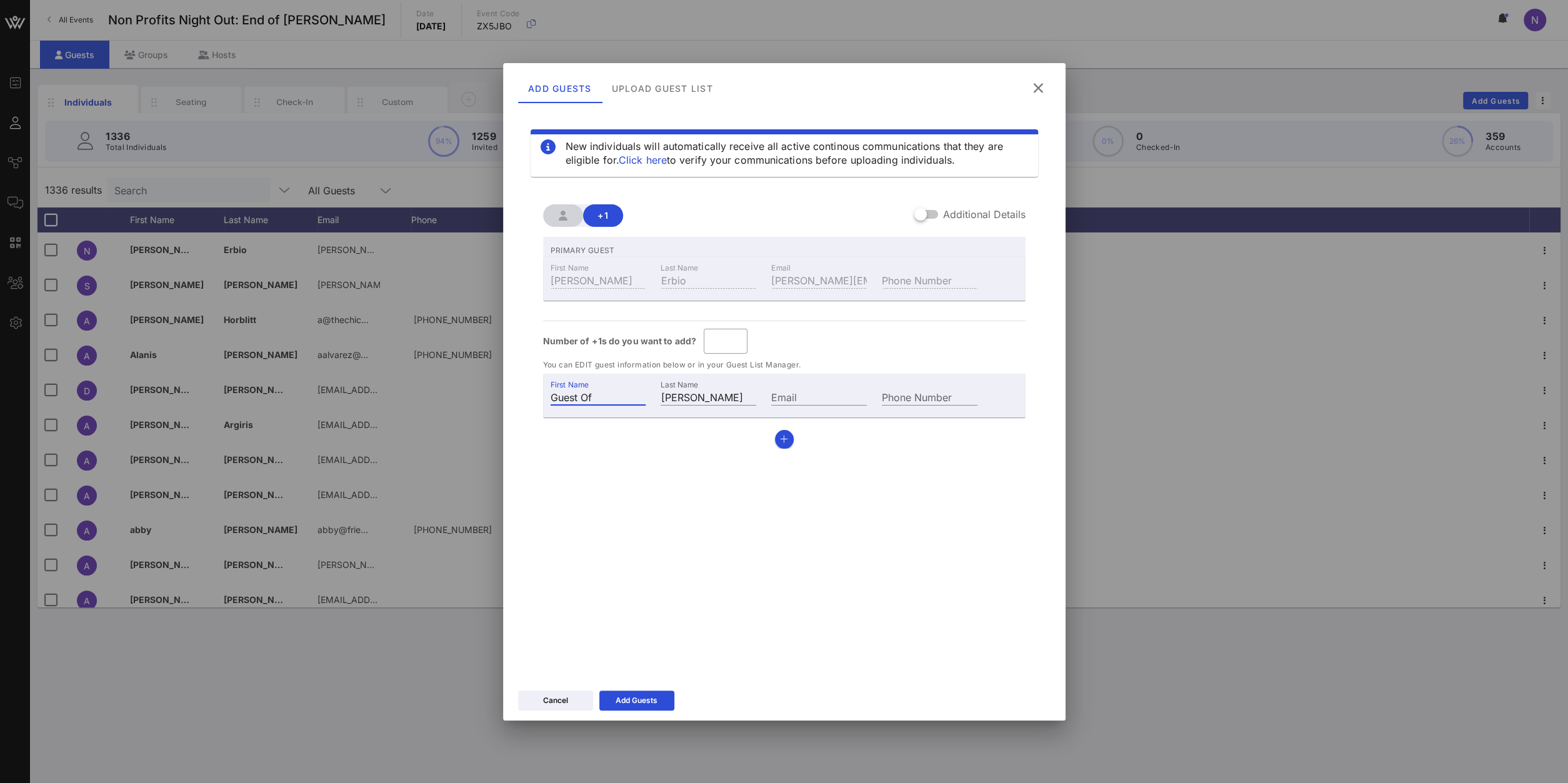
drag, startPoint x: 613, startPoint y: 403, endPoint x: 386, endPoint y: 372, distance: 229.1
click at [386, 373] on div "Event Builder Guests Journeys Comms QR Scanner Team Settings Non Profits Night …" at bounding box center [784, 392] width 1568 height 783
drag, startPoint x: 608, startPoint y: 394, endPoint x: 399, endPoint y: 381, distance: 209.4
click at [551, 389] on input "Guest Of" at bounding box center [598, 397] width 95 height 16
type input "[PERSON_NAME]"
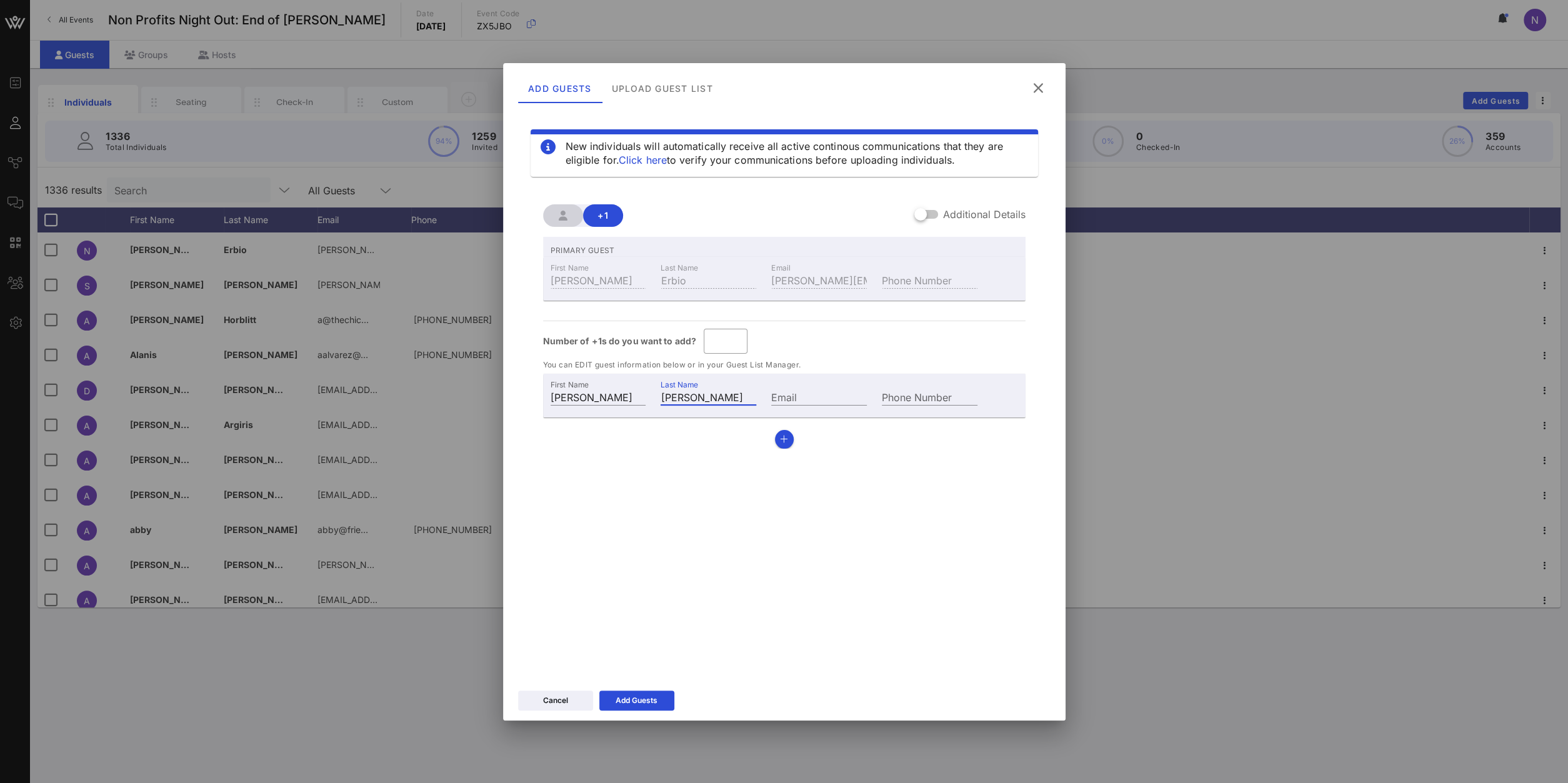
type input "Turchi"
click at [851, 542] on div "New individuals will automatically receive all active continous communications …" at bounding box center [784, 390] width 533 height 562
click at [826, 394] on input "Email" at bounding box center [818, 397] width 95 height 16
type input "turchiwrites@gmail.com"
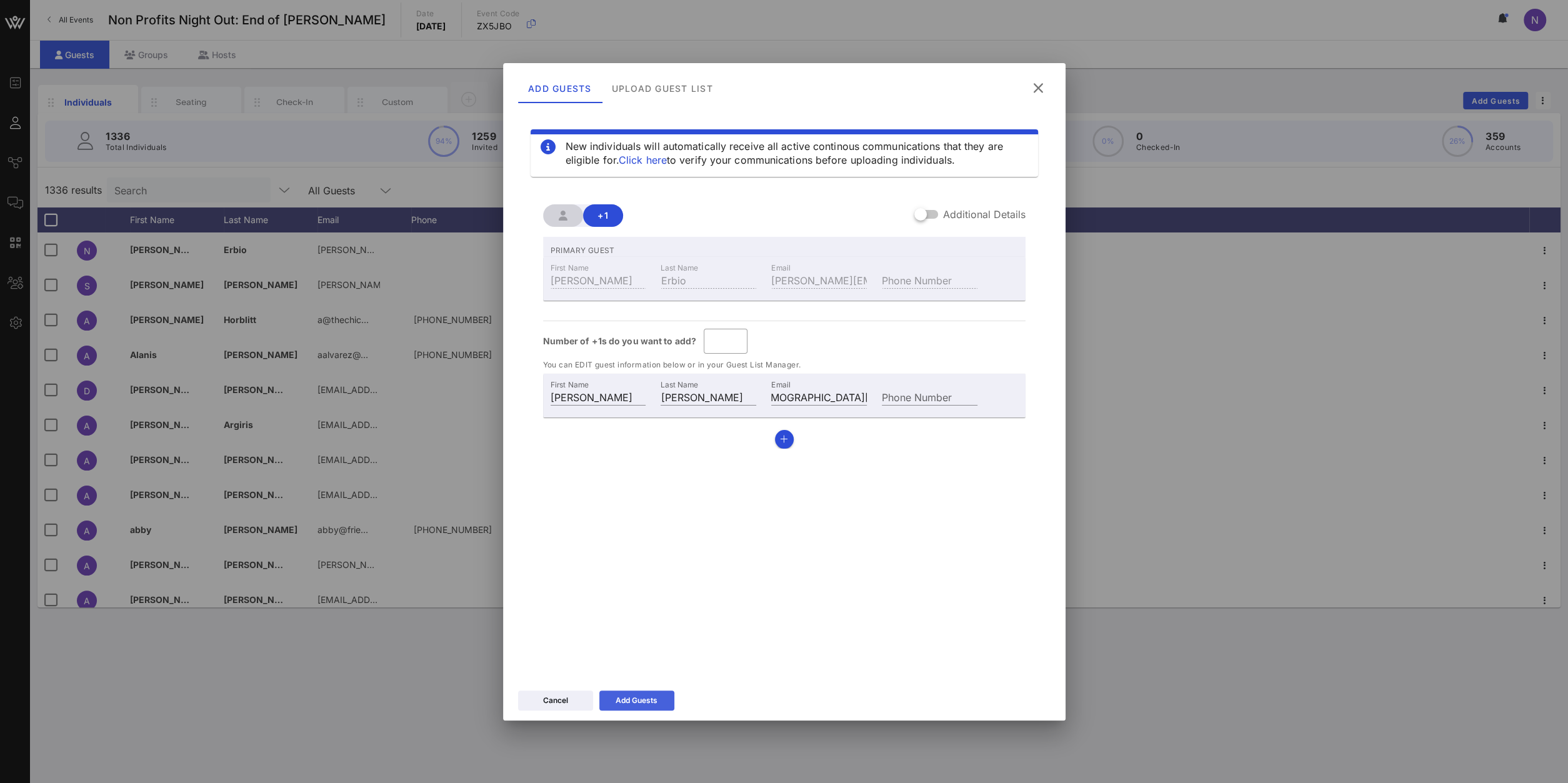
click at [635, 557] on icon at bounding box center [636, 700] width 9 height 7
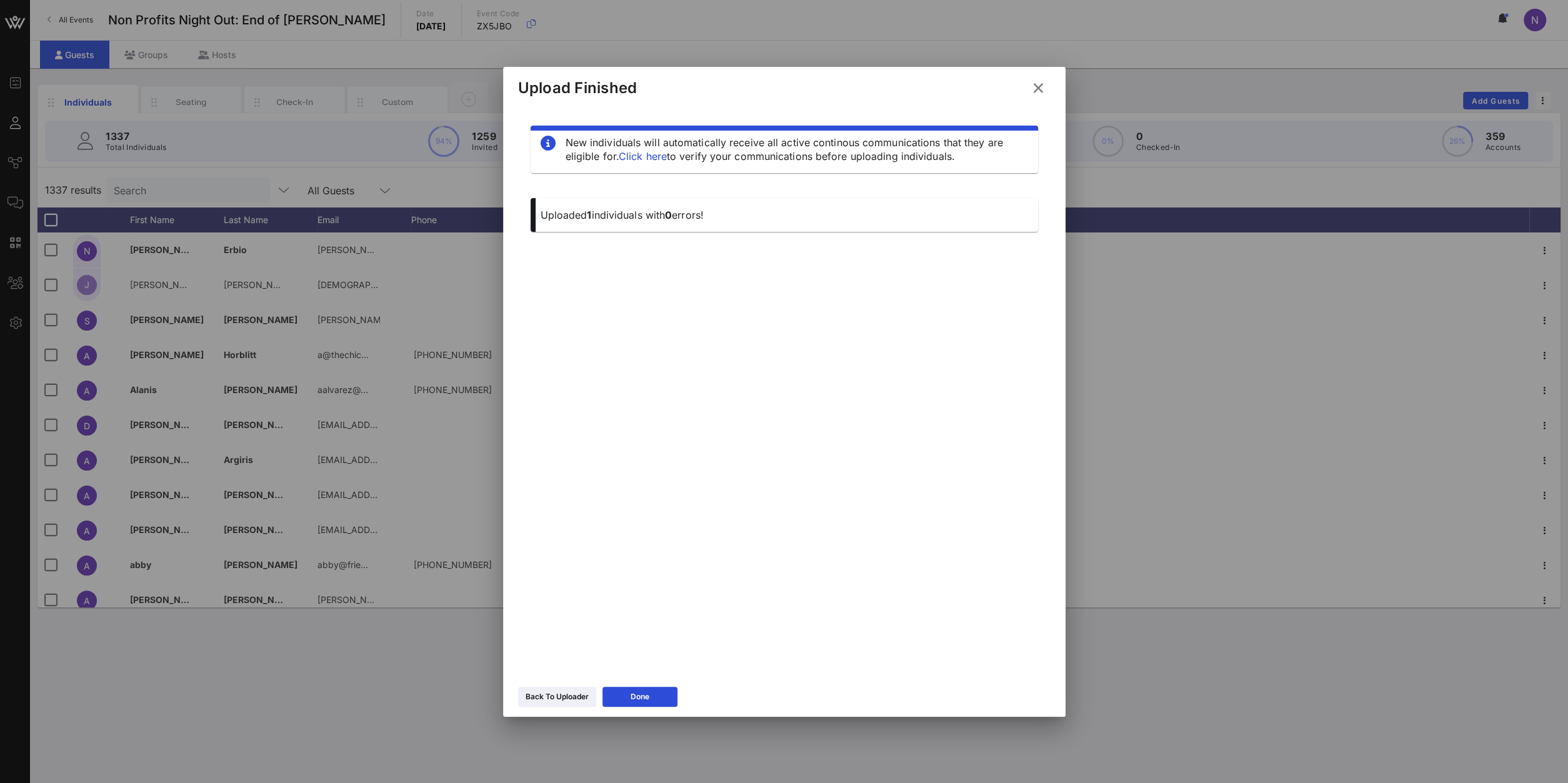
click at [1041, 84] on icon at bounding box center [1039, 88] width 17 height 15
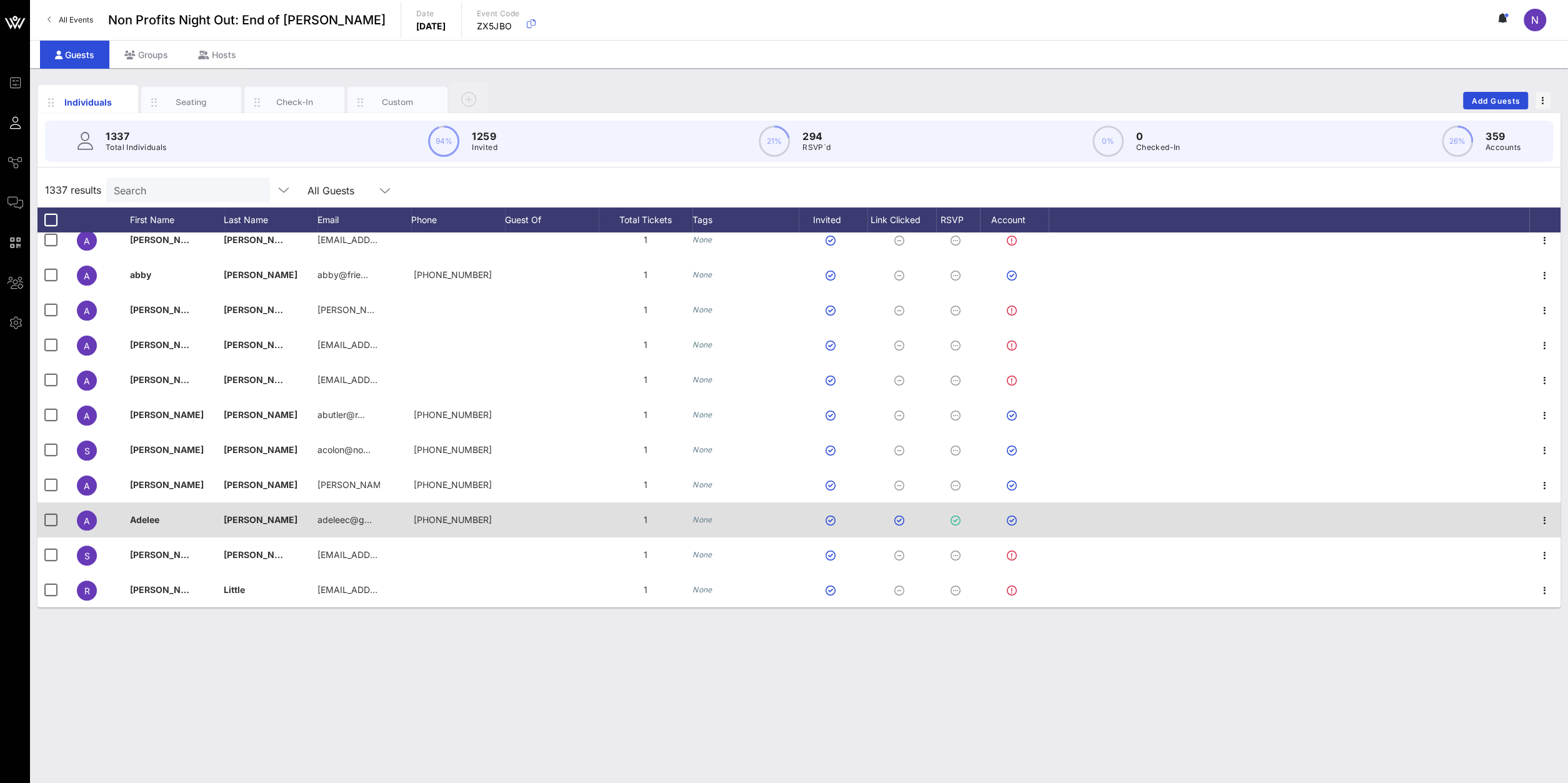
scroll to position [0, 0]
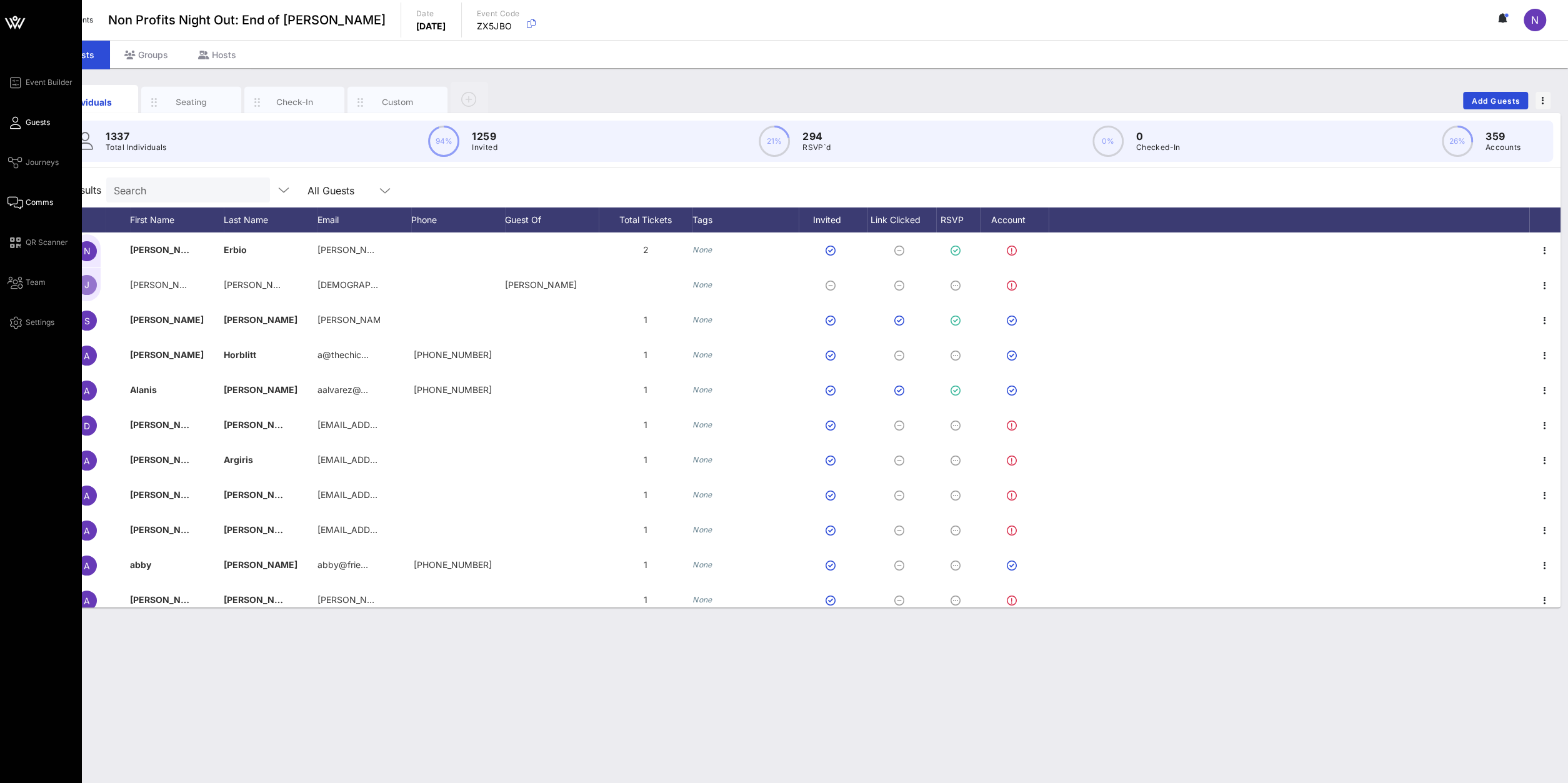
click at [41, 198] on span "Comms" at bounding box center [39, 202] width 28 height 11
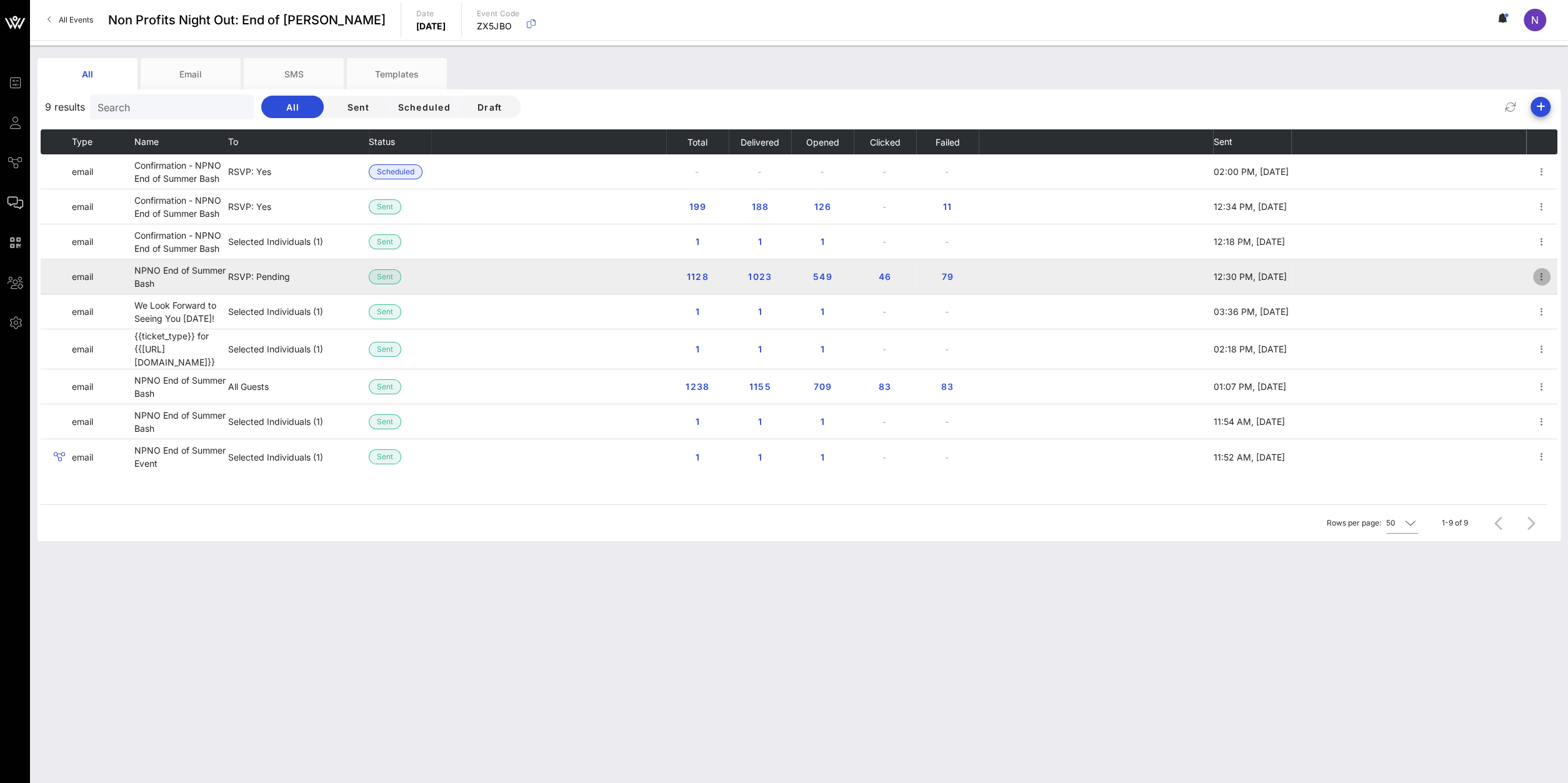
click at [1167, 276] on icon "button" at bounding box center [1542, 276] width 15 height 15
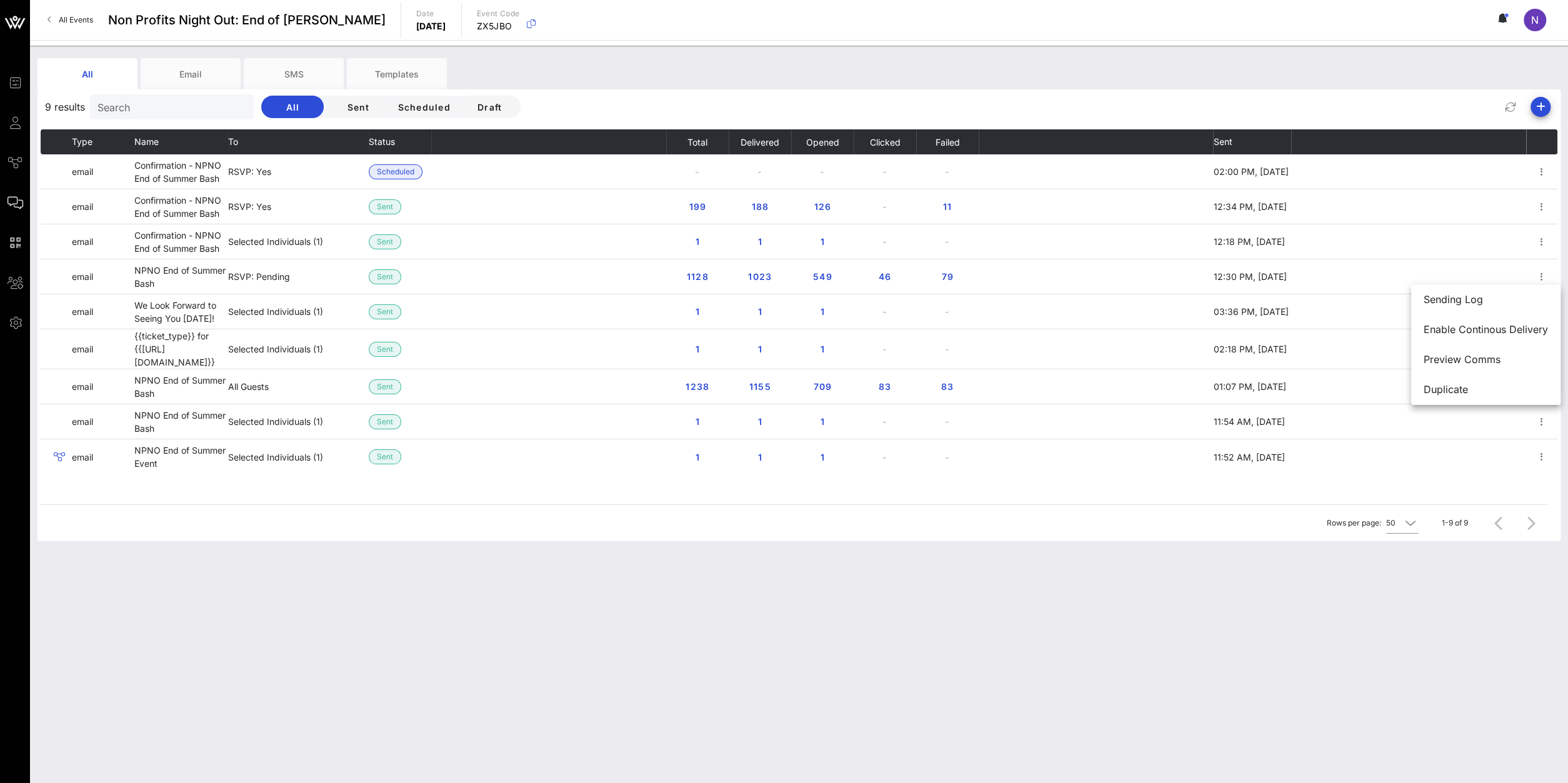
click at [910, 557] on div "All Email SMS Templates 9 results Search All Sent Scheduled Draft Type Name To …" at bounding box center [799, 414] width 1538 height 737
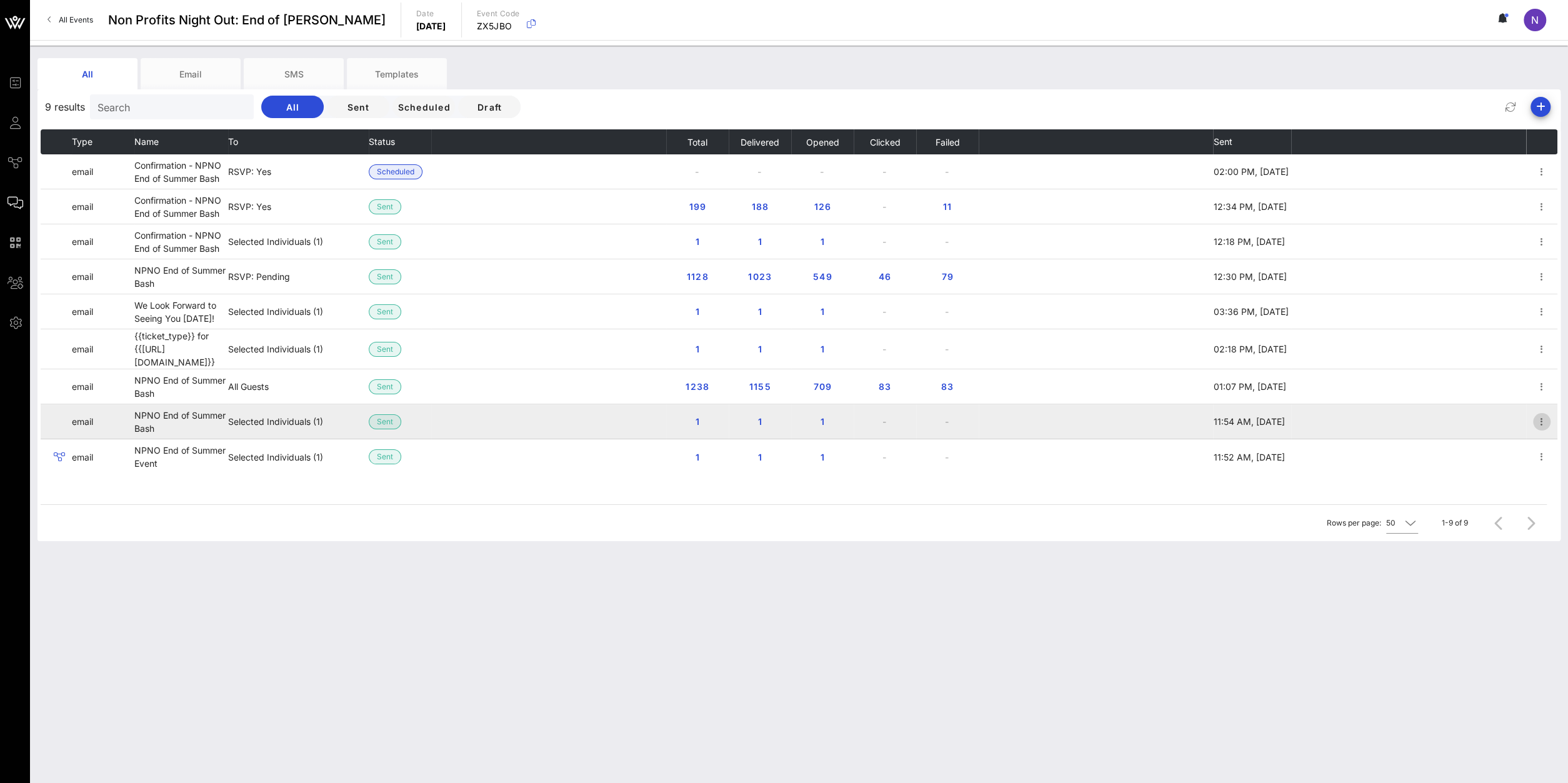
click at [1167, 421] on icon "button" at bounding box center [1542, 422] width 15 height 15
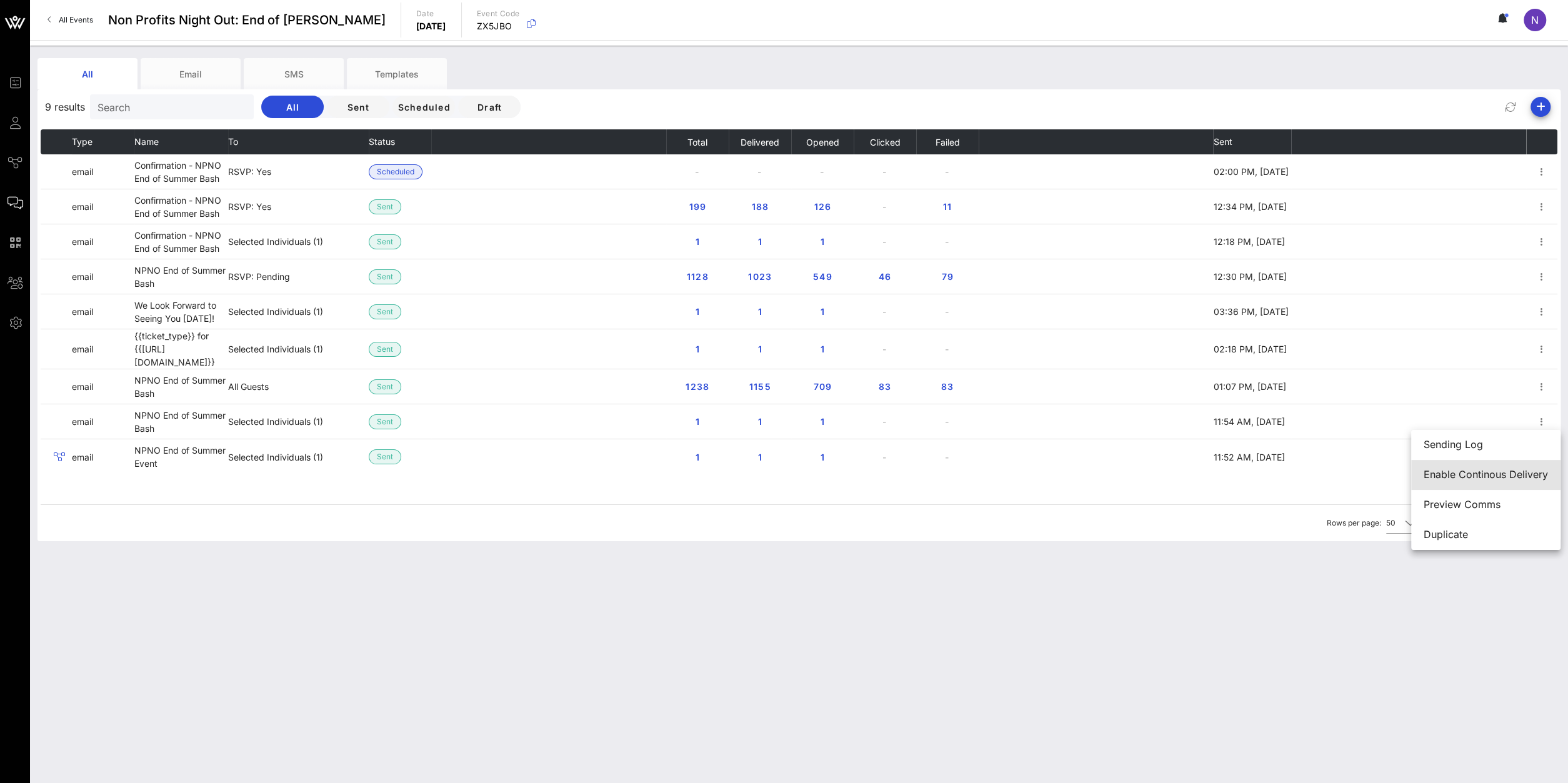
click at [1167, 480] on div "Enable Continous Delivery" at bounding box center [1486, 475] width 124 height 12
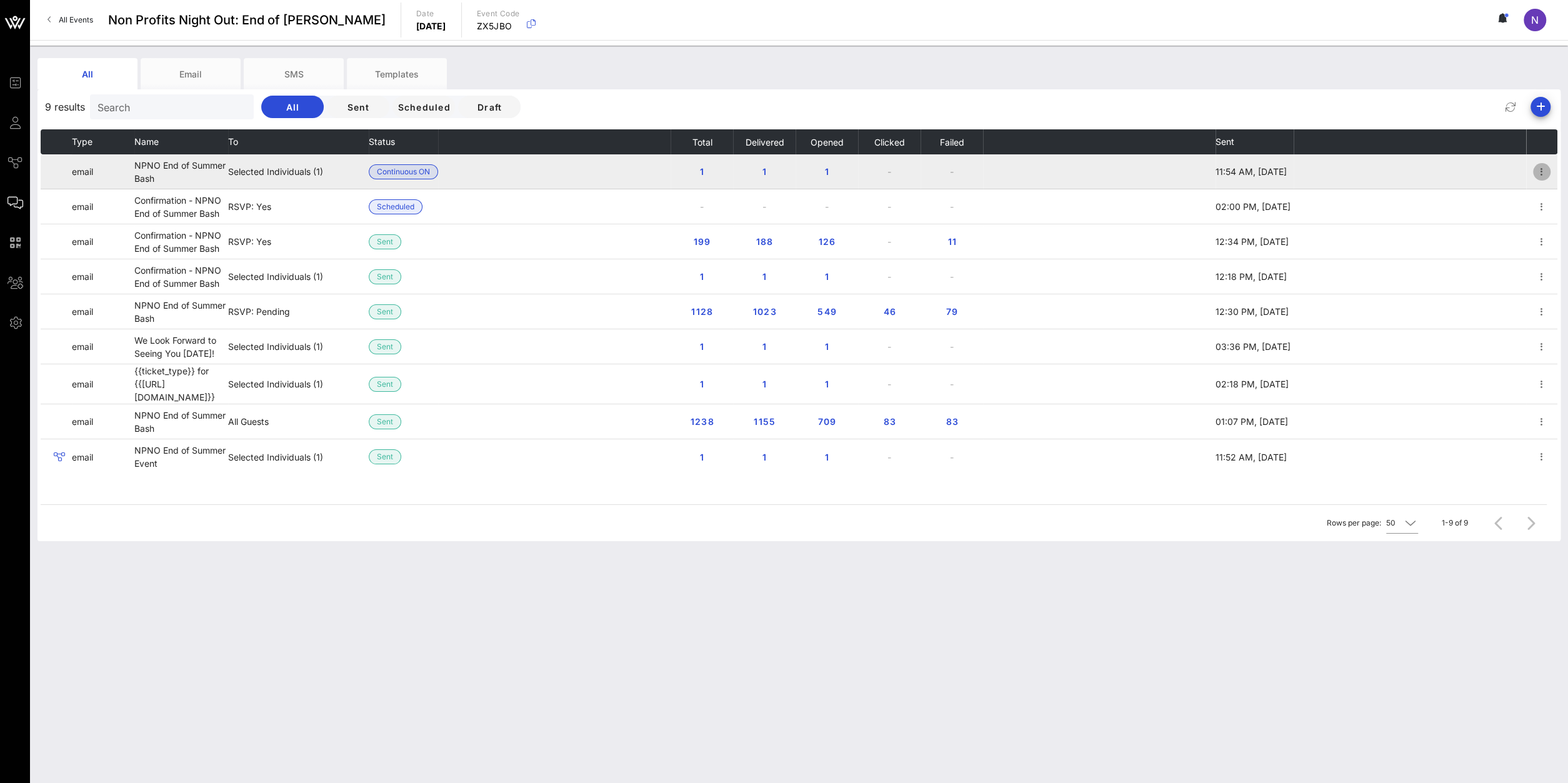
click at [1167, 175] on icon "button" at bounding box center [1542, 171] width 15 height 15
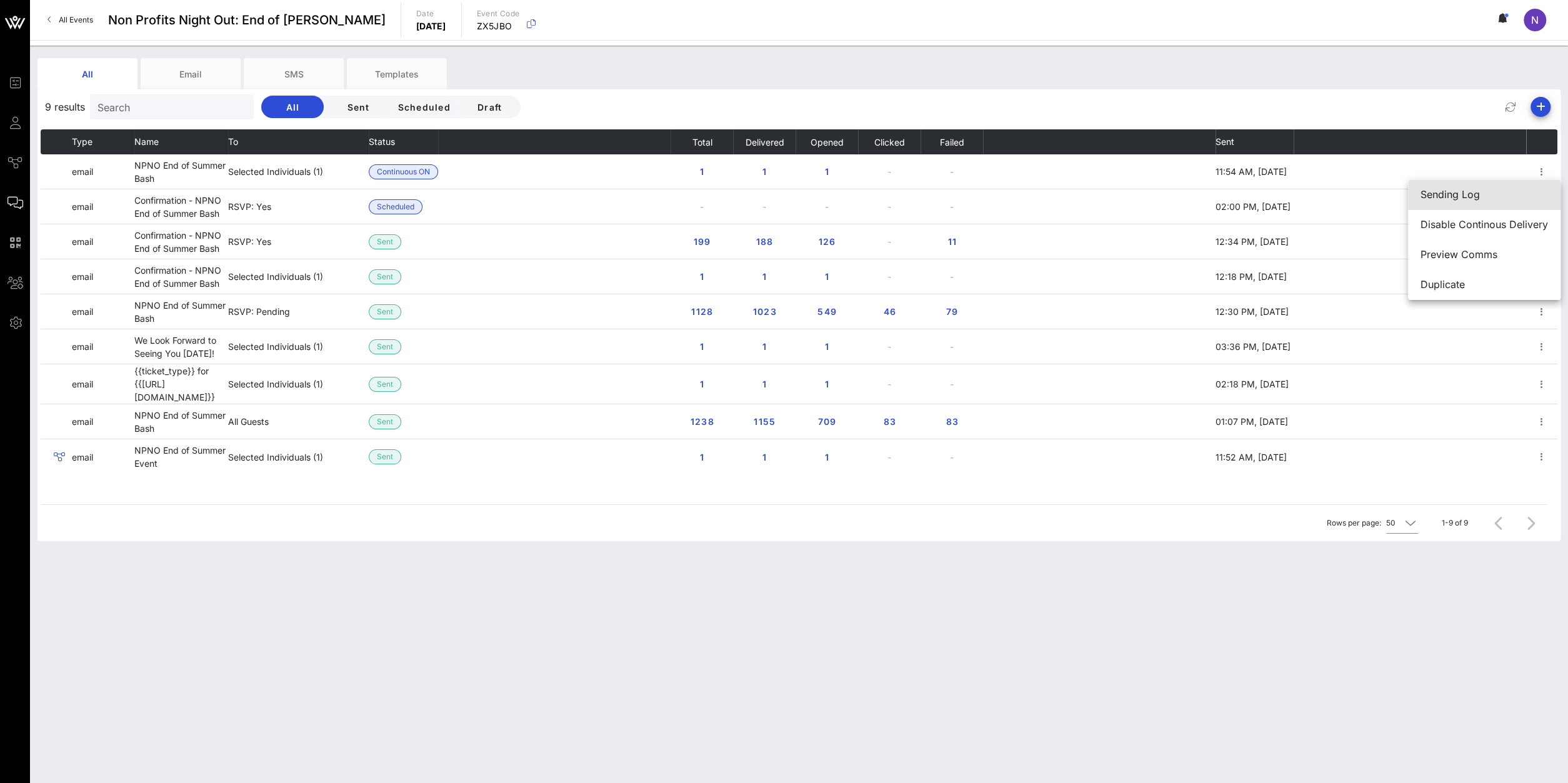
click at [1167, 195] on div "Sending Log" at bounding box center [1484, 194] width 127 height 12
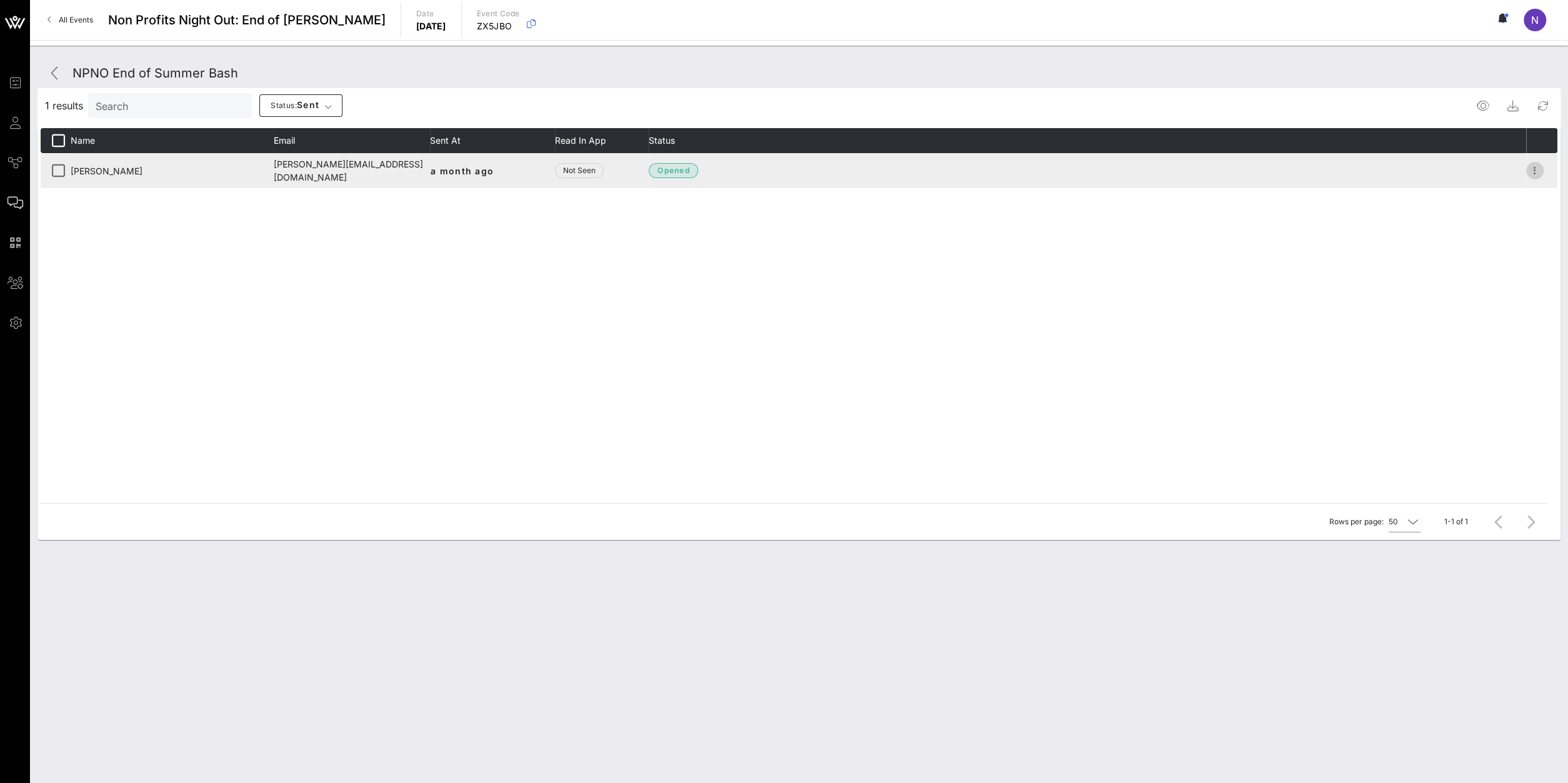
click at [1167, 170] on icon "button" at bounding box center [1535, 170] width 15 height 15
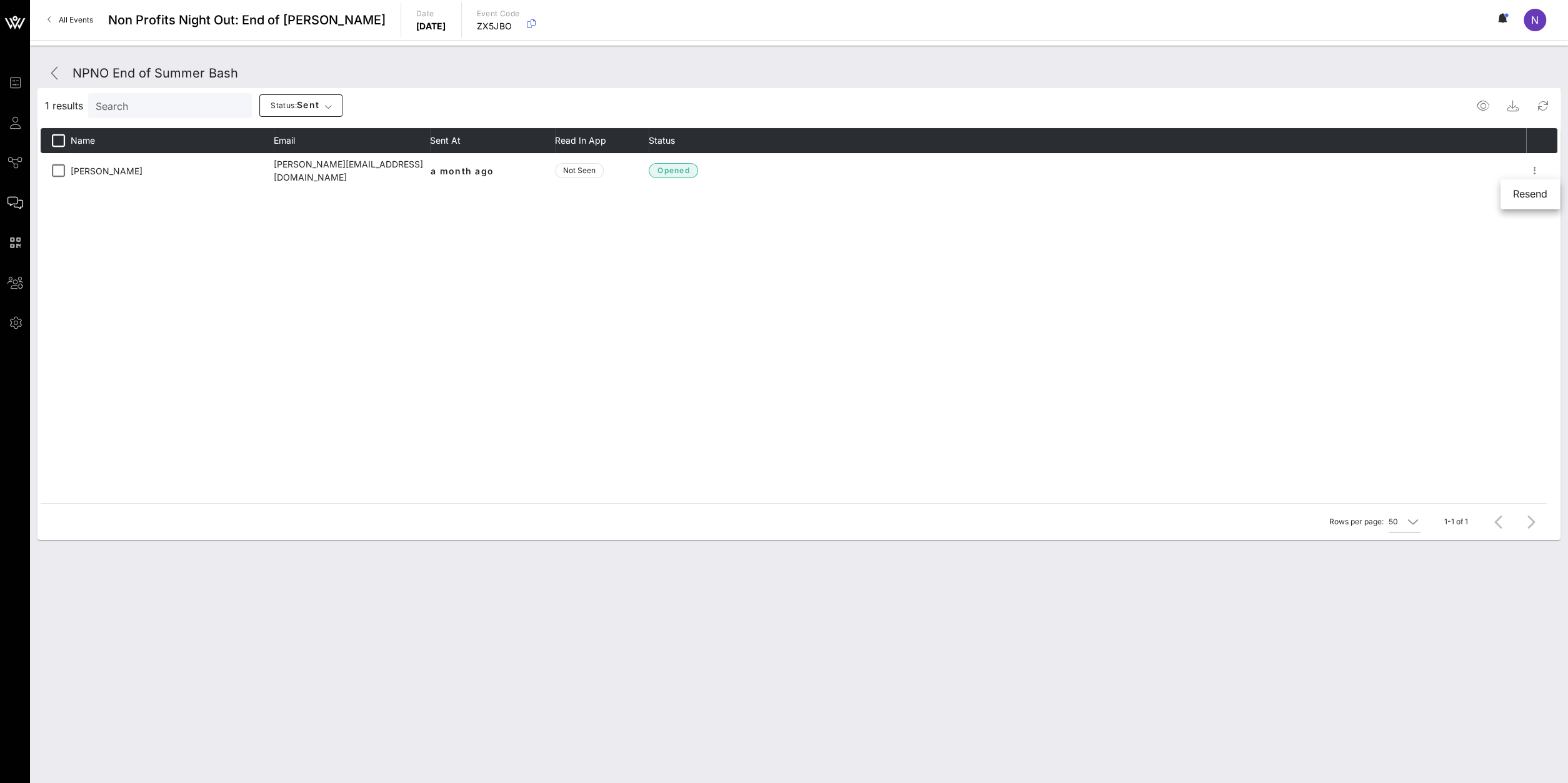
click at [1167, 306] on div "Name Email Sent At Read in App Status Nicole Erbio nicole@alpinecreativegroup.c…" at bounding box center [799, 316] width 1517 height 375
click at [170, 114] on div "Search" at bounding box center [168, 105] width 146 height 25
click at [664, 263] on div "Name Email Sent At Read in App Status Nicole Erbio nicole@alpinecreativegroup.c…" at bounding box center [799, 316] width 1517 height 375
click at [57, 73] on icon at bounding box center [55, 73] width 15 height 15
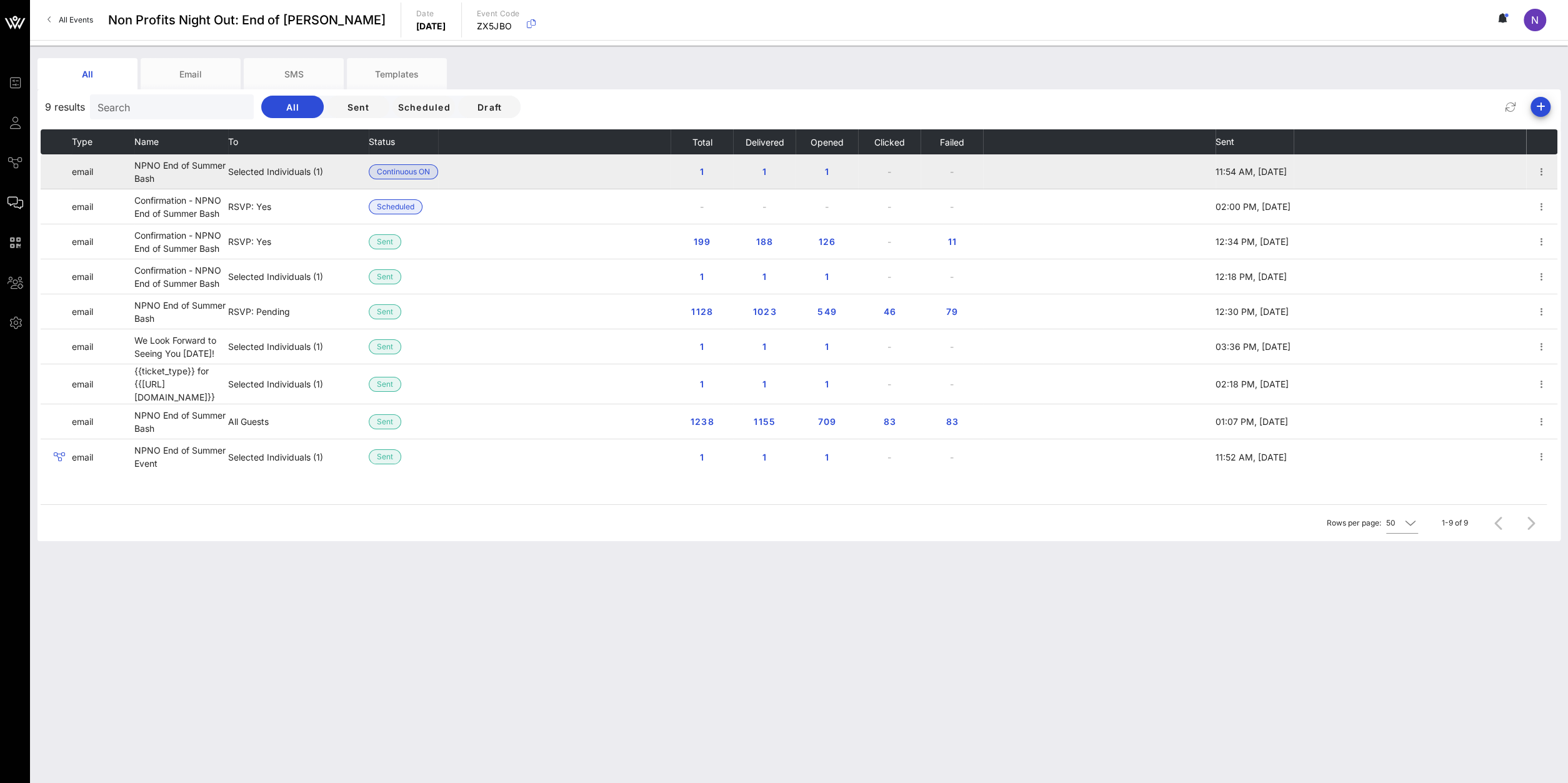
click at [1167, 179] on td at bounding box center [1542, 171] width 31 height 35
click at [1167, 169] on icon "button" at bounding box center [1542, 171] width 15 height 15
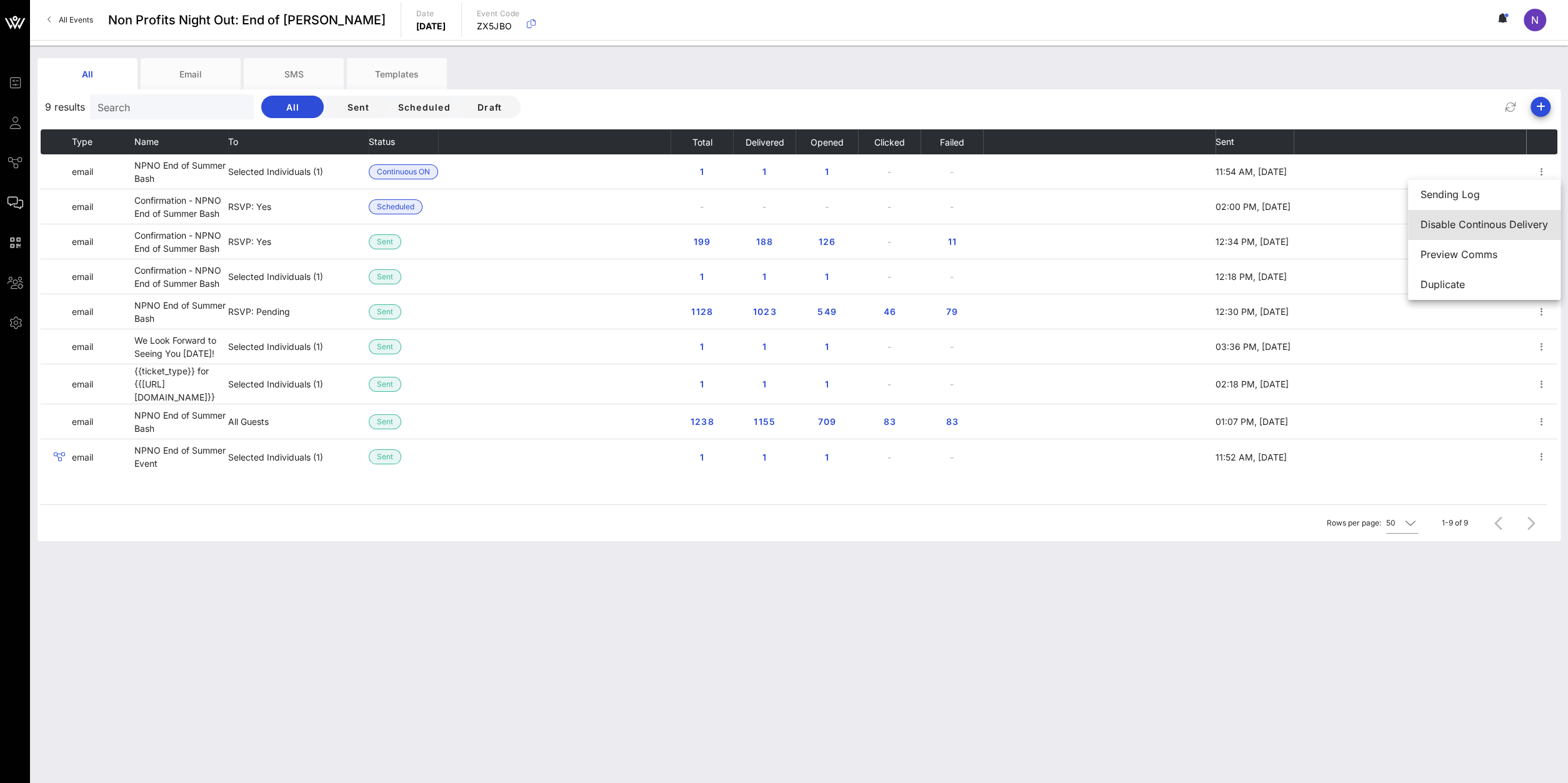
click at [1167, 218] on div "Disable Continous Delivery" at bounding box center [1484, 224] width 127 height 27
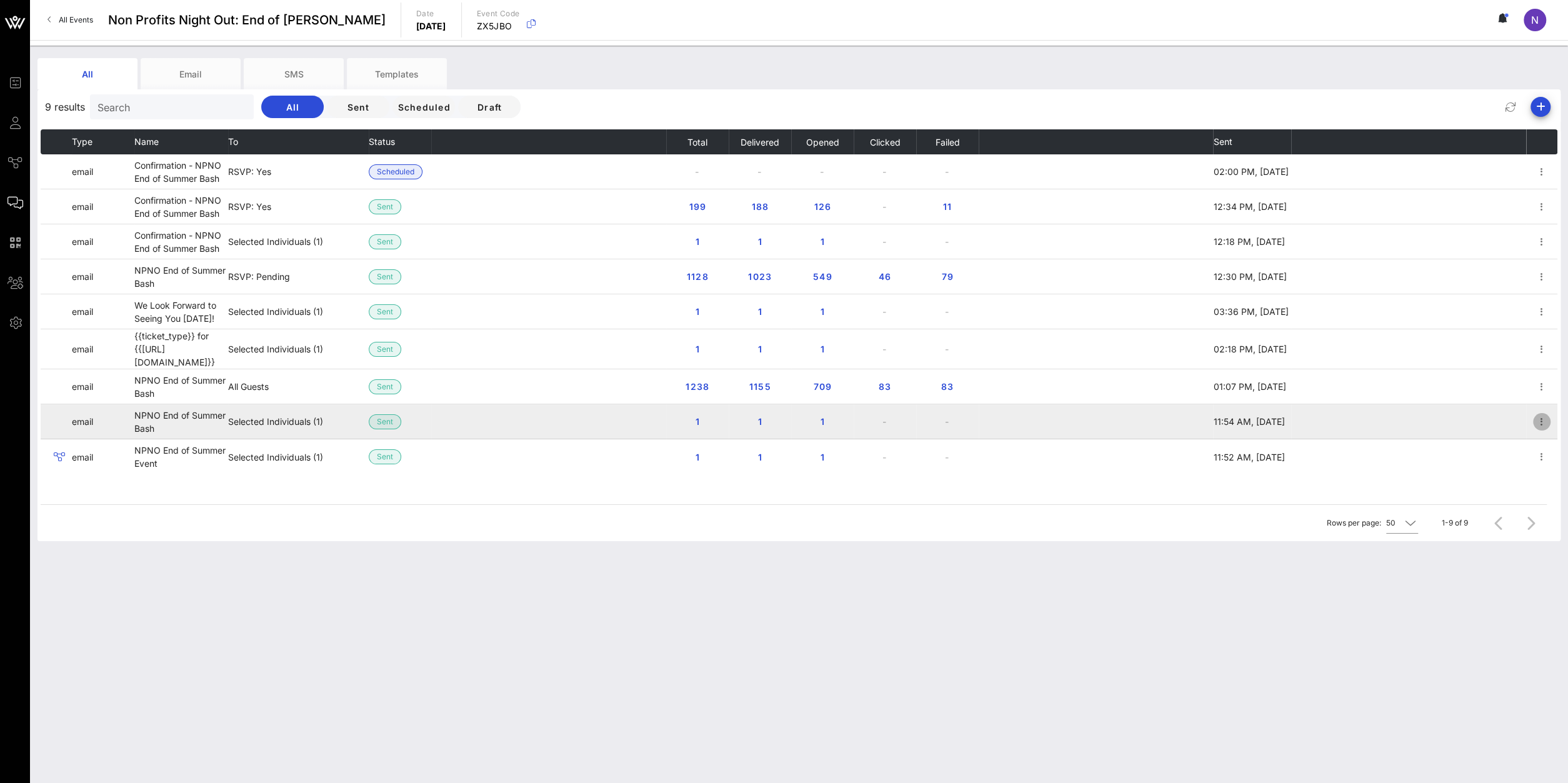
click at [1167, 427] on icon "button" at bounding box center [1542, 422] width 15 height 15
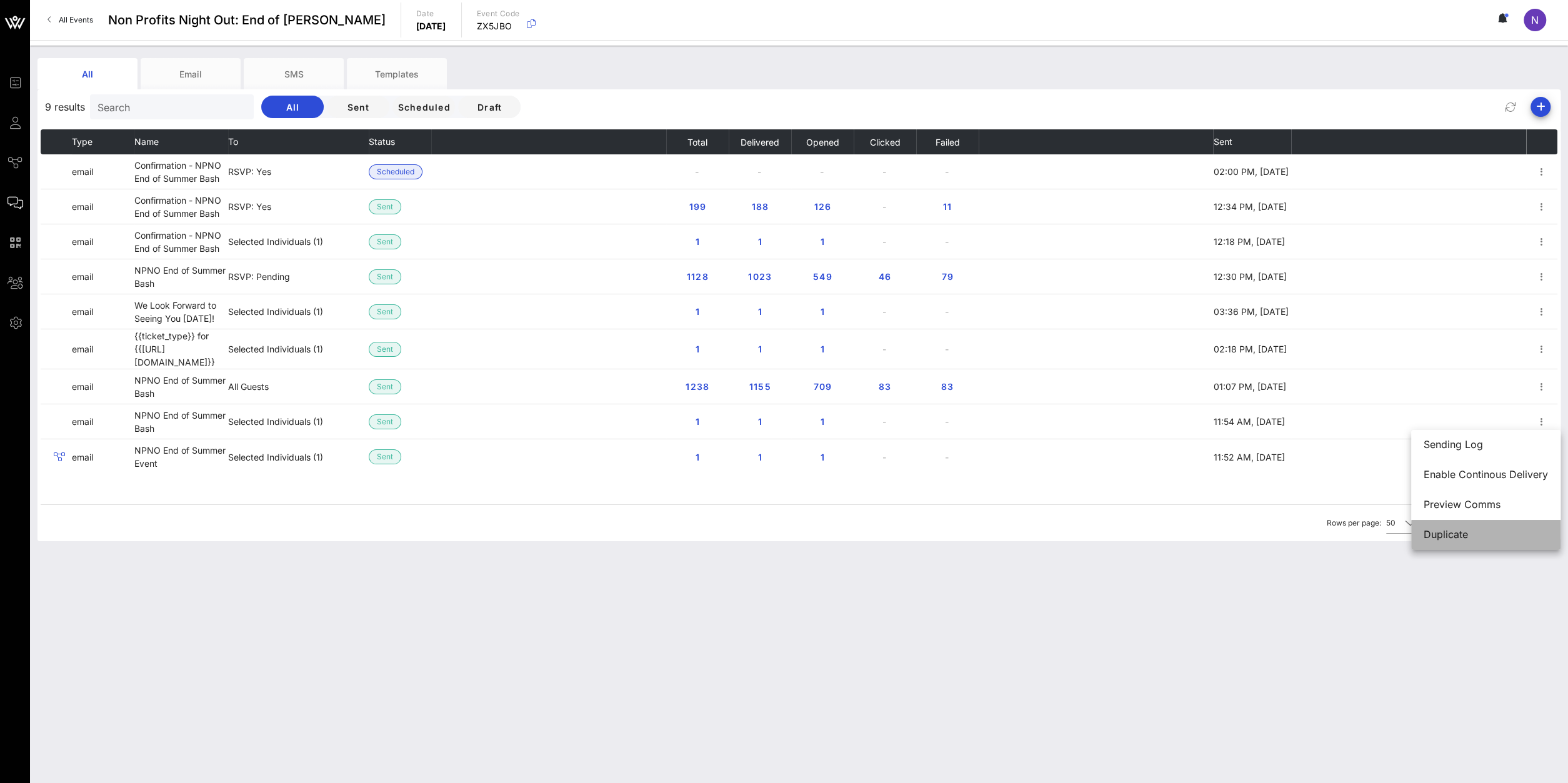
click at [1167, 537] on div "Duplicate" at bounding box center [1486, 534] width 124 height 12
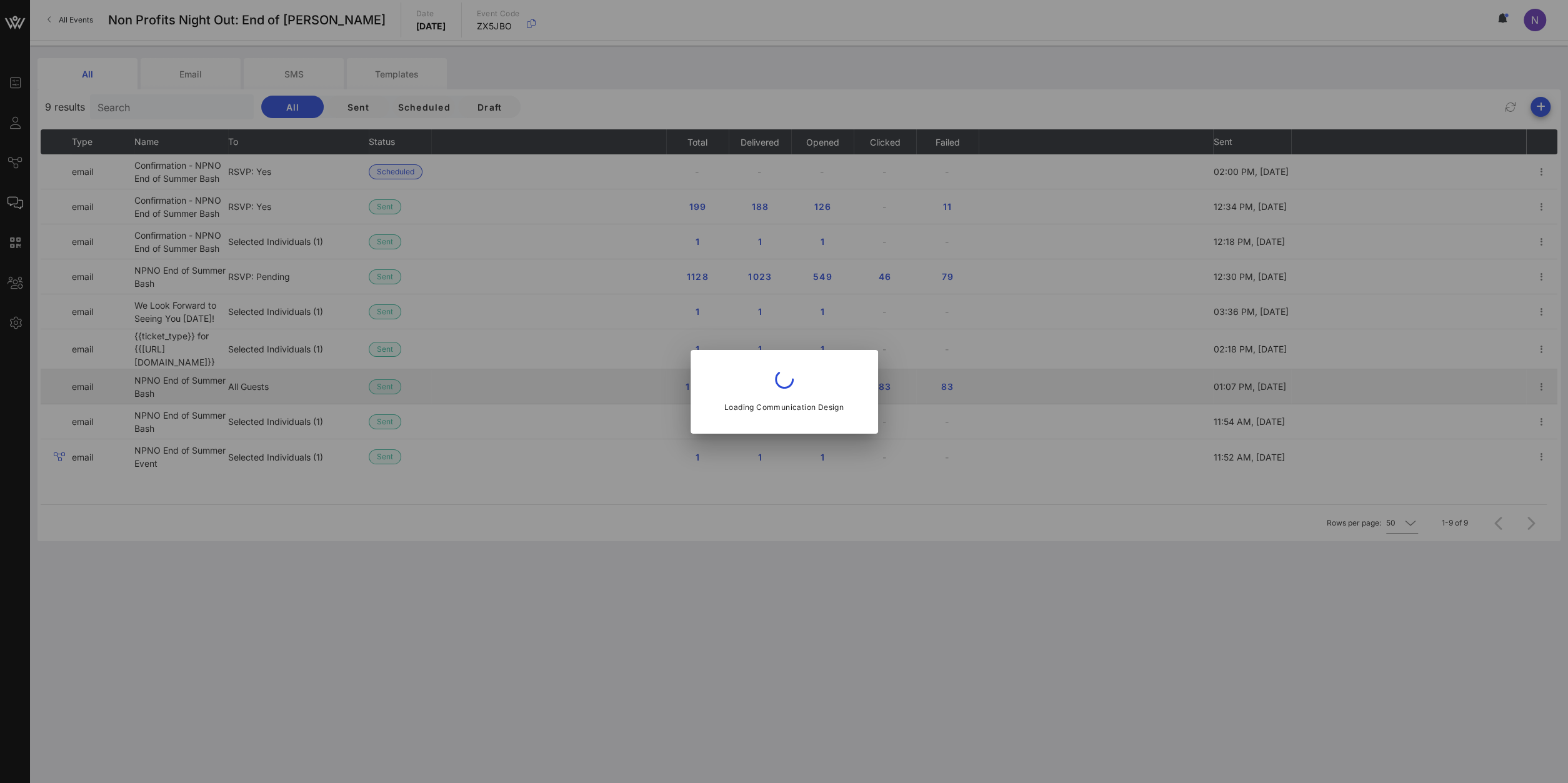
type input "Non-Profits Night Out™️"
type input "NPNO End of Summer Bash"
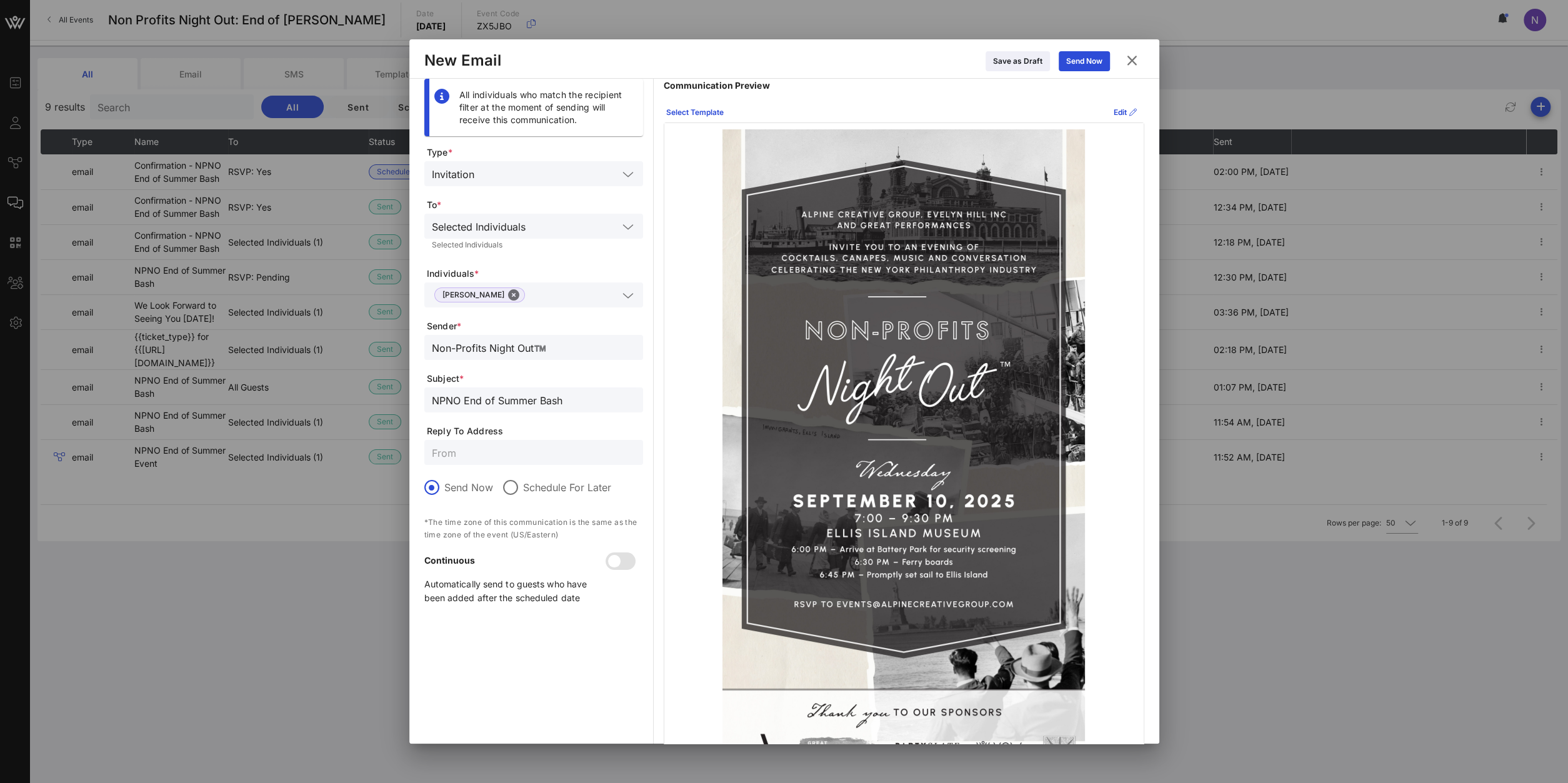
click at [538, 298] on input "text" at bounding box center [574, 295] width 88 height 16
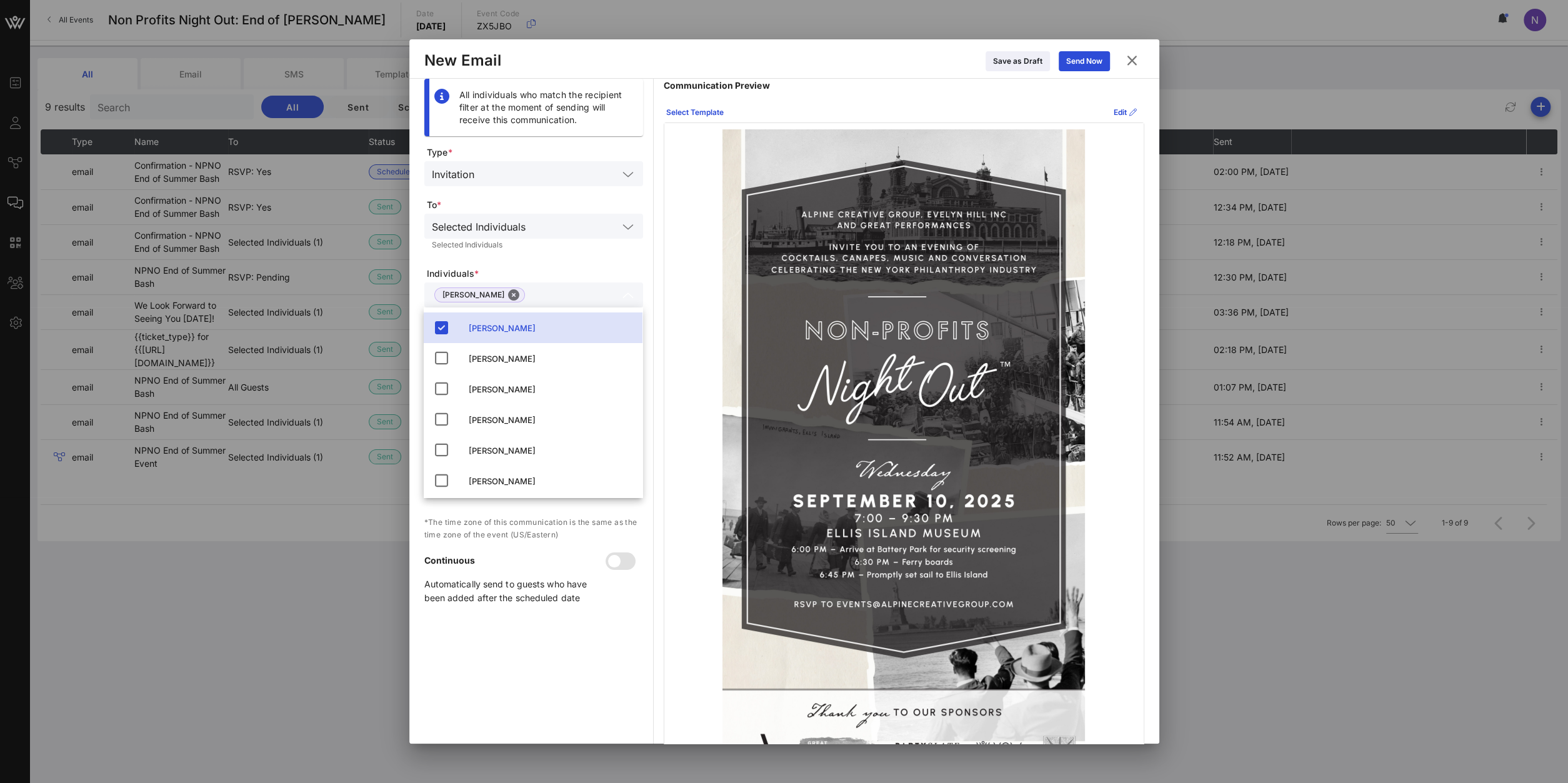
click at [530, 293] on input "text" at bounding box center [574, 295] width 88 height 16
click at [558, 262] on form "Type * Invitation To * Selected Individuals Selected Individuals Individuals * …" at bounding box center [534, 380] width 219 height 469
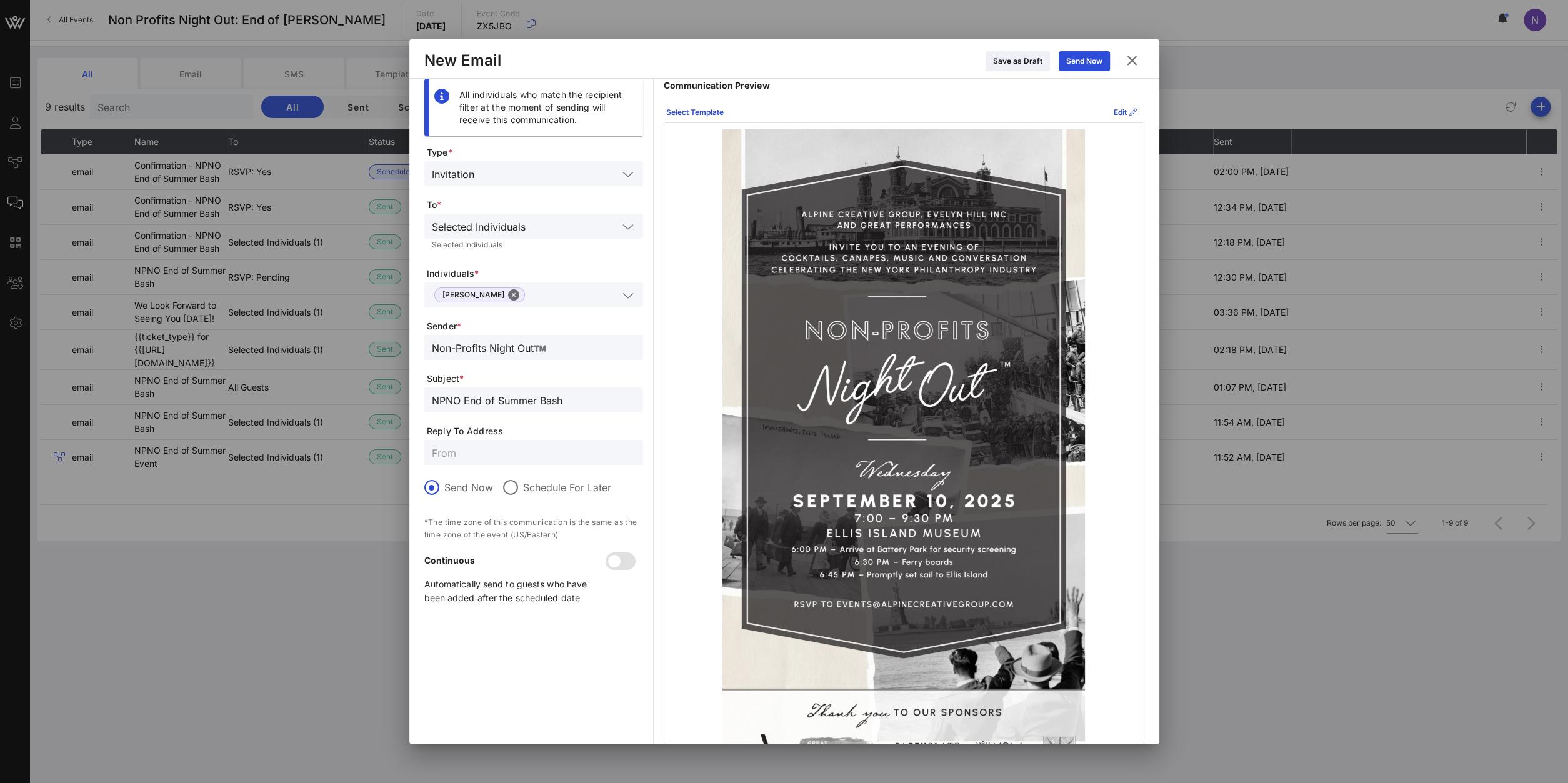
click at [632, 302] on icon at bounding box center [628, 295] width 11 height 15
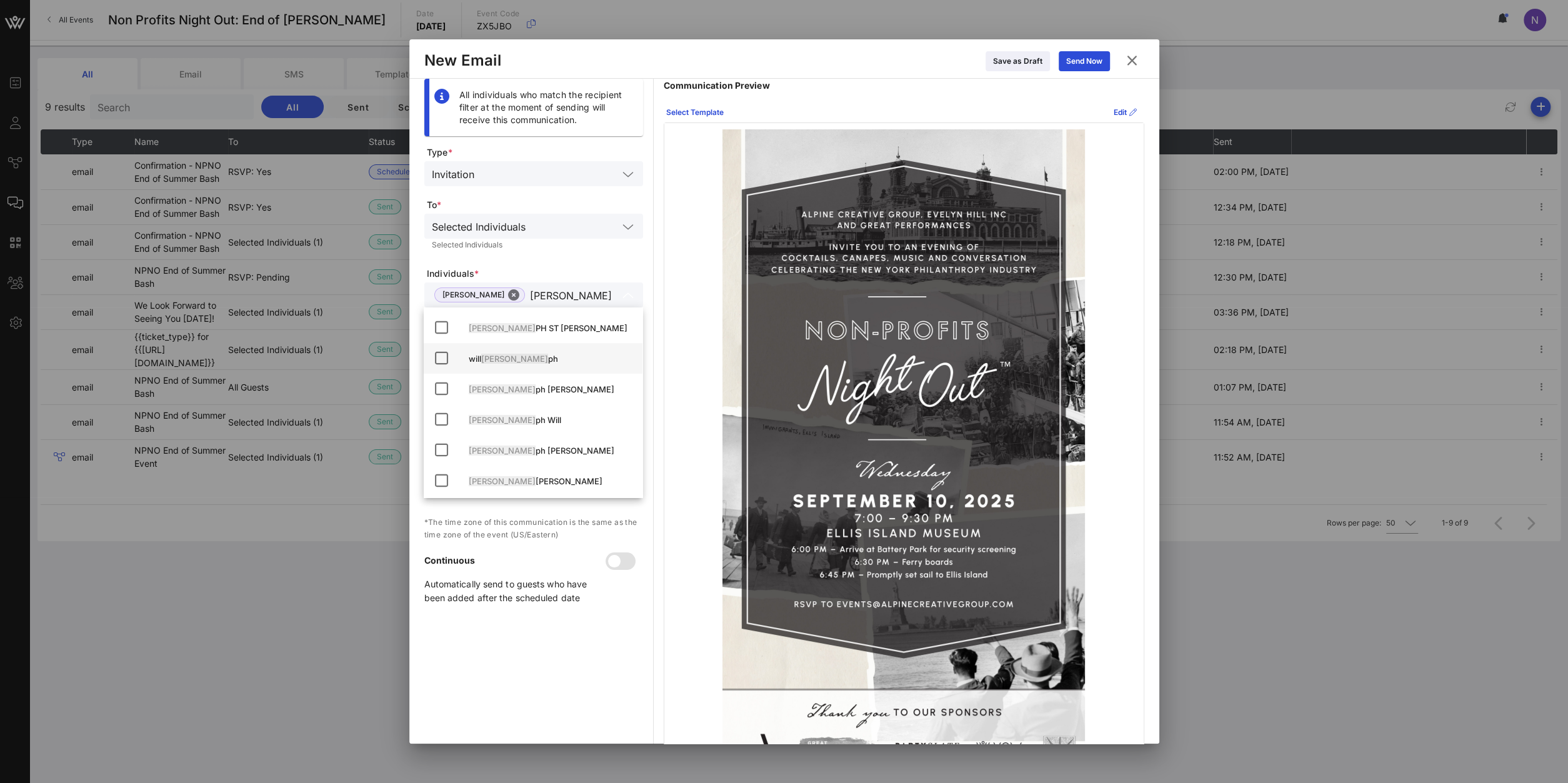
scroll to position [34, 0]
click at [432, 479] on div "Jose ph Turchi" at bounding box center [533, 477] width 219 height 31
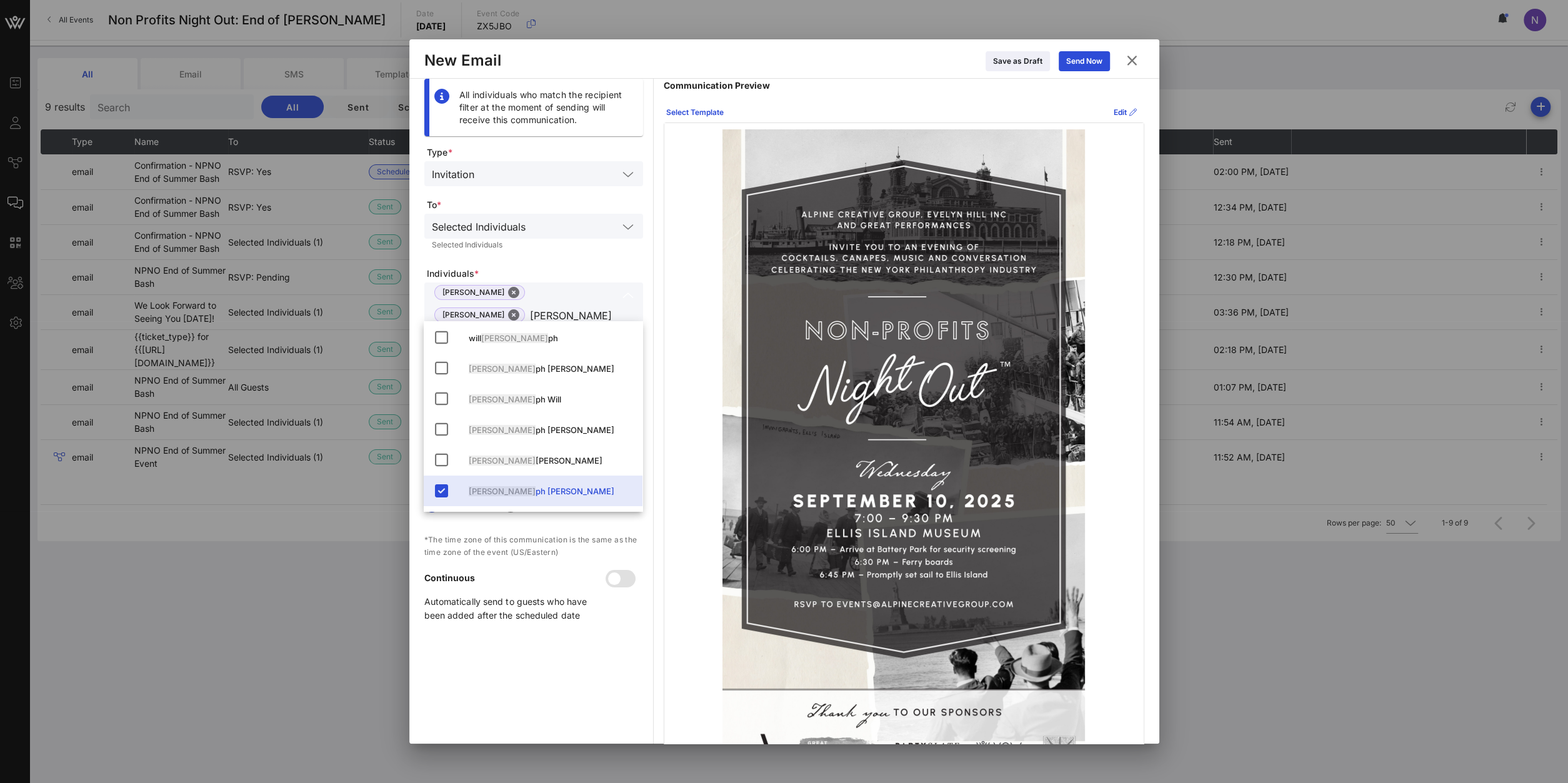
type input "jose"
click at [638, 259] on form "Type * Invitation To * Selected Individuals Selected Individuals Individuals * …" at bounding box center [534, 389] width 219 height 486
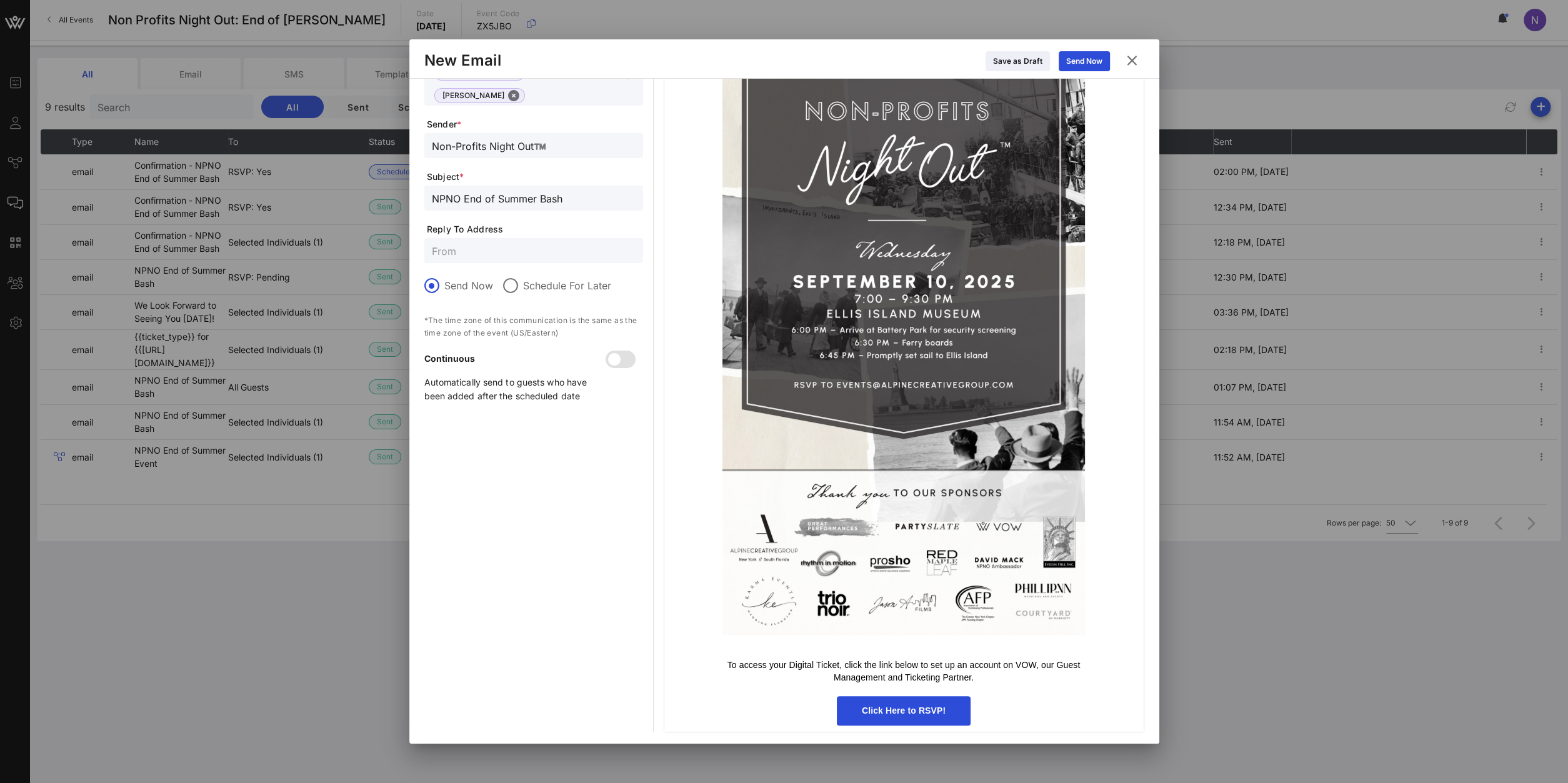
scroll to position [0, 0]
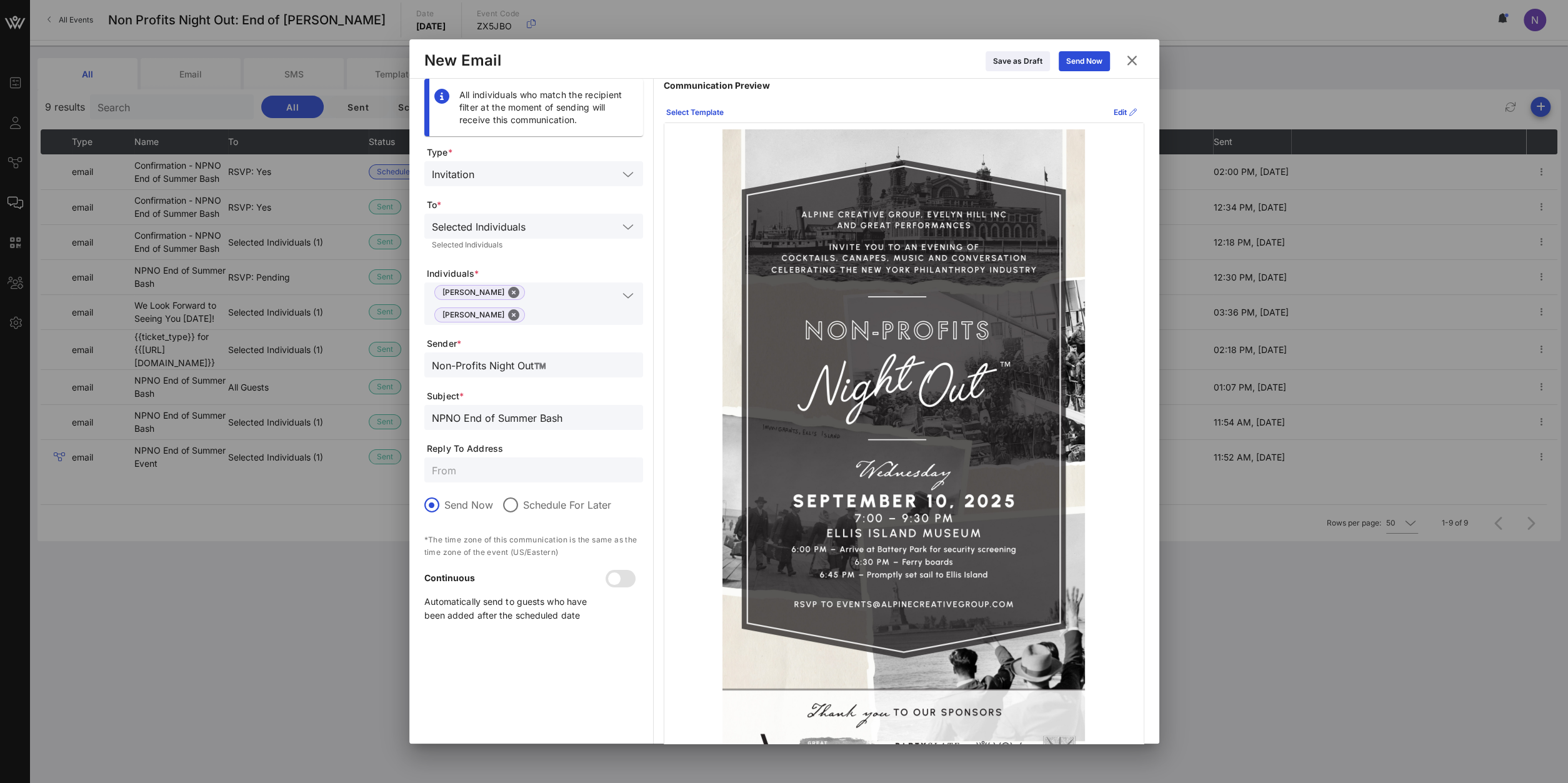
click at [626, 295] on icon at bounding box center [628, 295] width 11 height 15
click at [628, 264] on form "Type * Invitation To * Selected Individuals Selected Individuals Individuals * …" at bounding box center [534, 389] width 219 height 486
click at [1088, 55] on button "Send Now" at bounding box center [1084, 61] width 51 height 20
